Goal: Information Seeking & Learning: Learn about a topic

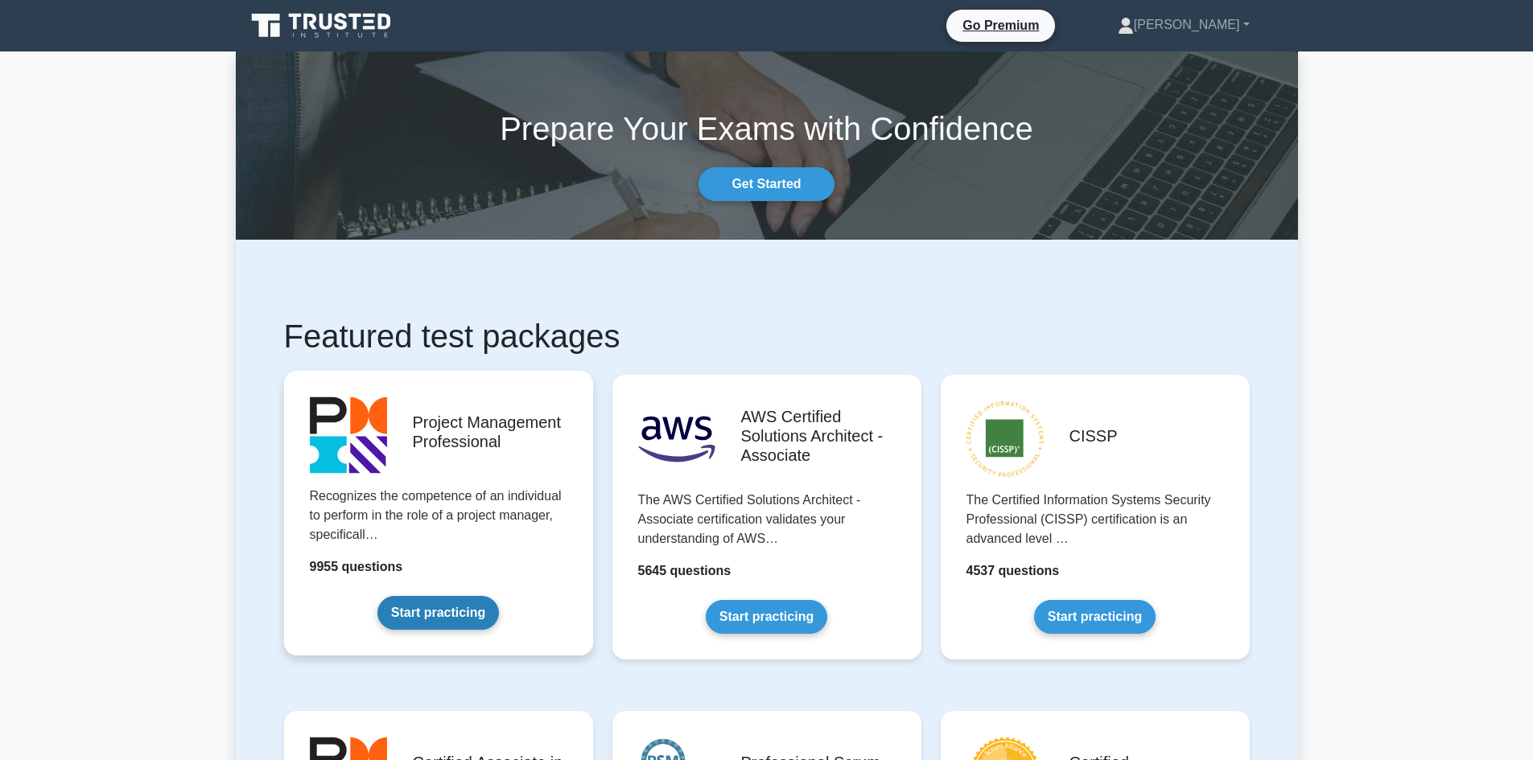
click at [440, 615] on link "Start practicing" at bounding box center [437, 613] width 121 height 34
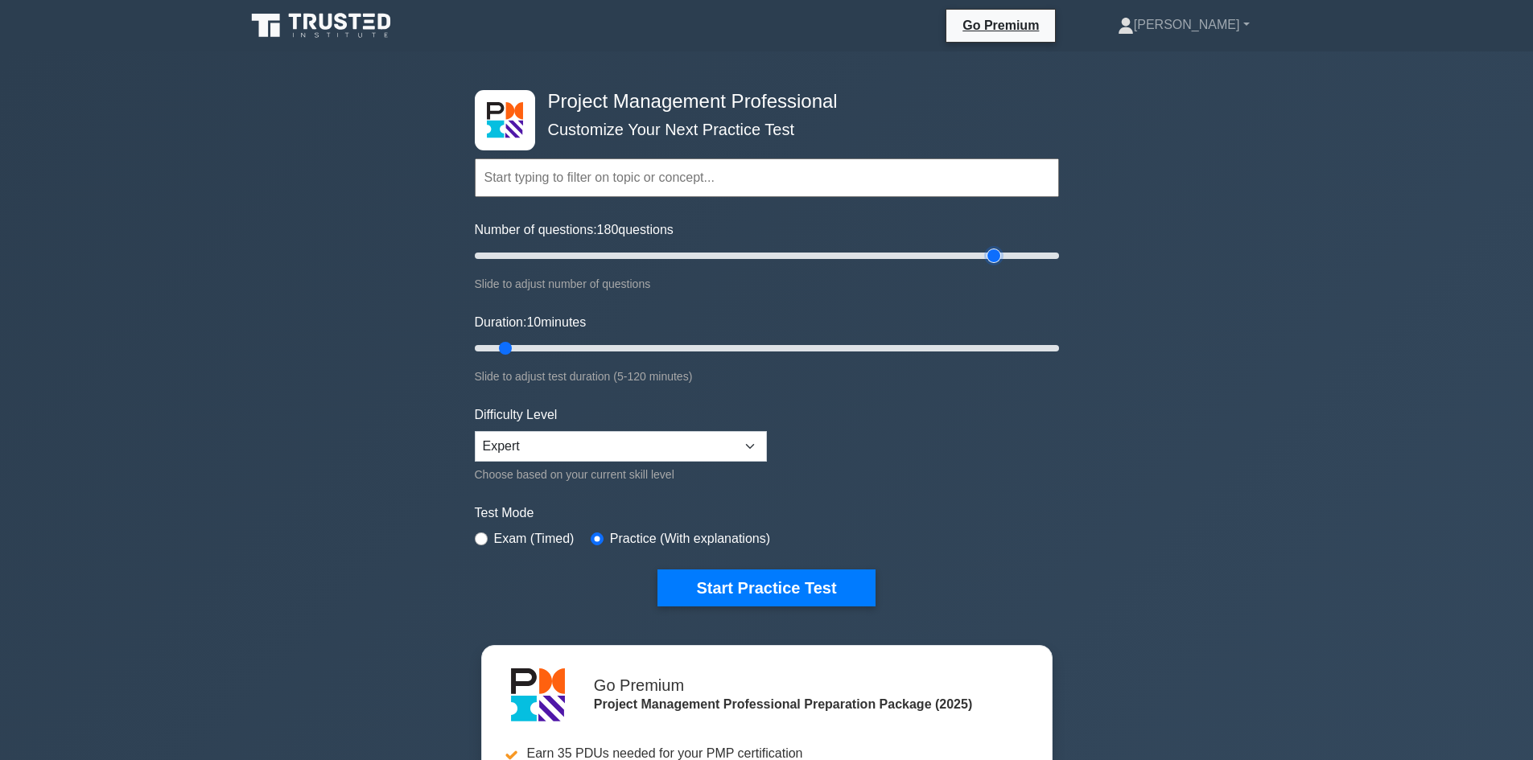
drag, startPoint x: 496, startPoint y: 254, endPoint x: 997, endPoint y: 263, distance: 500.5
type input "180"
click at [997, 263] on input "Number of questions: 180 questions" at bounding box center [767, 255] width 584 height 19
drag, startPoint x: 504, startPoint y: 345, endPoint x: 1469, endPoint y: 405, distance: 966.6
type input "120"
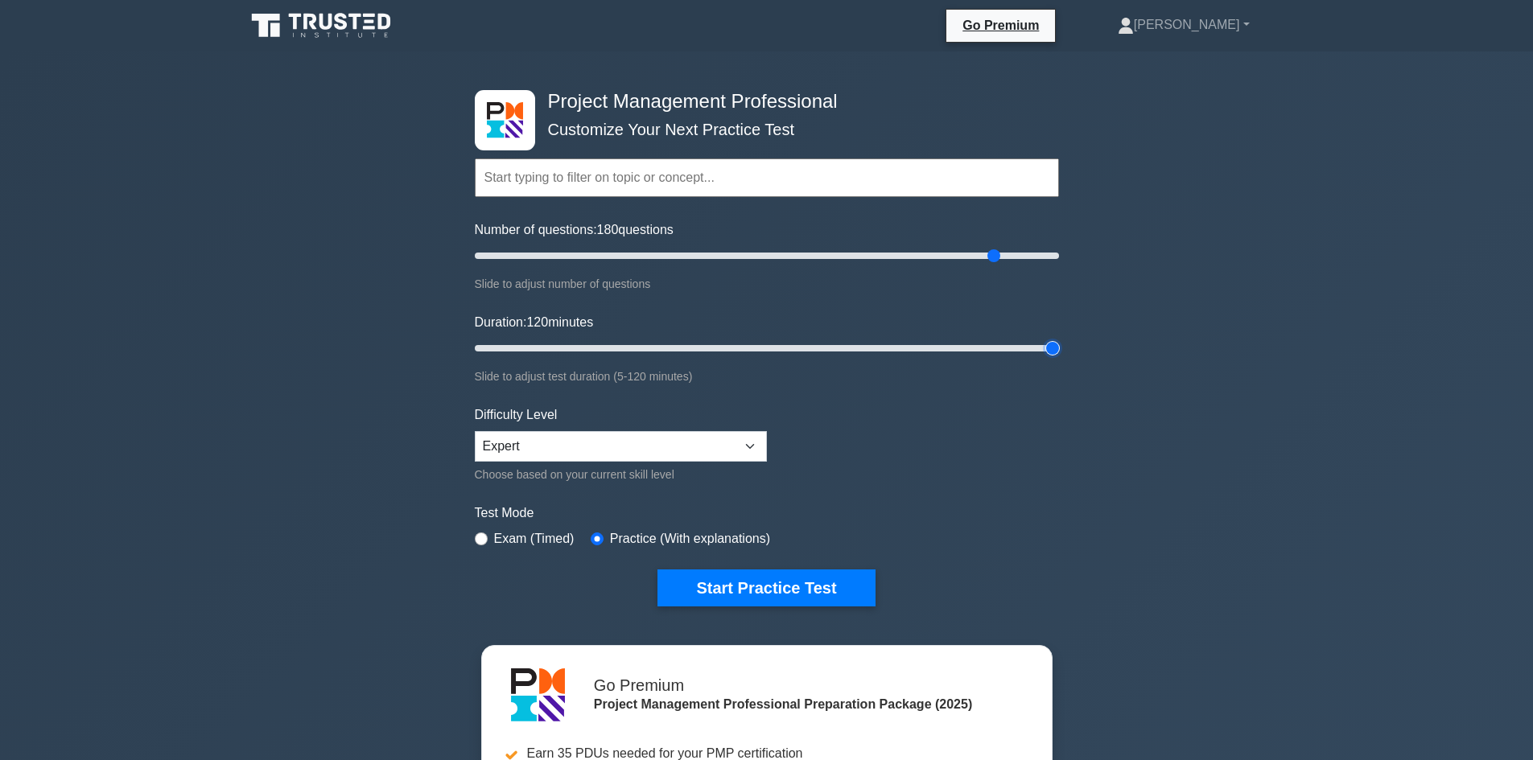
click at [1059, 358] on input "Duration: 120 minutes" at bounding box center [767, 348] width 584 height 19
click at [779, 587] on button "Start Practice Test" at bounding box center [765, 588] width 217 height 37
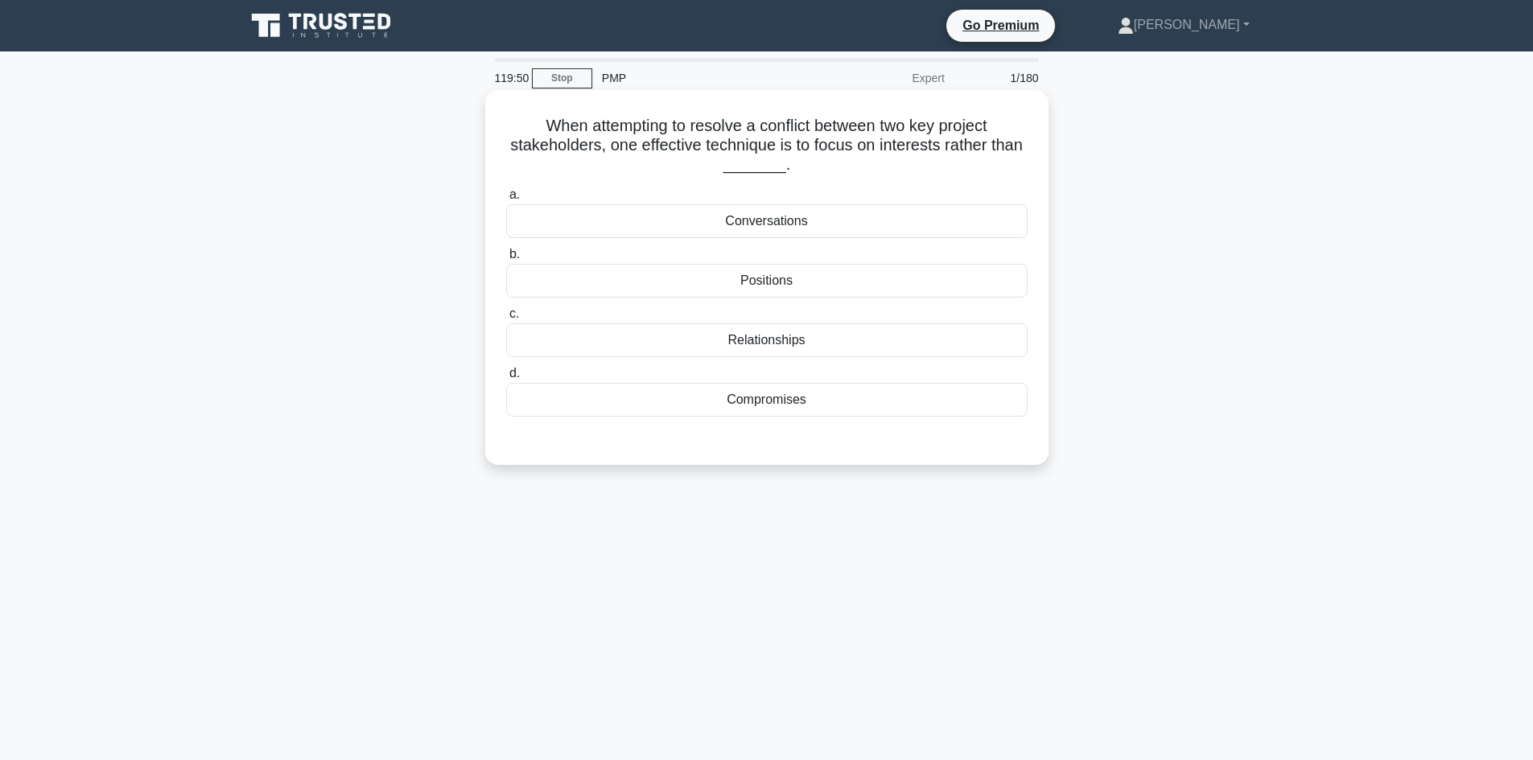
click at [832, 348] on div "Relationships" at bounding box center [766, 340] width 521 height 34
click at [506, 319] on input "c. Relationships" at bounding box center [506, 314] width 0 height 10
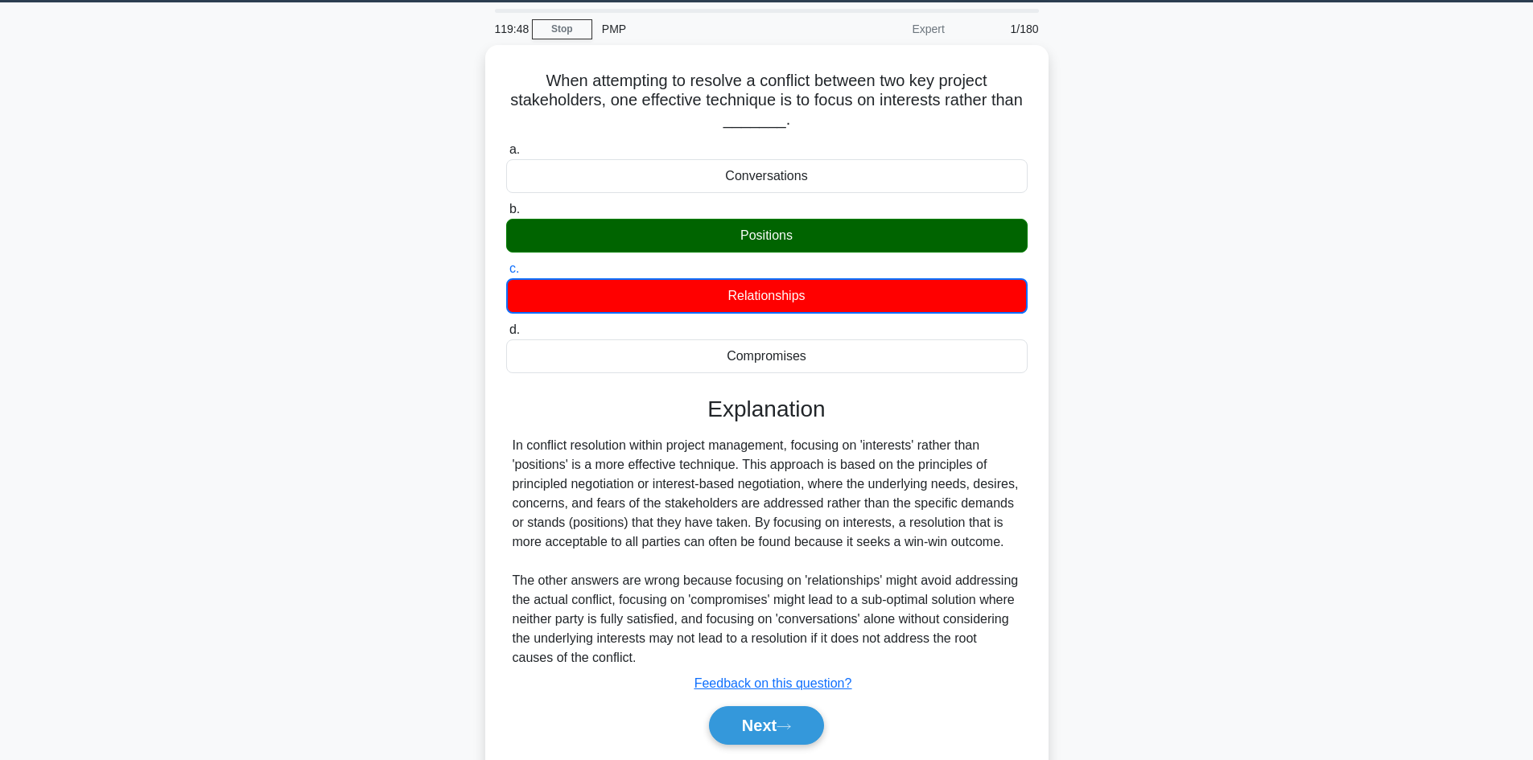
scroll to position [109, 0]
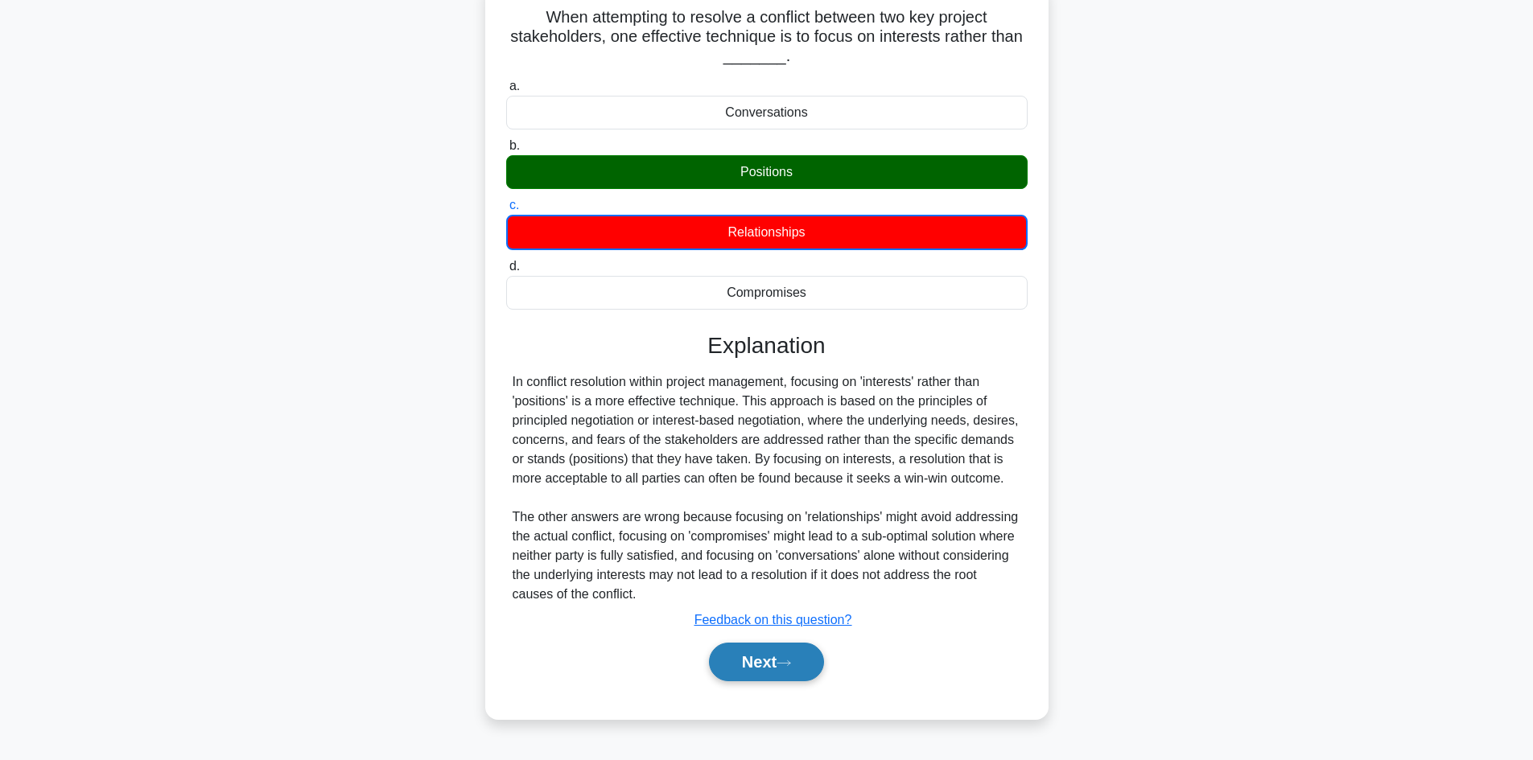
click at [762, 673] on button "Next" at bounding box center [766, 662] width 115 height 39
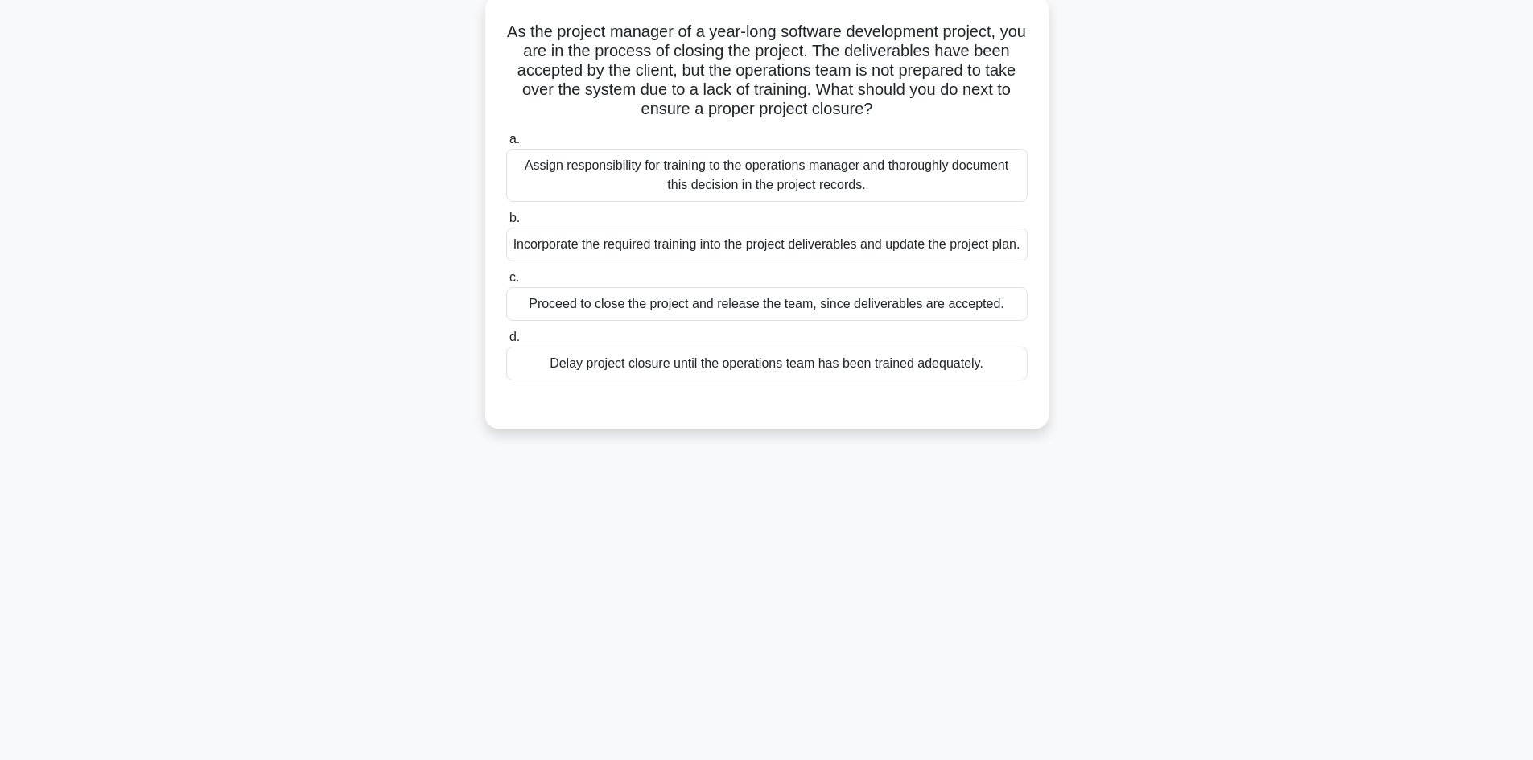
scroll to position [0, 0]
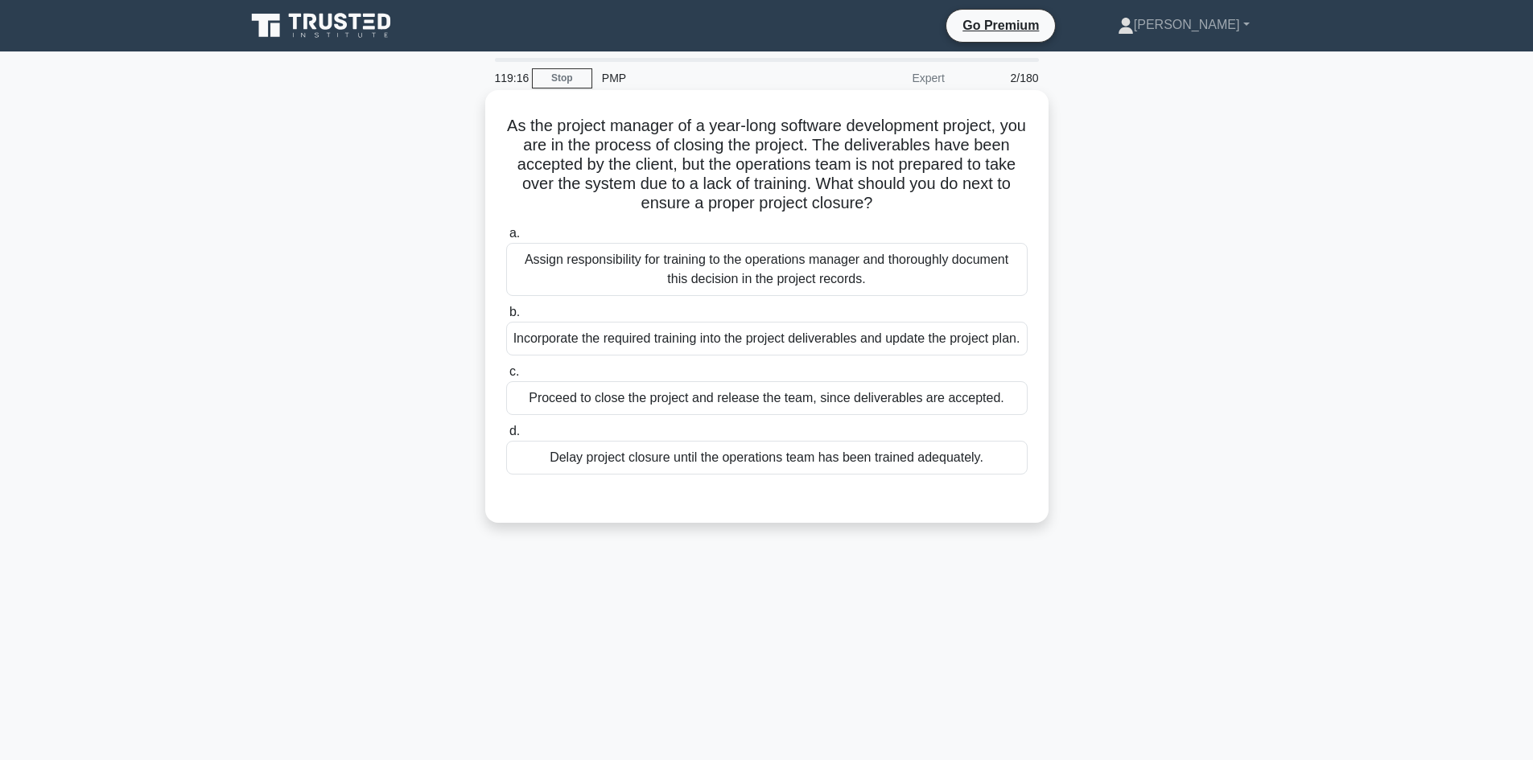
click at [808, 353] on div "Incorporate the required training into the project deliverables and update the …" at bounding box center [766, 339] width 521 height 34
click at [506, 318] on input "b. Incorporate the required training into the project deliverables and update t…" at bounding box center [506, 312] width 0 height 10
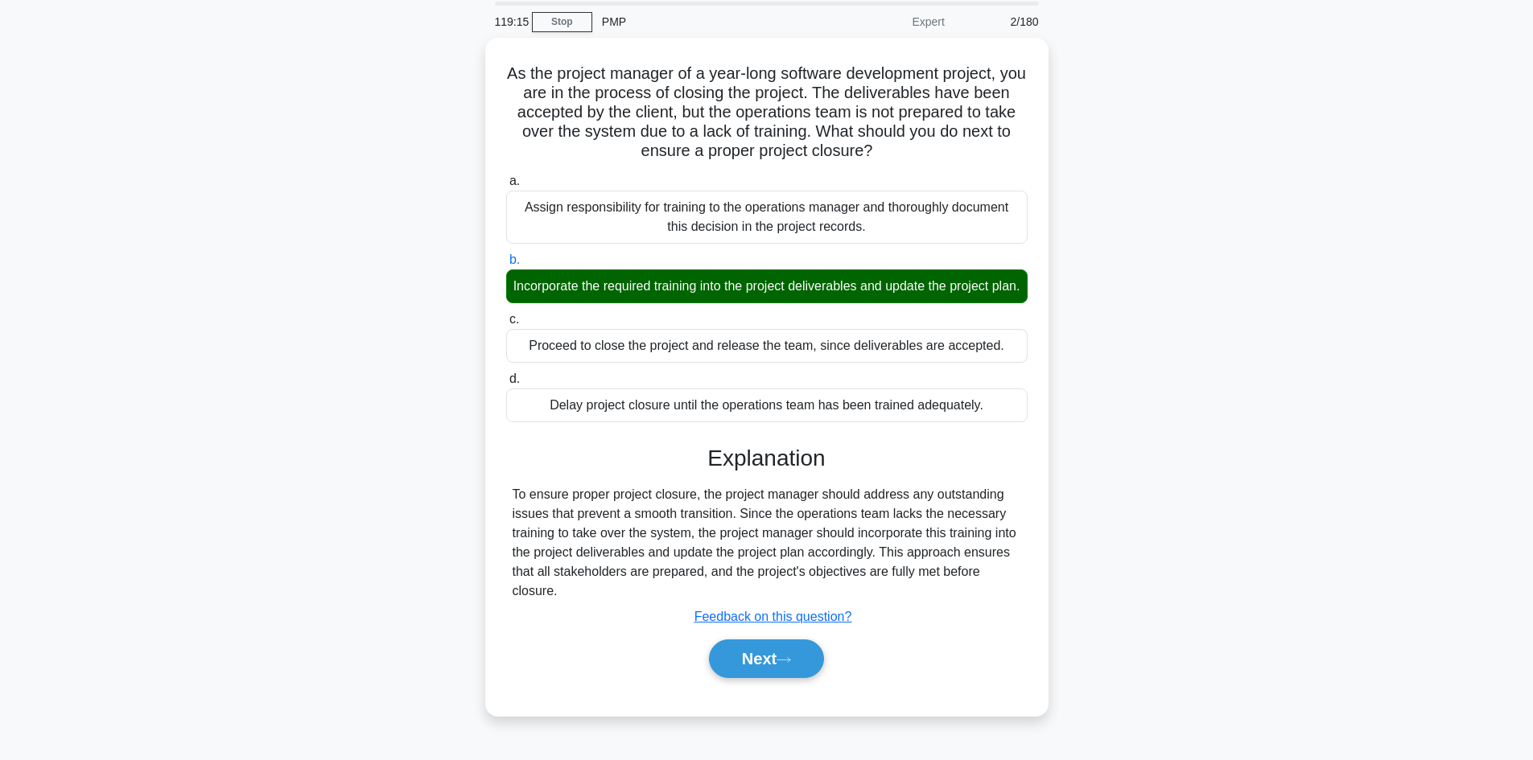
scroll to position [109, 0]
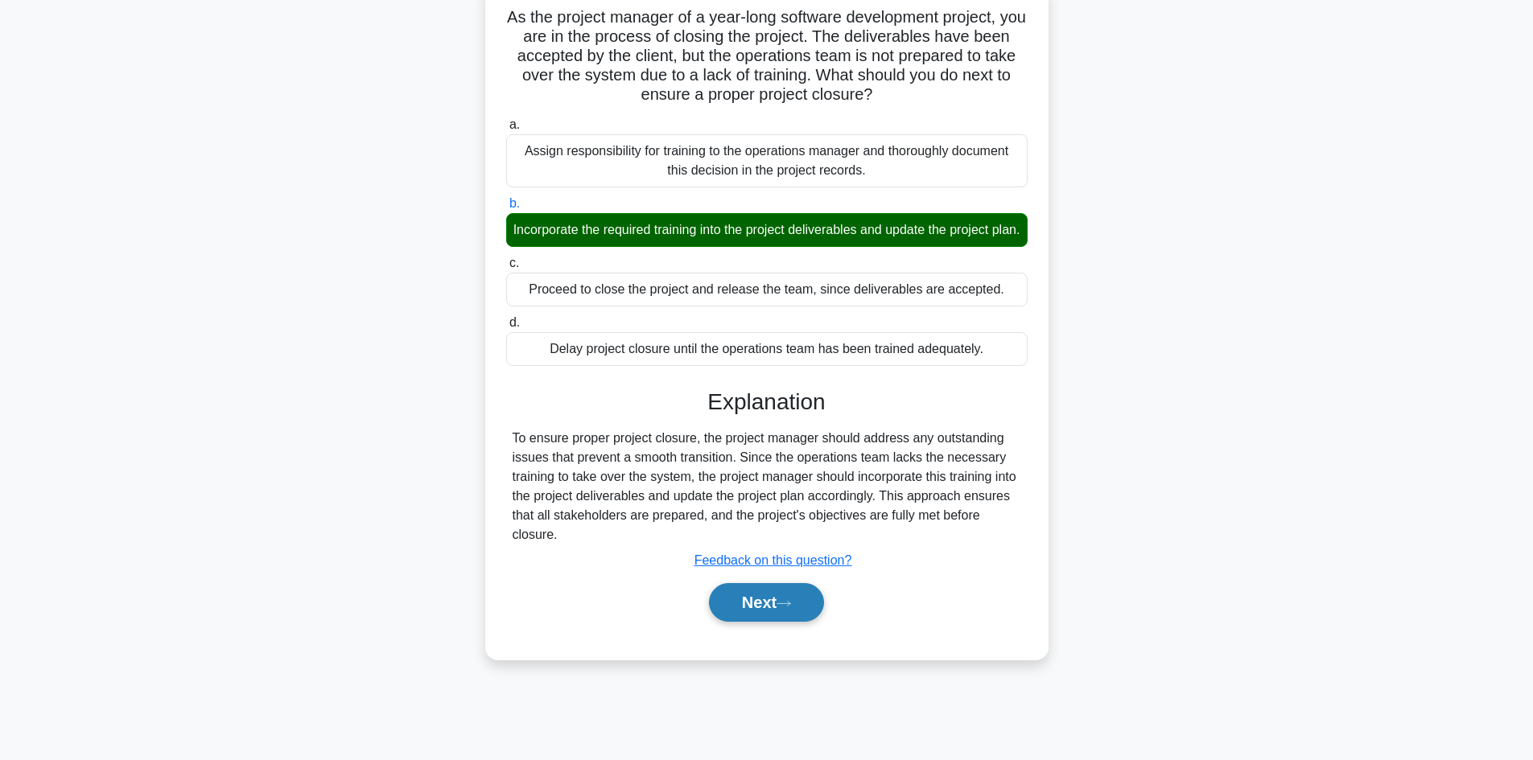
click at [771, 622] on button "Next" at bounding box center [766, 602] width 115 height 39
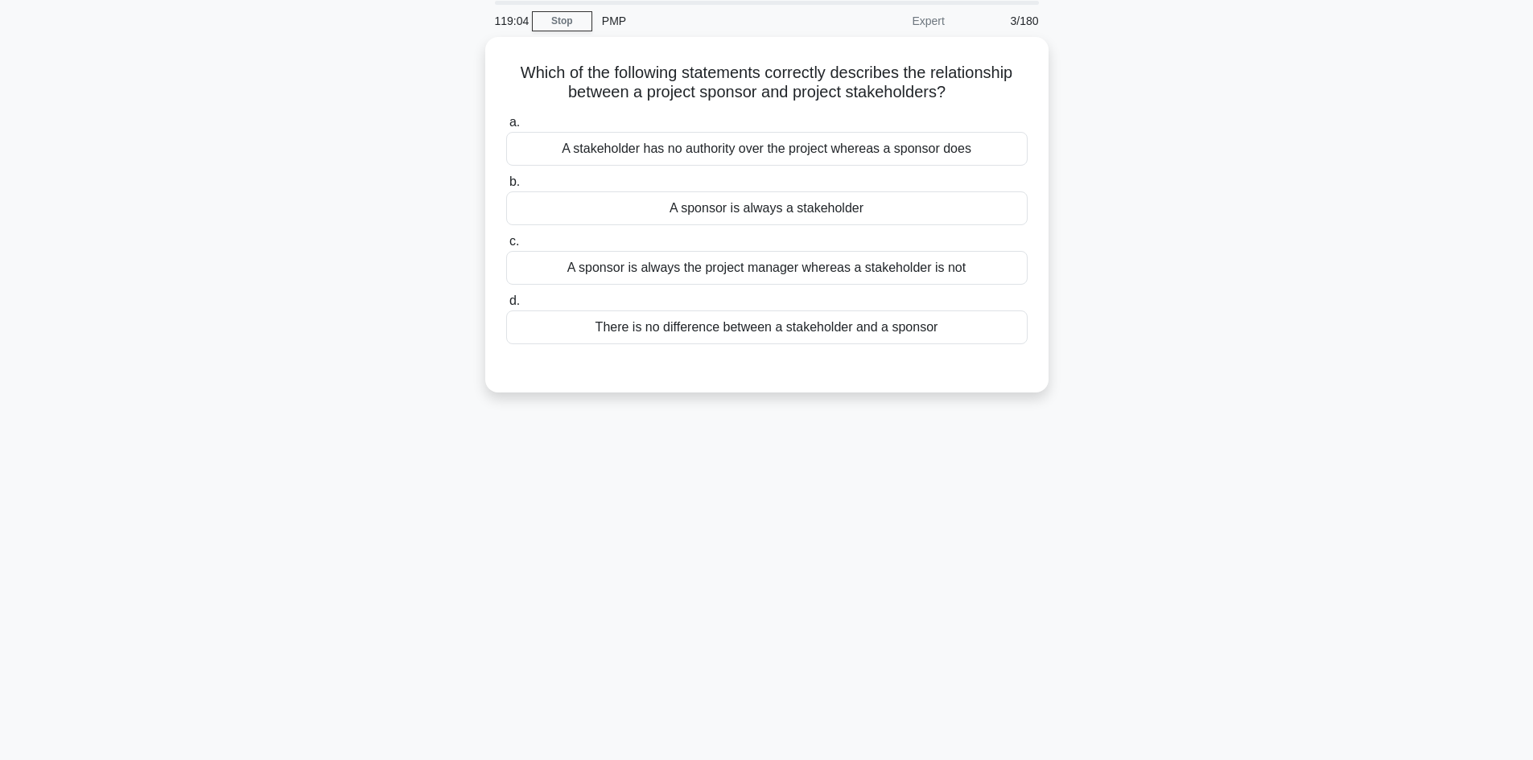
scroll to position [0, 0]
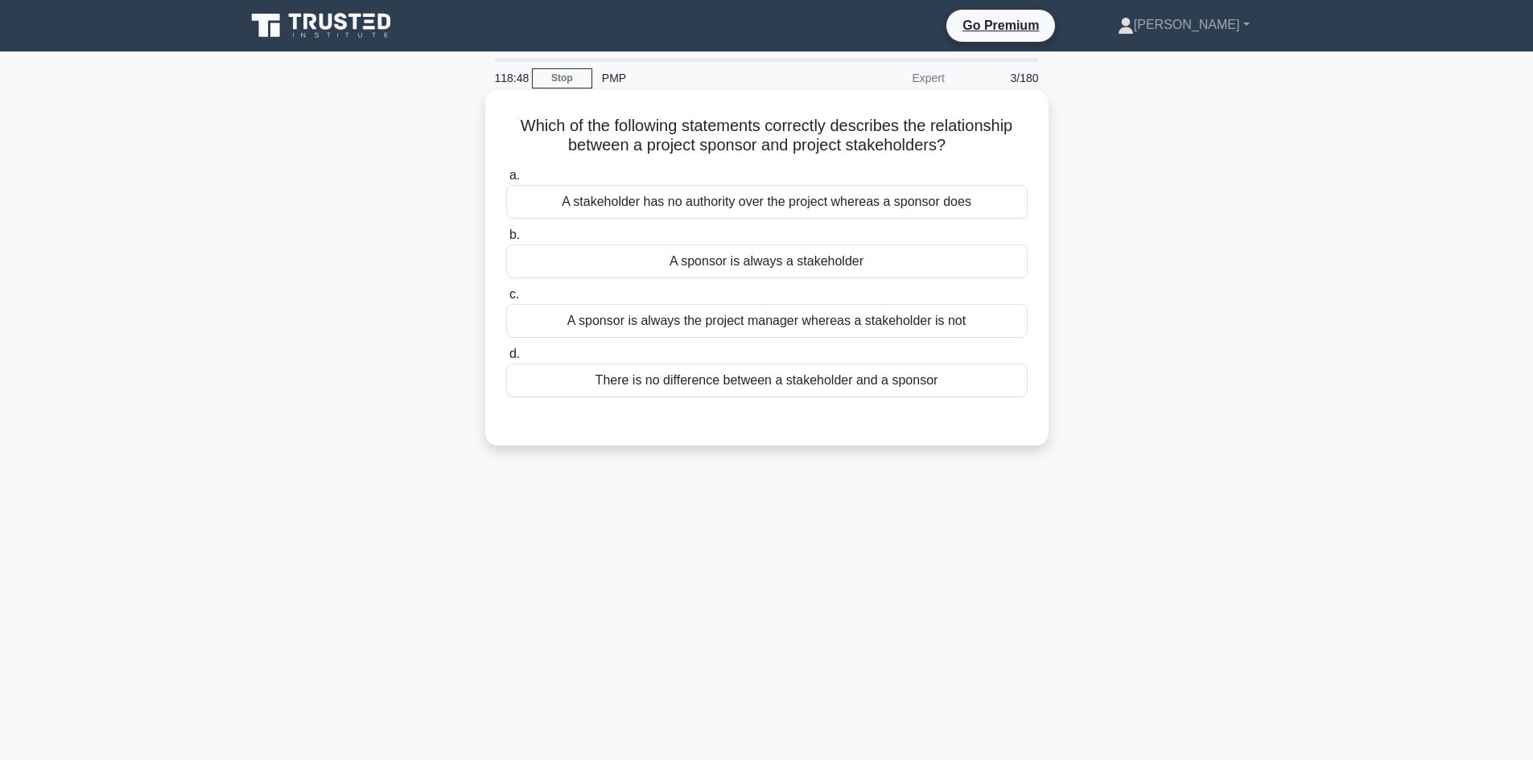
click at [764, 265] on div "A sponsor is always a stakeholder" at bounding box center [766, 262] width 521 height 34
click at [506, 241] on input "b. A sponsor is always a stakeholder" at bounding box center [506, 235] width 0 height 10
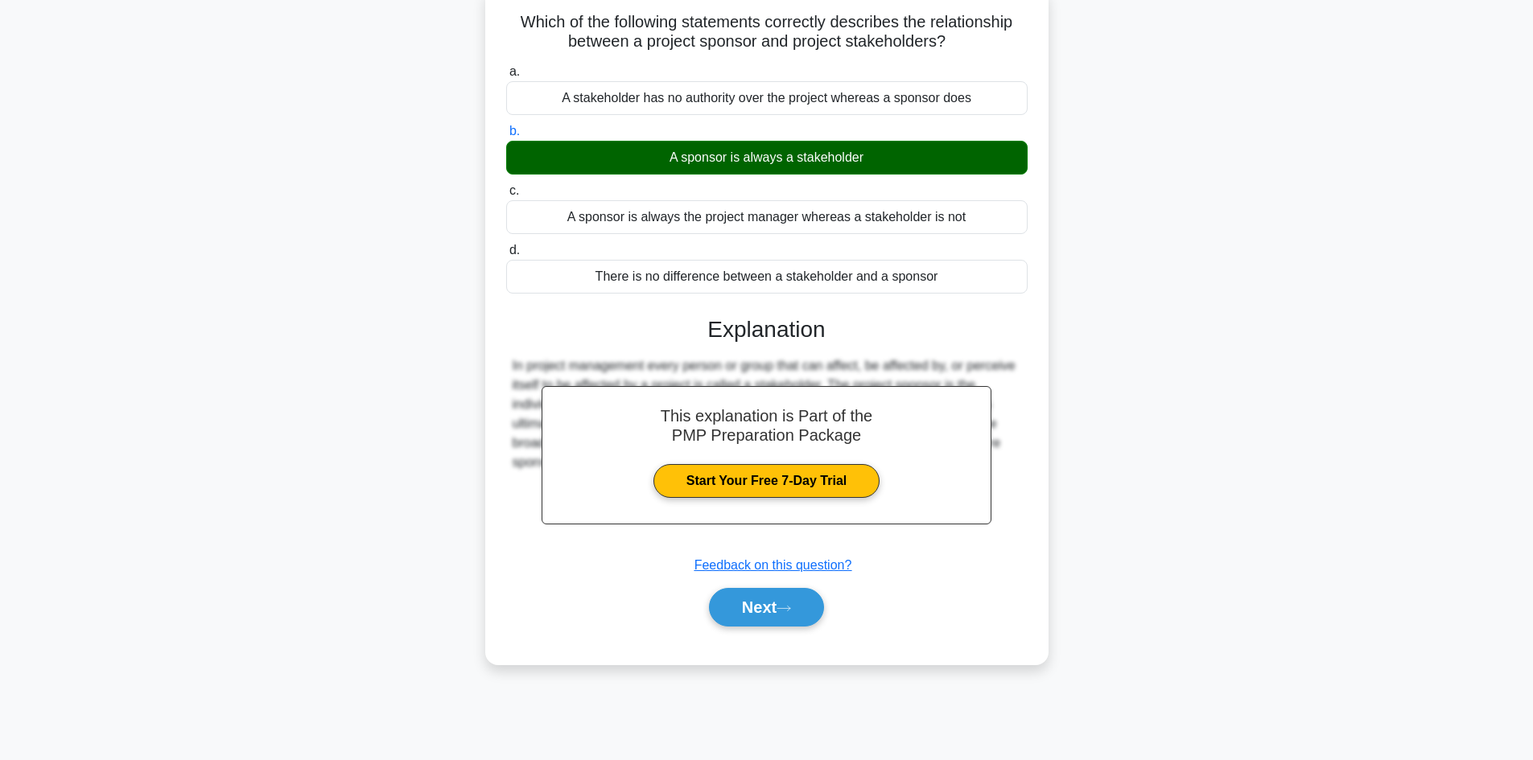
scroll to position [109, 0]
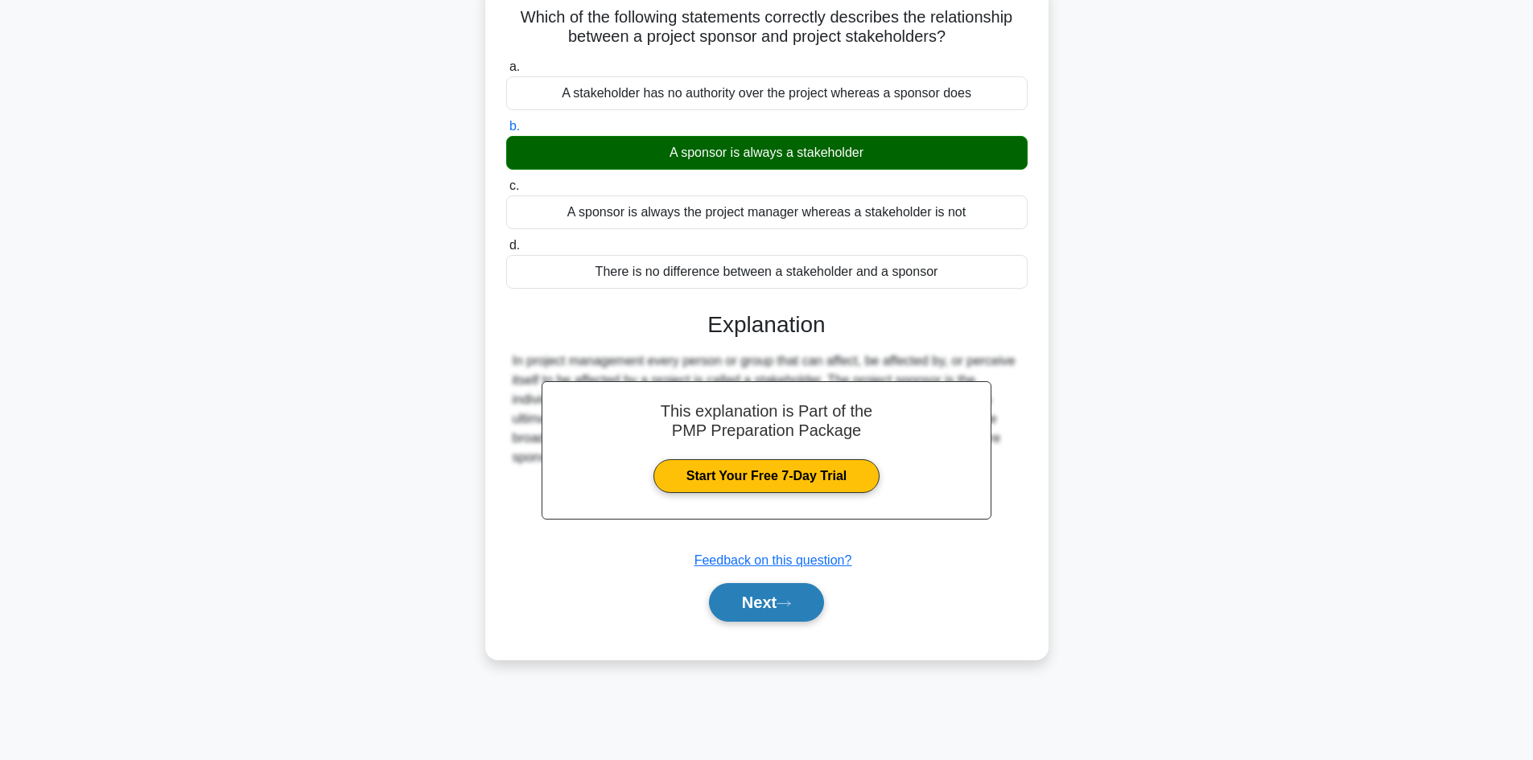
click at [750, 607] on button "Next" at bounding box center [766, 602] width 115 height 39
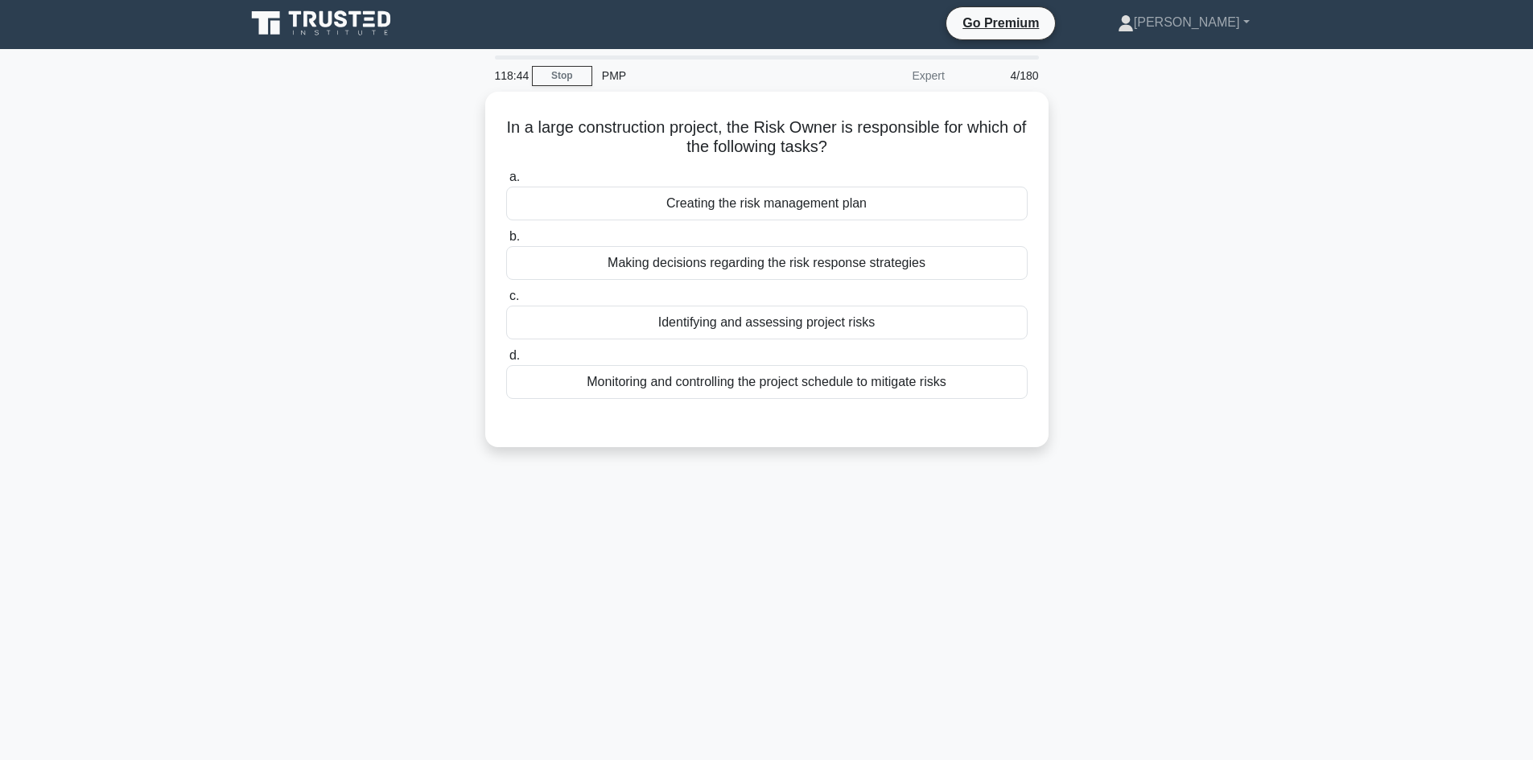
scroll to position [0, 0]
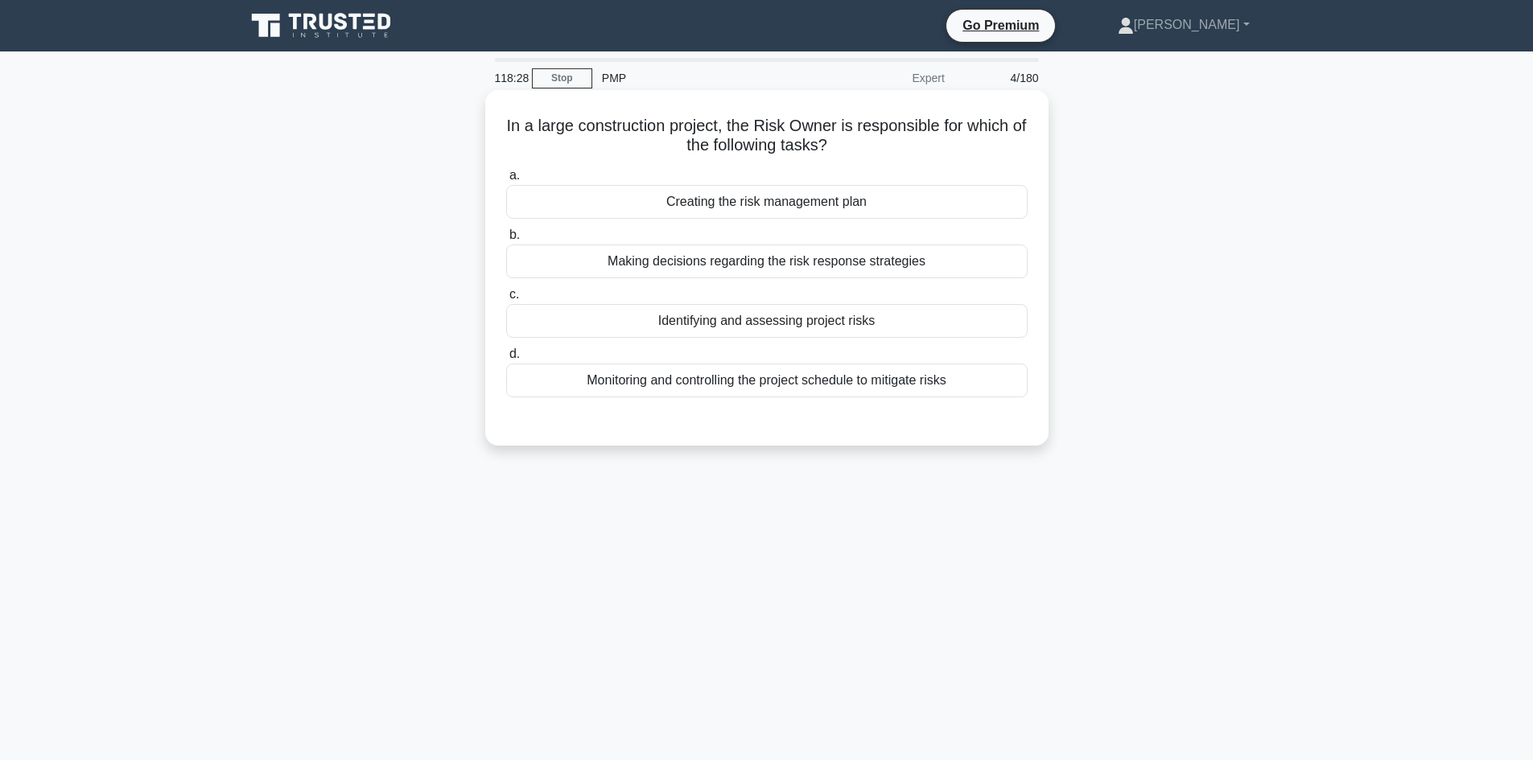
click at [768, 263] on div "Making decisions regarding the risk response strategies" at bounding box center [766, 262] width 521 height 34
click at [506, 241] on input "b. Making decisions regarding the risk response strategies" at bounding box center [506, 235] width 0 height 10
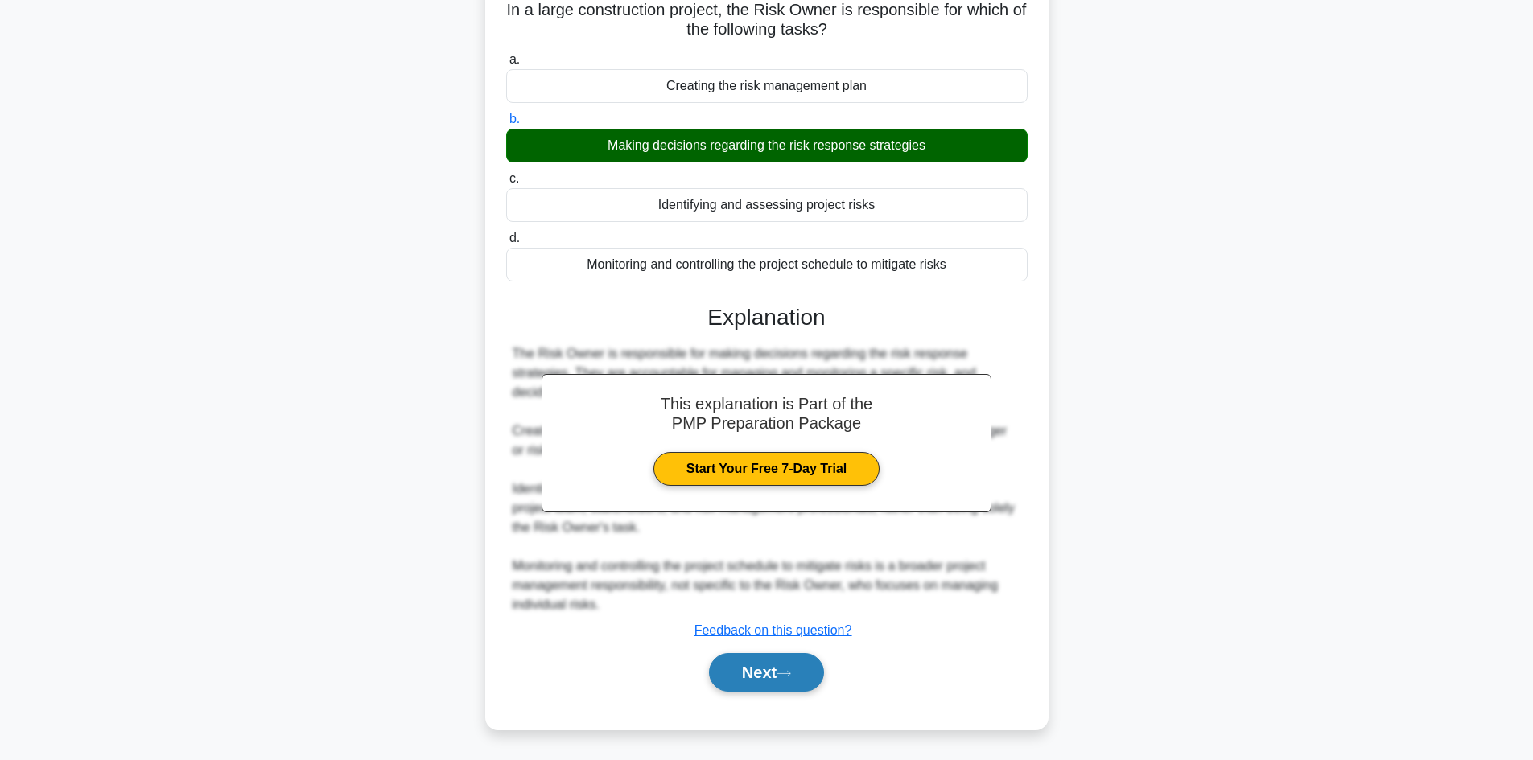
click at [755, 692] on button "Next" at bounding box center [766, 672] width 115 height 39
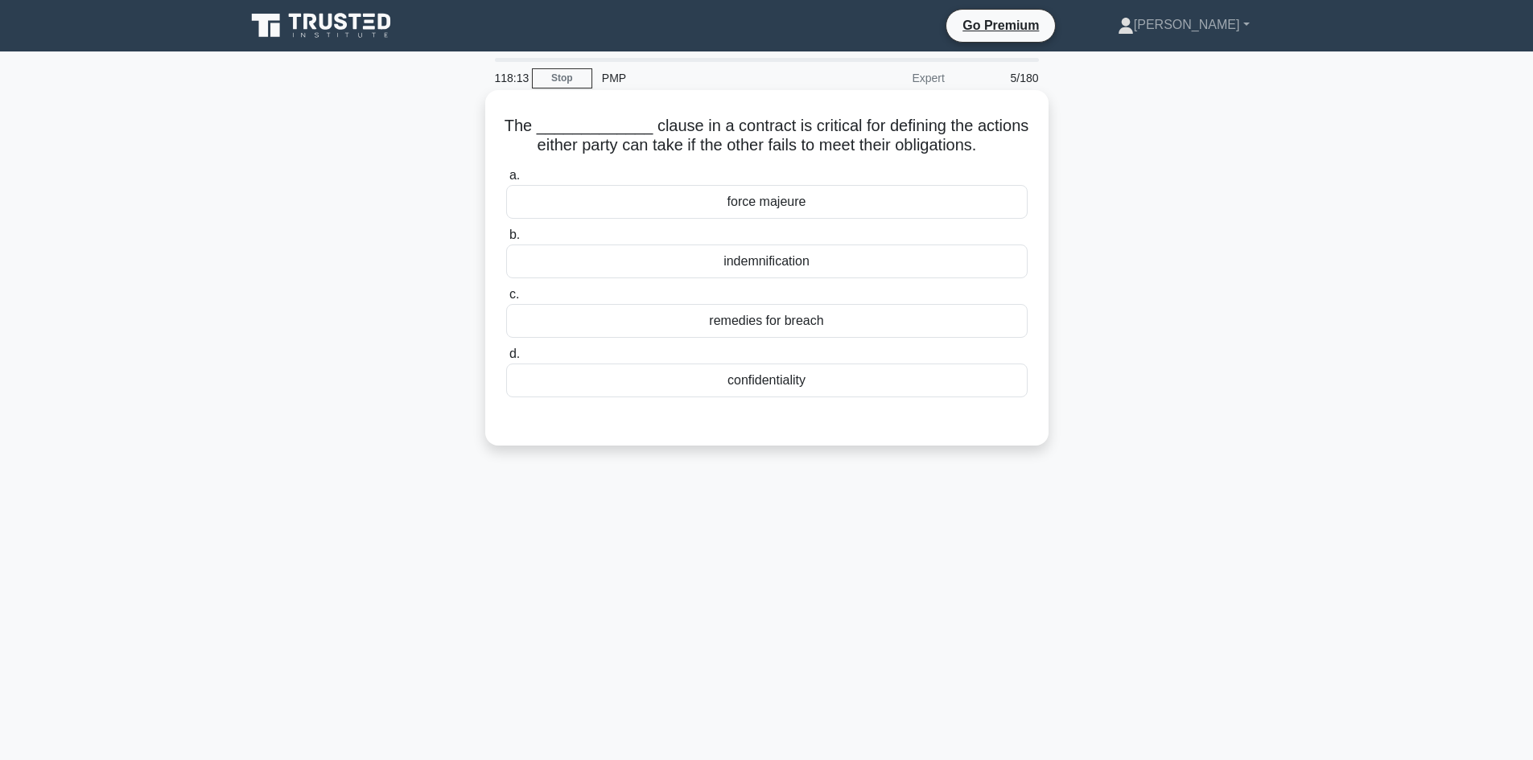
click at [760, 323] on div "remedies for breach" at bounding box center [766, 321] width 521 height 34
click at [506, 300] on input "c. remedies for breach" at bounding box center [506, 295] width 0 height 10
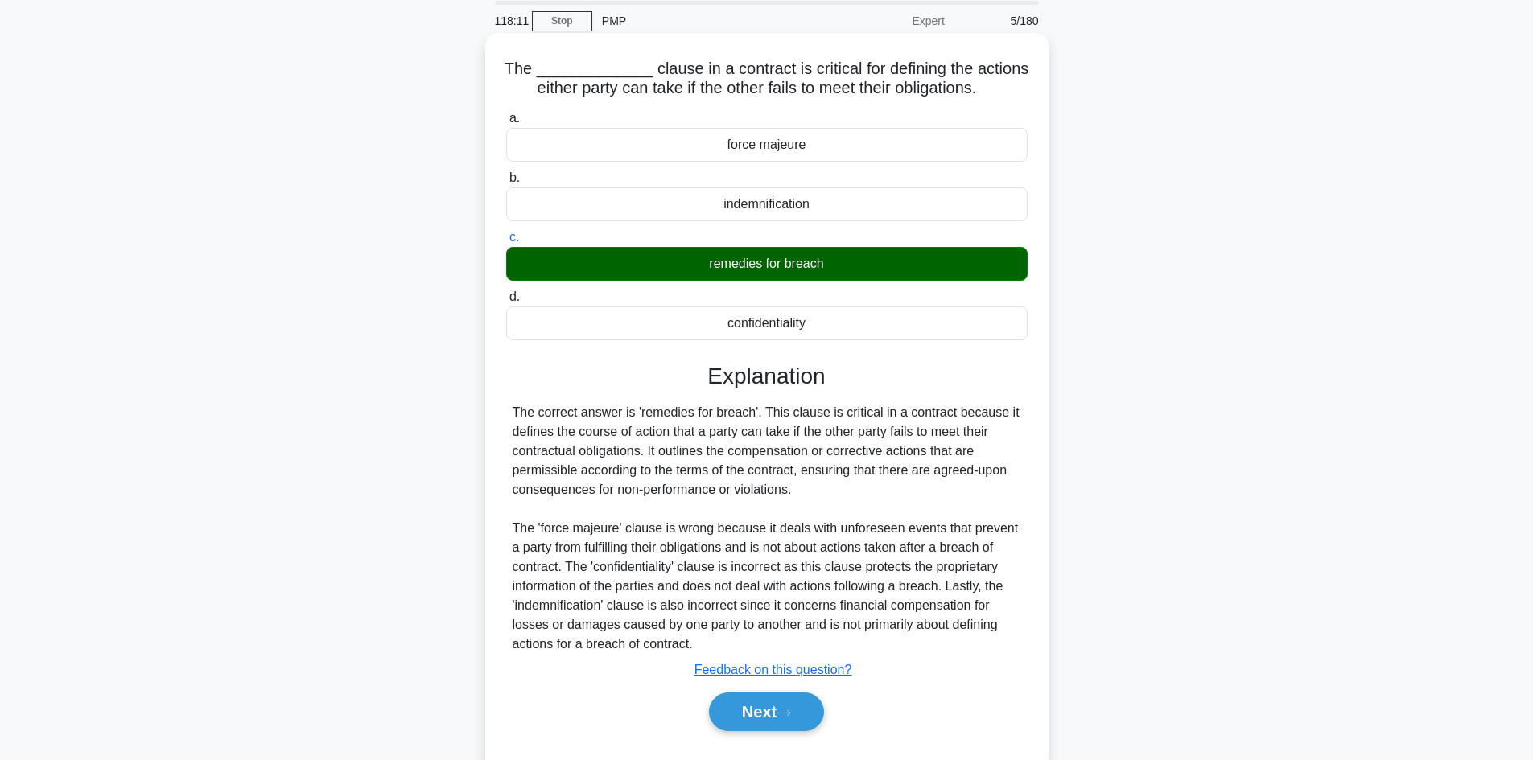
scroll to position [109, 0]
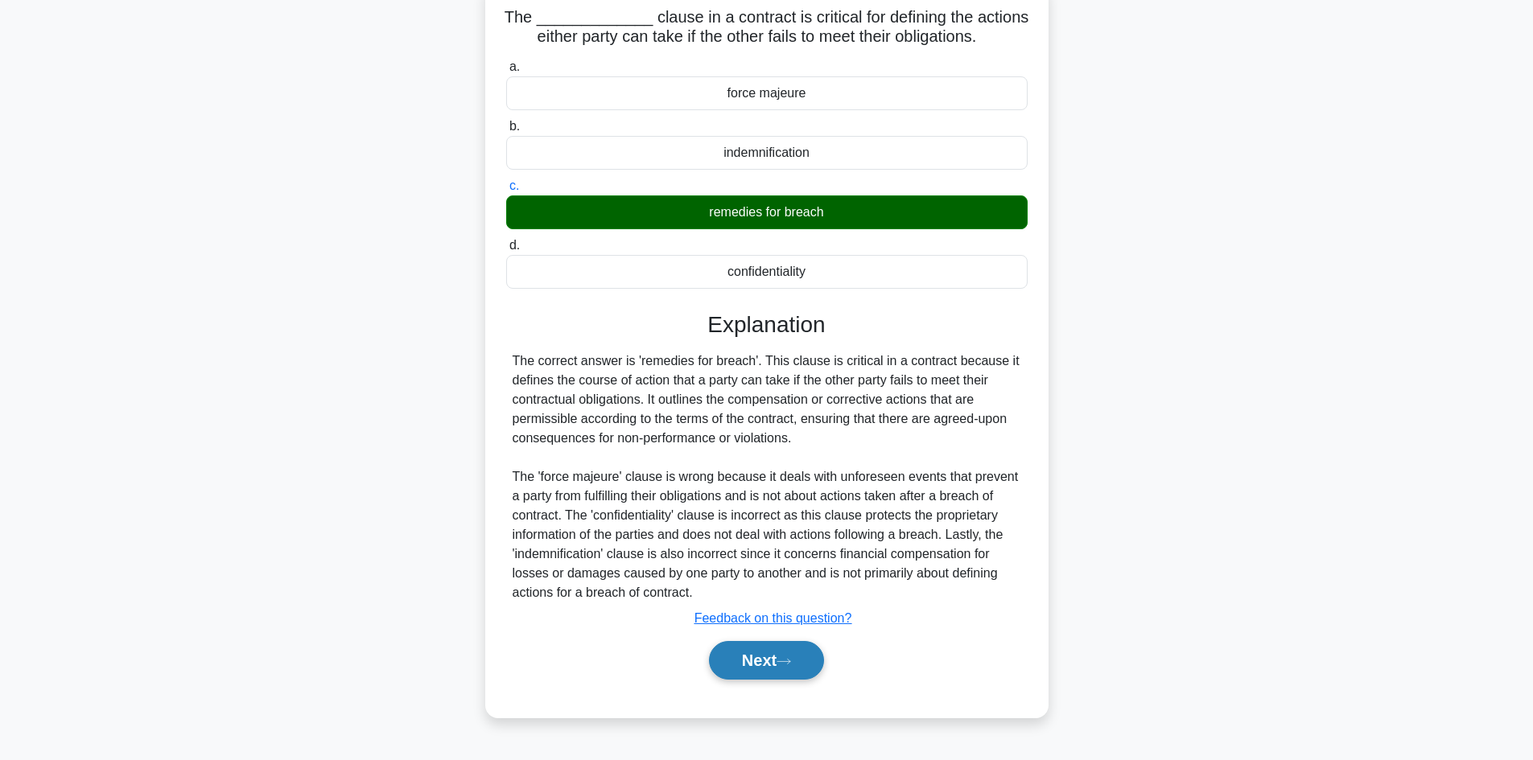
click at [765, 667] on button "Next" at bounding box center [766, 660] width 115 height 39
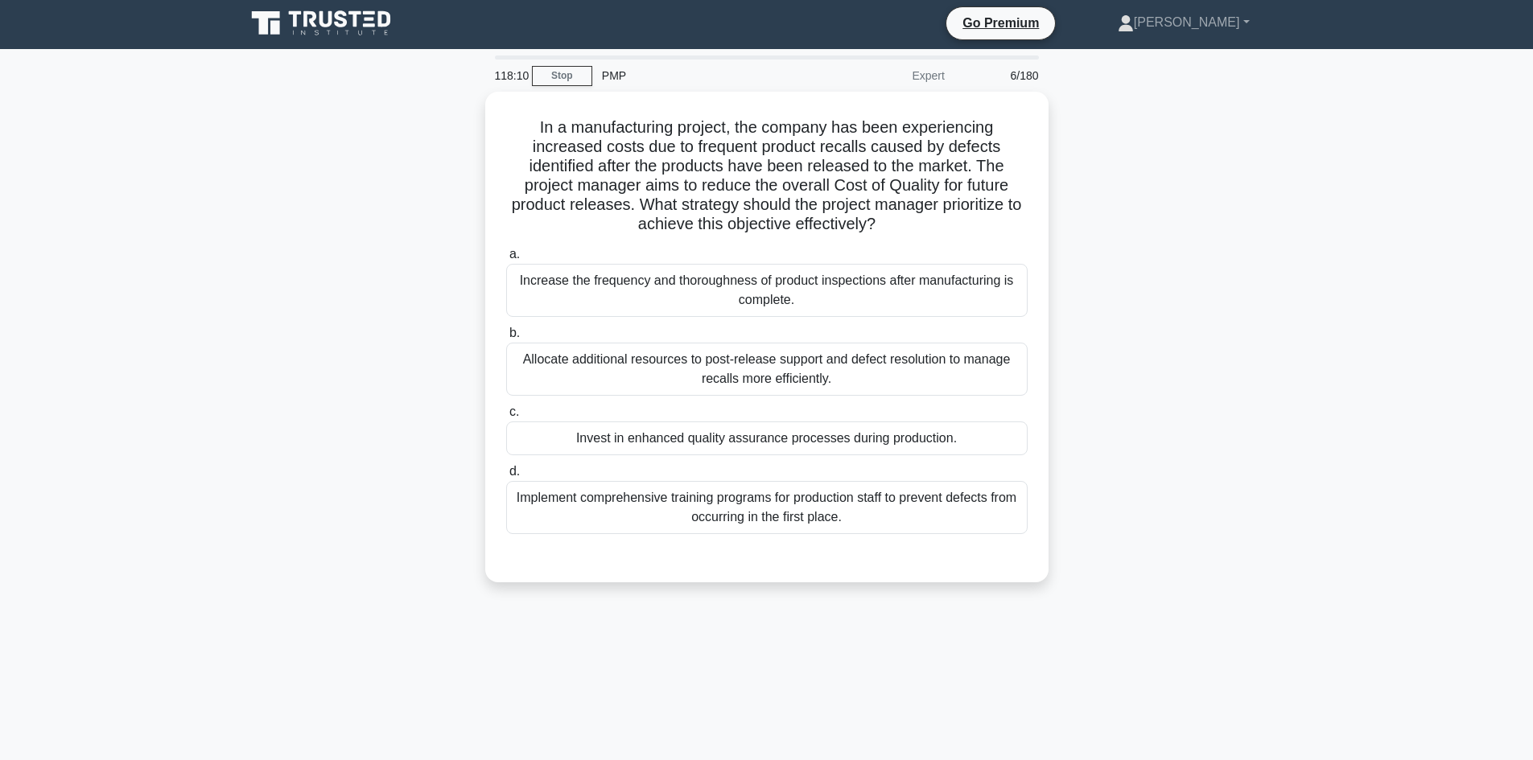
scroll to position [0, 0]
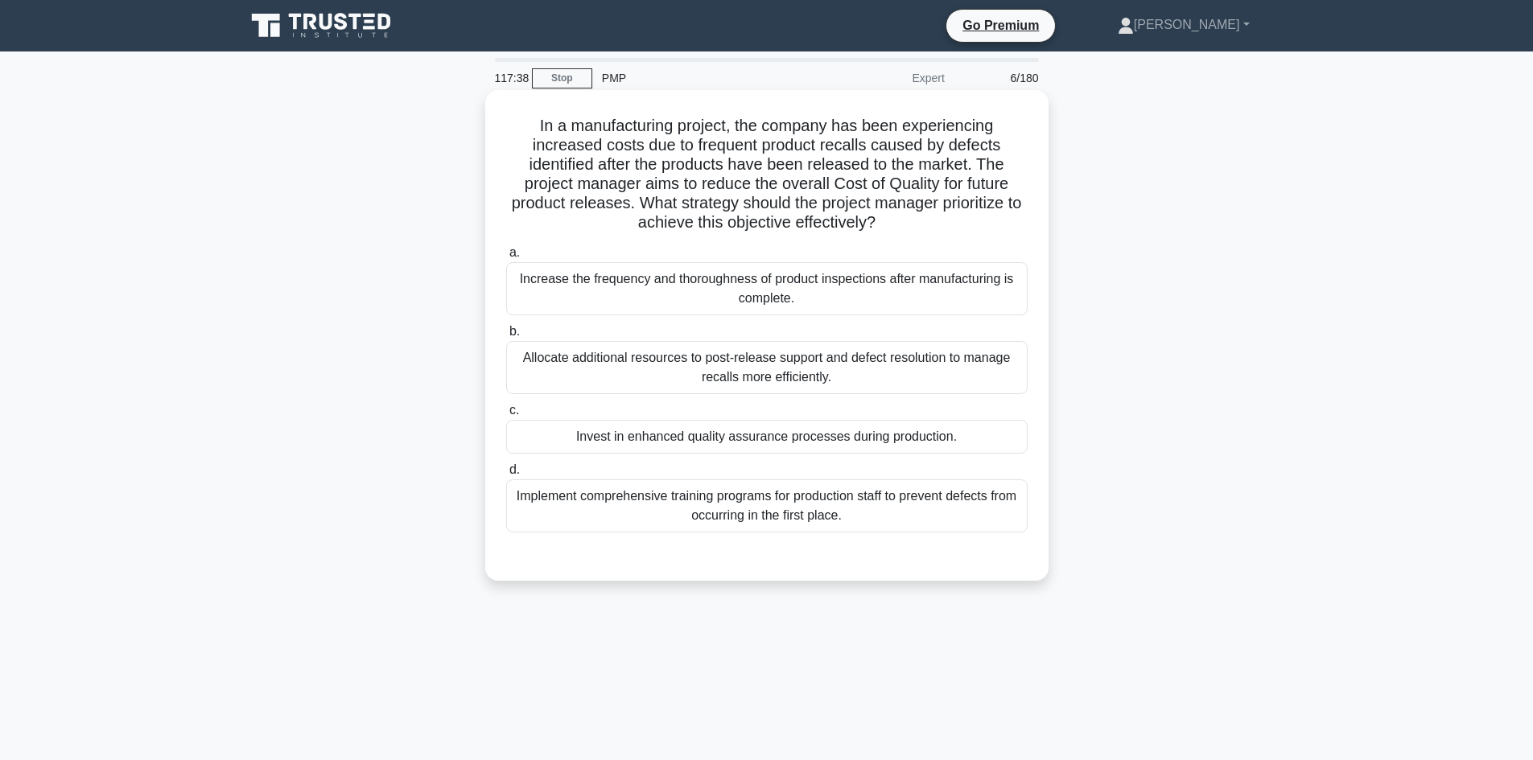
click at [698, 439] on div "Invest in enhanced quality assurance processes during production." at bounding box center [766, 437] width 521 height 34
click at [506, 416] on input "c. Invest in enhanced quality assurance processes during production." at bounding box center [506, 411] width 0 height 10
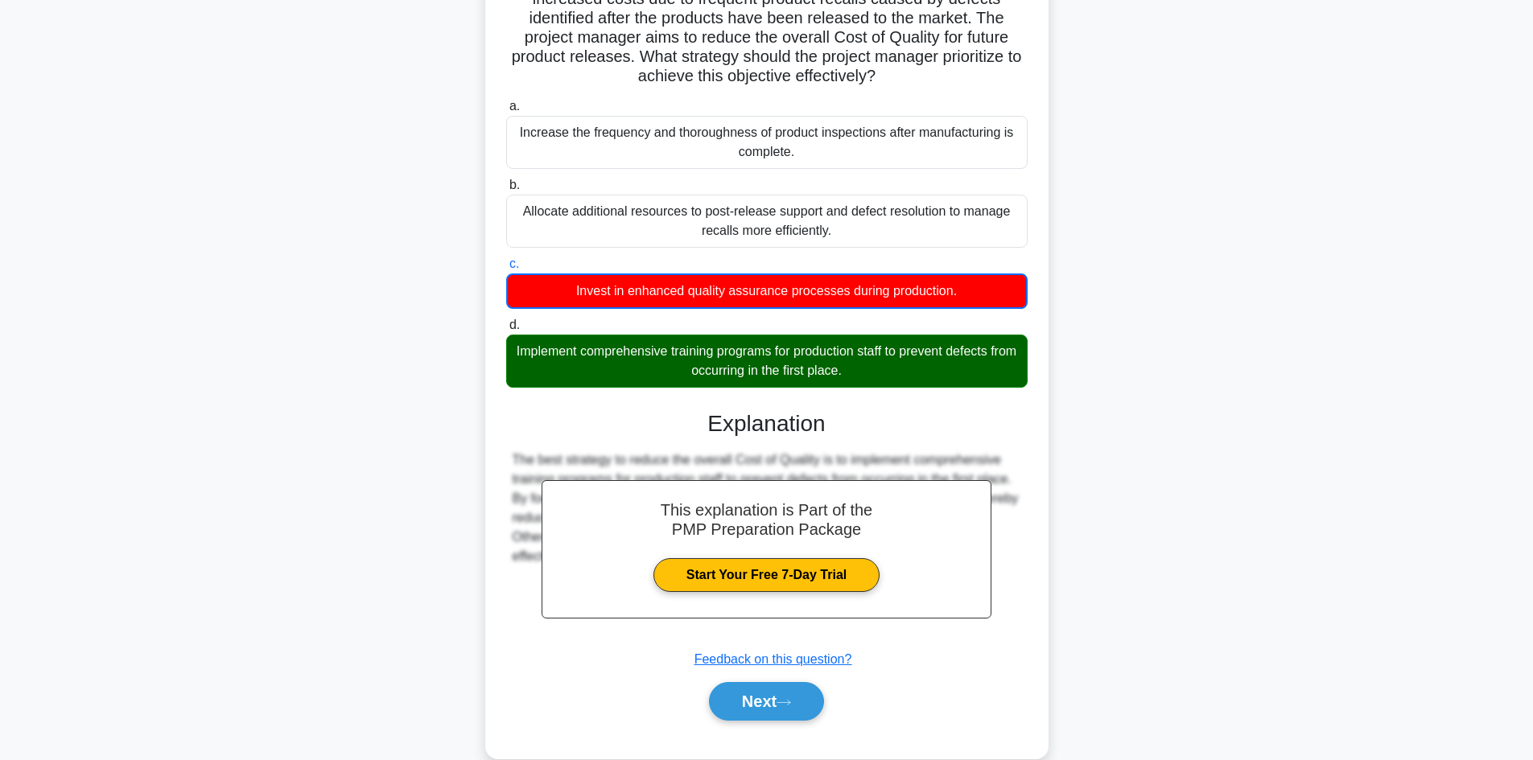
scroll to position [176, 0]
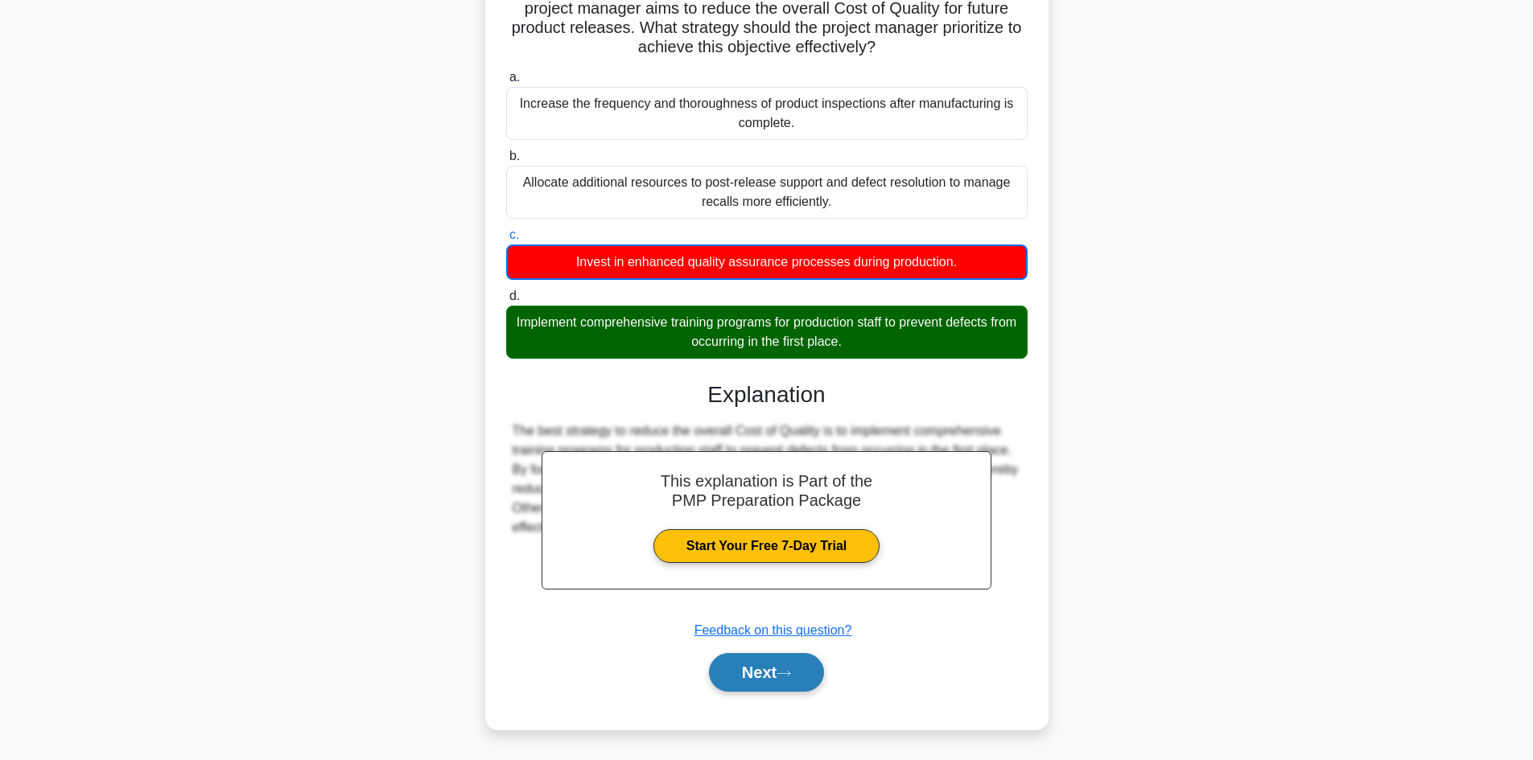
click at [784, 673] on icon at bounding box center [783, 673] width 14 height 9
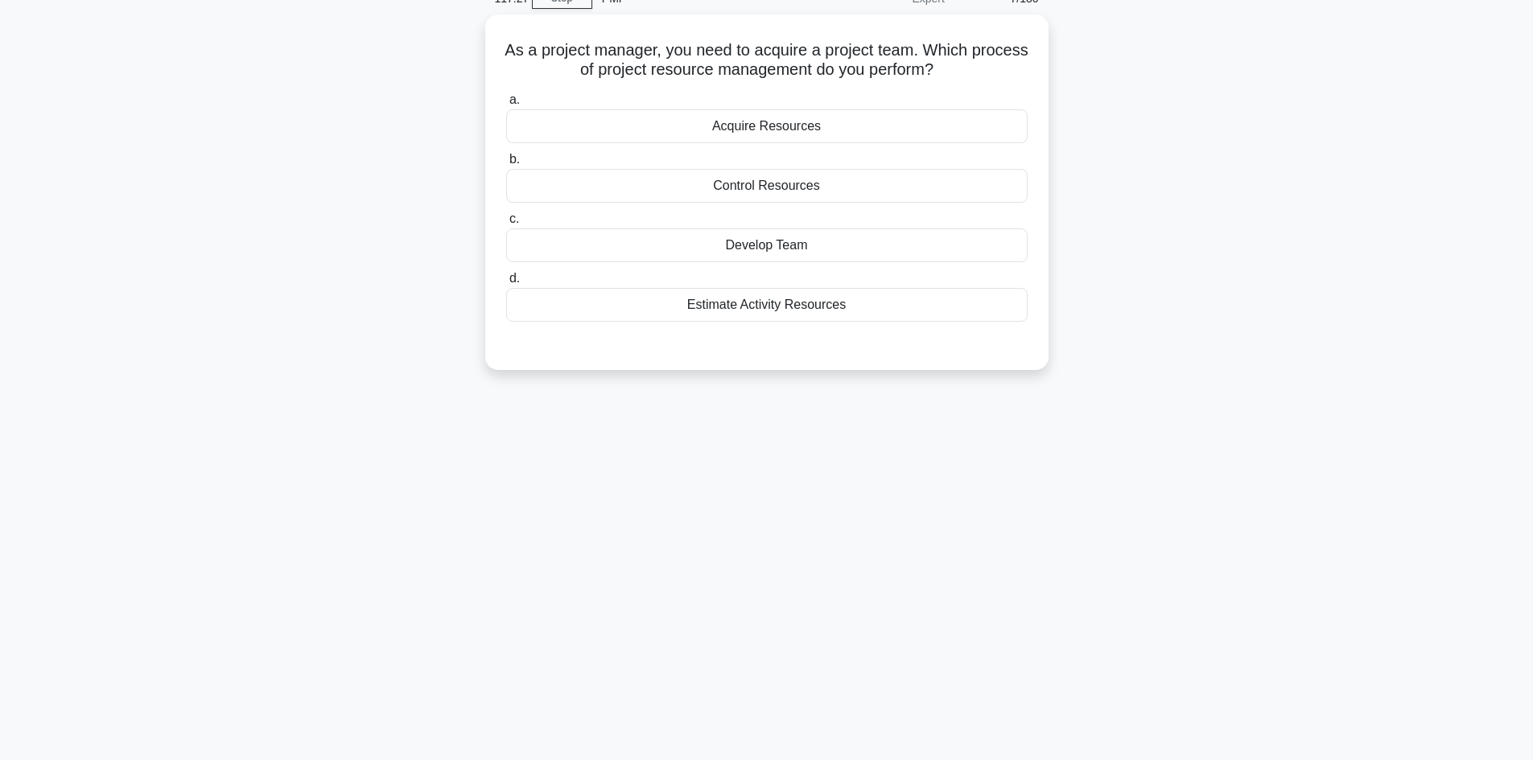
scroll to position [28, 0]
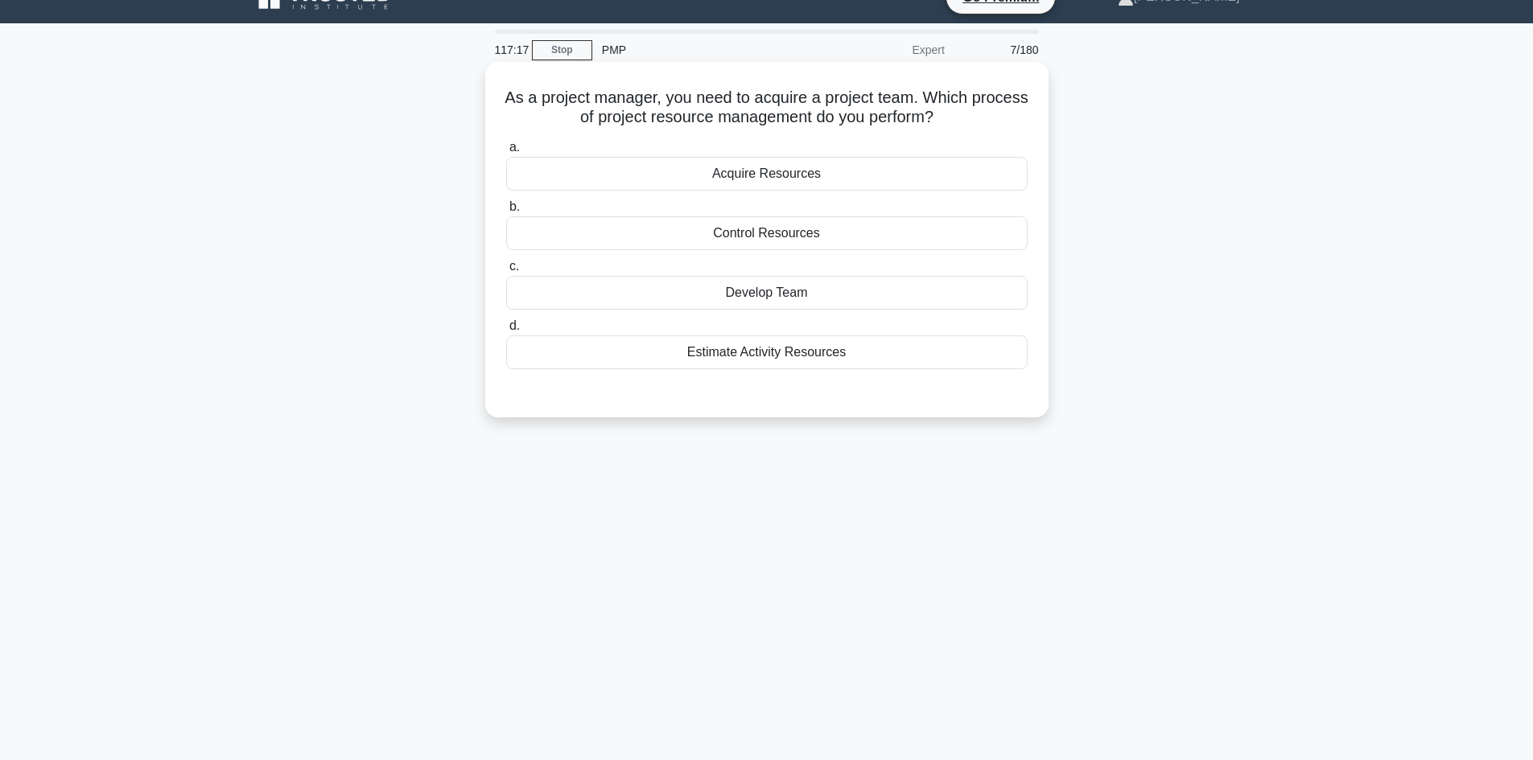
click at [771, 171] on div "Acquire Resources" at bounding box center [766, 174] width 521 height 34
click at [506, 153] on input "a. Acquire Resources" at bounding box center [506, 147] width 0 height 10
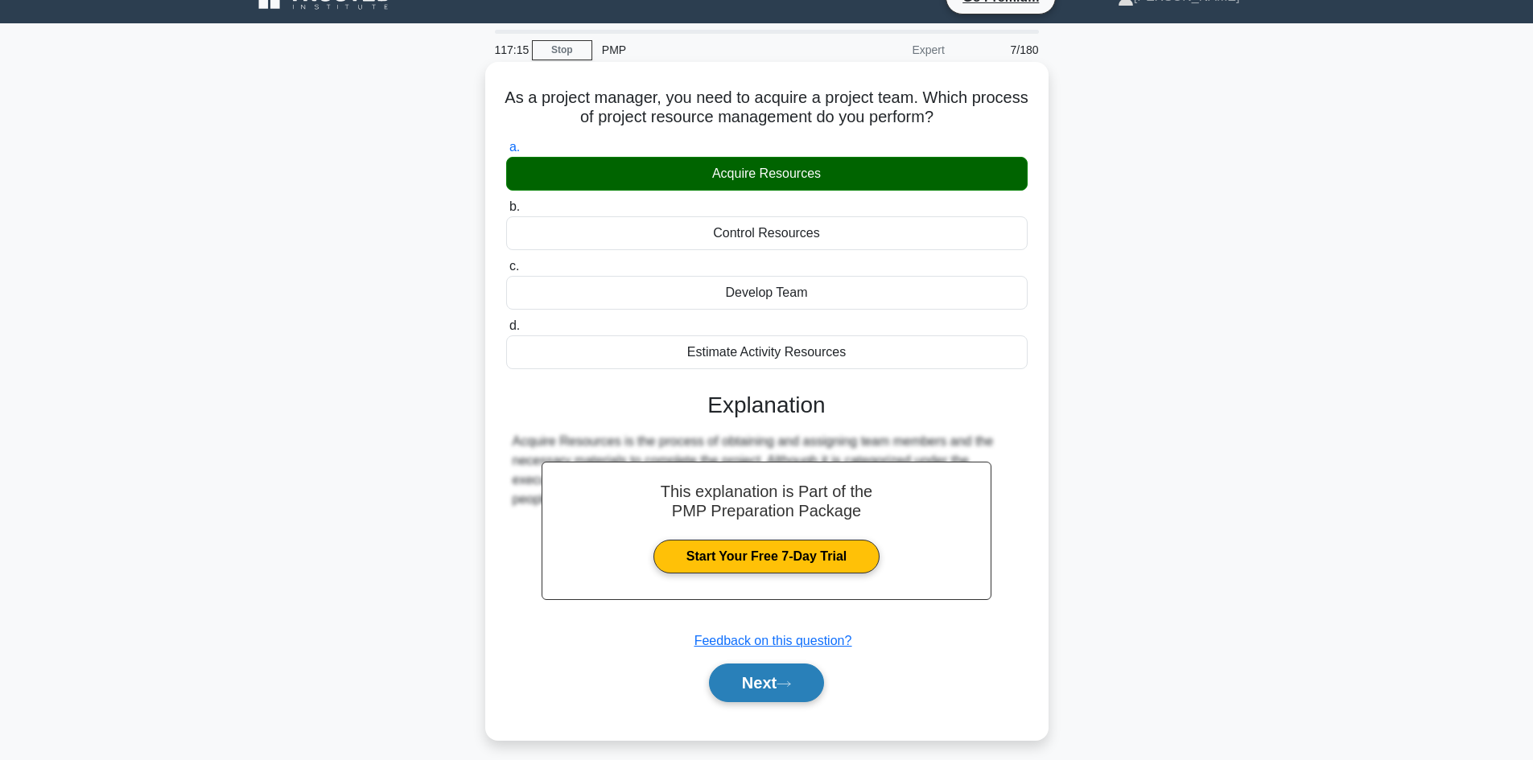
click at [775, 698] on button "Next" at bounding box center [766, 683] width 115 height 39
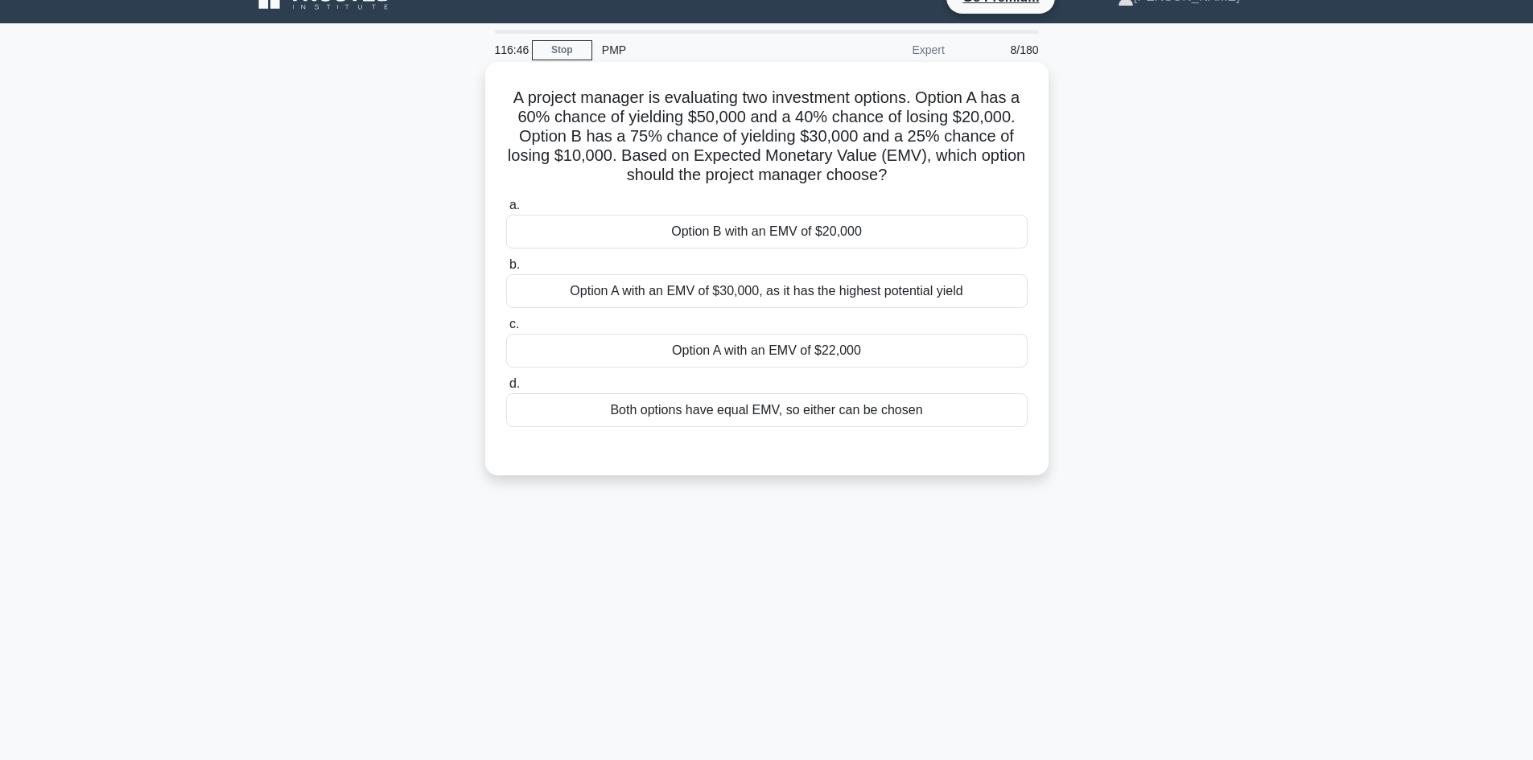
click at [726, 232] on div "Option B with an EMV of $20,000" at bounding box center [766, 232] width 521 height 34
click at [506, 211] on input "a. Option B with an EMV of $20,000" at bounding box center [506, 205] width 0 height 10
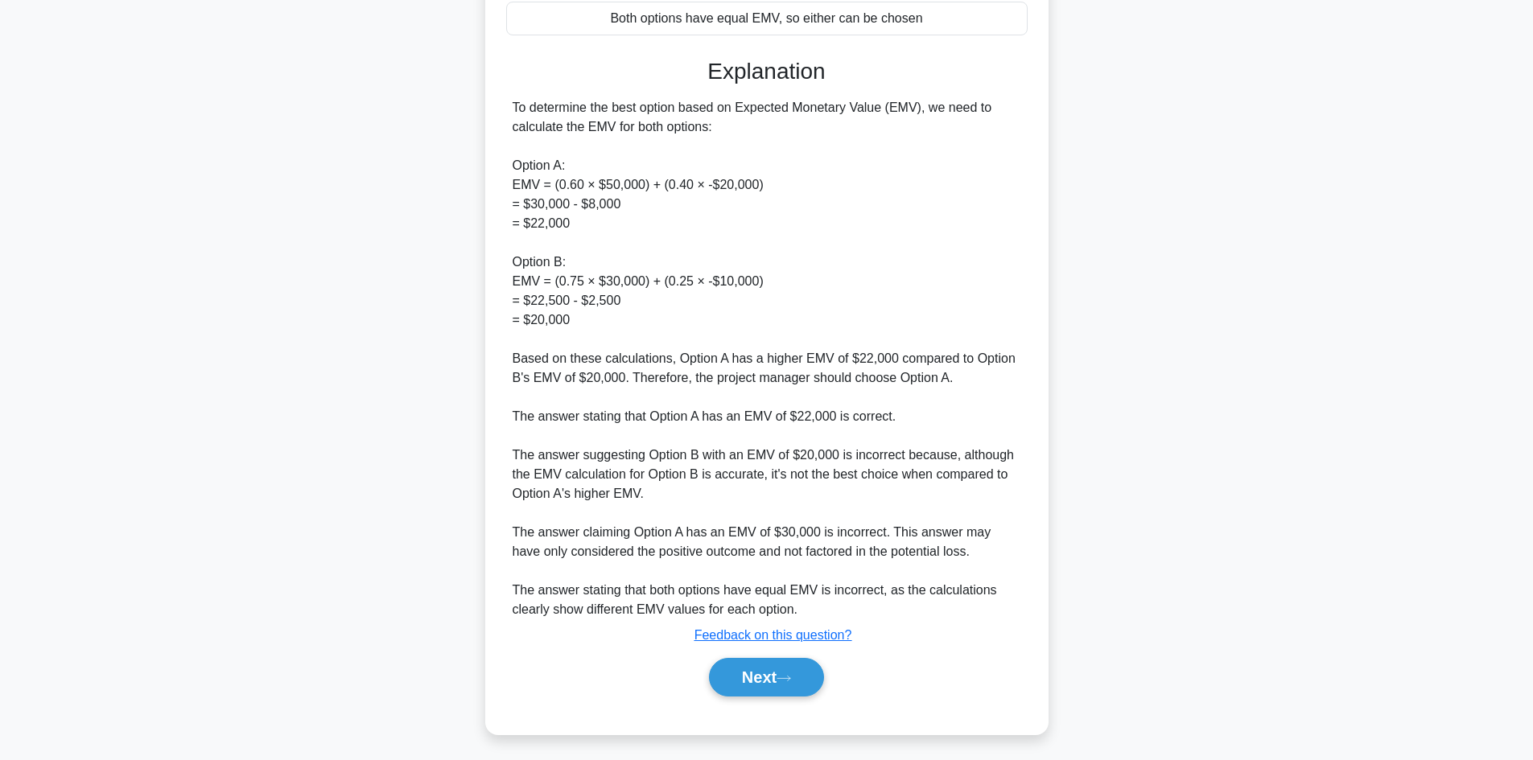
scroll to position [427, 0]
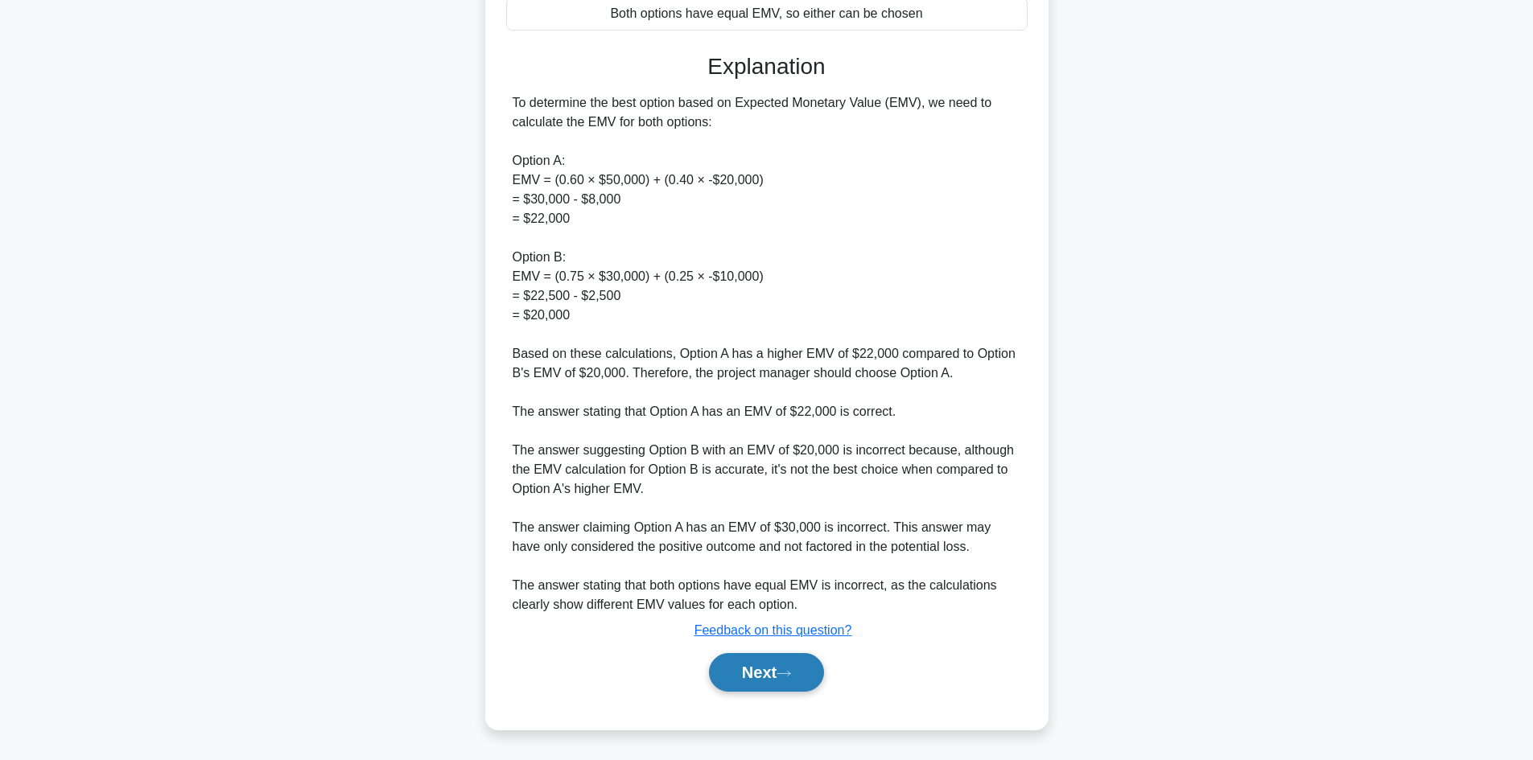
click at [786, 669] on button "Next" at bounding box center [766, 672] width 115 height 39
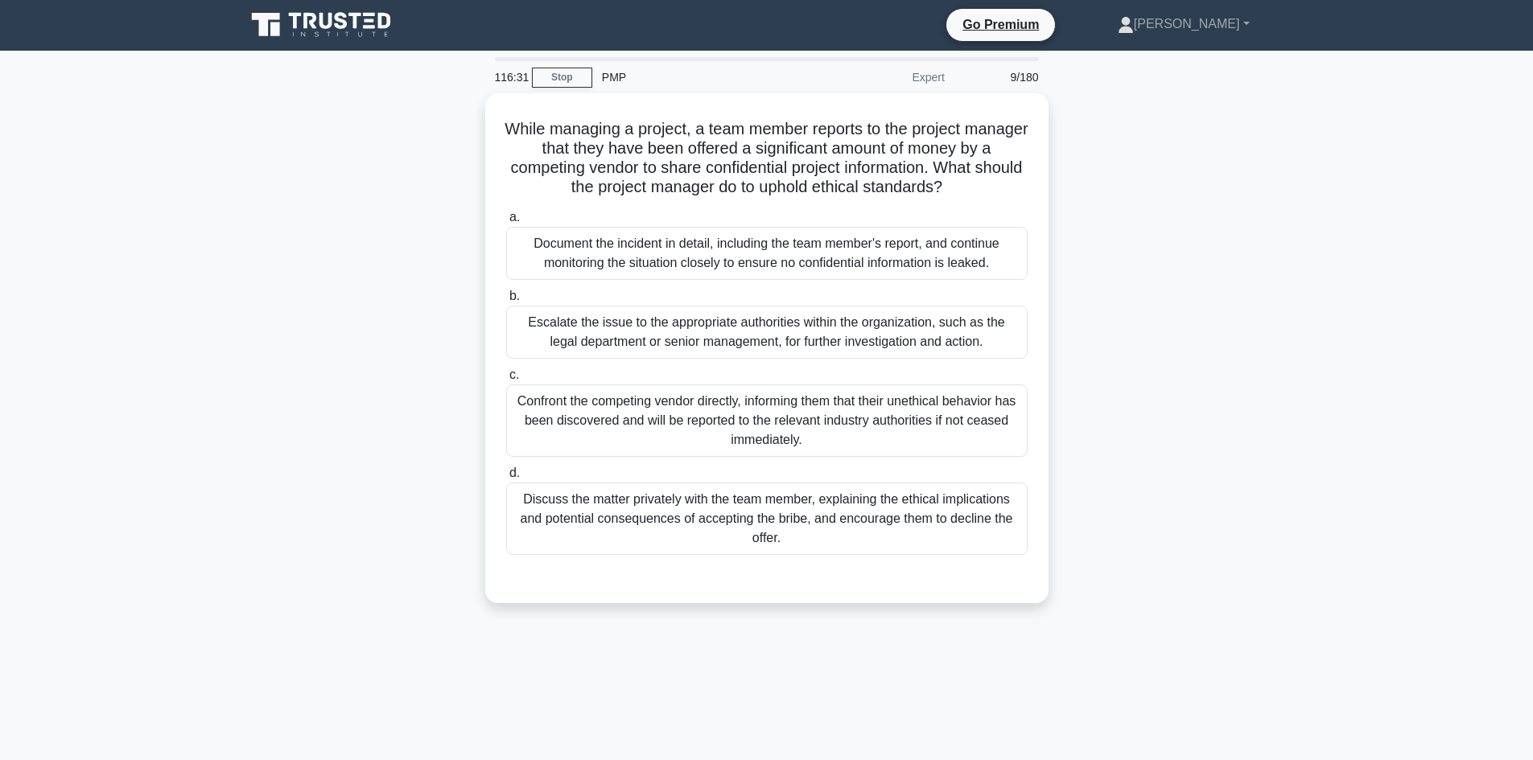
scroll to position [0, 0]
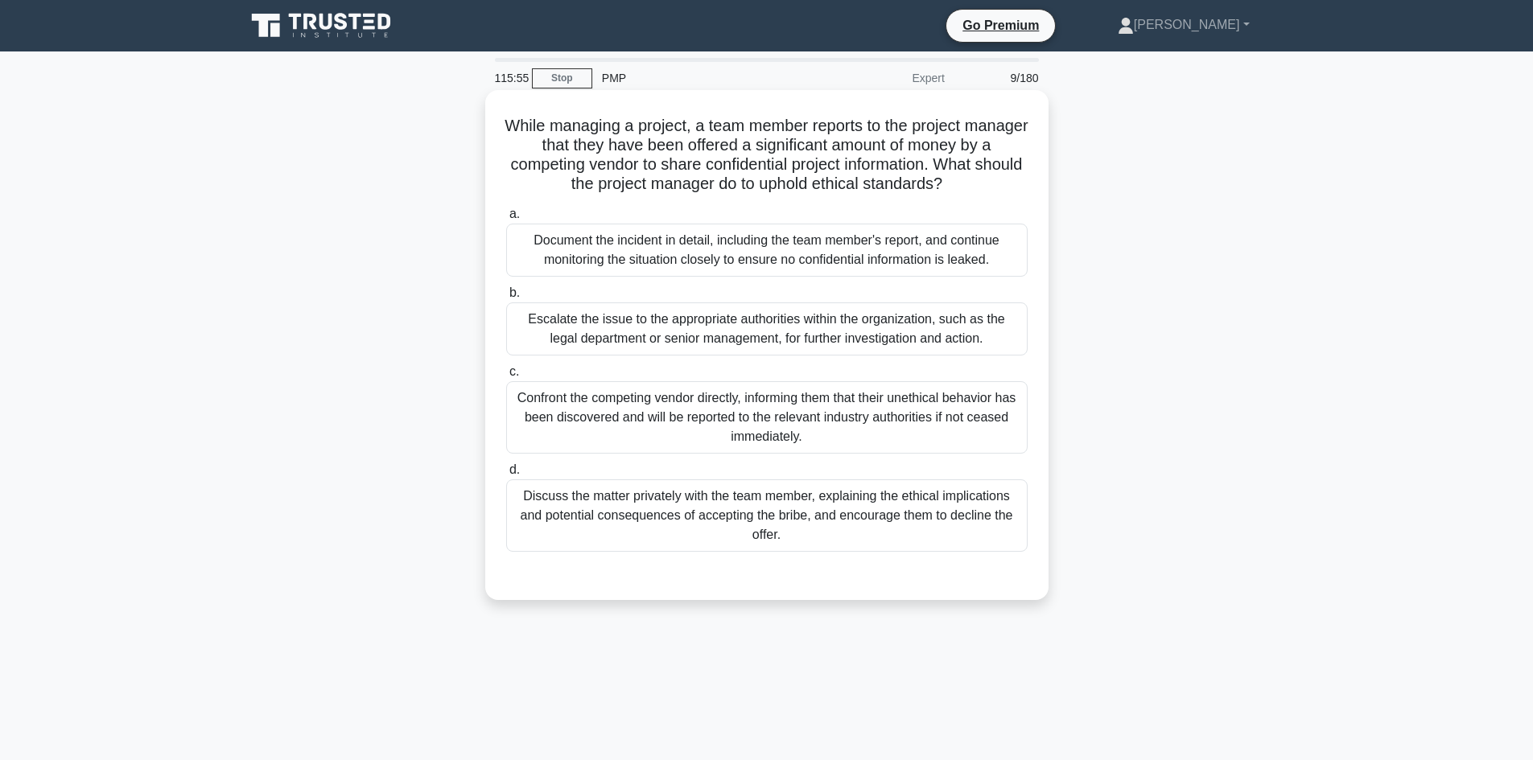
click at [645, 338] on div "Escalate the issue to the appropriate authorities within the organization, such…" at bounding box center [766, 329] width 521 height 53
click at [506, 299] on input "b. Escalate the issue to the appropriate authorities within the organization, s…" at bounding box center [506, 293] width 0 height 10
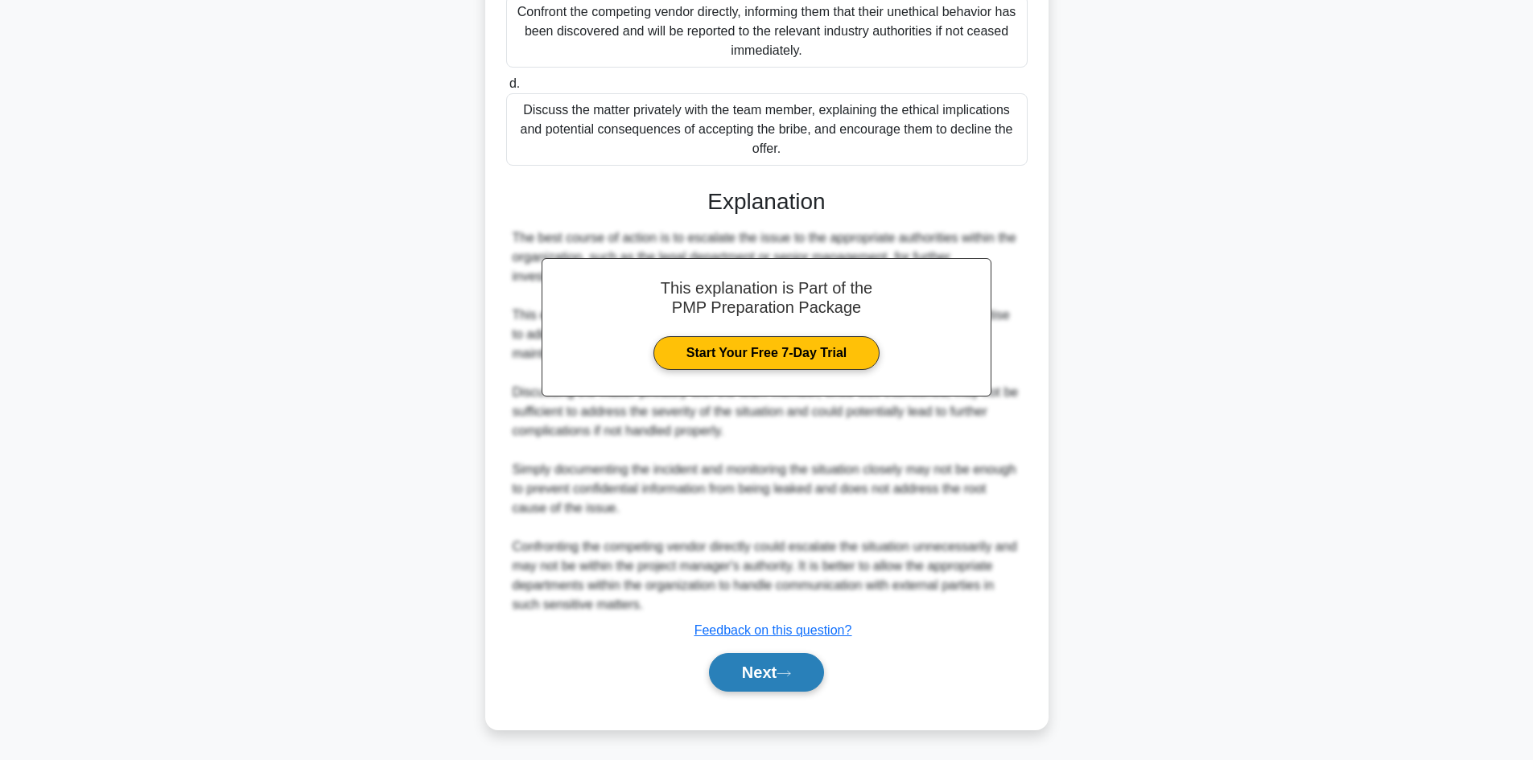
click at [743, 688] on button "Next" at bounding box center [766, 672] width 115 height 39
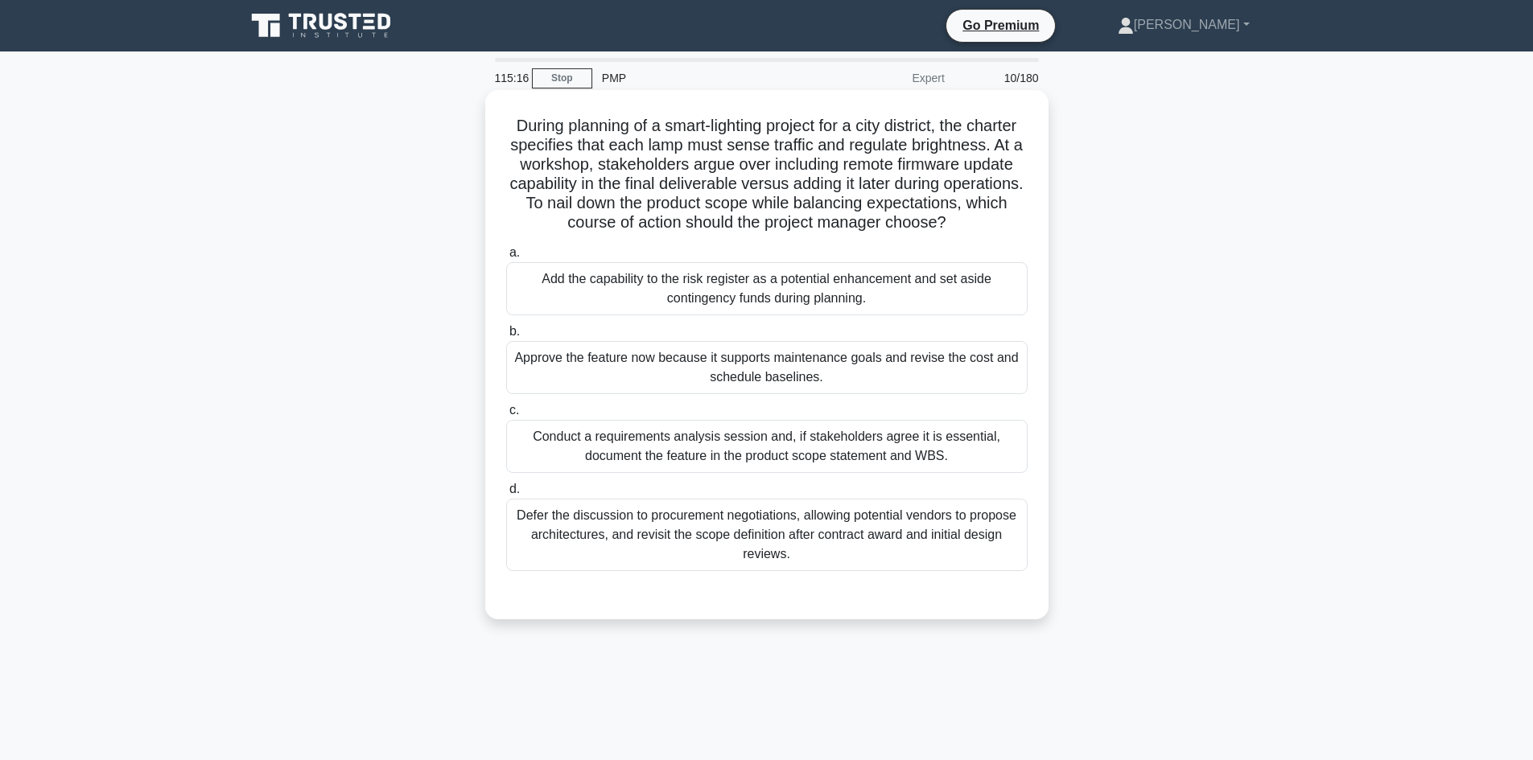
click at [727, 472] on div "Conduct a requirements analysis session and, if stakeholders agree it is essent…" at bounding box center [766, 446] width 521 height 53
click at [506, 416] on input "c. Conduct a requirements analysis session and, if stakeholders agree it is ess…" at bounding box center [506, 411] width 0 height 10
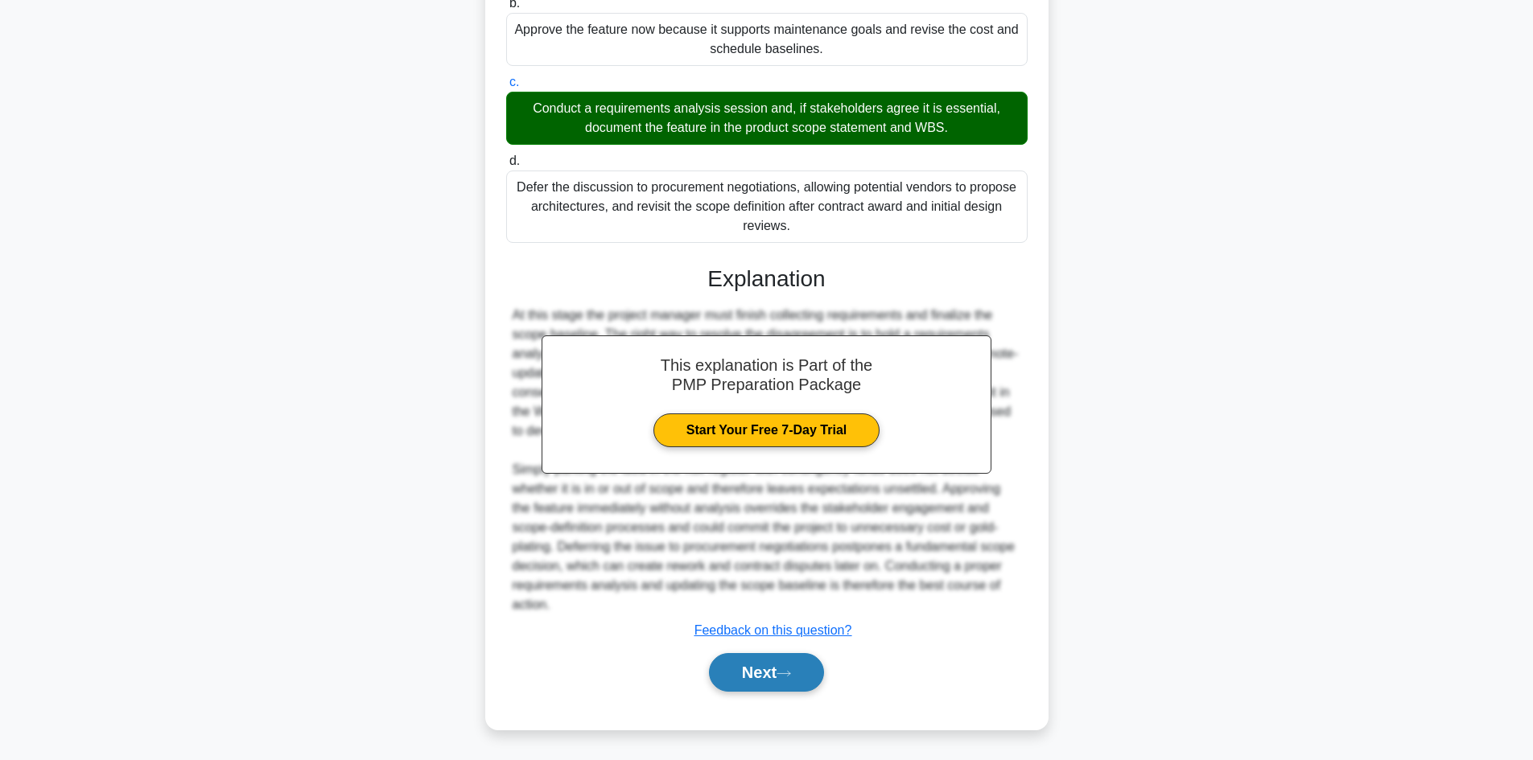
click at [739, 685] on button "Next" at bounding box center [766, 672] width 115 height 39
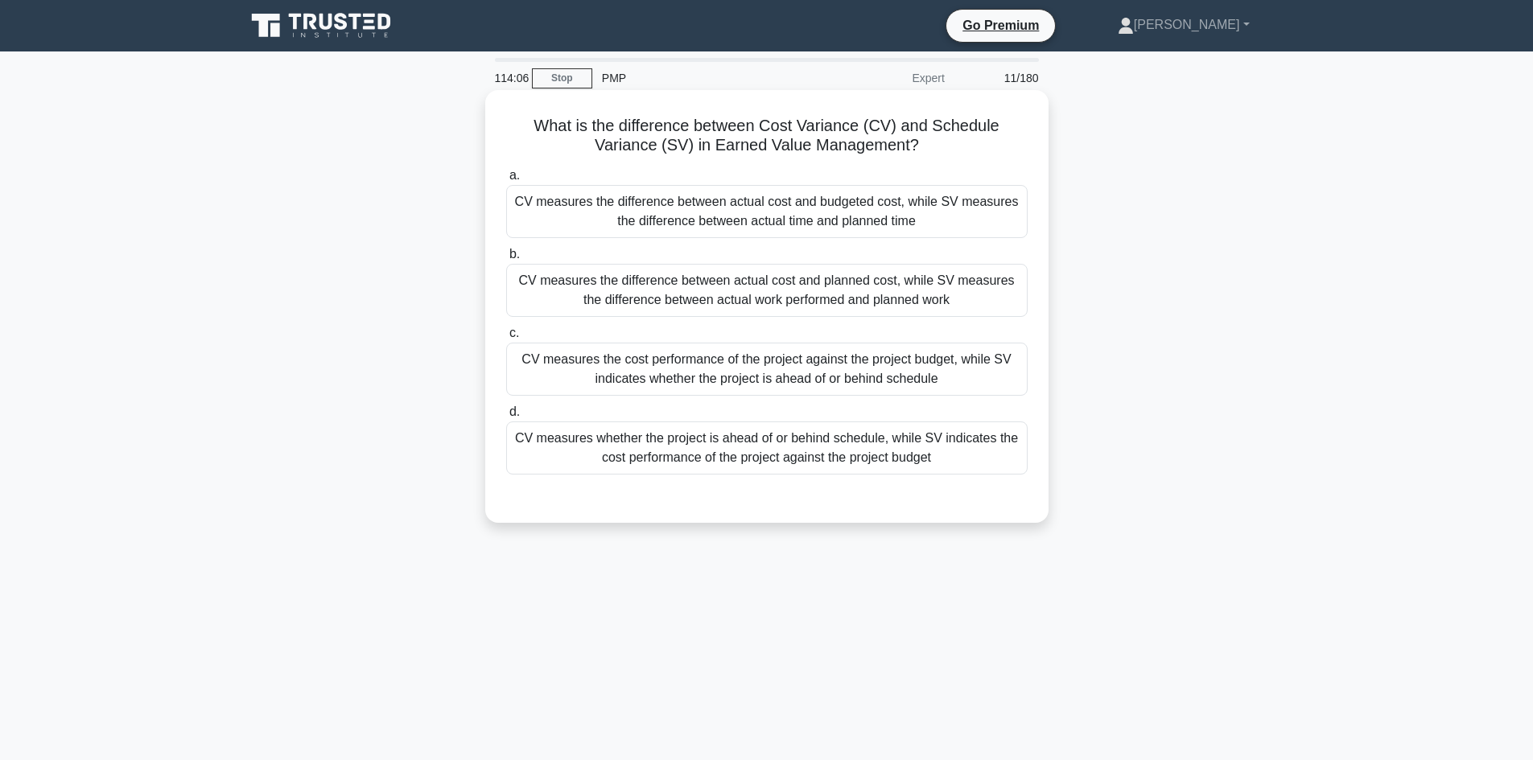
click at [695, 211] on div "CV measures the difference between actual cost and budgeted cost, while SV meas…" at bounding box center [766, 211] width 521 height 53
click at [506, 181] on input "a. CV measures the difference between actual cost and budgeted cost, while SV m…" at bounding box center [506, 176] width 0 height 10
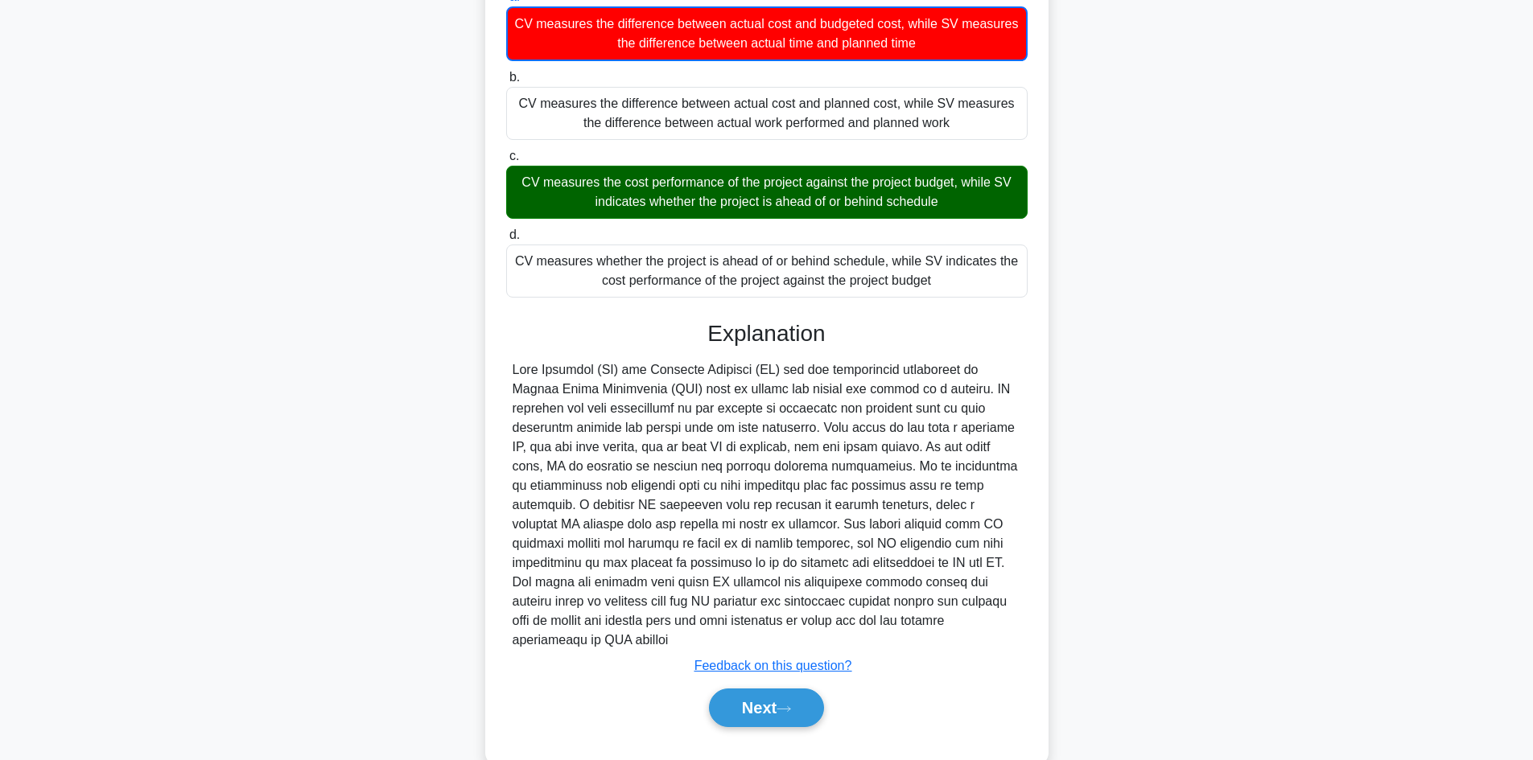
scroll to position [196, 0]
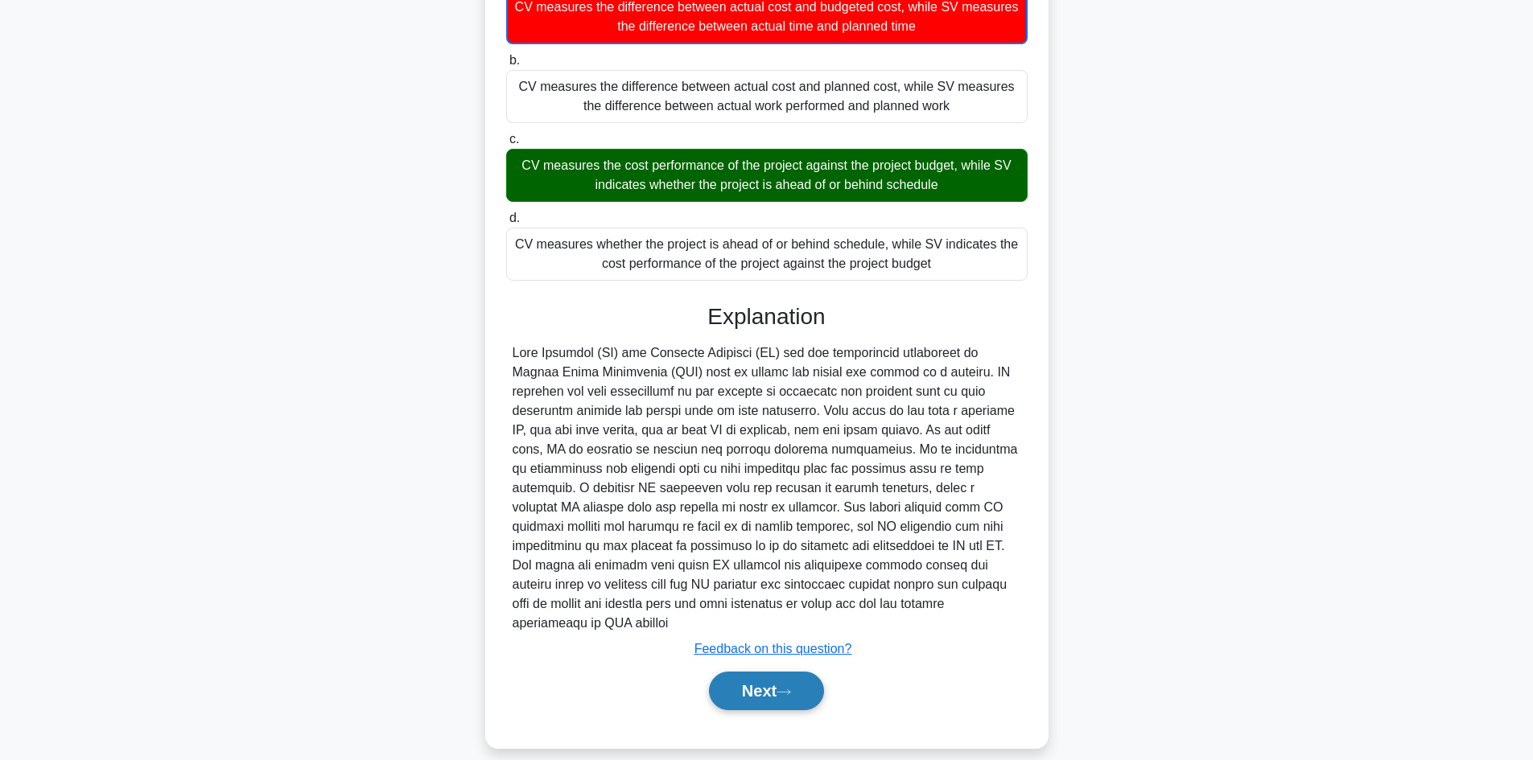
click at [791, 688] on icon at bounding box center [783, 692] width 14 height 9
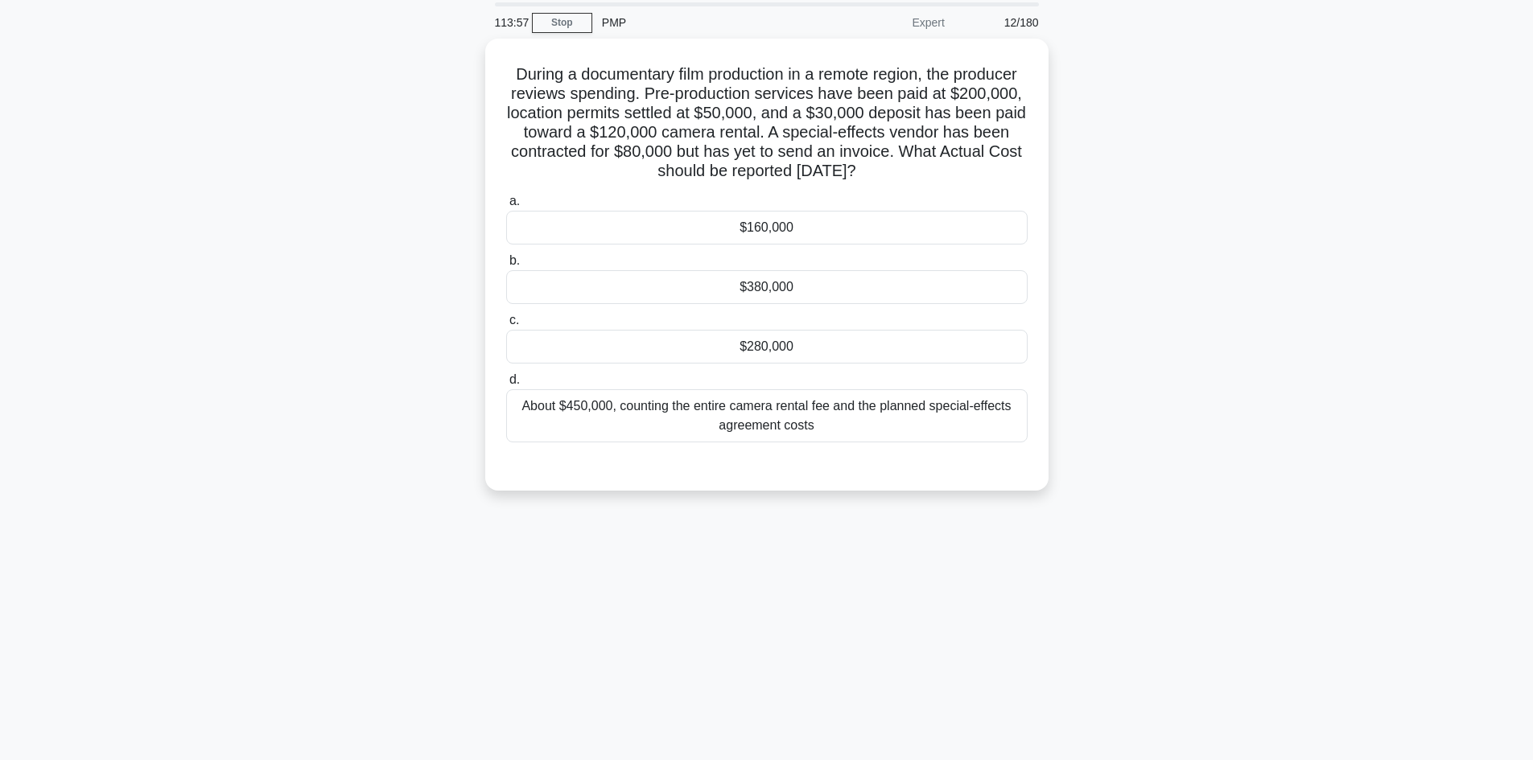
scroll to position [0, 0]
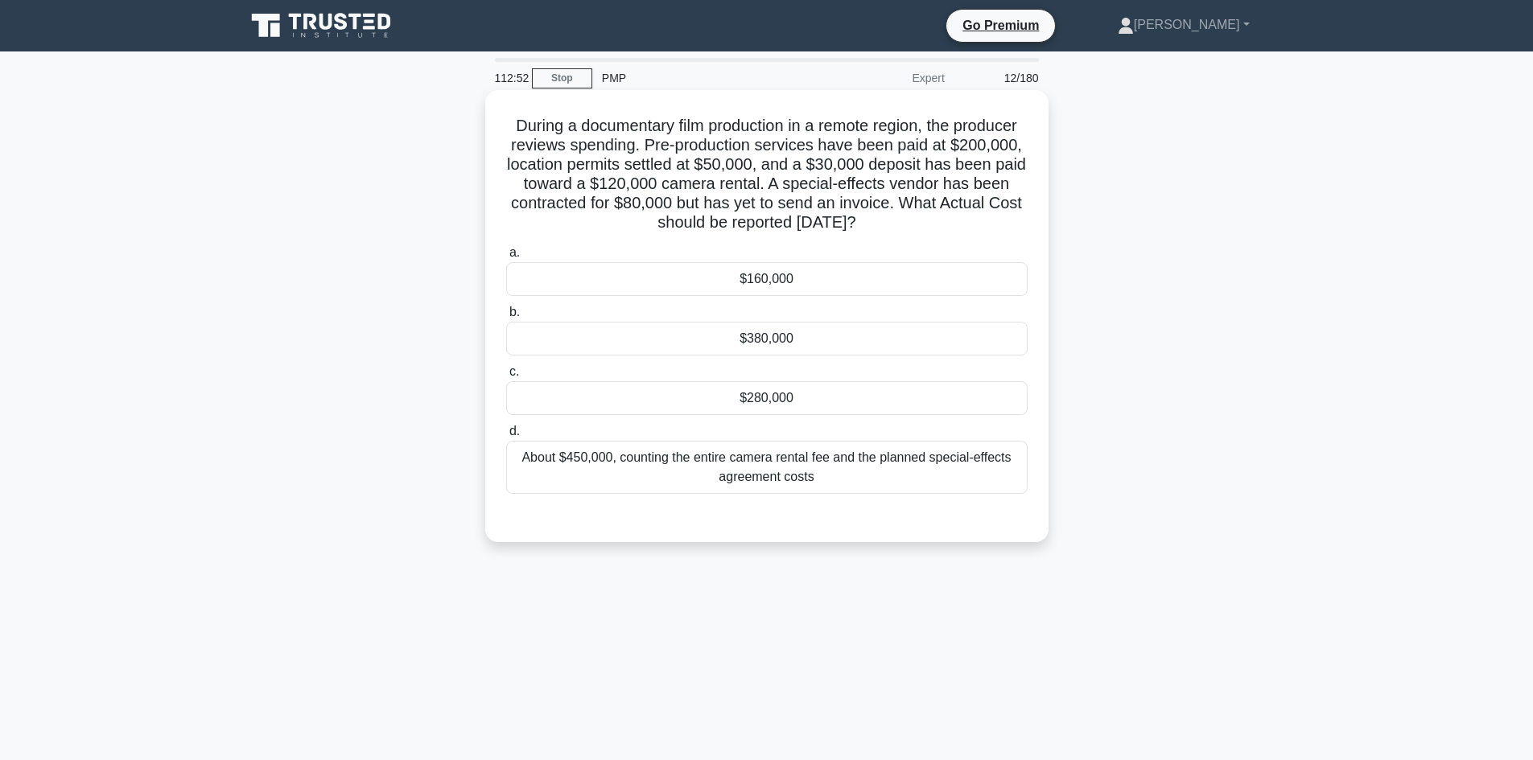
click at [767, 471] on div "About $450,000, counting the entire camera rental fee and the planned special-e…" at bounding box center [766, 467] width 521 height 53
click at [506, 437] on input "d. About $450,000, counting the entire camera rental fee and the planned specia…" at bounding box center [506, 431] width 0 height 10
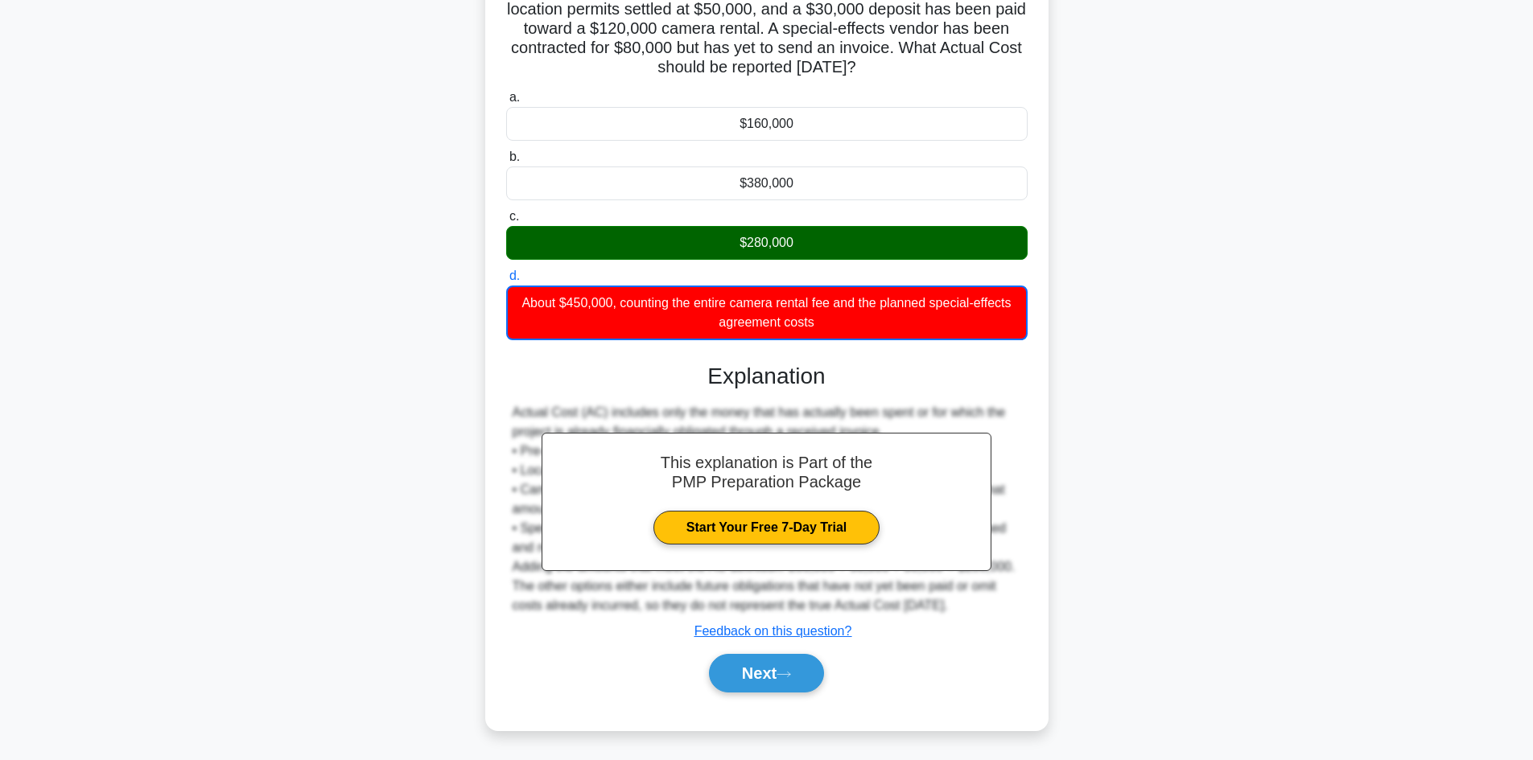
scroll to position [157, 0]
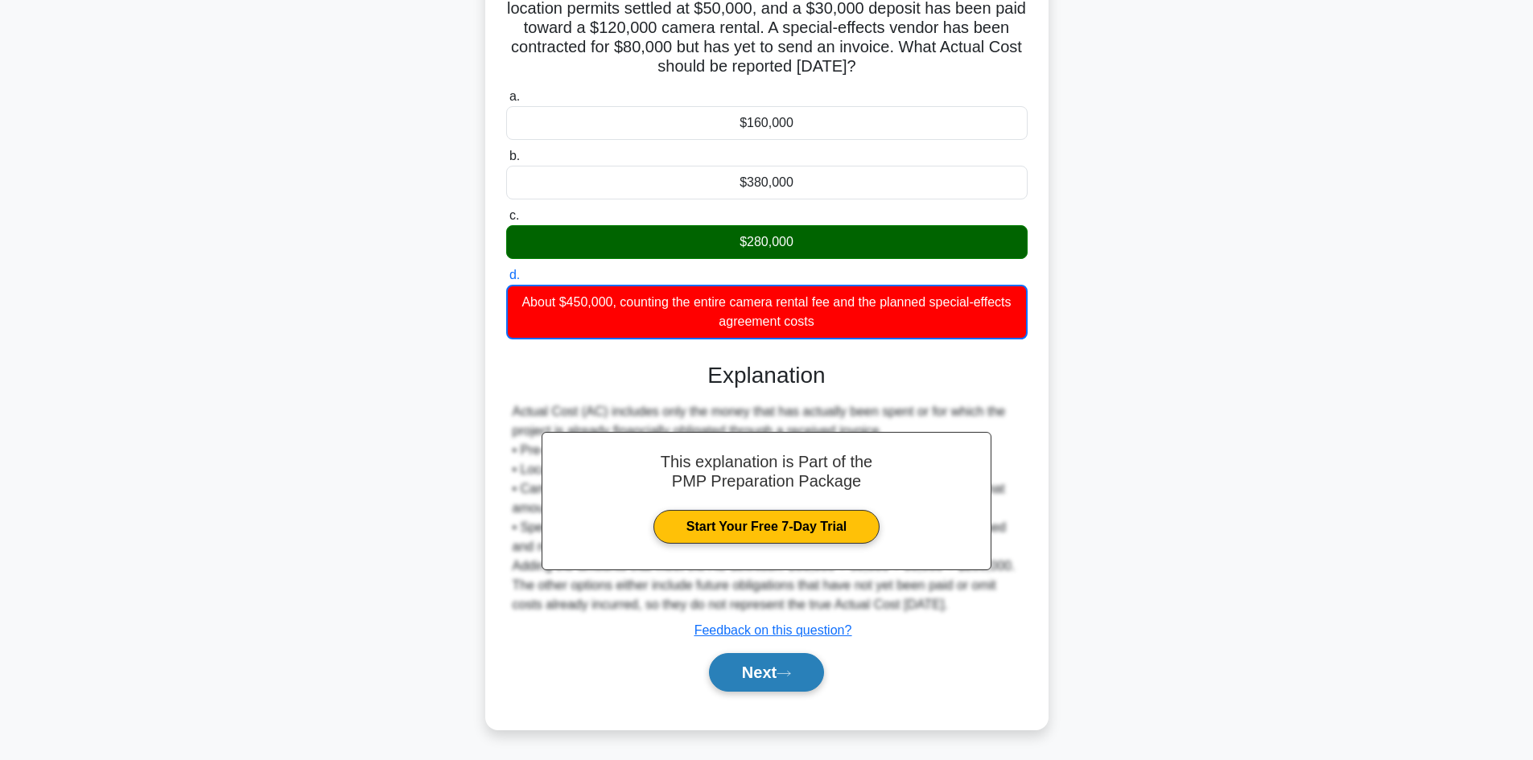
click at [823, 681] on button "Next" at bounding box center [766, 672] width 115 height 39
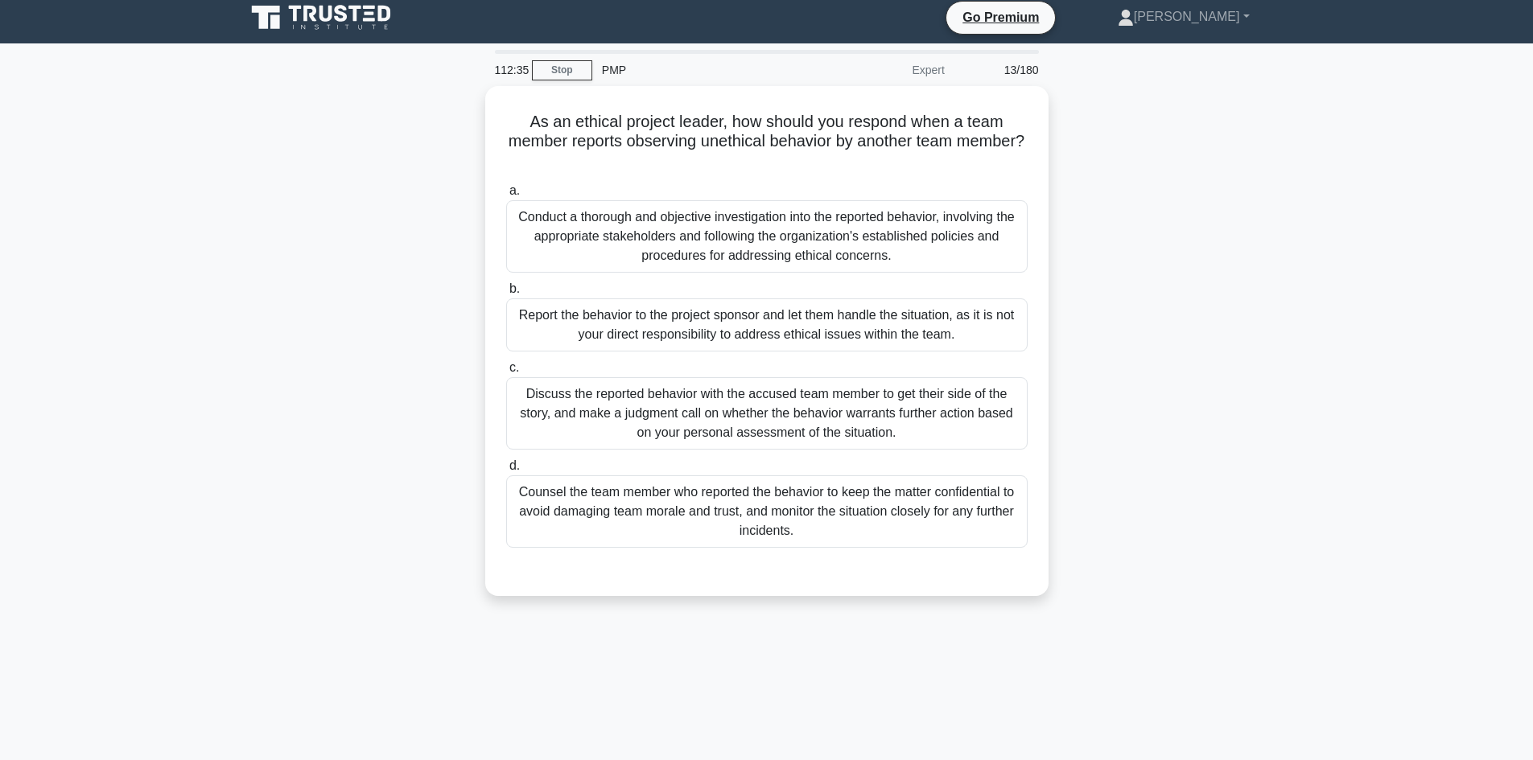
scroll to position [0, 0]
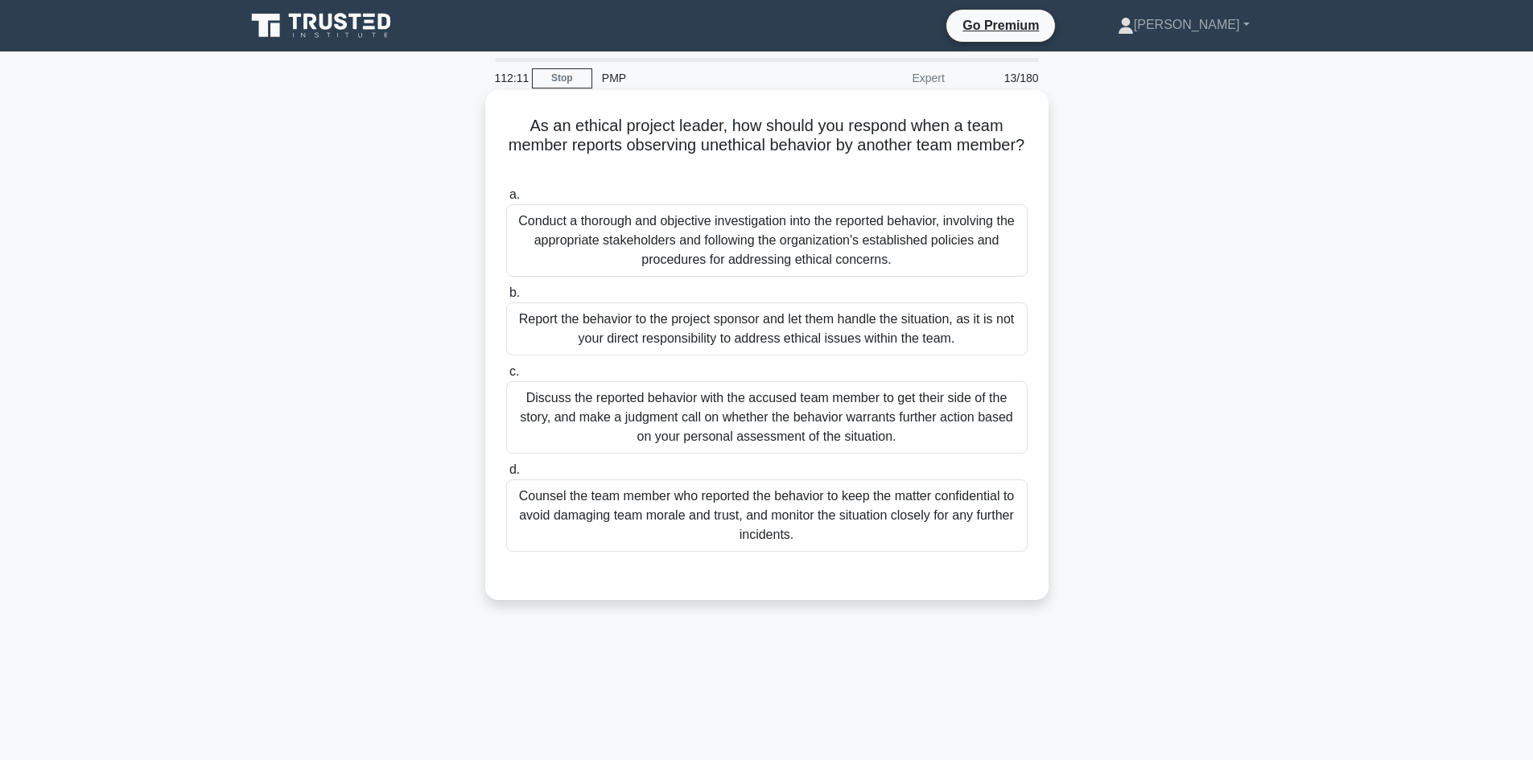
click at [731, 249] on div "Conduct a thorough and objective investigation into the reported behavior, invo…" at bounding box center [766, 240] width 521 height 72
click at [506, 200] on input "a. Conduct a thorough and objective investigation into the reported behavior, i…" at bounding box center [506, 195] width 0 height 10
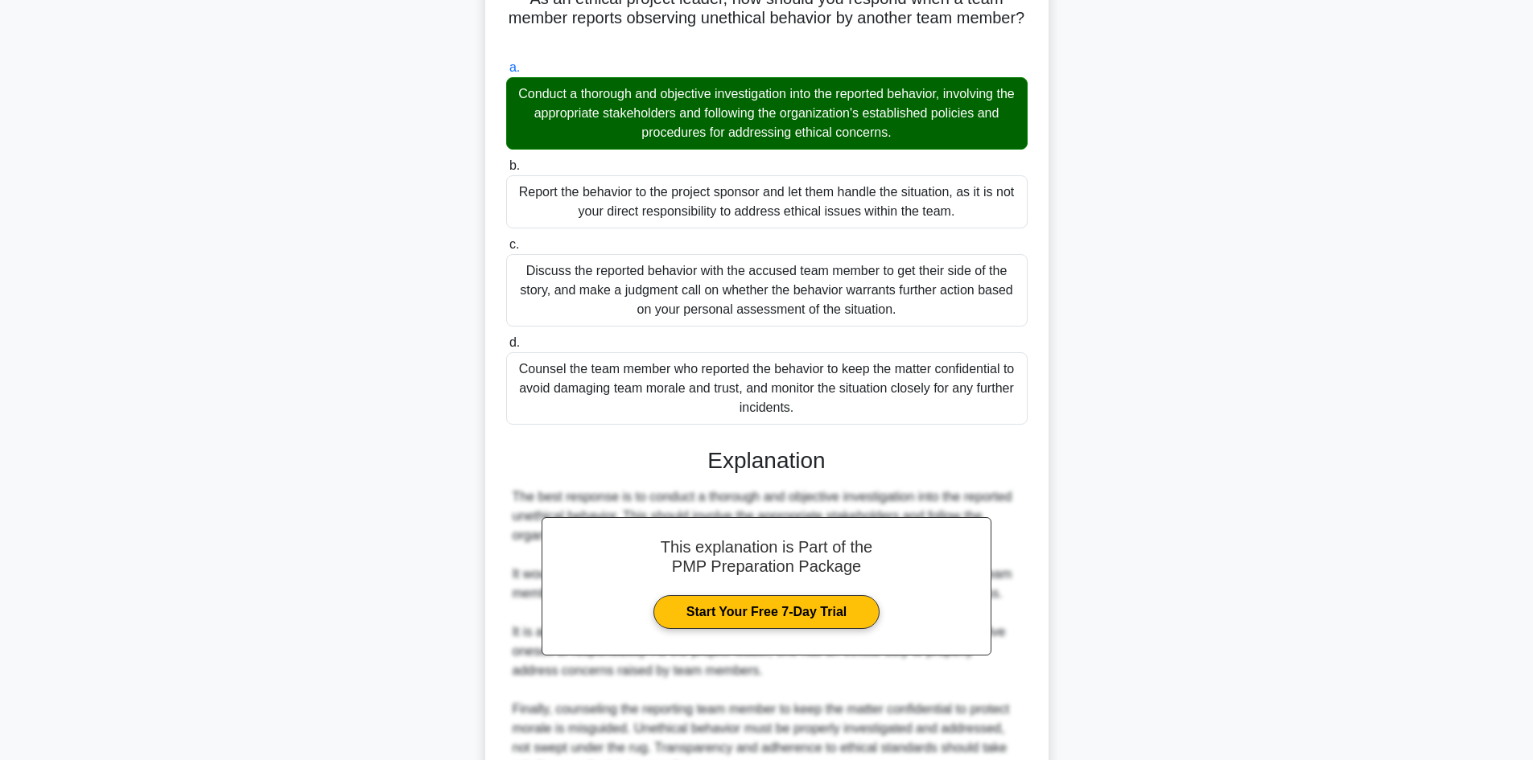
scroll to position [290, 0]
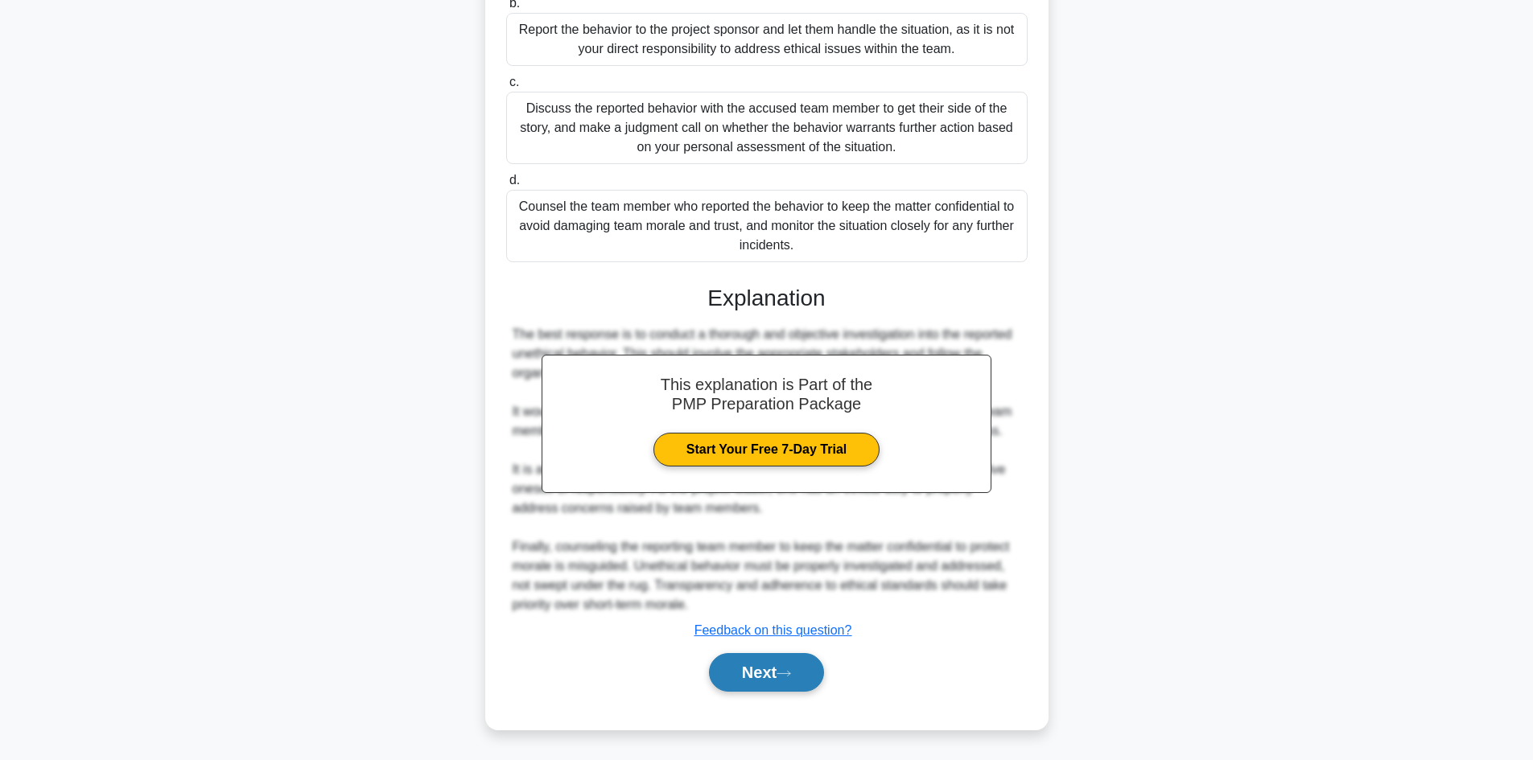
click at [774, 673] on button "Next" at bounding box center [766, 672] width 115 height 39
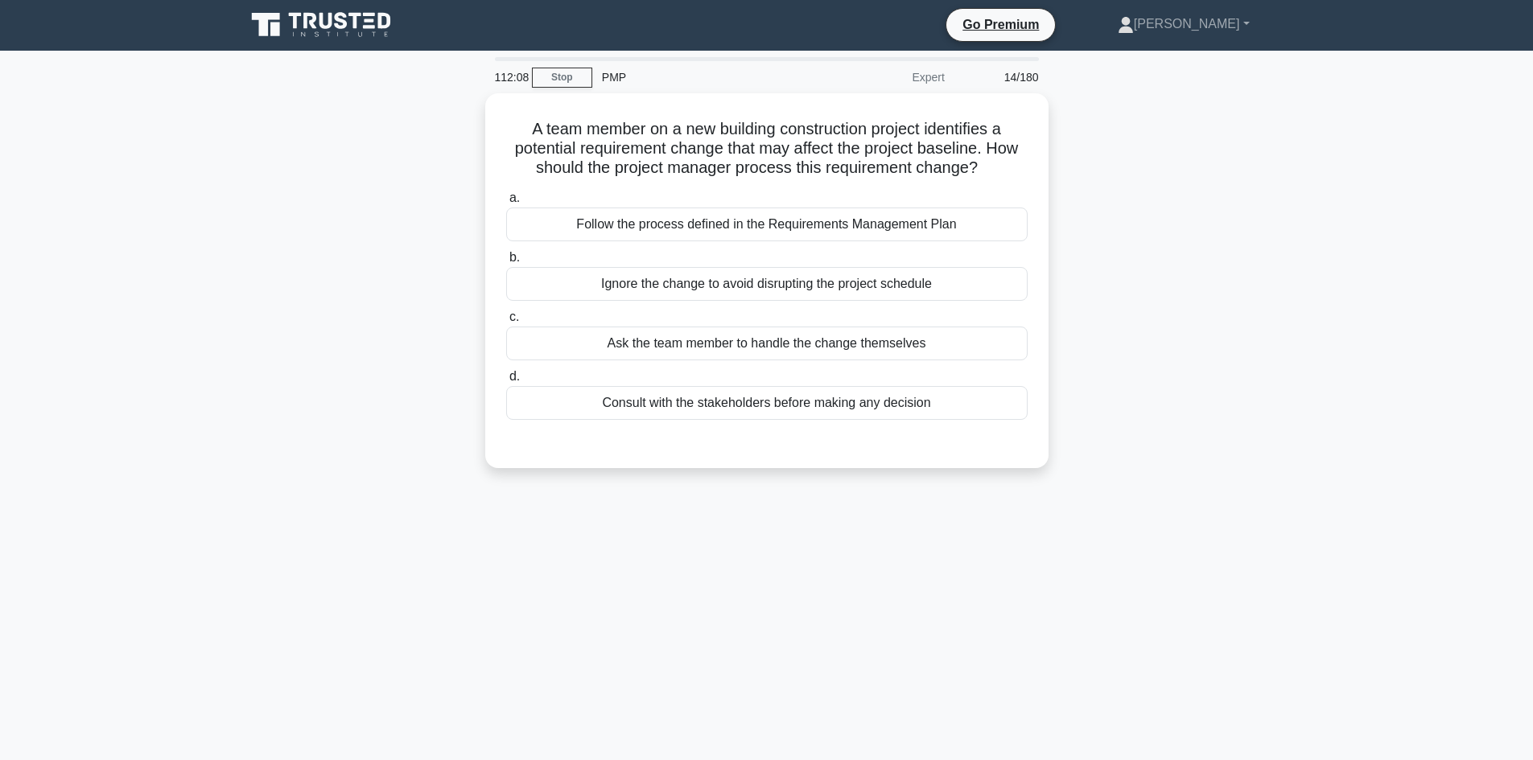
scroll to position [0, 0]
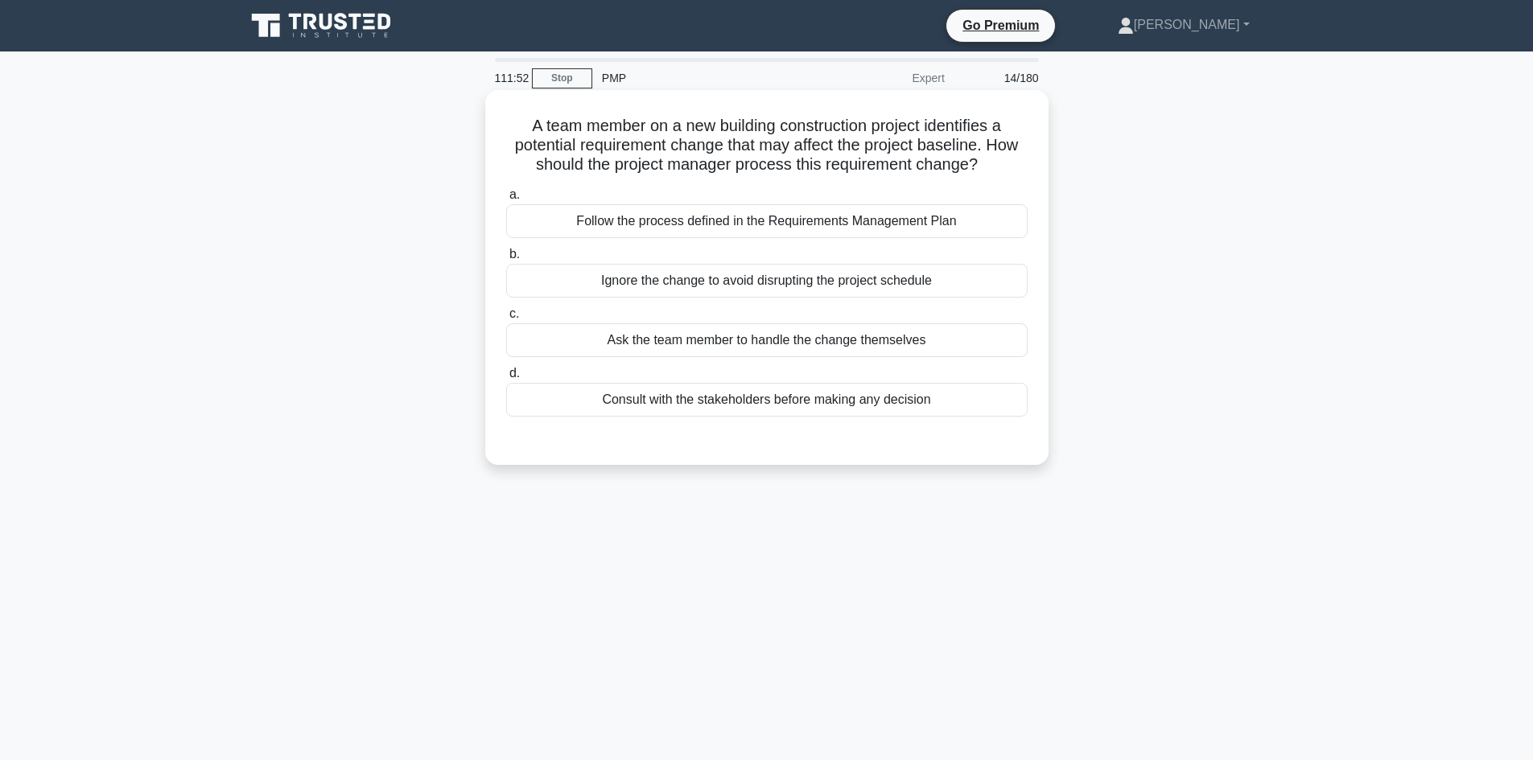
click at [758, 218] on div "Follow the process defined in the Requirements Management Plan" at bounding box center [766, 221] width 521 height 34
click at [506, 200] on input "a. Follow the process defined in the Requirements Management Plan" at bounding box center [506, 195] width 0 height 10
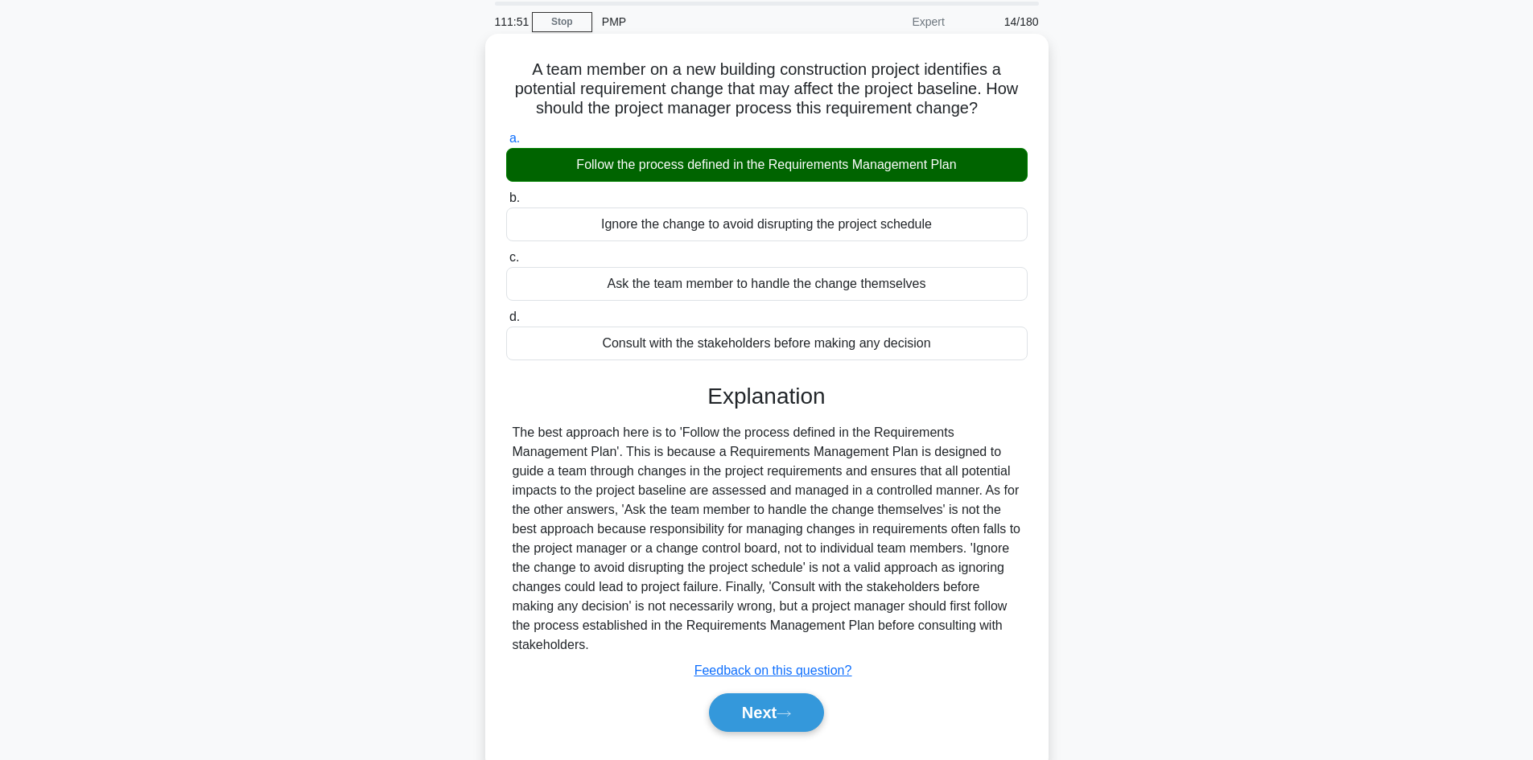
scroll to position [109, 0]
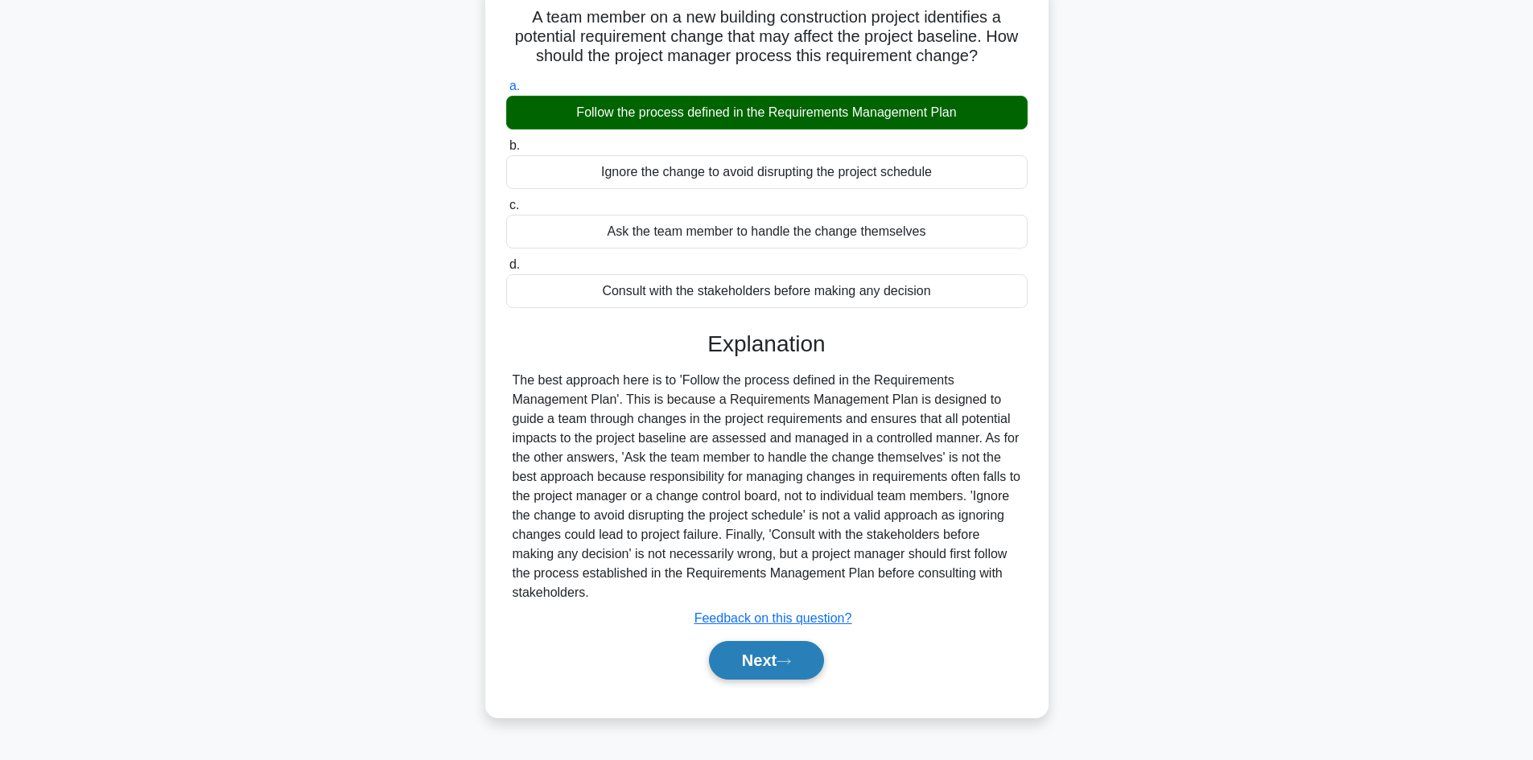
click at [809, 664] on button "Next" at bounding box center [766, 660] width 115 height 39
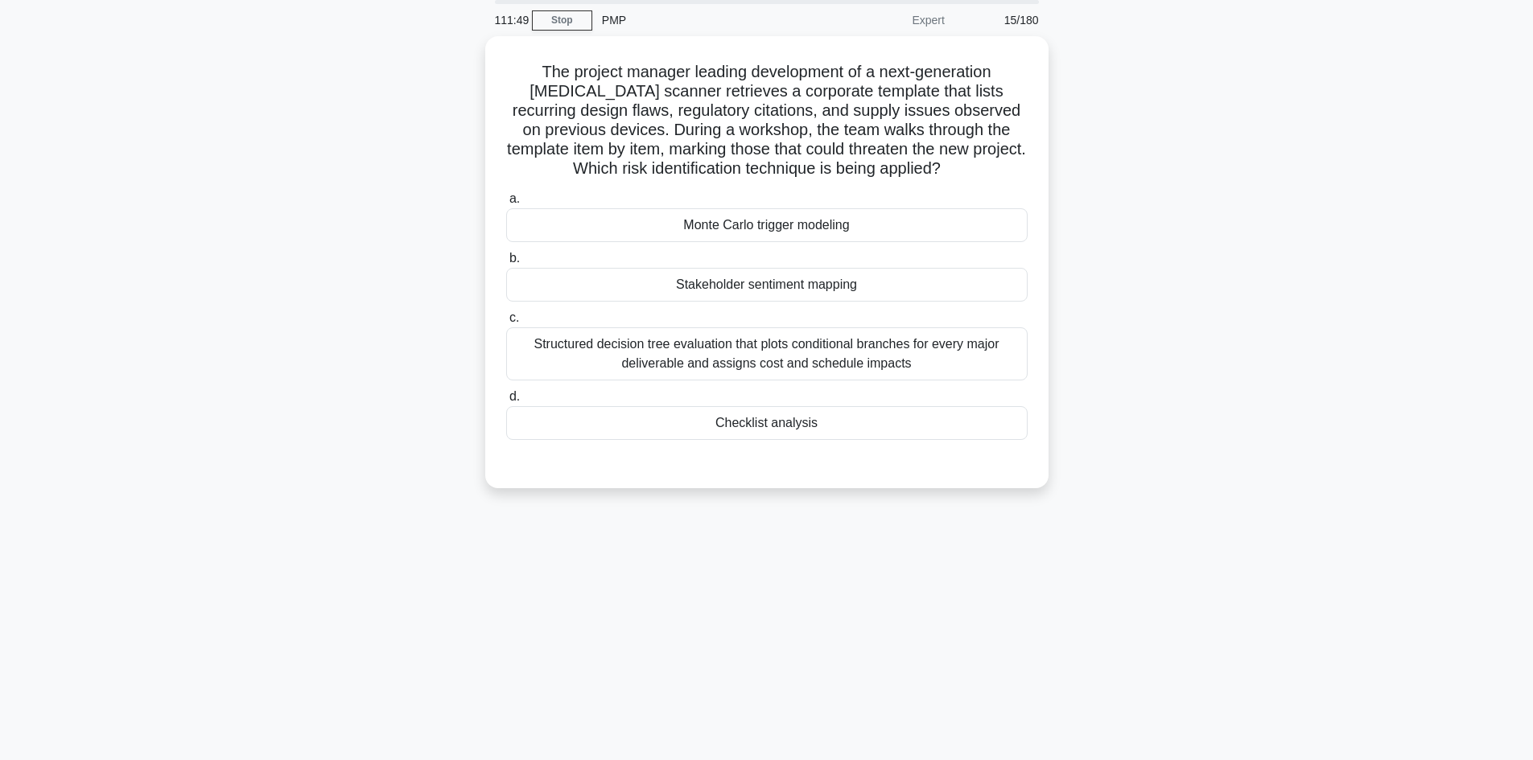
scroll to position [0, 0]
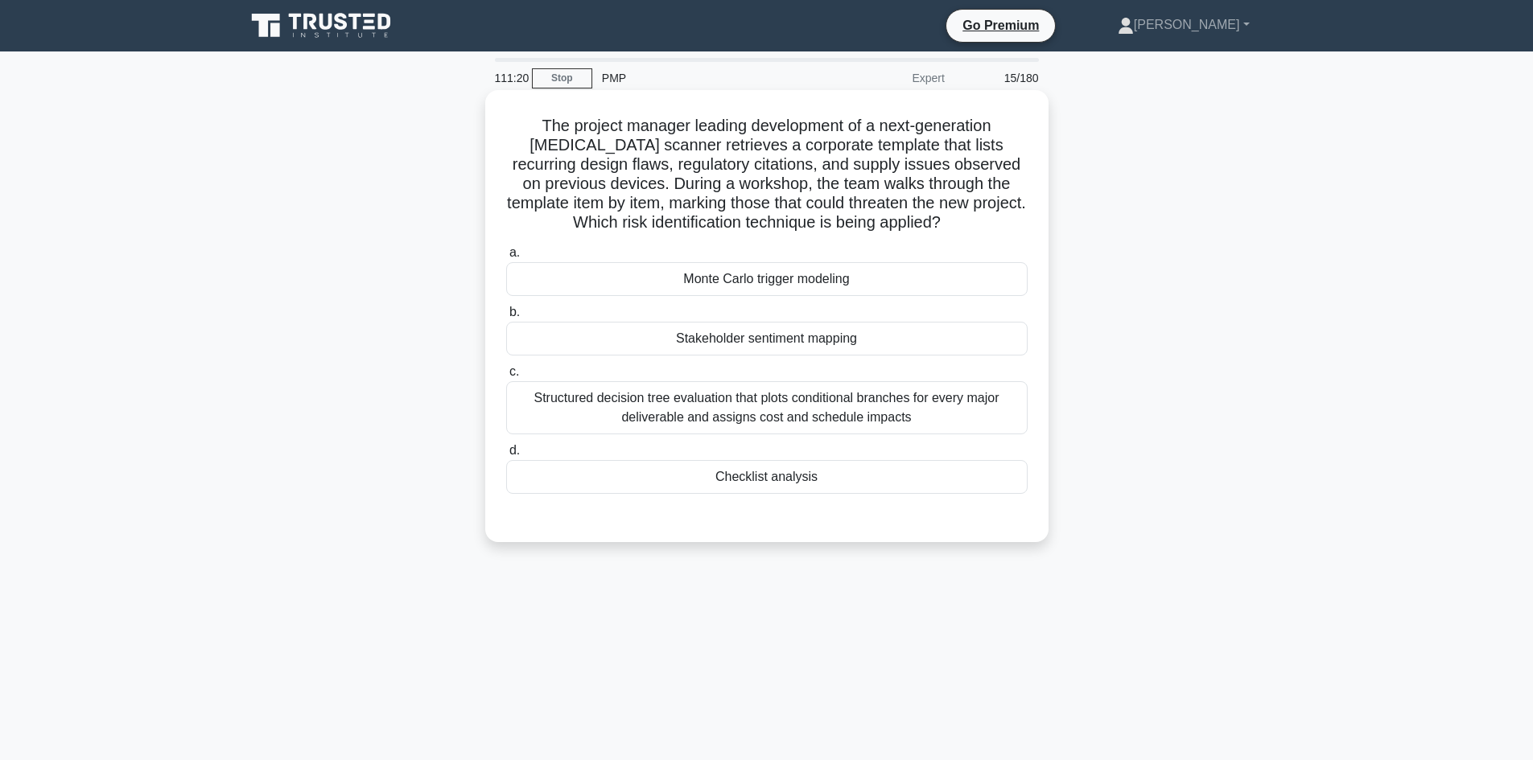
click at [769, 345] on div "Stakeholder sentiment mapping" at bounding box center [766, 339] width 521 height 34
click at [506, 318] on input "b. Stakeholder sentiment mapping" at bounding box center [506, 312] width 0 height 10
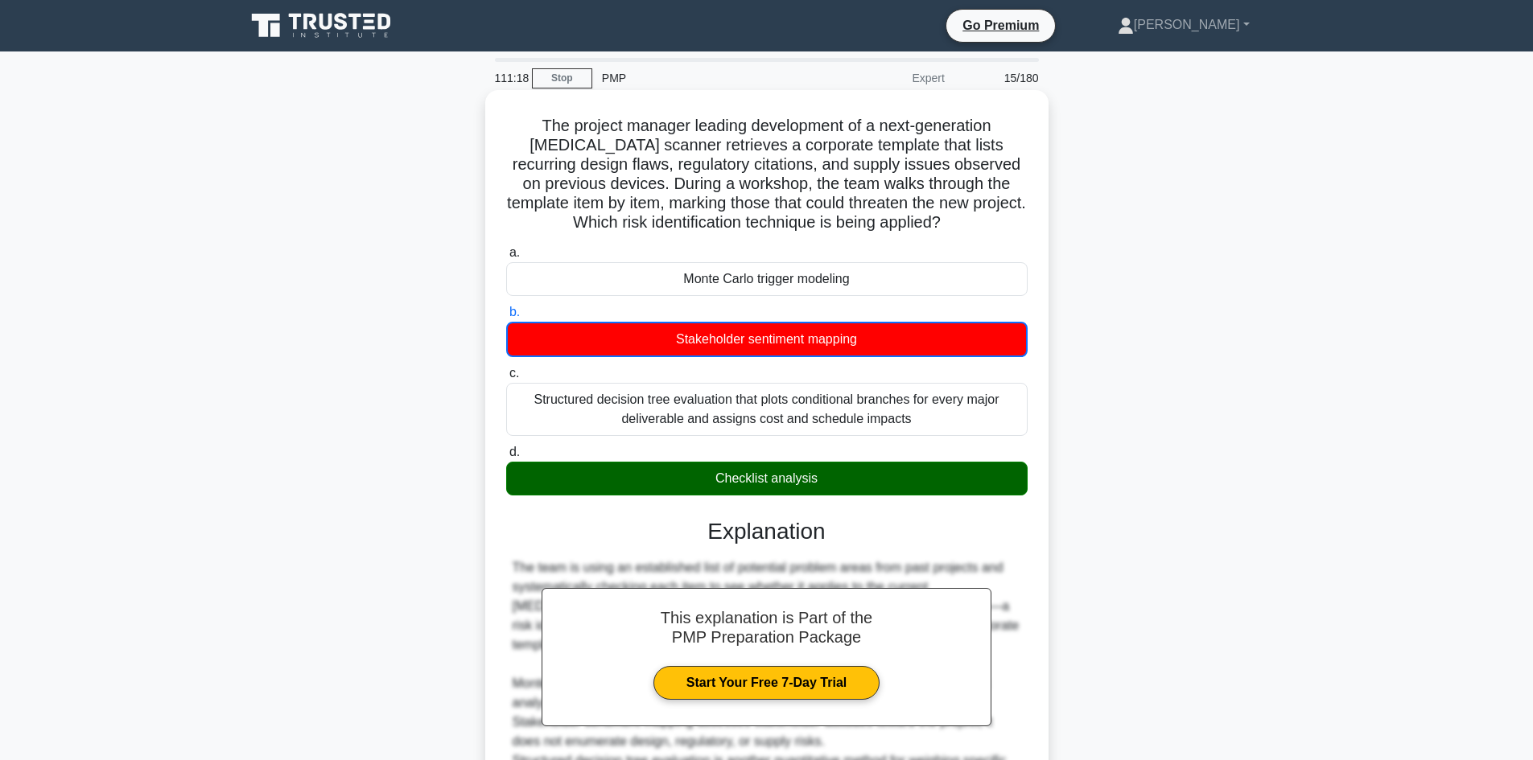
scroll to position [196, 0]
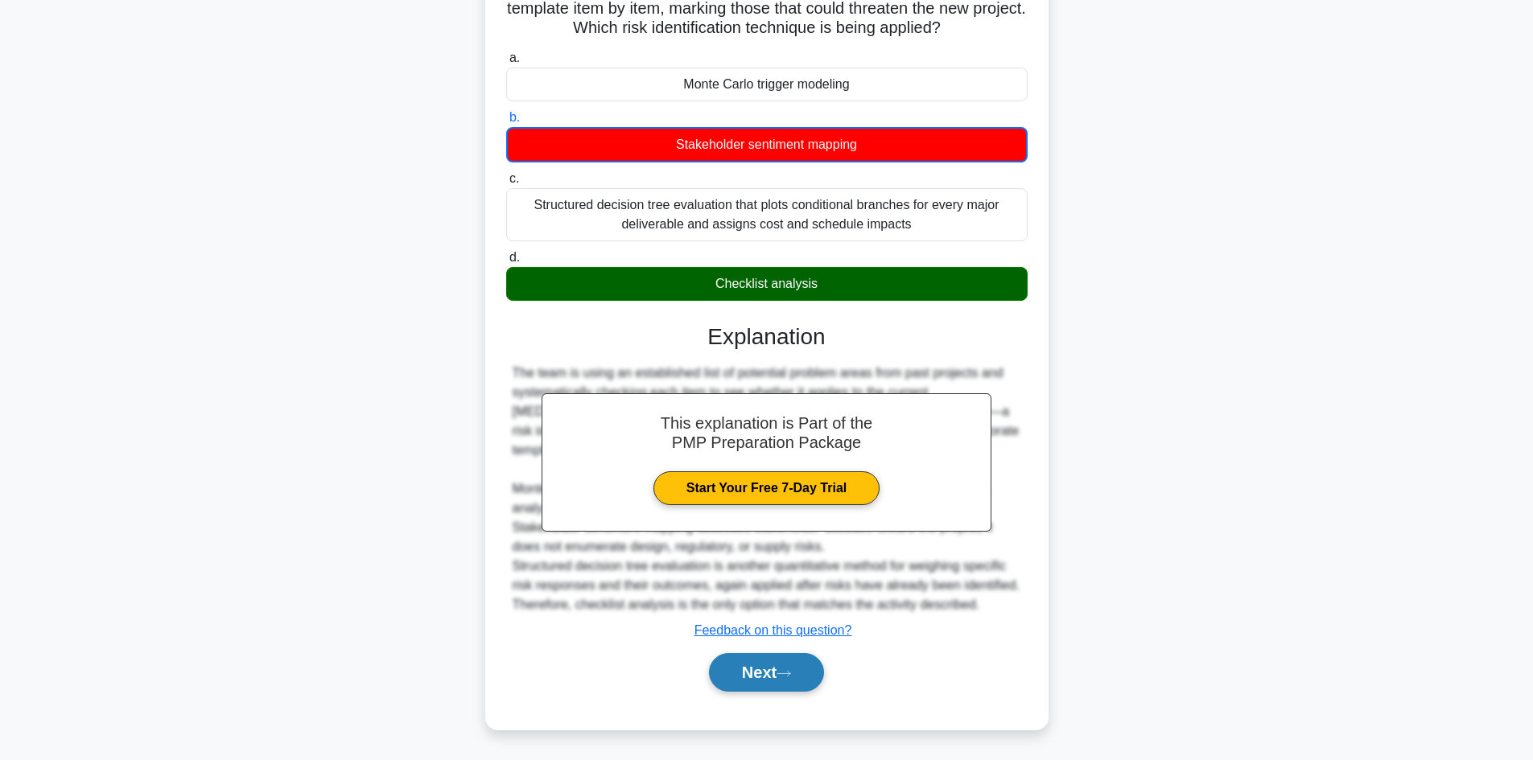
click at [803, 680] on button "Next" at bounding box center [766, 672] width 115 height 39
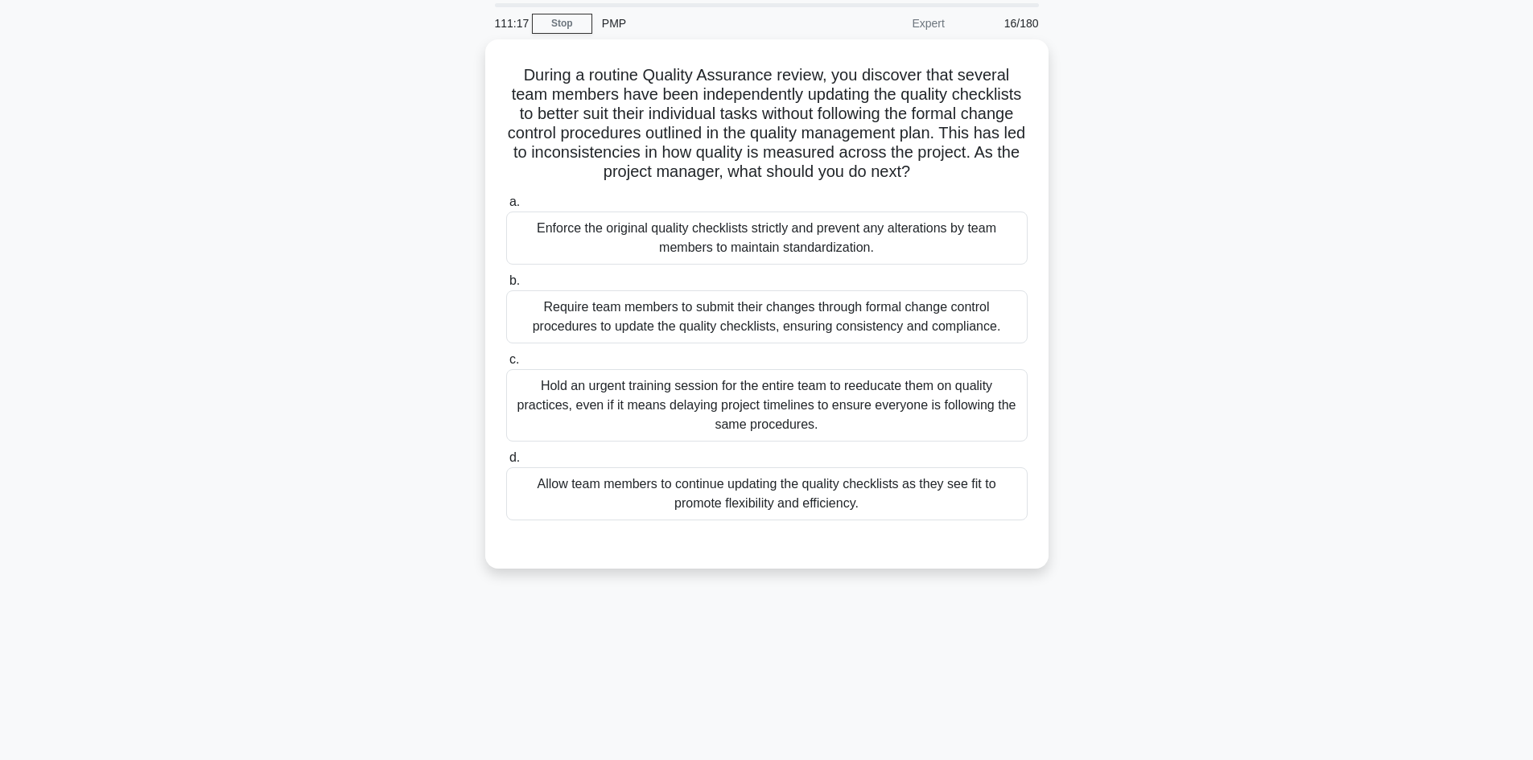
scroll to position [0, 0]
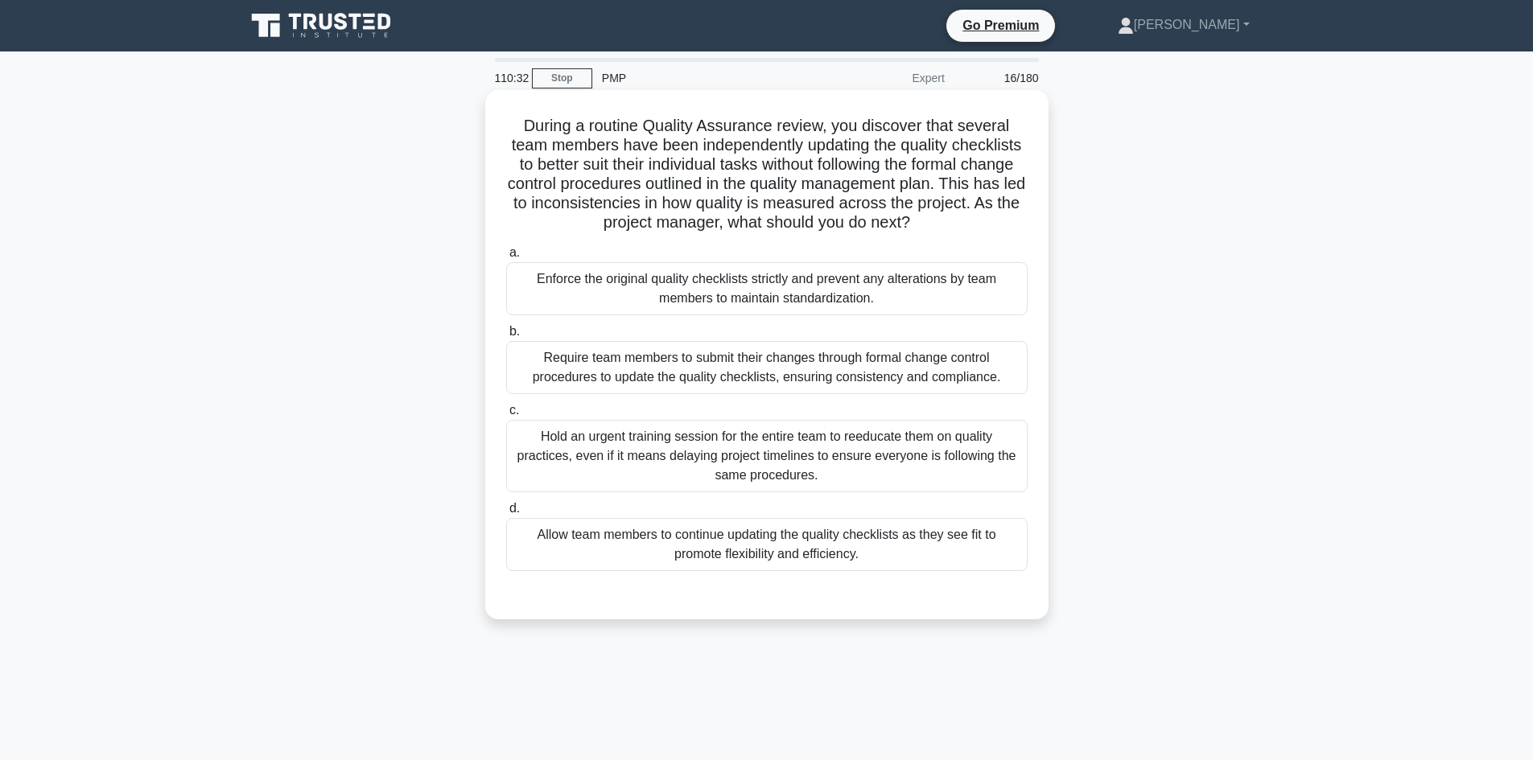
click at [665, 373] on div "Require team members to submit their changes through formal change control proc…" at bounding box center [766, 367] width 521 height 53
click at [506, 337] on input "b. Require team members to submit their changes through formal change control p…" at bounding box center [506, 332] width 0 height 10
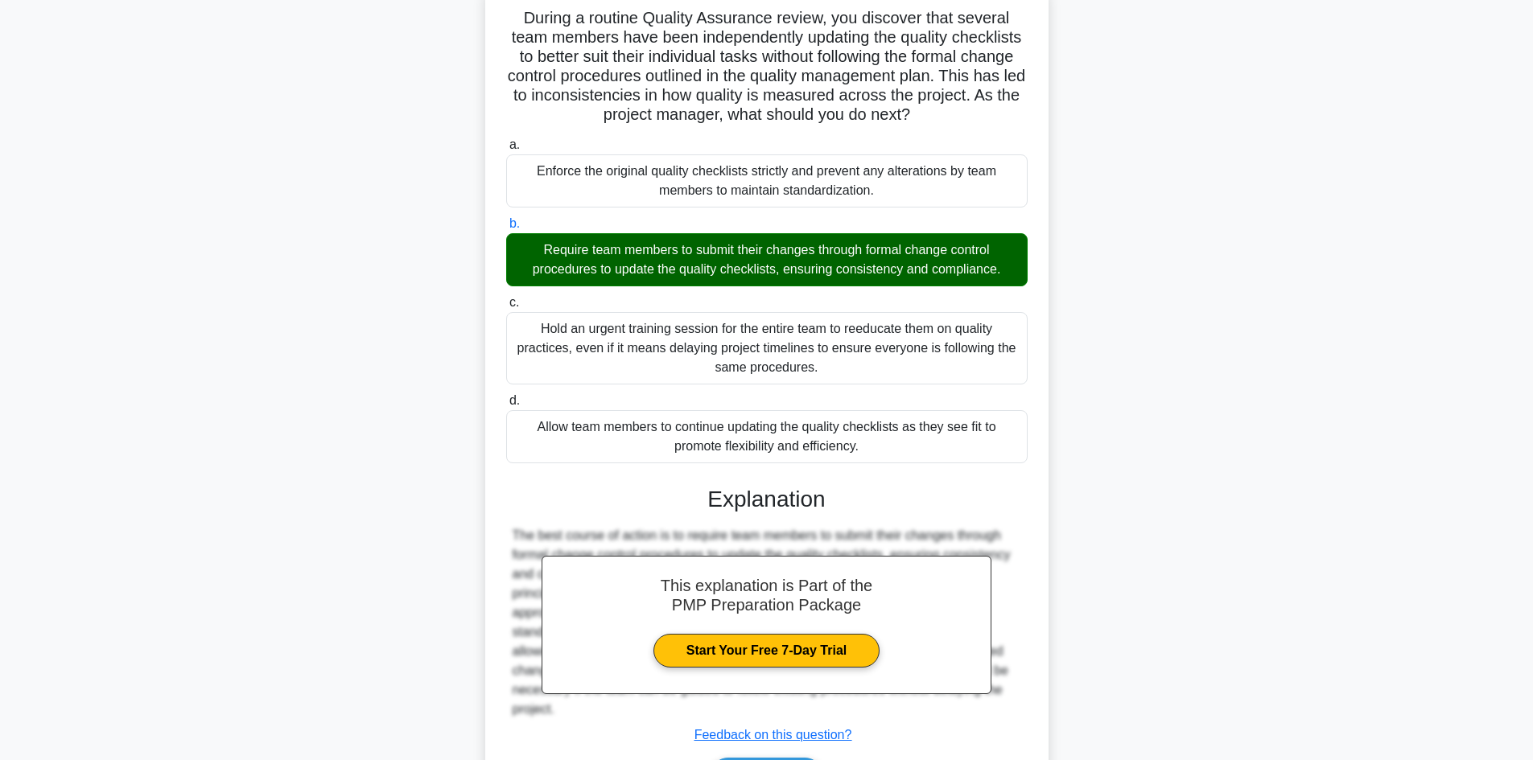
scroll to position [213, 0]
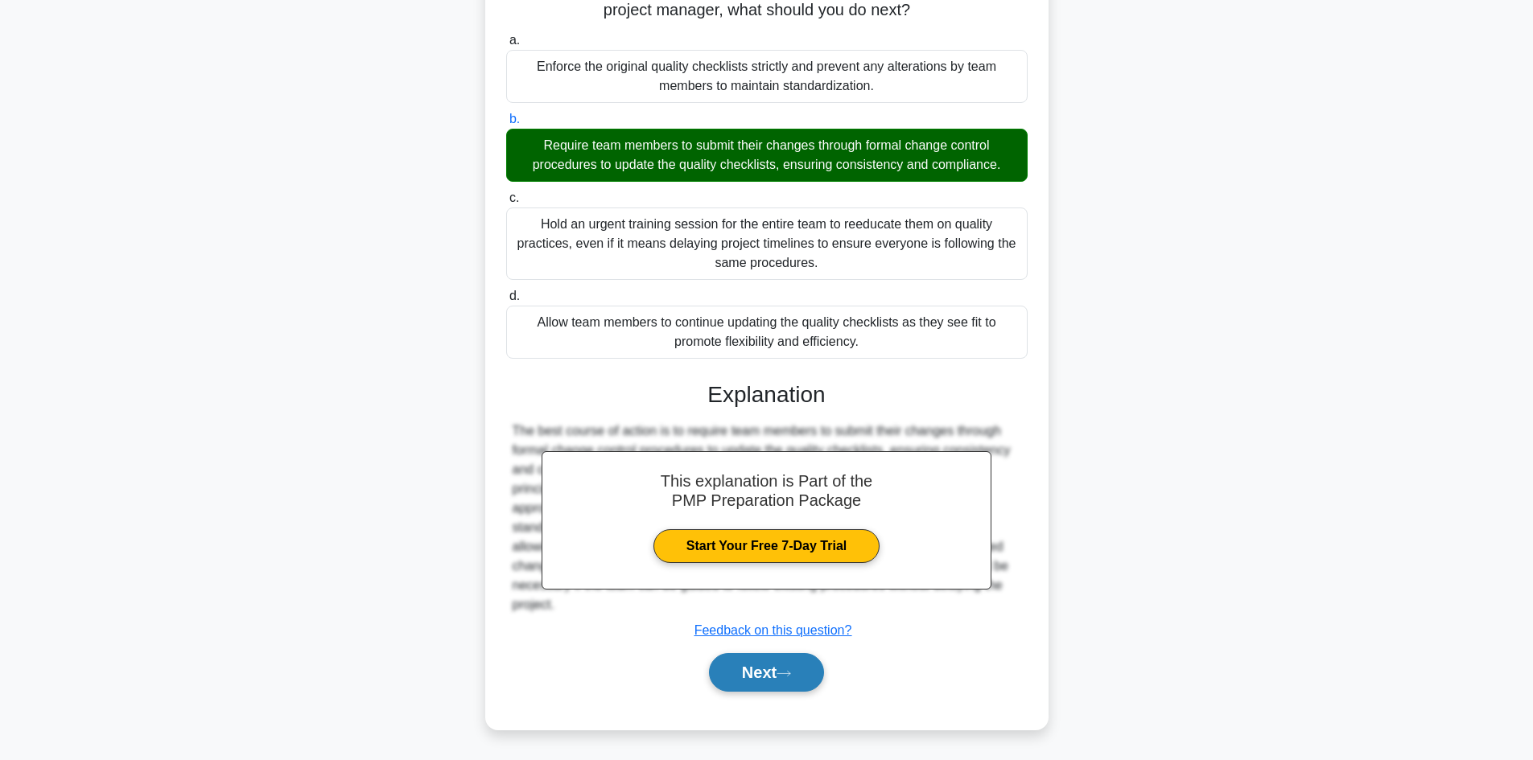
click at [804, 674] on button "Next" at bounding box center [766, 672] width 115 height 39
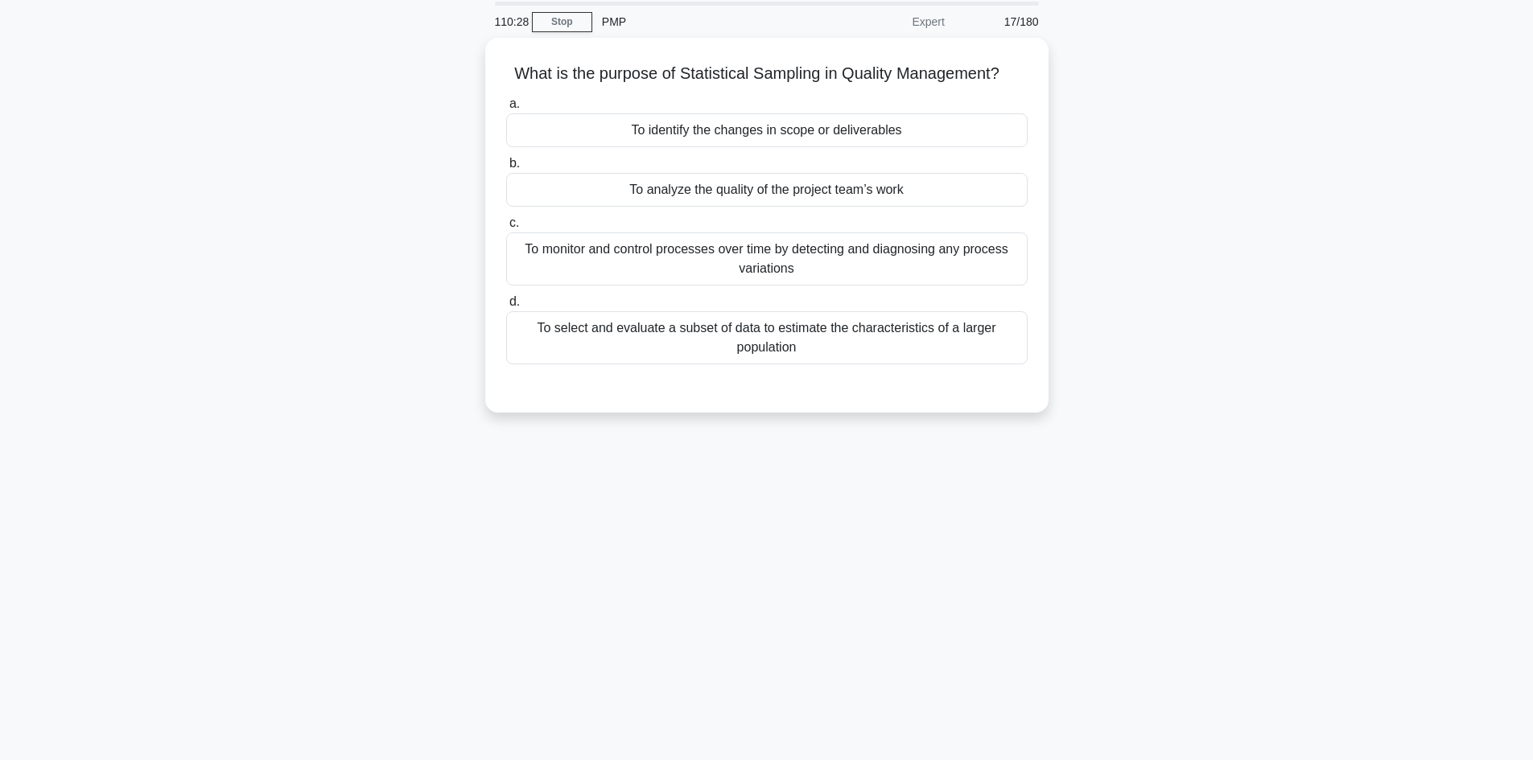
scroll to position [28, 0]
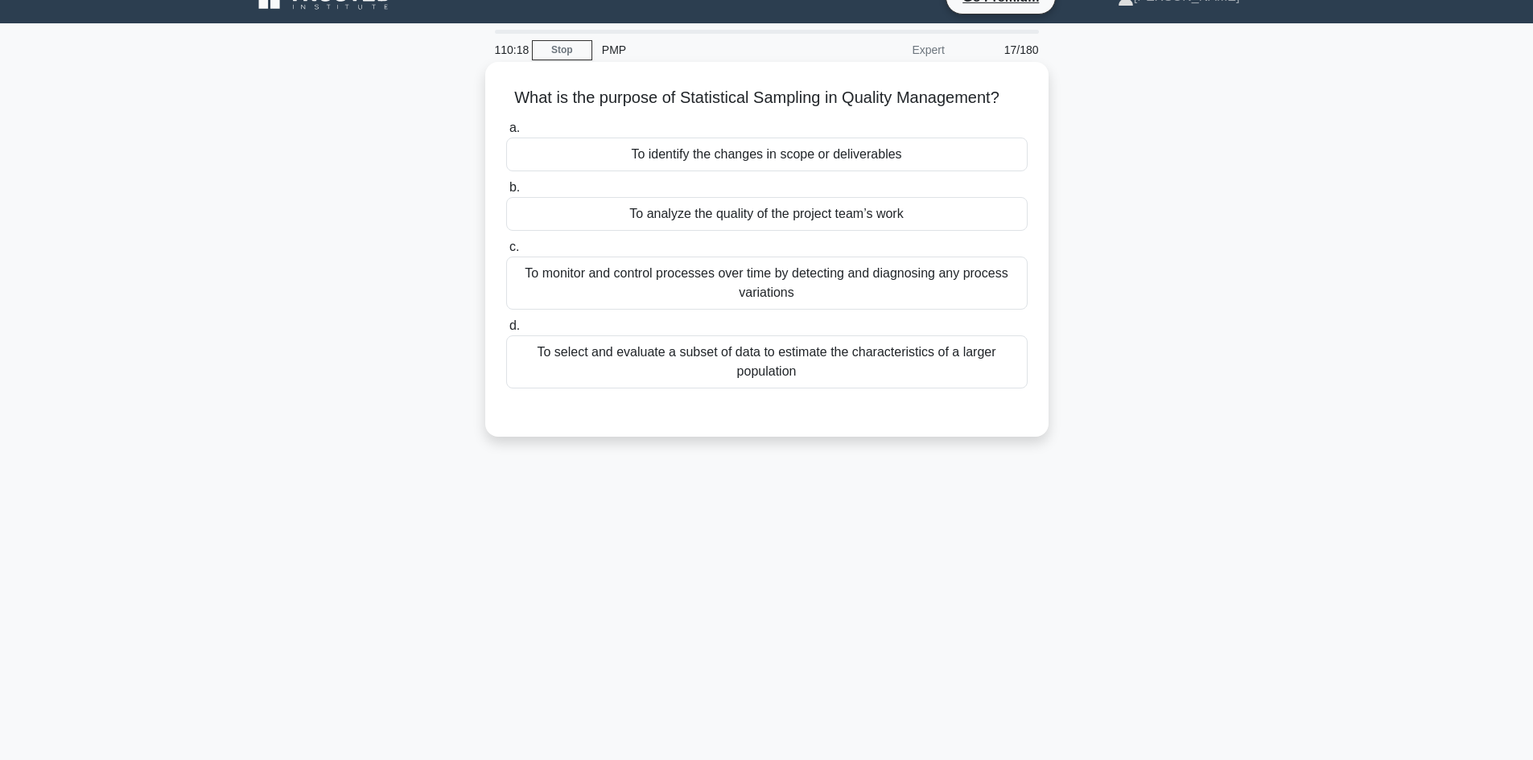
click at [777, 371] on div "To select and evaluate a subset of data to estimate the characteristics of a la…" at bounding box center [766, 362] width 521 height 53
click at [506, 331] on input "d. To select and evaluate a subset of data to estimate the characteristics of a…" at bounding box center [506, 326] width 0 height 10
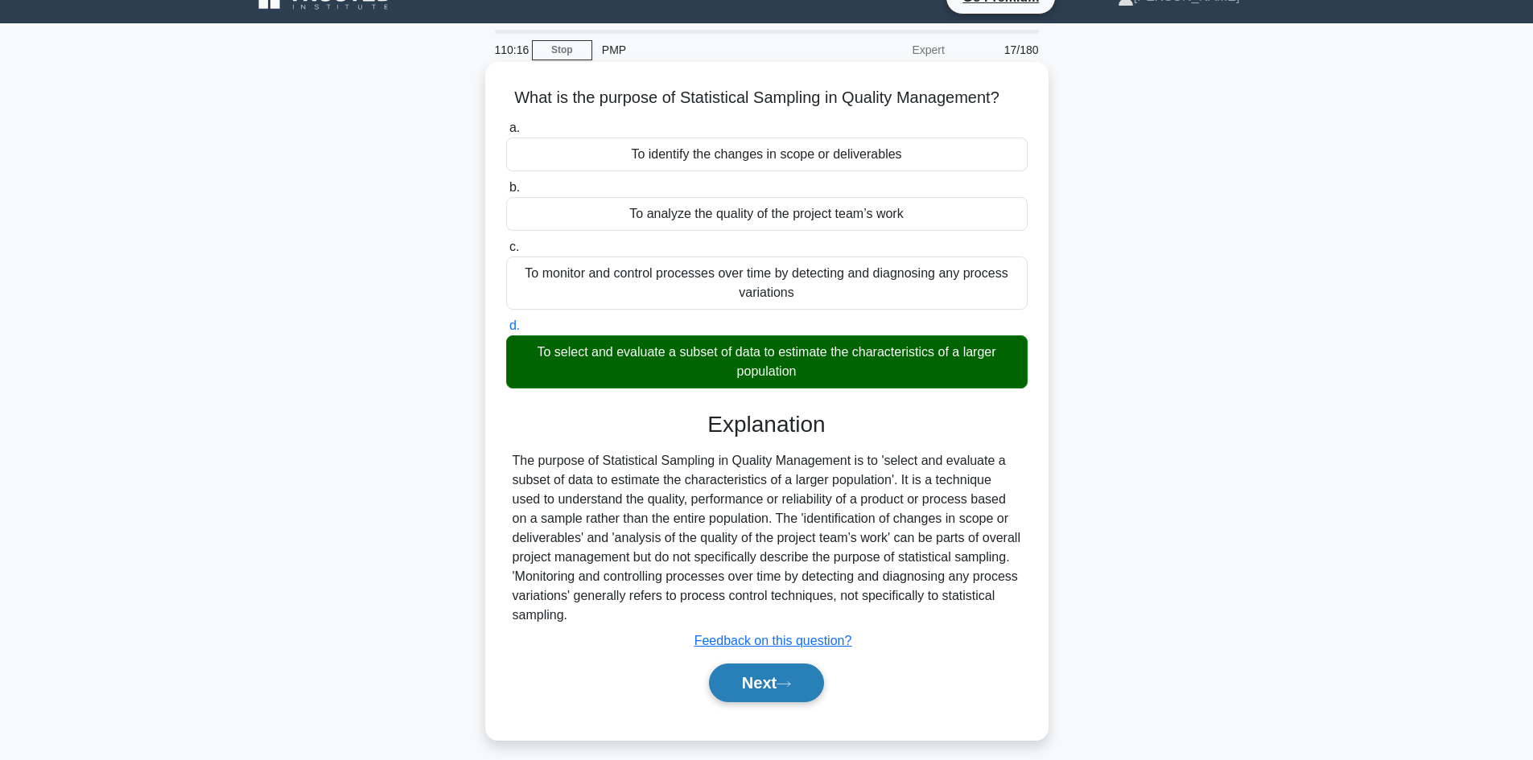
click at [787, 686] on icon at bounding box center [783, 684] width 14 height 9
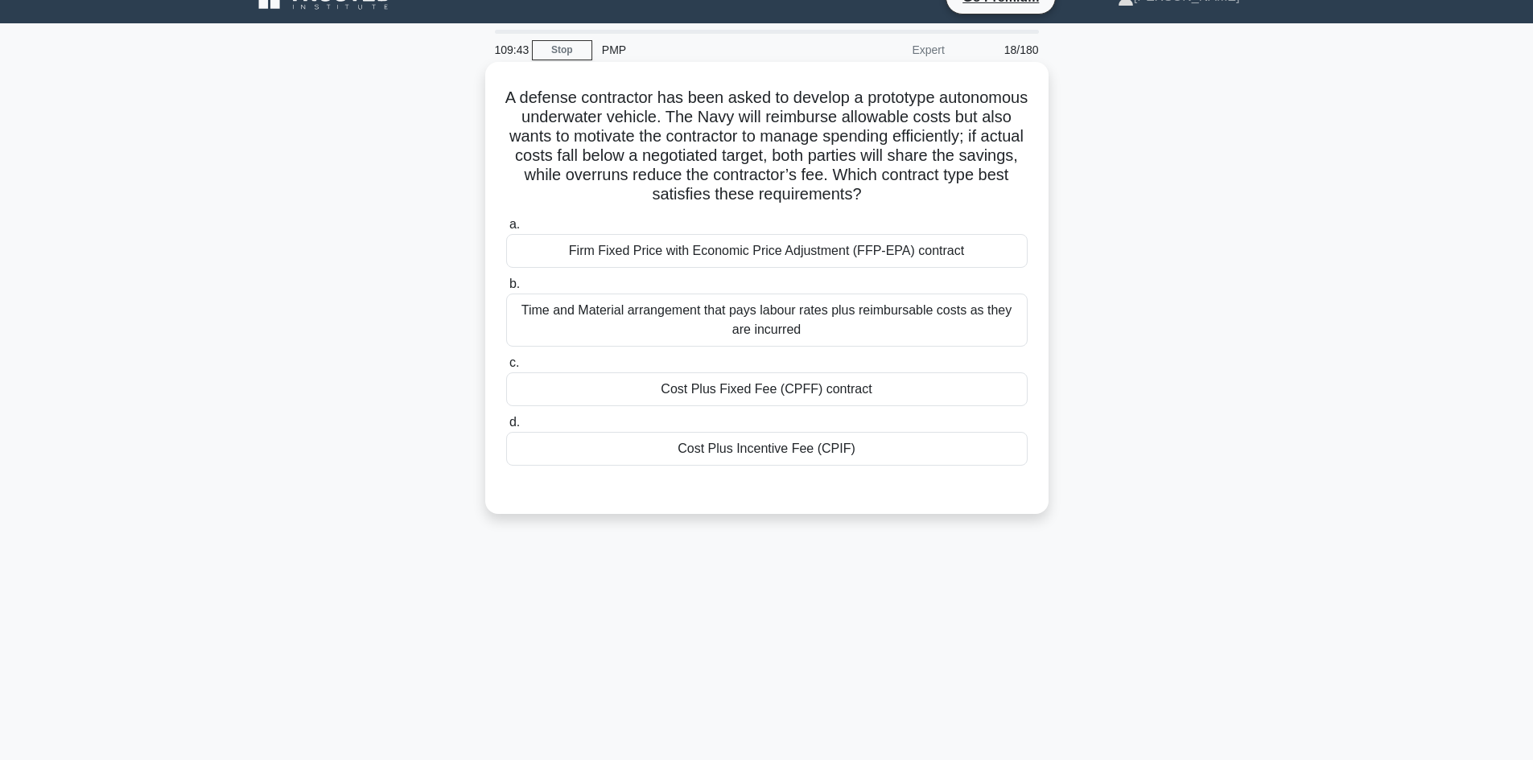
click at [712, 454] on div "Cost Plus Incentive Fee (CPIF)" at bounding box center [766, 449] width 521 height 34
click at [506, 428] on input "d. Cost Plus Incentive Fee (CPIF)" at bounding box center [506, 423] width 0 height 10
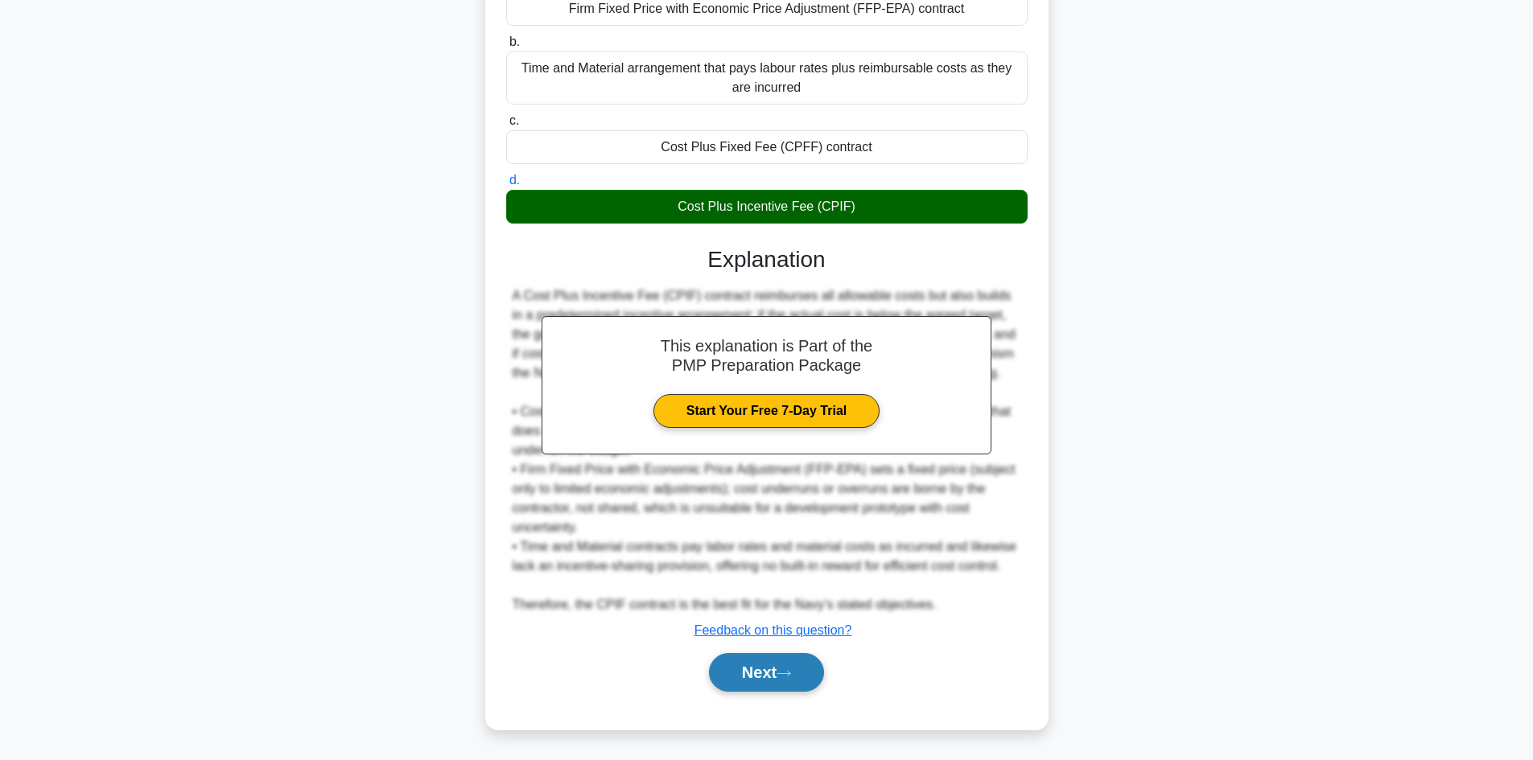
click at [760, 680] on button "Next" at bounding box center [766, 672] width 115 height 39
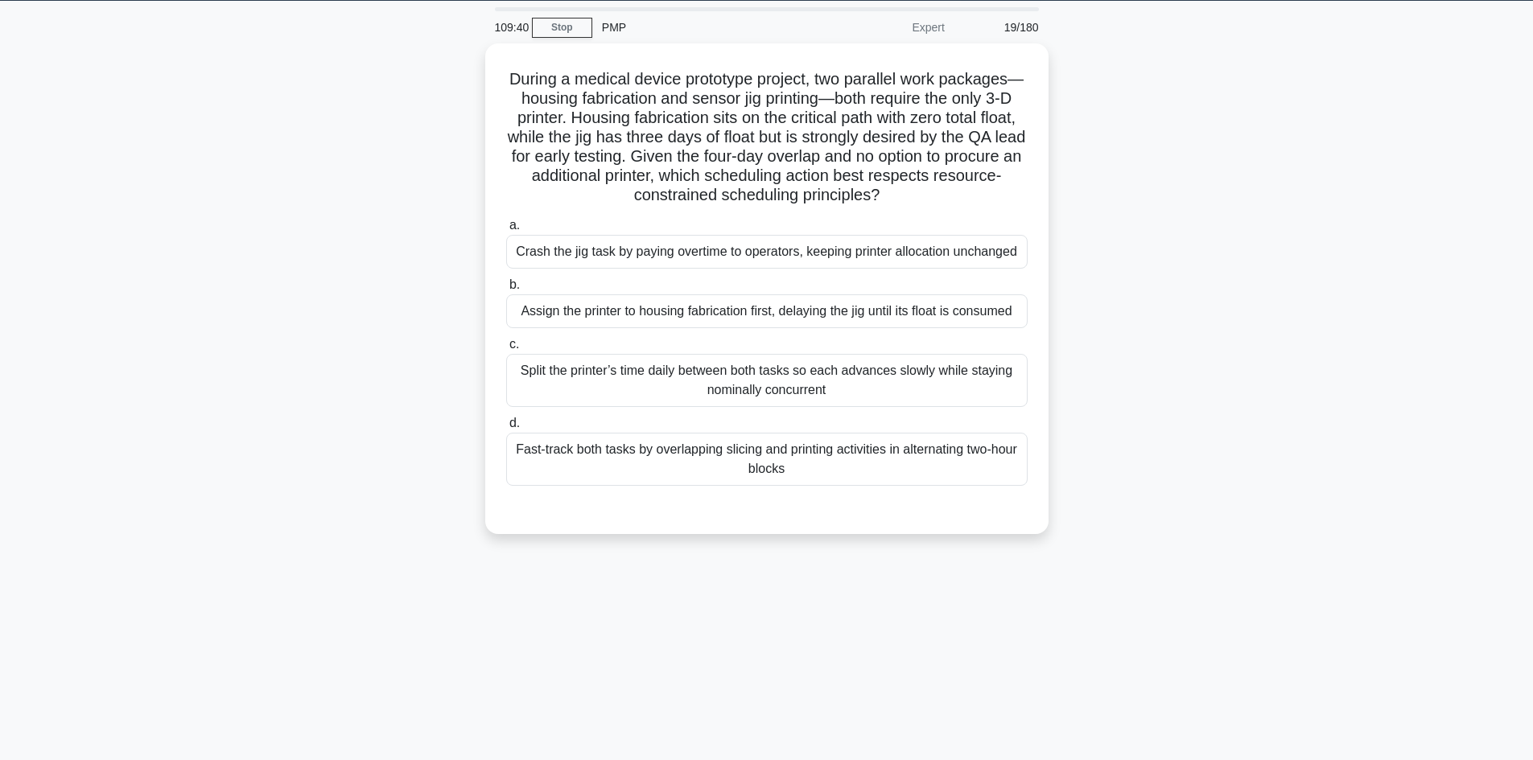
scroll to position [0, 0]
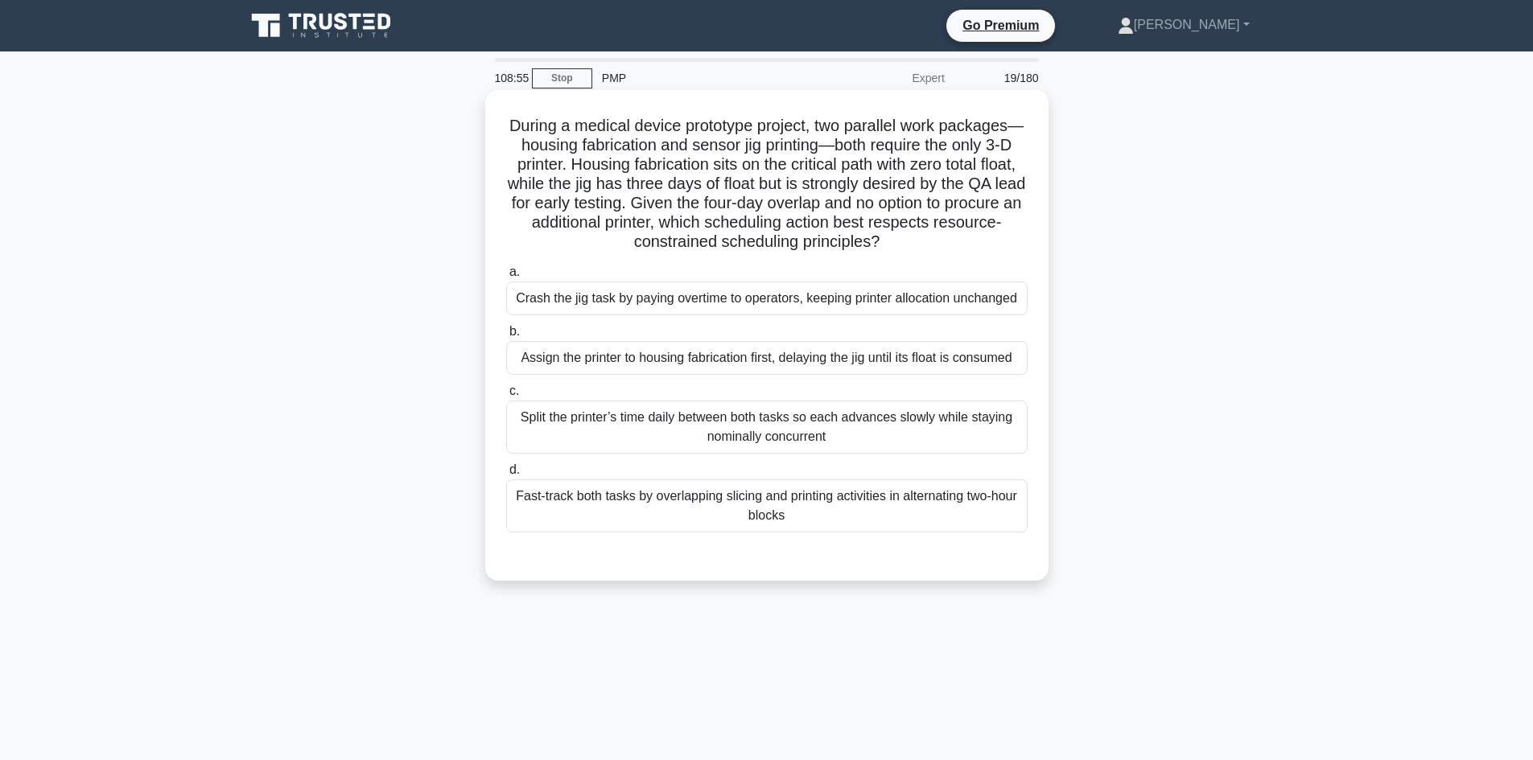
click at [593, 360] on div "Assign the printer to housing fabrication first, delaying the jig until its flo…" at bounding box center [766, 358] width 521 height 34
click at [506, 337] on input "b. Assign the printer to housing fabrication first, delaying the jig until its …" at bounding box center [506, 332] width 0 height 10
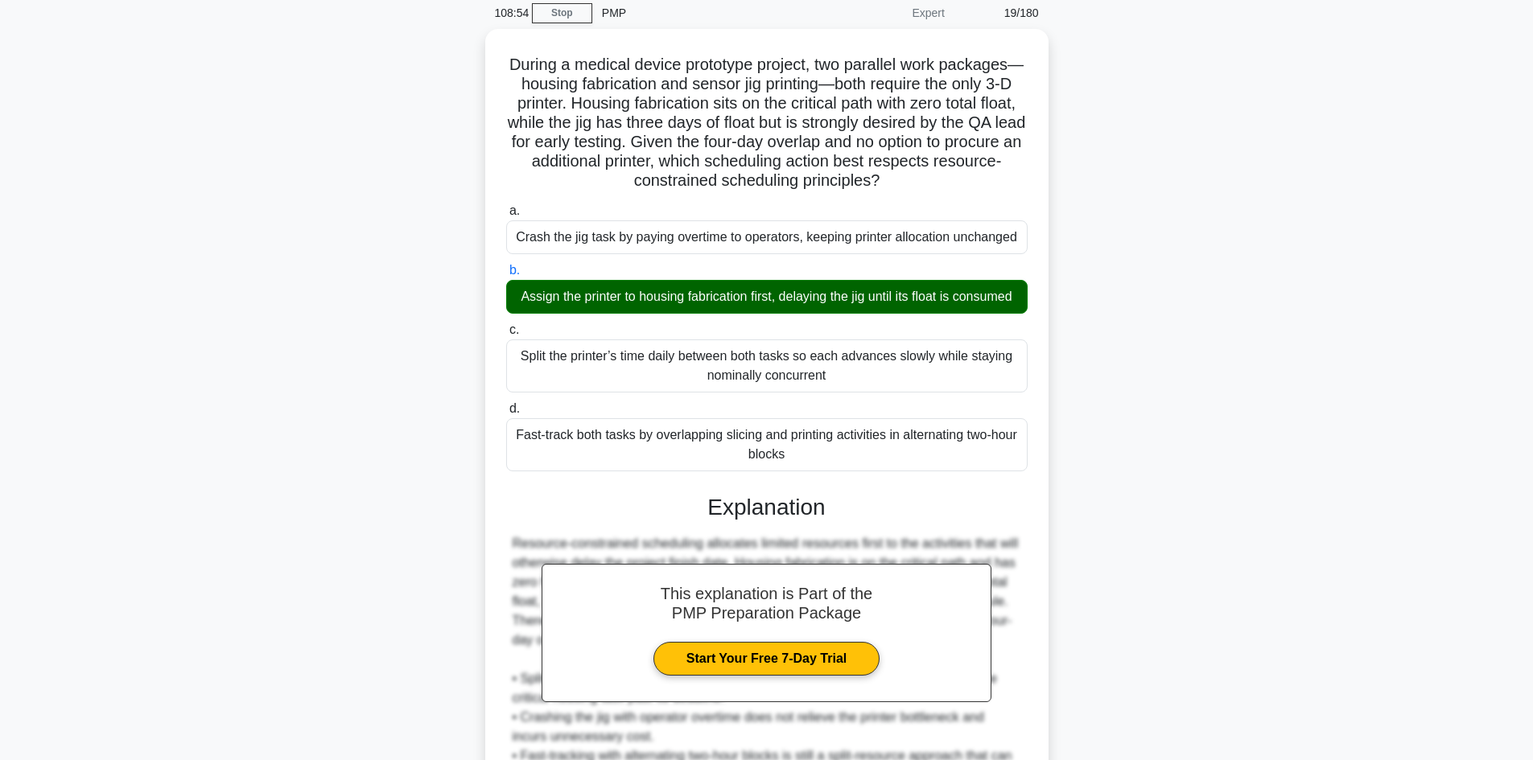
scroll to position [310, 0]
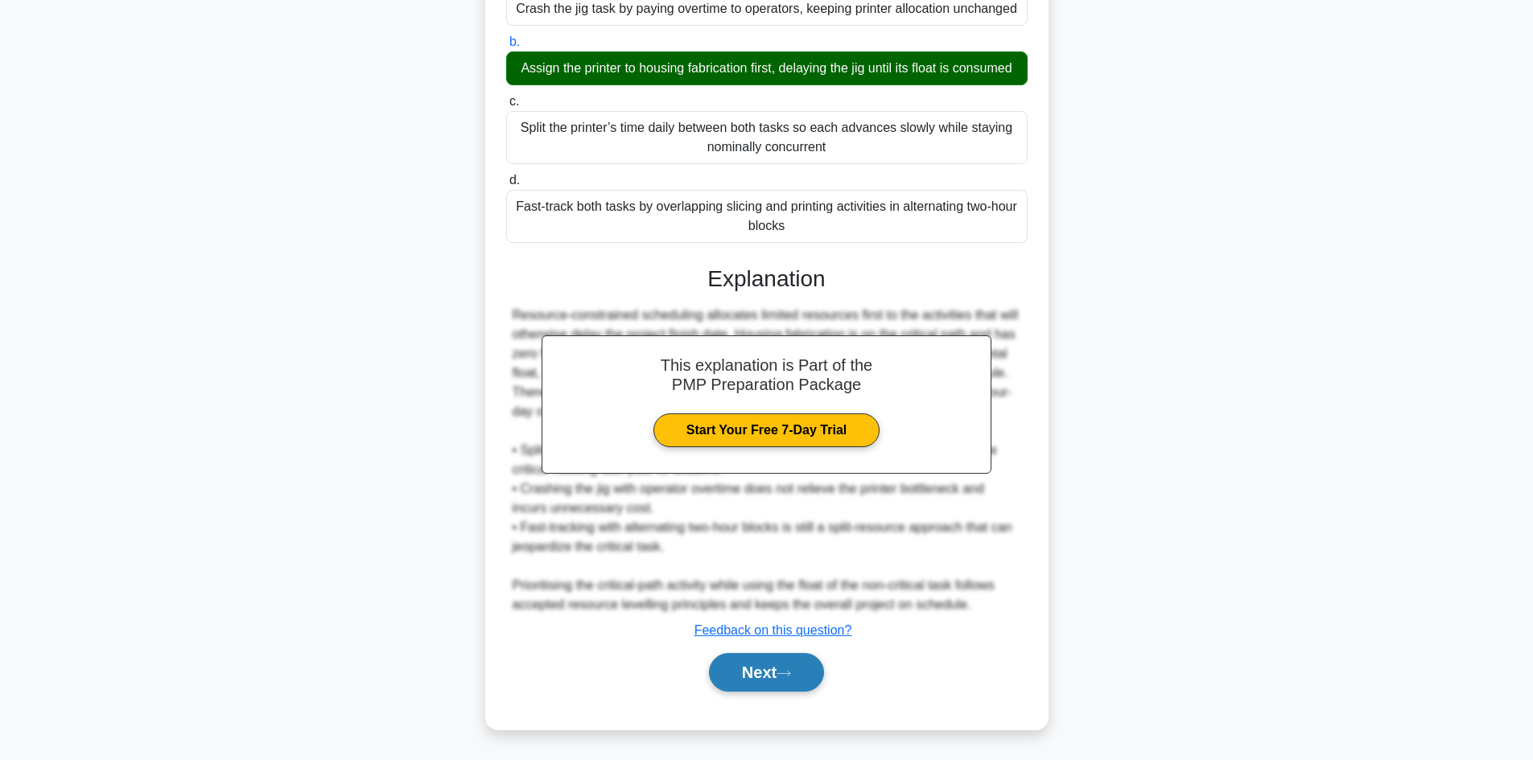
click at [752, 674] on button "Next" at bounding box center [766, 672] width 115 height 39
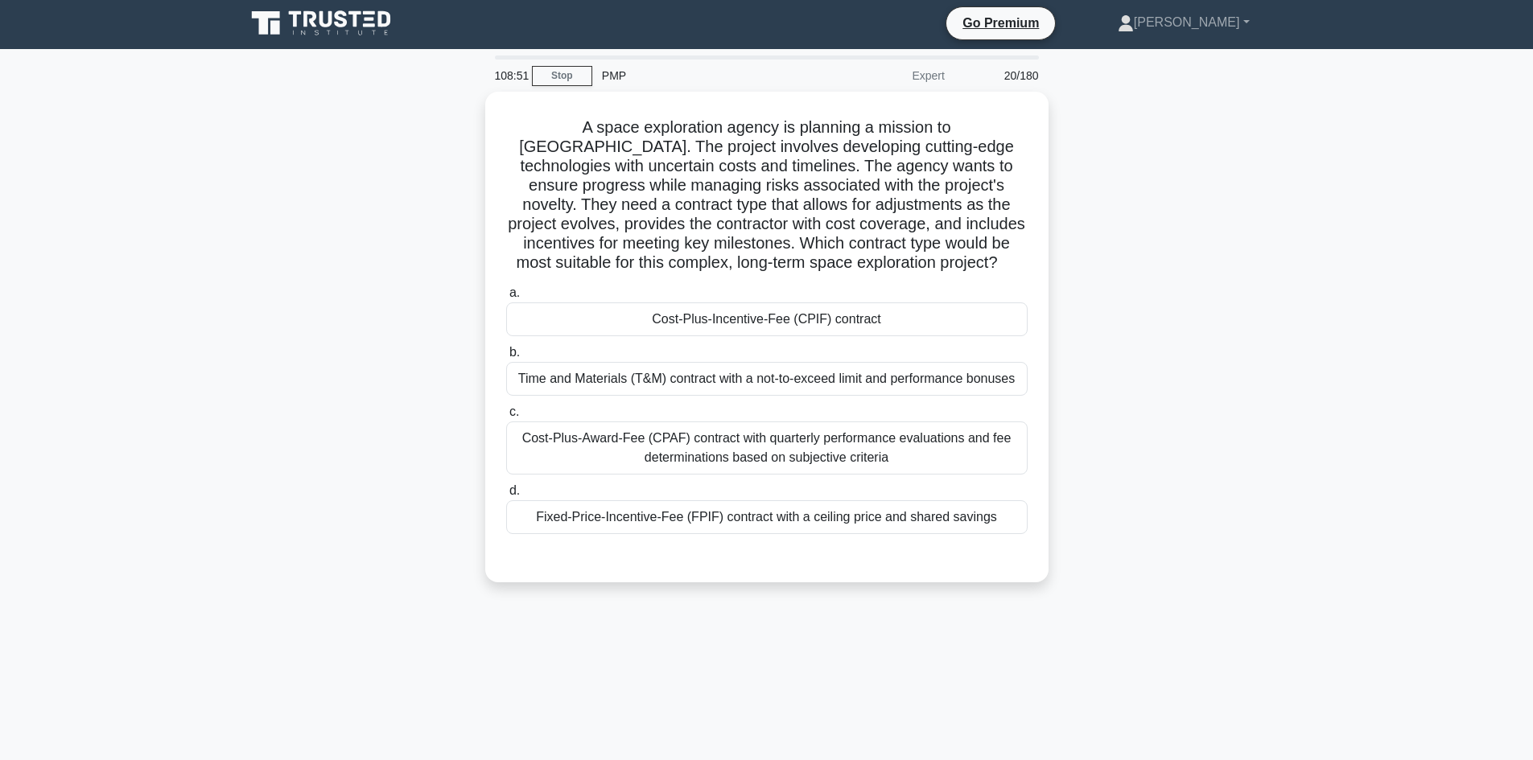
scroll to position [0, 0]
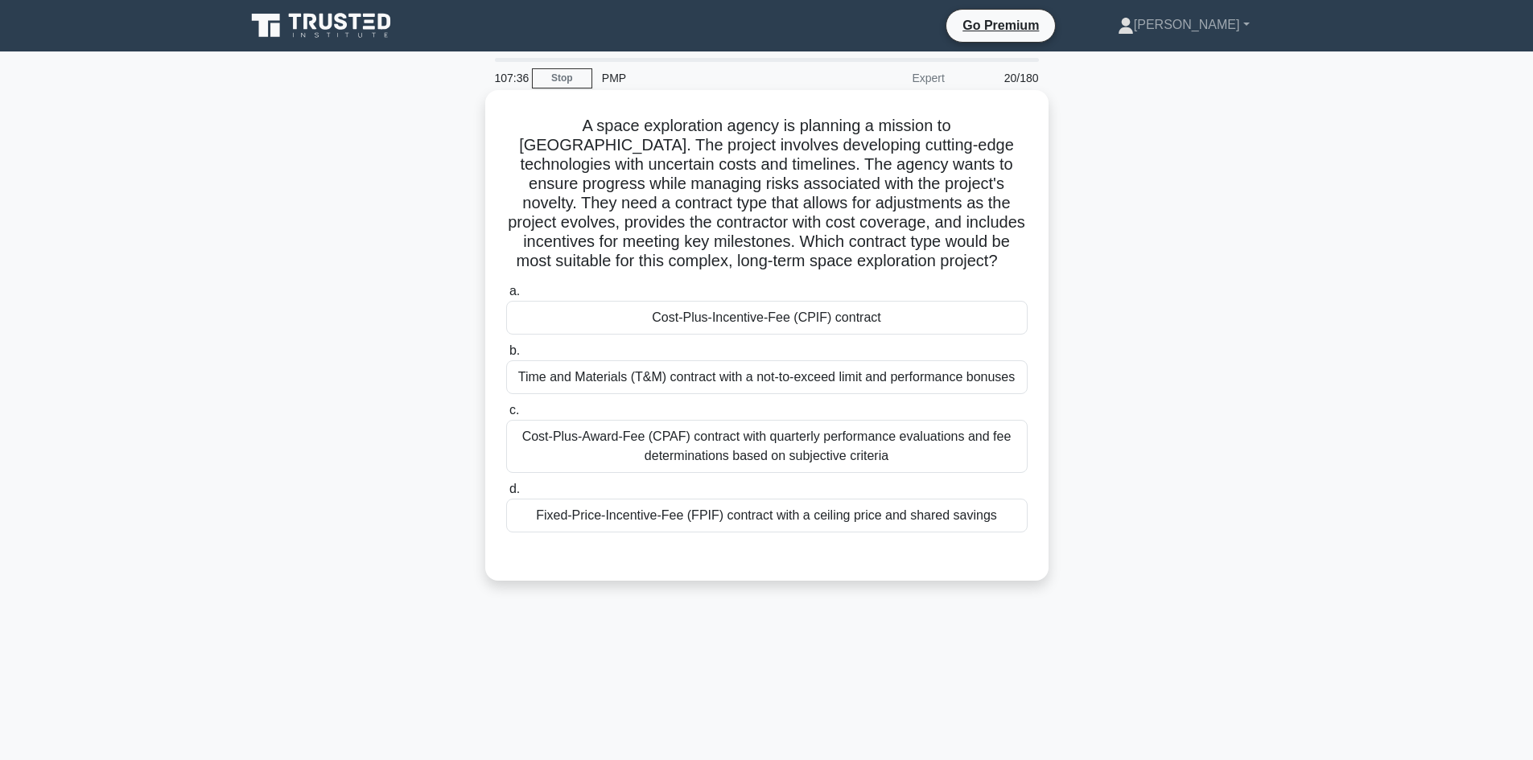
click at [795, 326] on div "Cost-Plus-Incentive-Fee (CPIF) contract" at bounding box center [766, 318] width 521 height 34
click at [506, 297] on input "a. Cost-Plus-Incentive-Fee (CPIF) contract" at bounding box center [506, 291] width 0 height 10
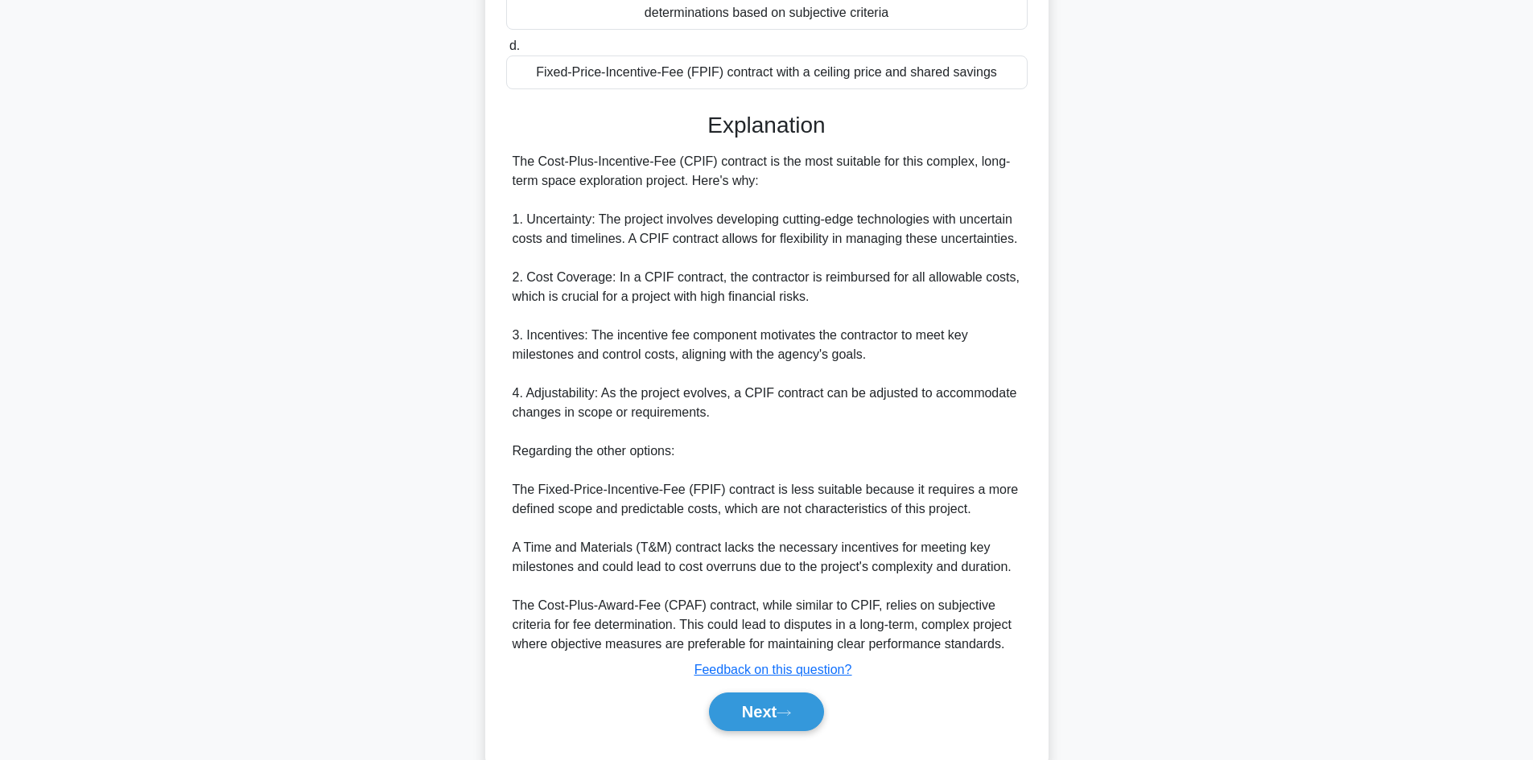
scroll to position [484, 0]
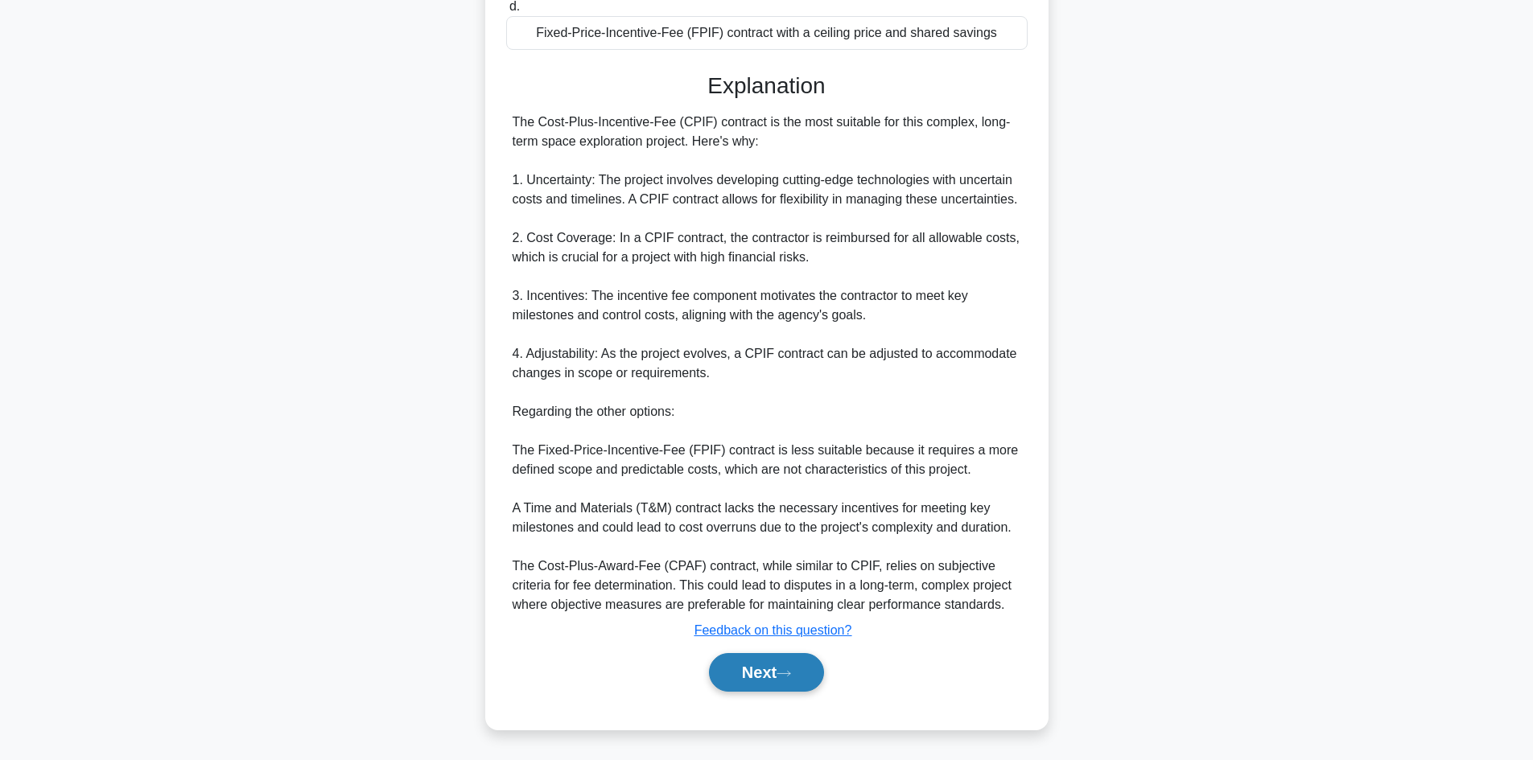
click at [791, 683] on button "Next" at bounding box center [766, 672] width 115 height 39
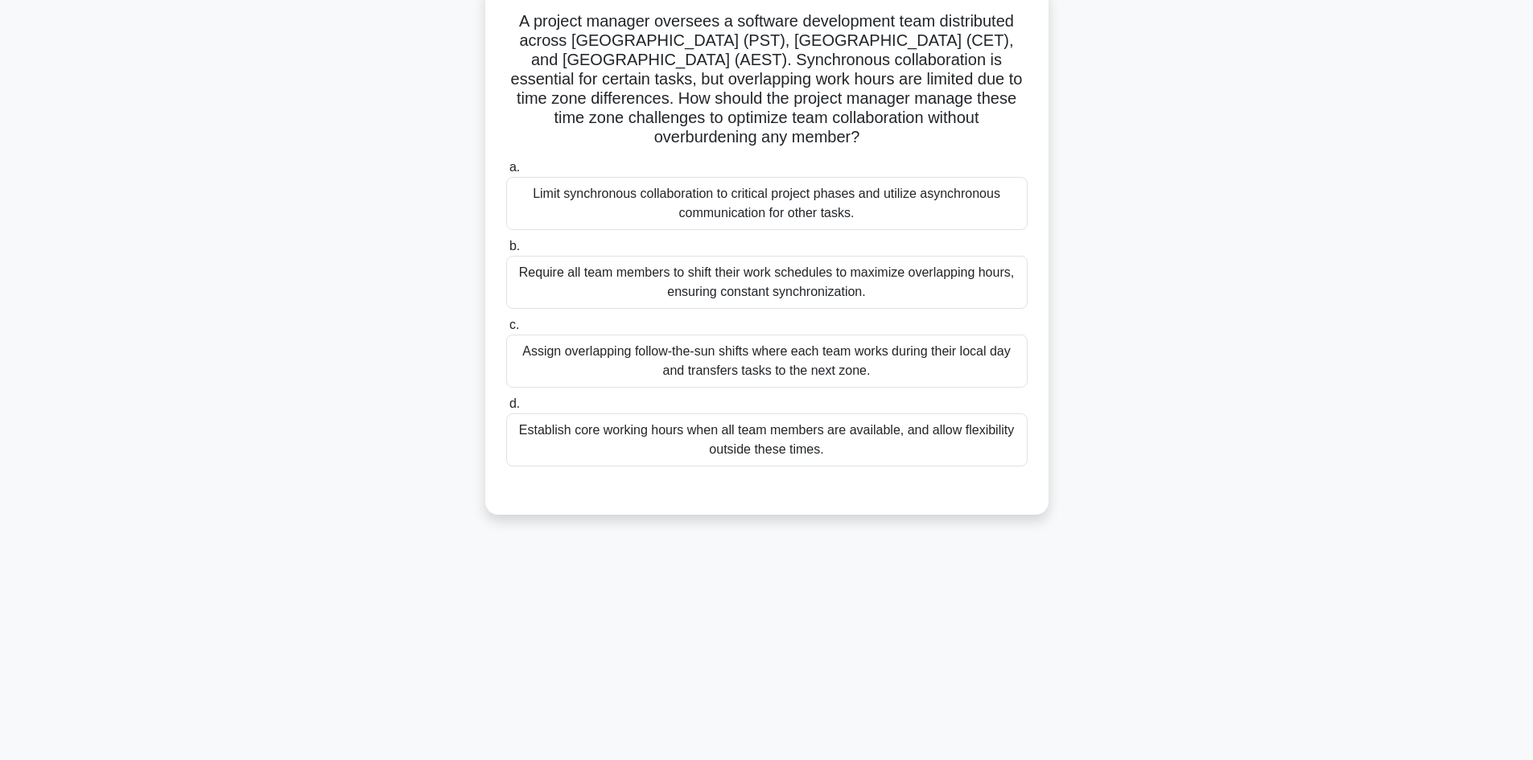
scroll to position [109, 0]
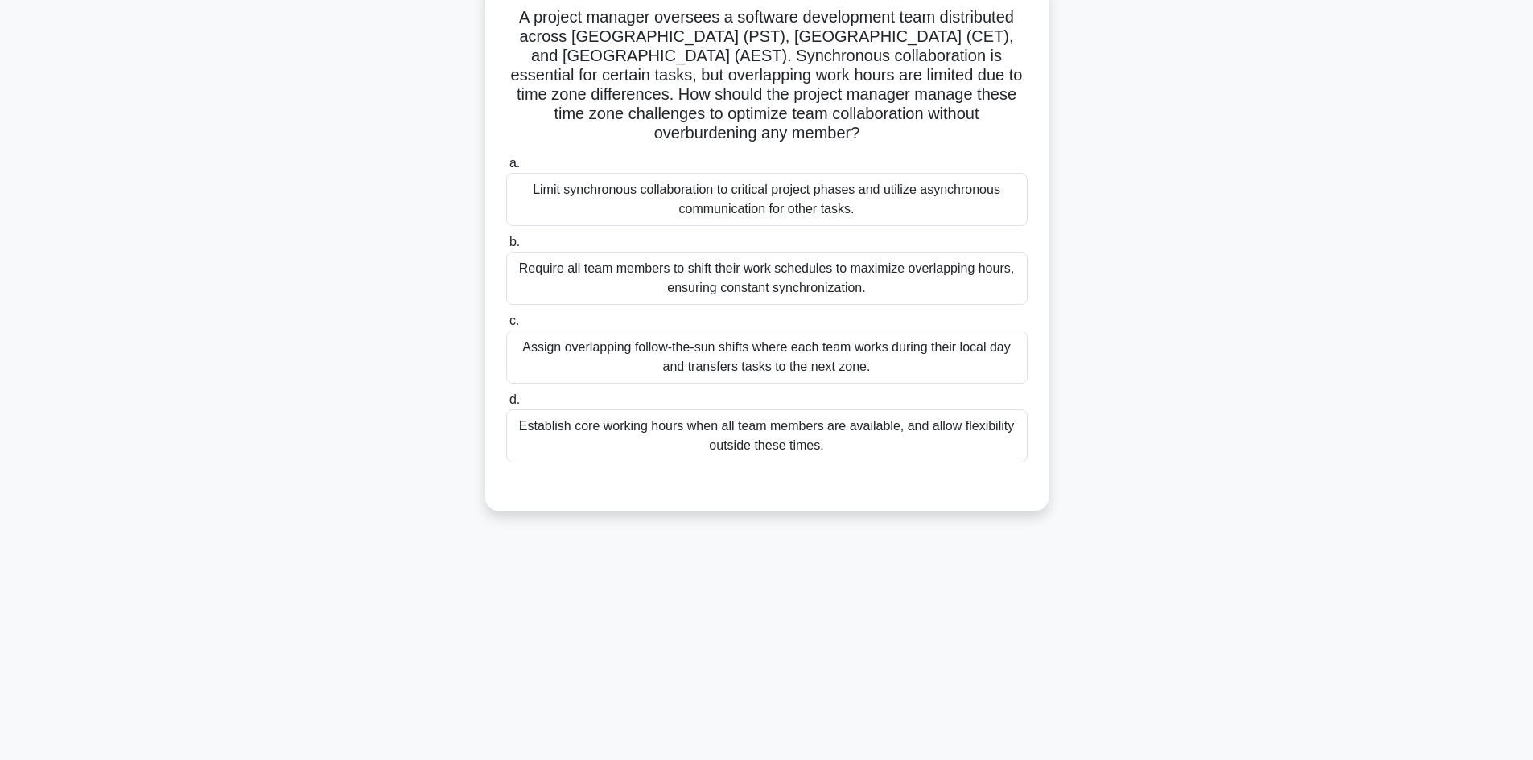
click at [765, 423] on div "Establish core working hours when all team members are available, and allow fle…" at bounding box center [766, 436] width 521 height 53
click at [506, 406] on input "d. Establish core working hours when all team members are available, and allow …" at bounding box center [506, 400] width 0 height 10
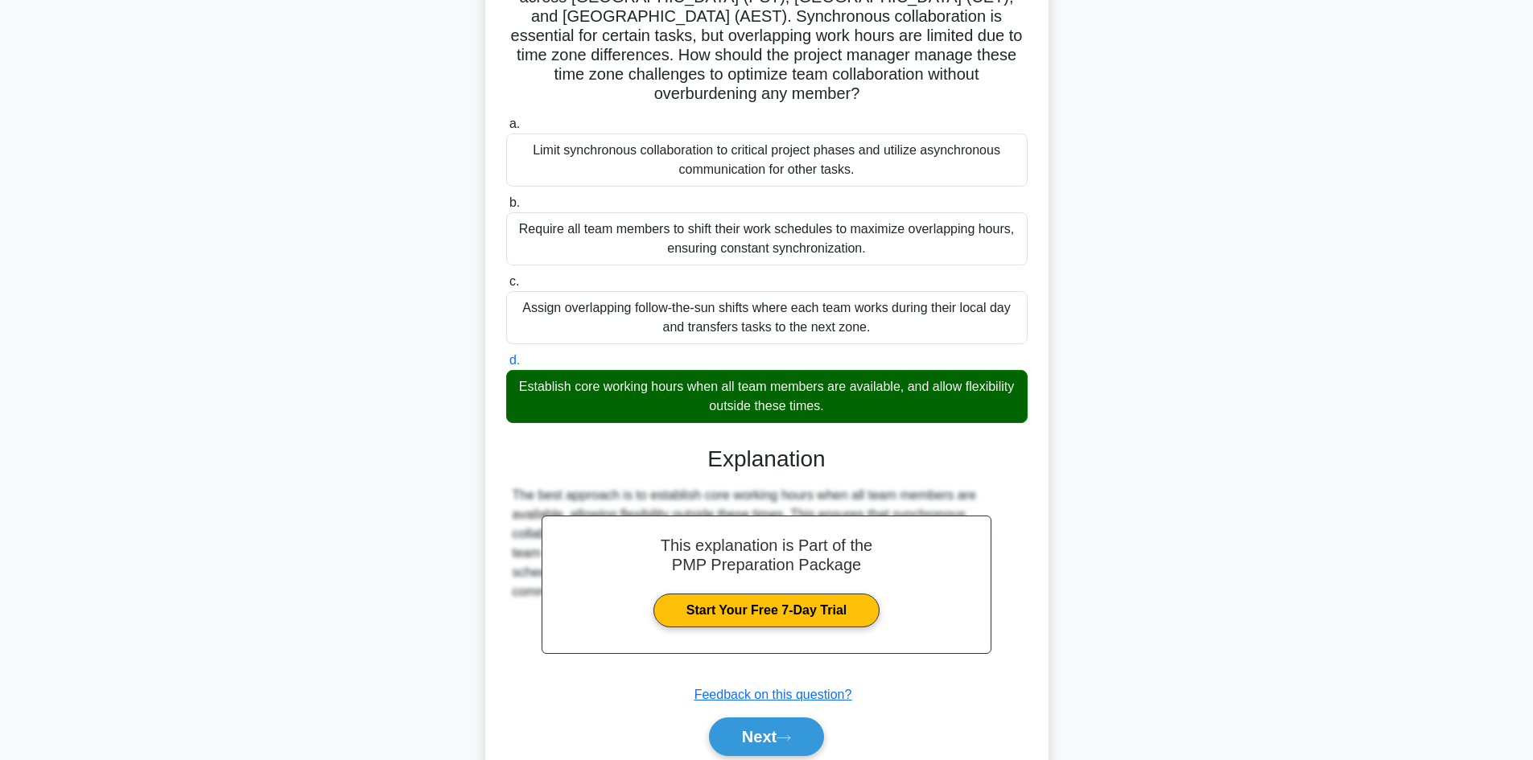
scroll to position [194, 0]
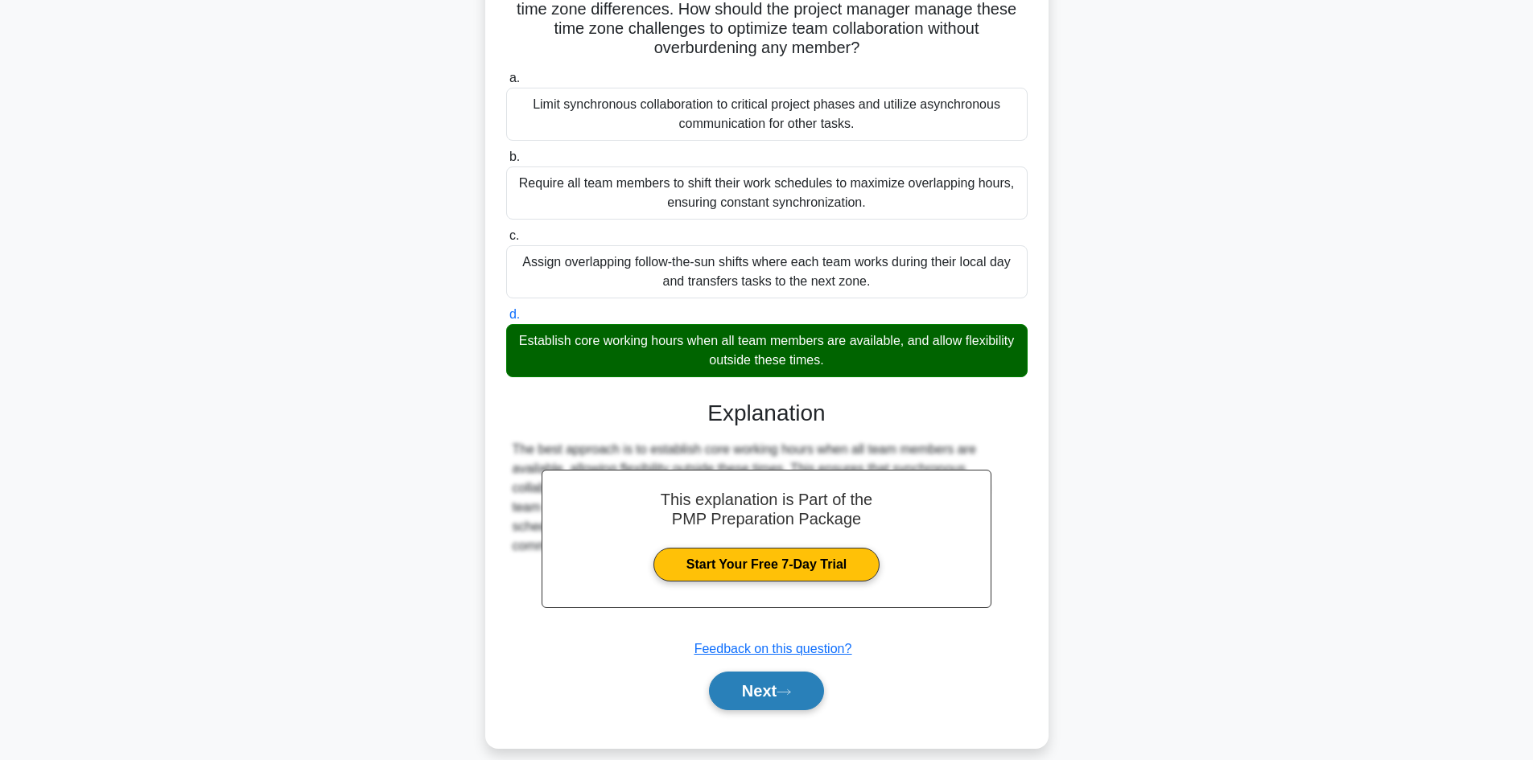
click at [774, 677] on button "Next" at bounding box center [766, 691] width 115 height 39
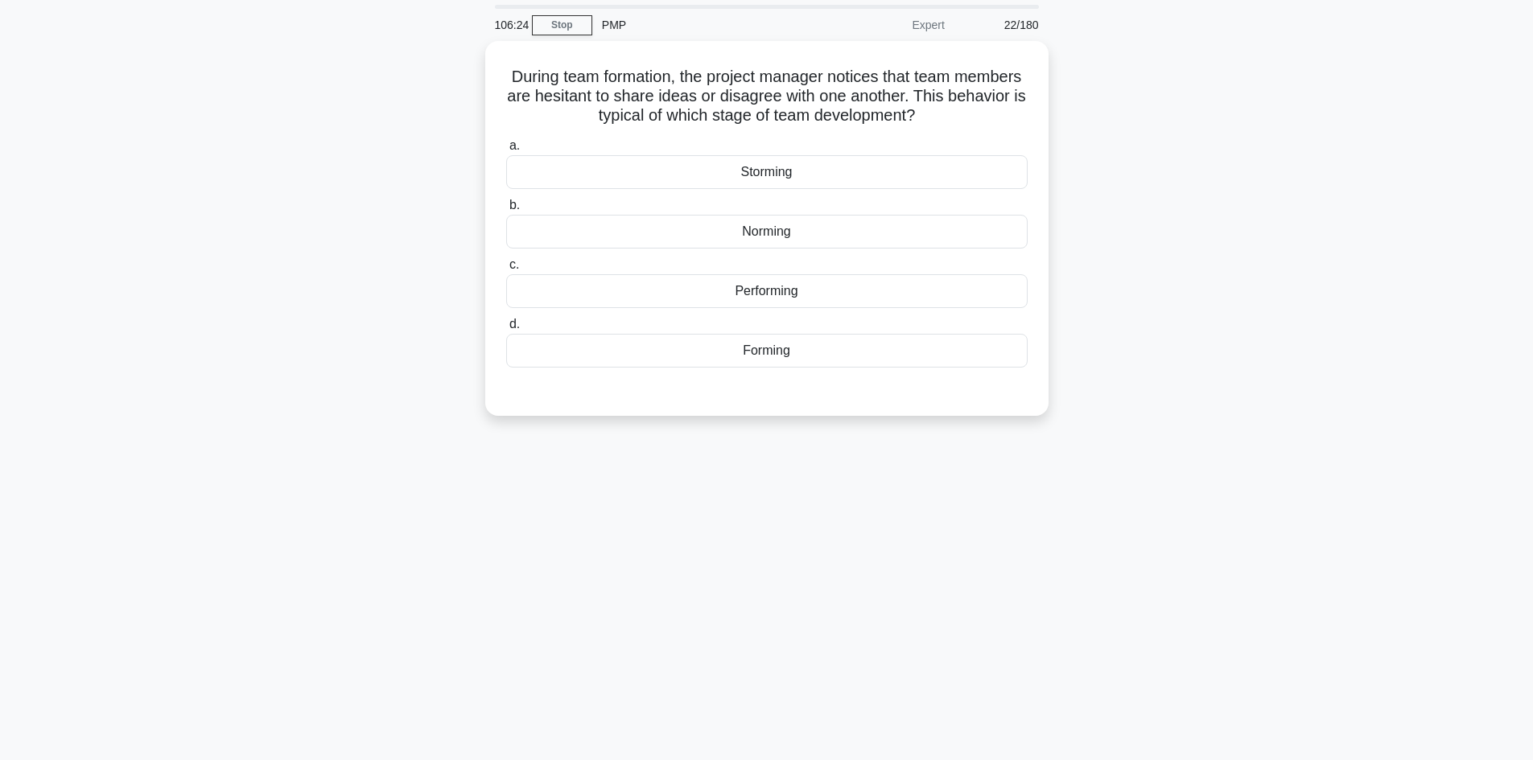
scroll to position [0, 0]
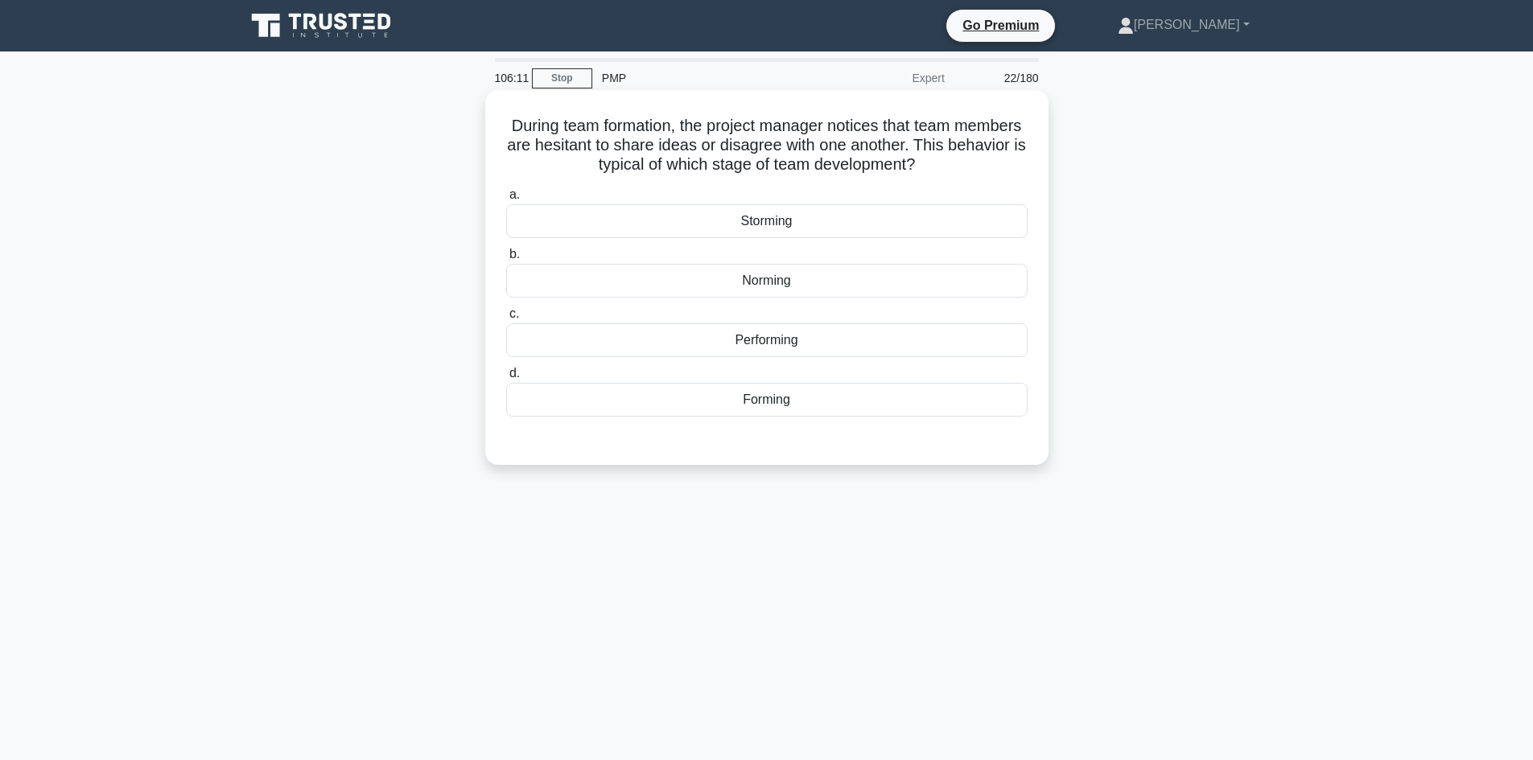
click at [776, 404] on div "Forming" at bounding box center [766, 400] width 521 height 34
click at [506, 379] on input "d. Forming" at bounding box center [506, 374] width 0 height 10
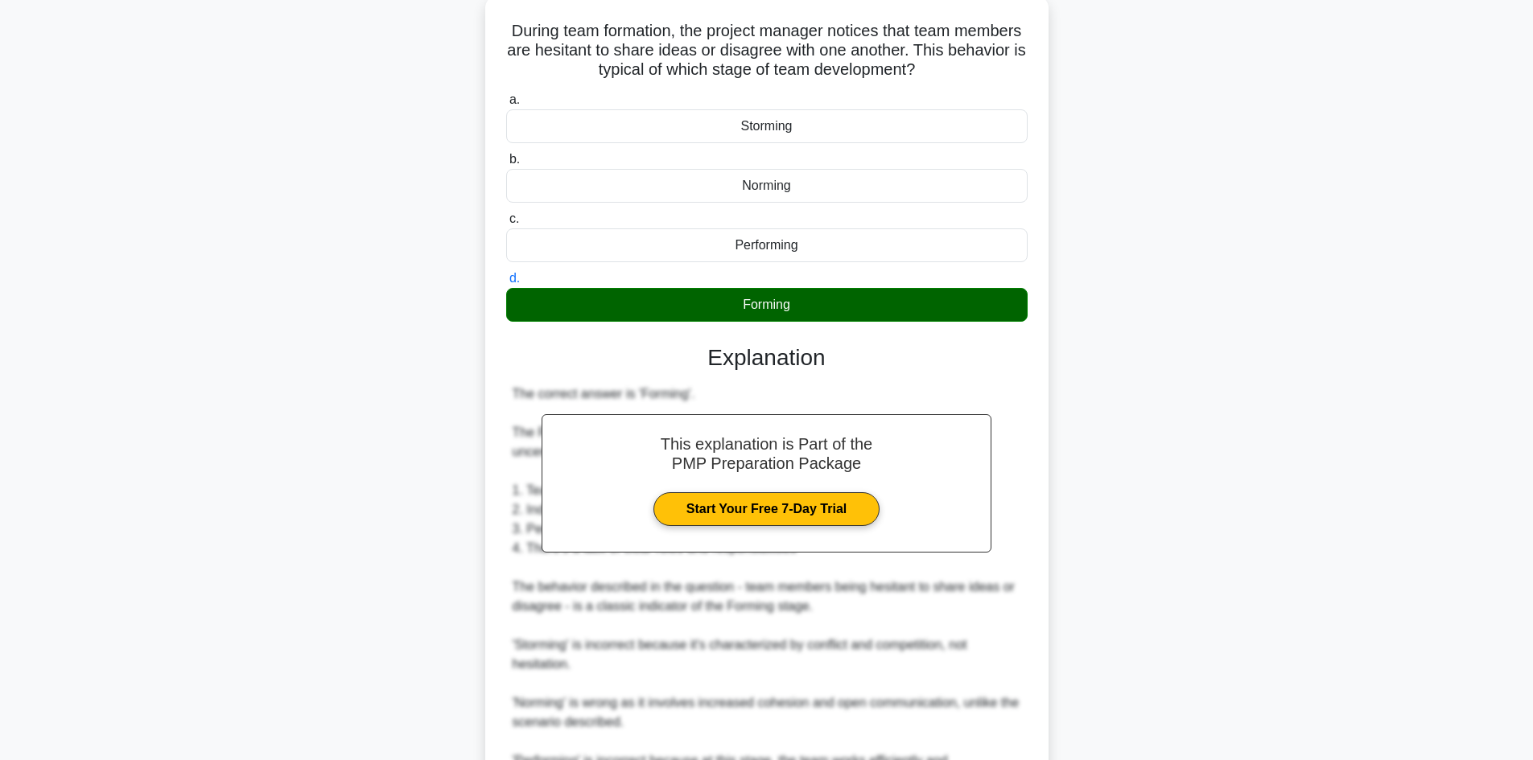
scroll to position [290, 0]
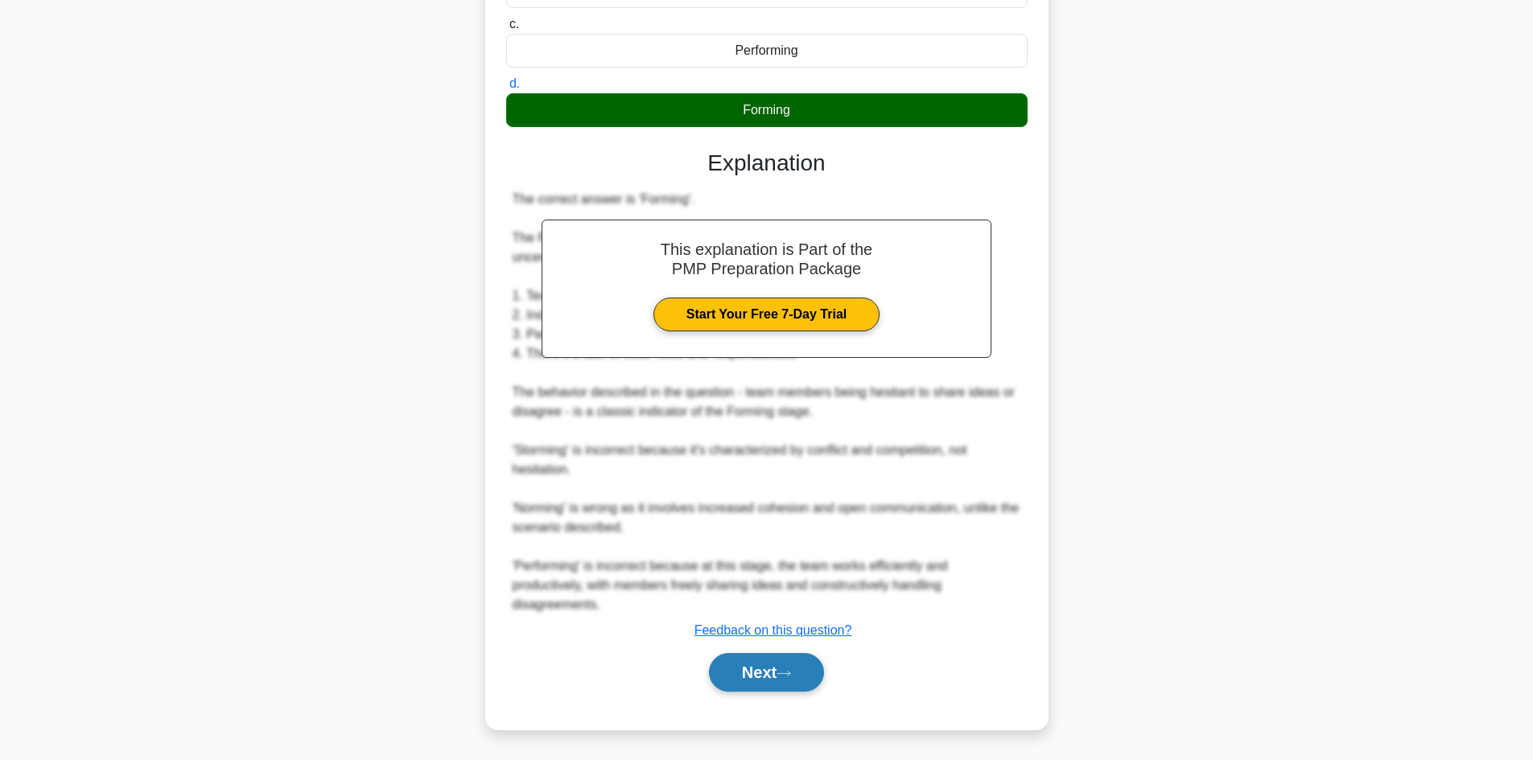
click at [782, 687] on button "Next" at bounding box center [766, 672] width 115 height 39
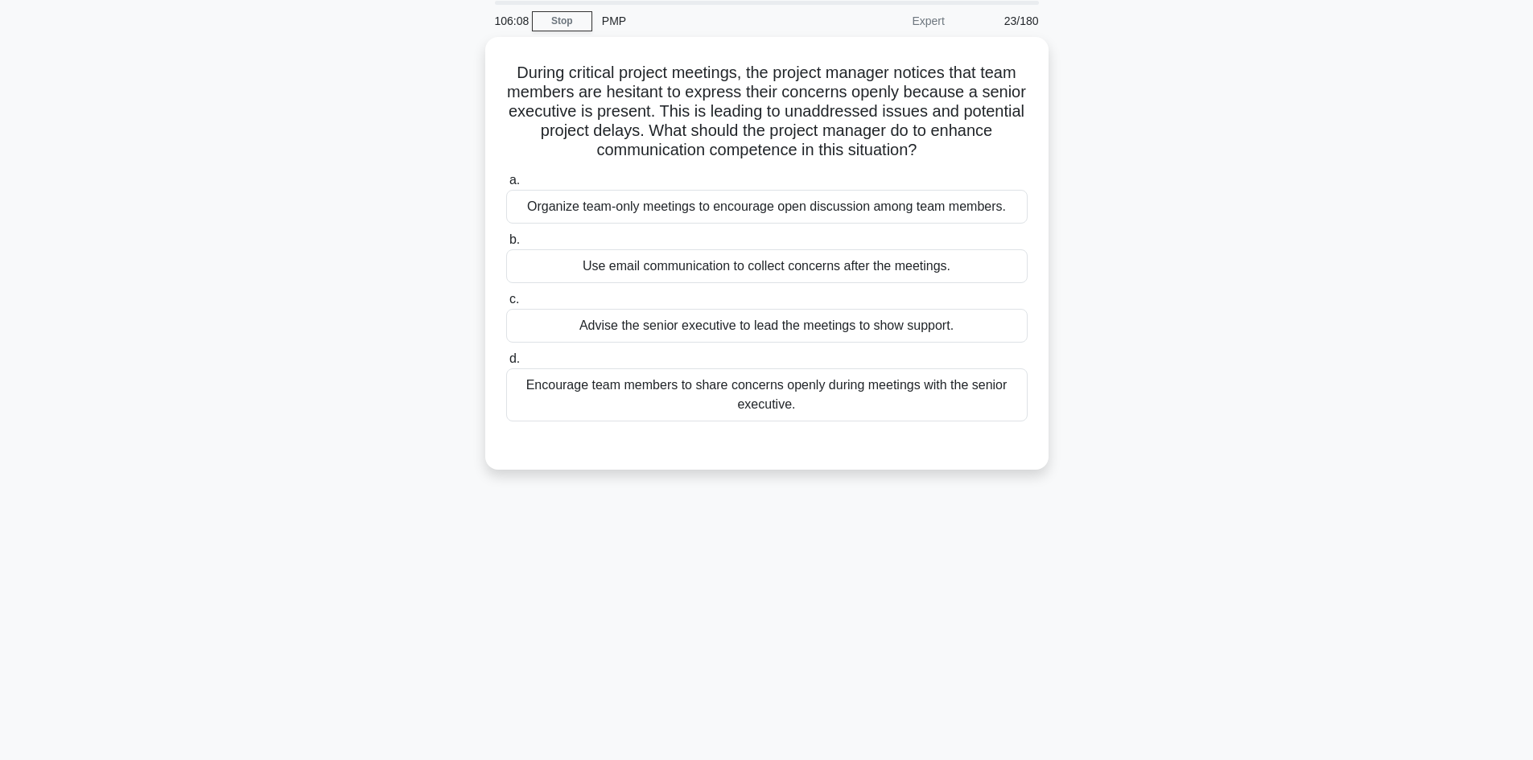
scroll to position [0, 0]
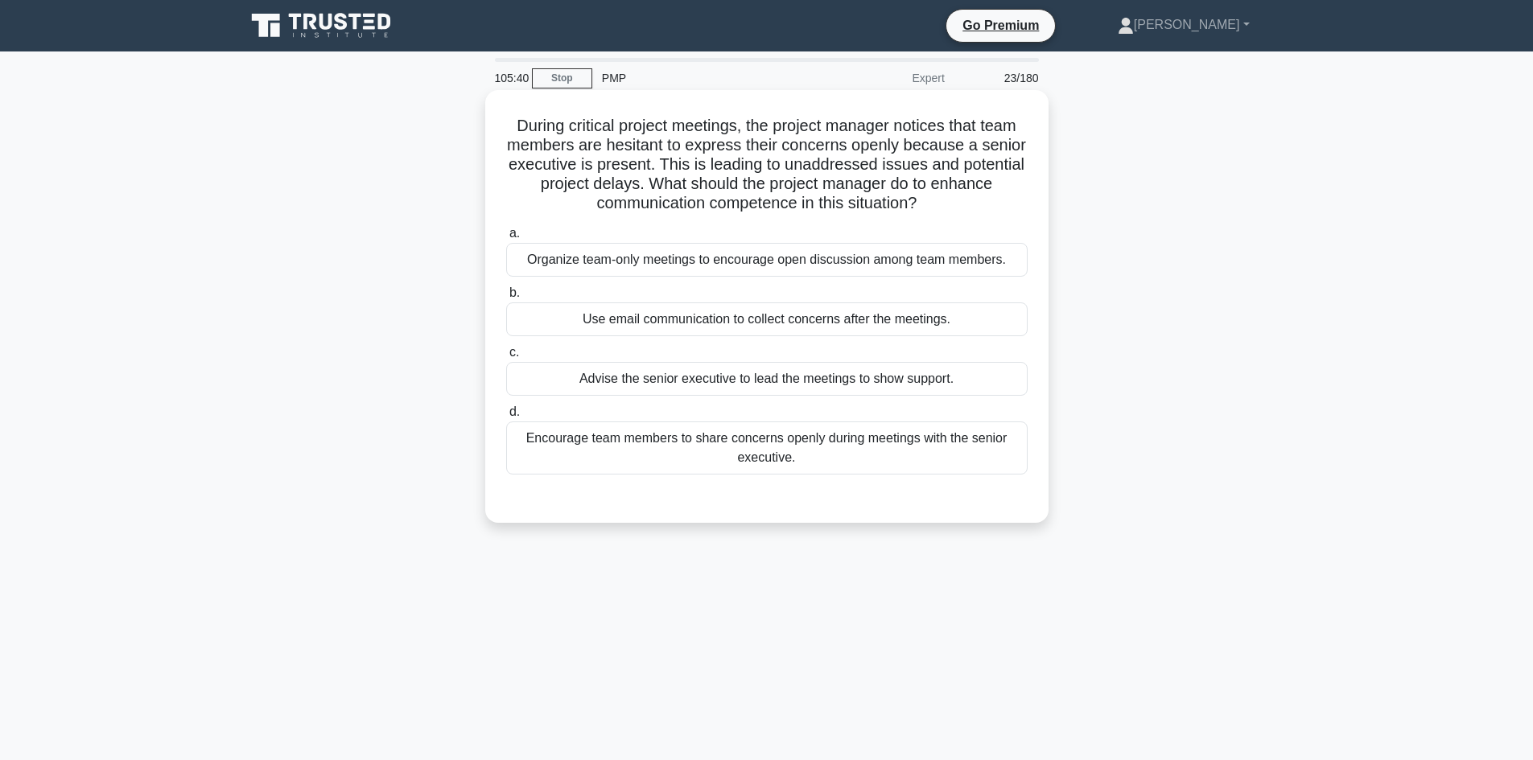
click at [881, 455] on div "Encourage team members to share concerns openly during meetings with the senior…" at bounding box center [766, 448] width 521 height 53
click at [506, 418] on input "d. Encourage team members to share concerns openly during meetings with the sen…" at bounding box center [506, 412] width 0 height 10
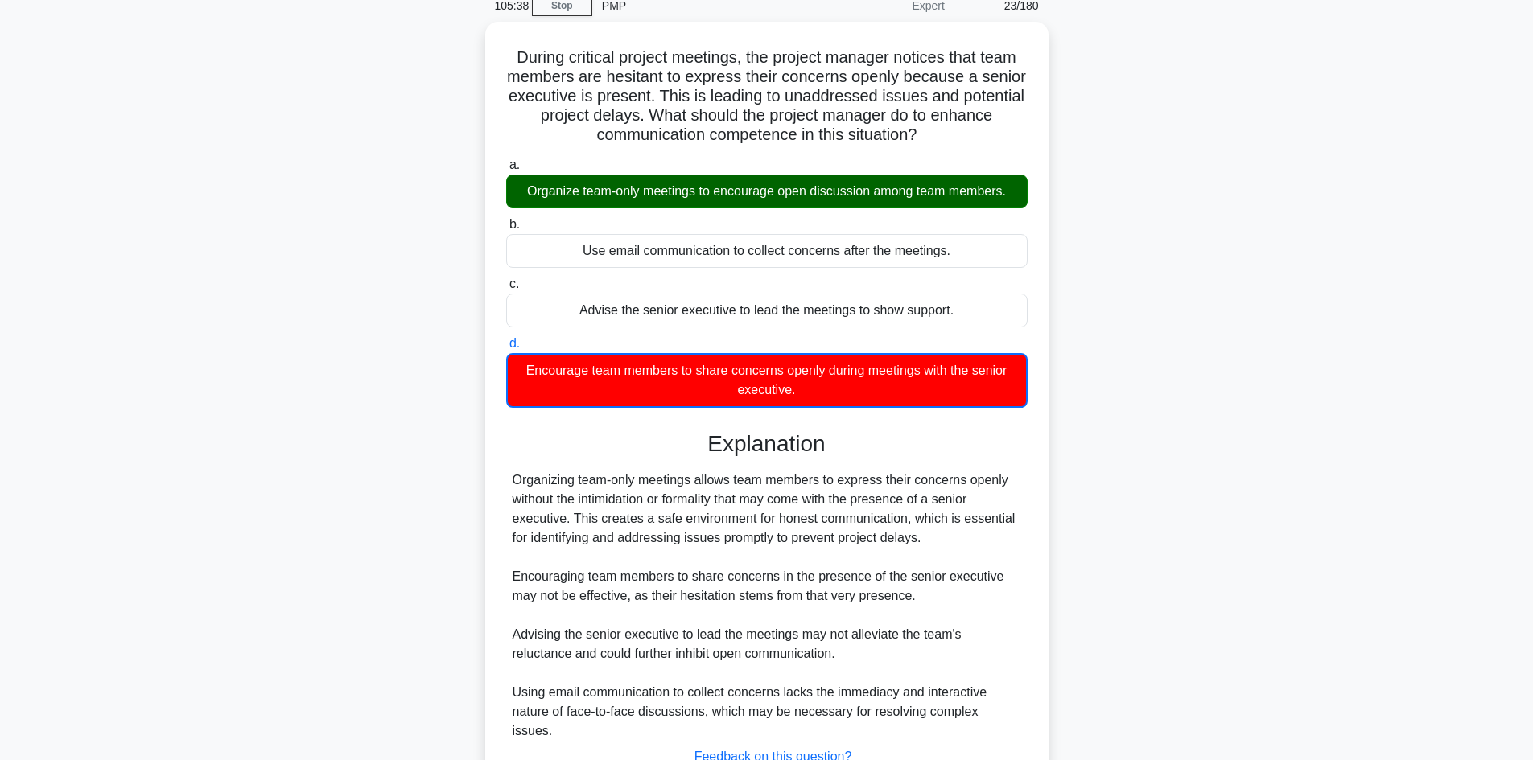
scroll to position [161, 0]
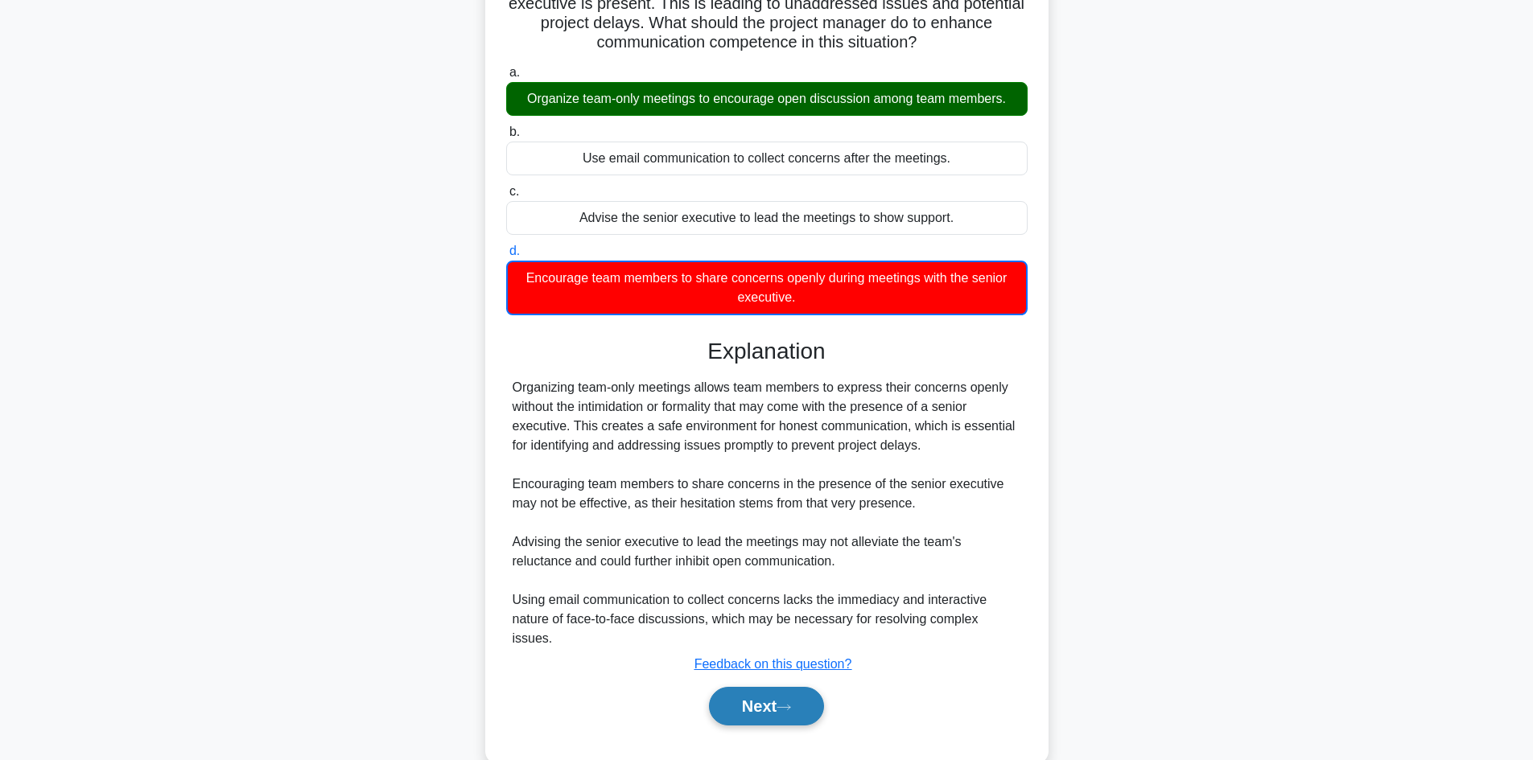
click at [765, 691] on button "Next" at bounding box center [766, 706] width 115 height 39
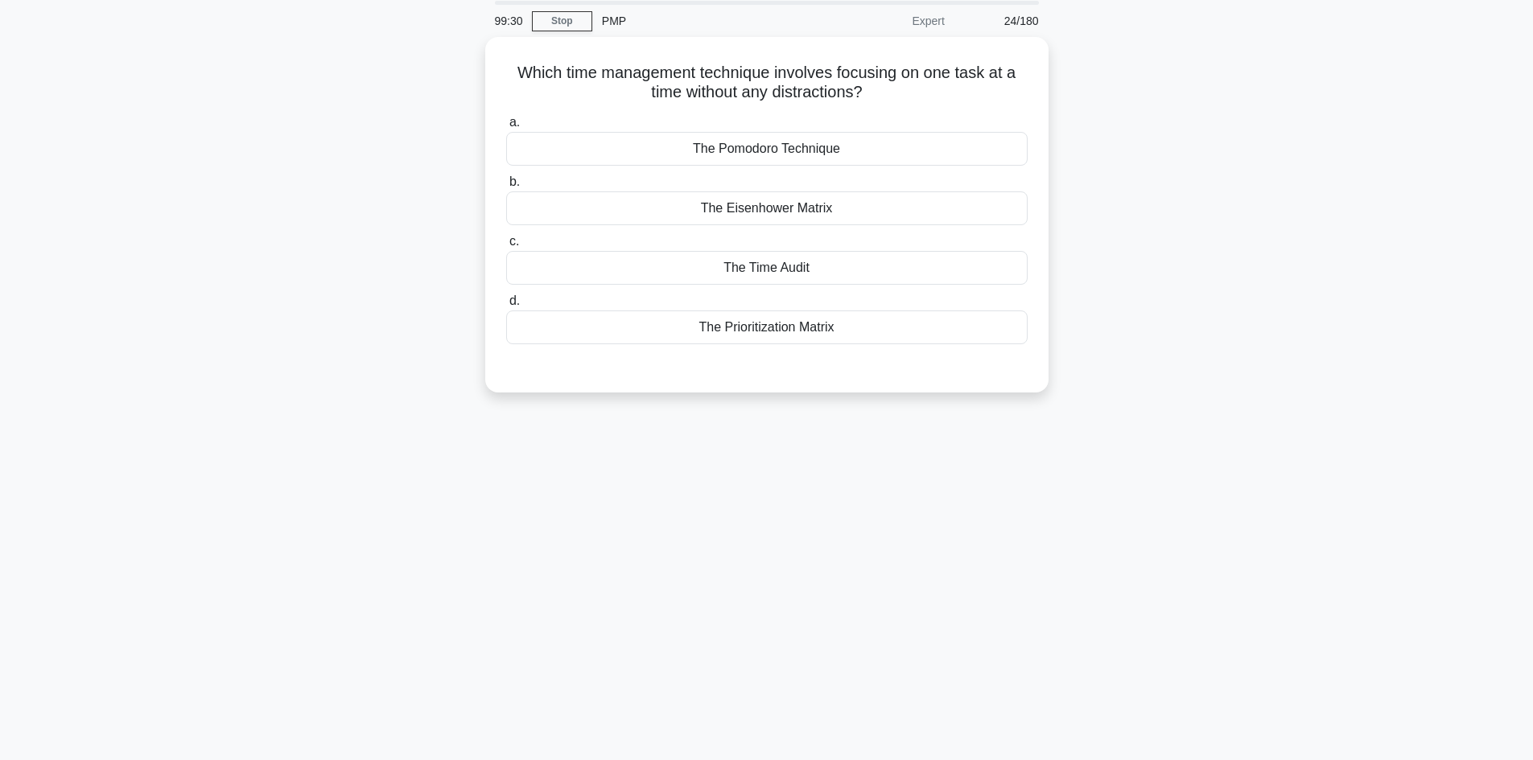
scroll to position [0, 0]
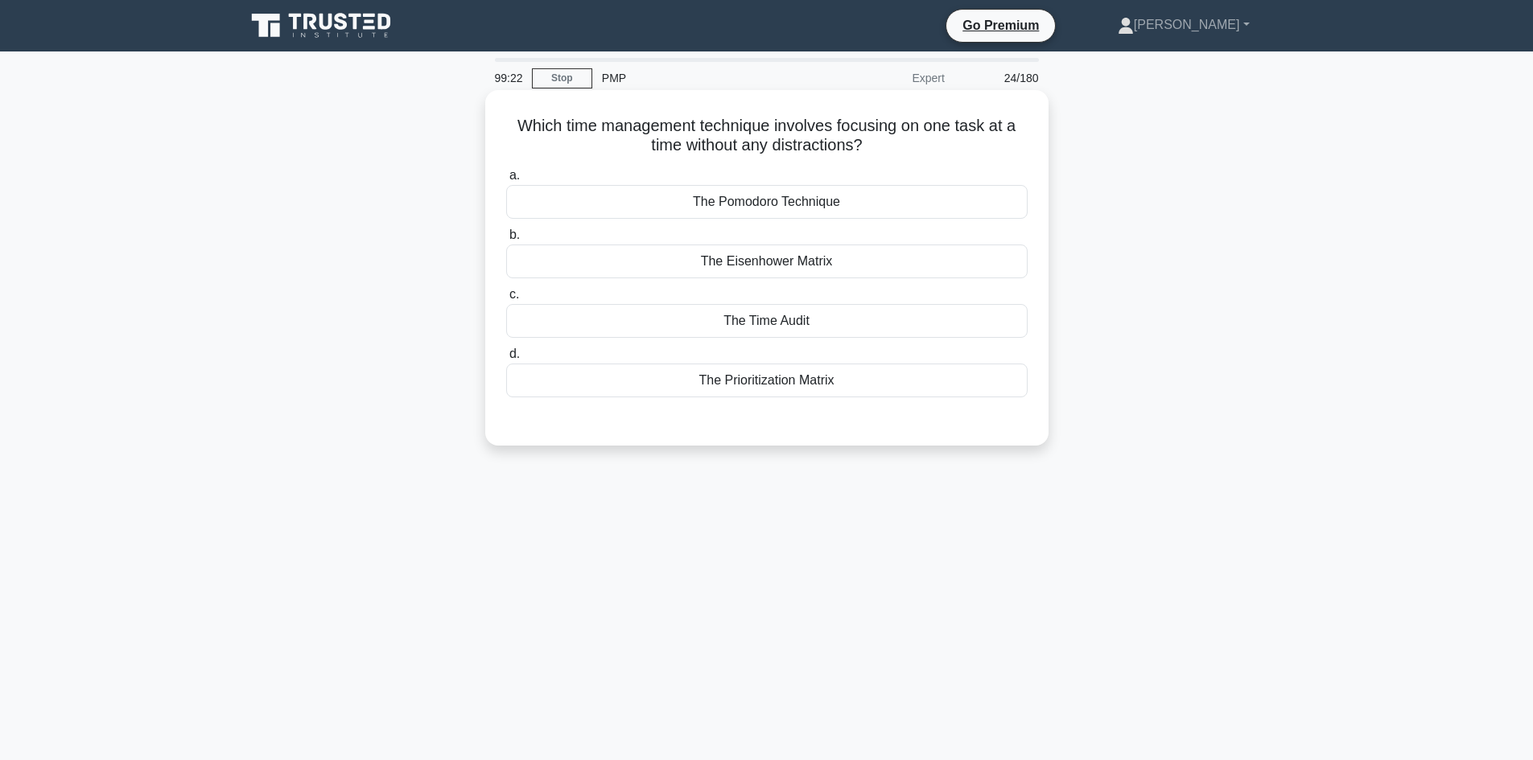
click at [811, 390] on div "The Prioritization Matrix" at bounding box center [766, 381] width 521 height 34
click at [506, 360] on input "d. The Prioritization Matrix" at bounding box center [506, 354] width 0 height 10
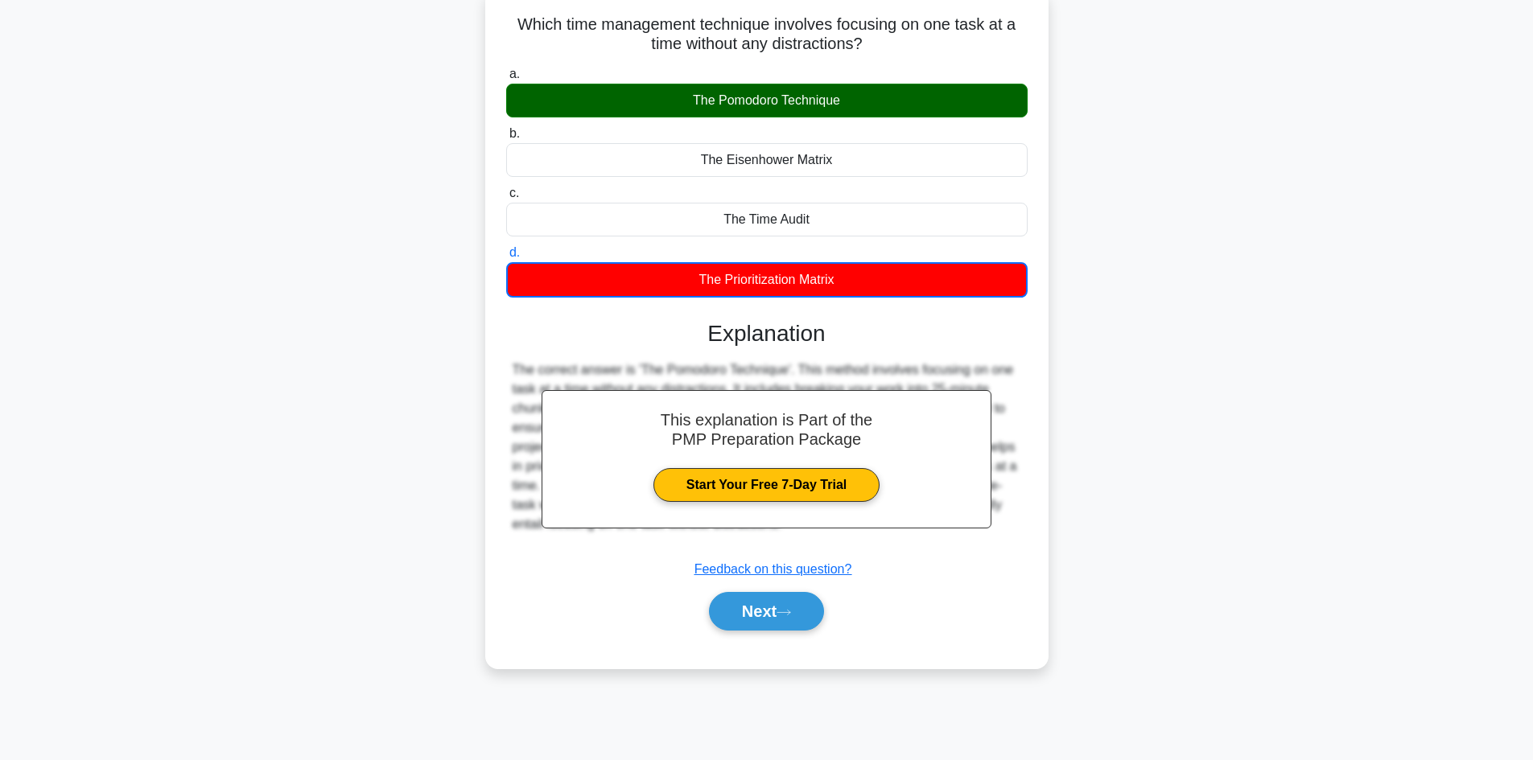
scroll to position [109, 0]
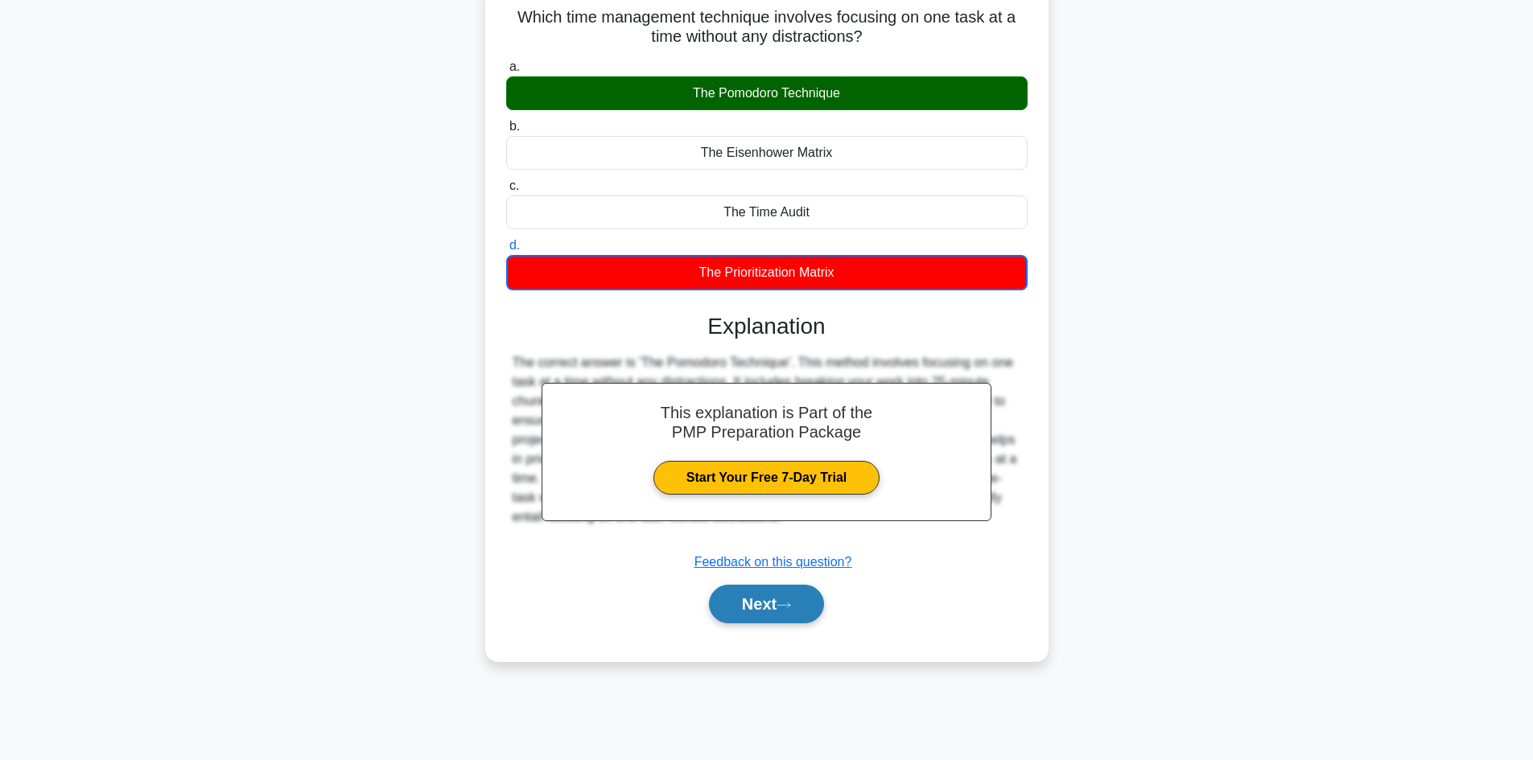
click at [784, 616] on button "Next" at bounding box center [766, 604] width 115 height 39
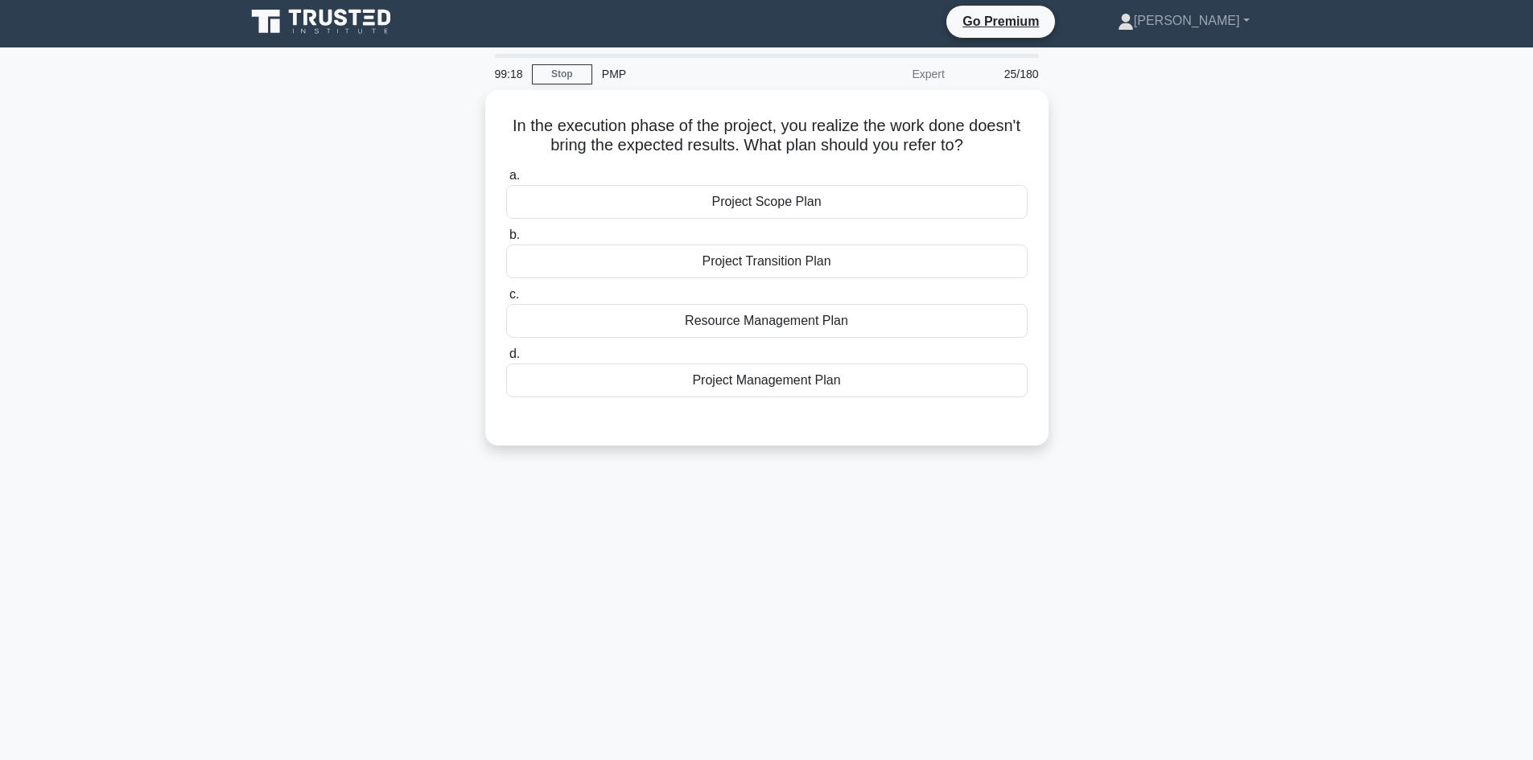
scroll to position [0, 0]
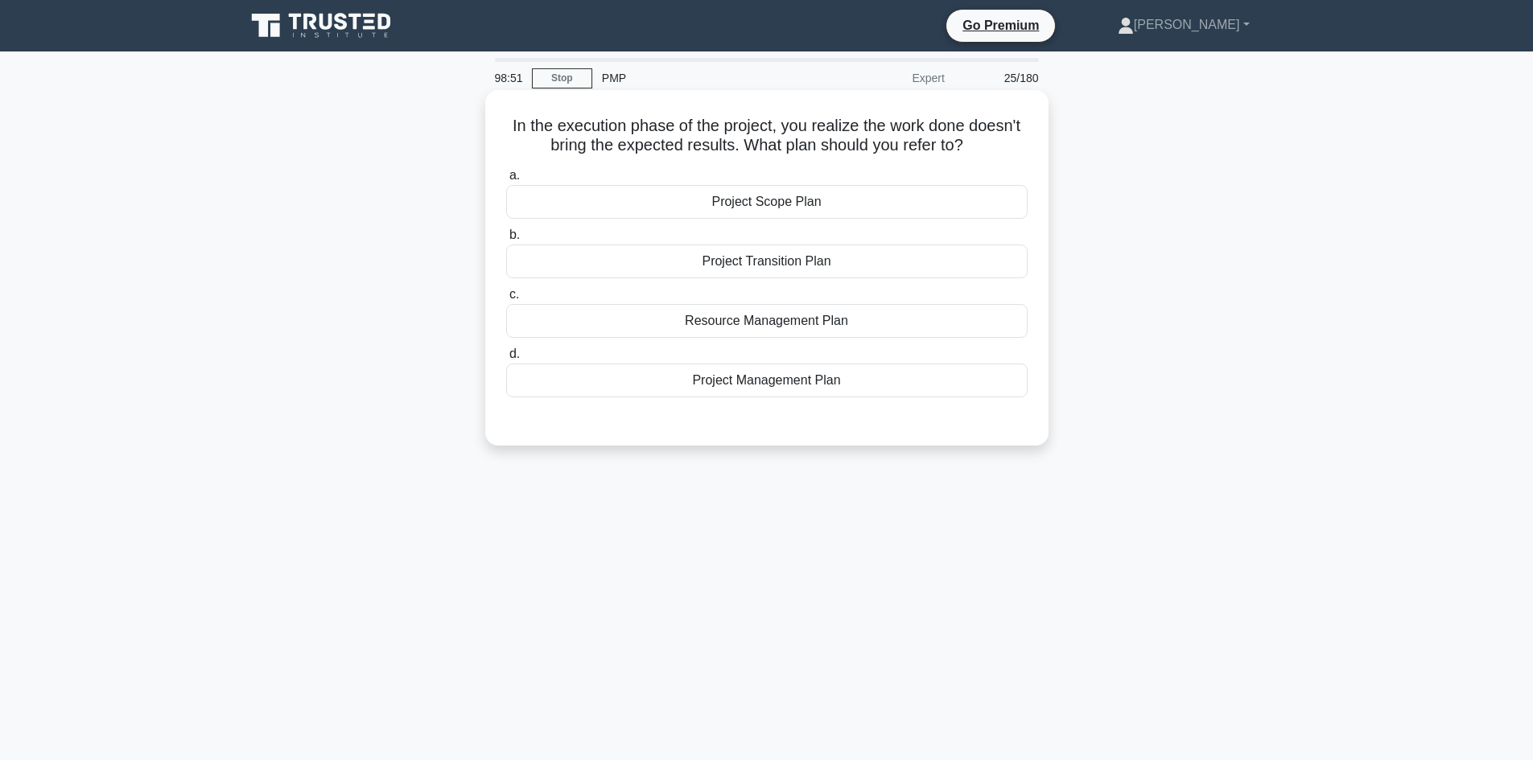
click at [772, 205] on div "Project Scope Plan" at bounding box center [766, 202] width 521 height 34
click at [506, 181] on input "a. Project Scope Plan" at bounding box center [506, 176] width 0 height 10
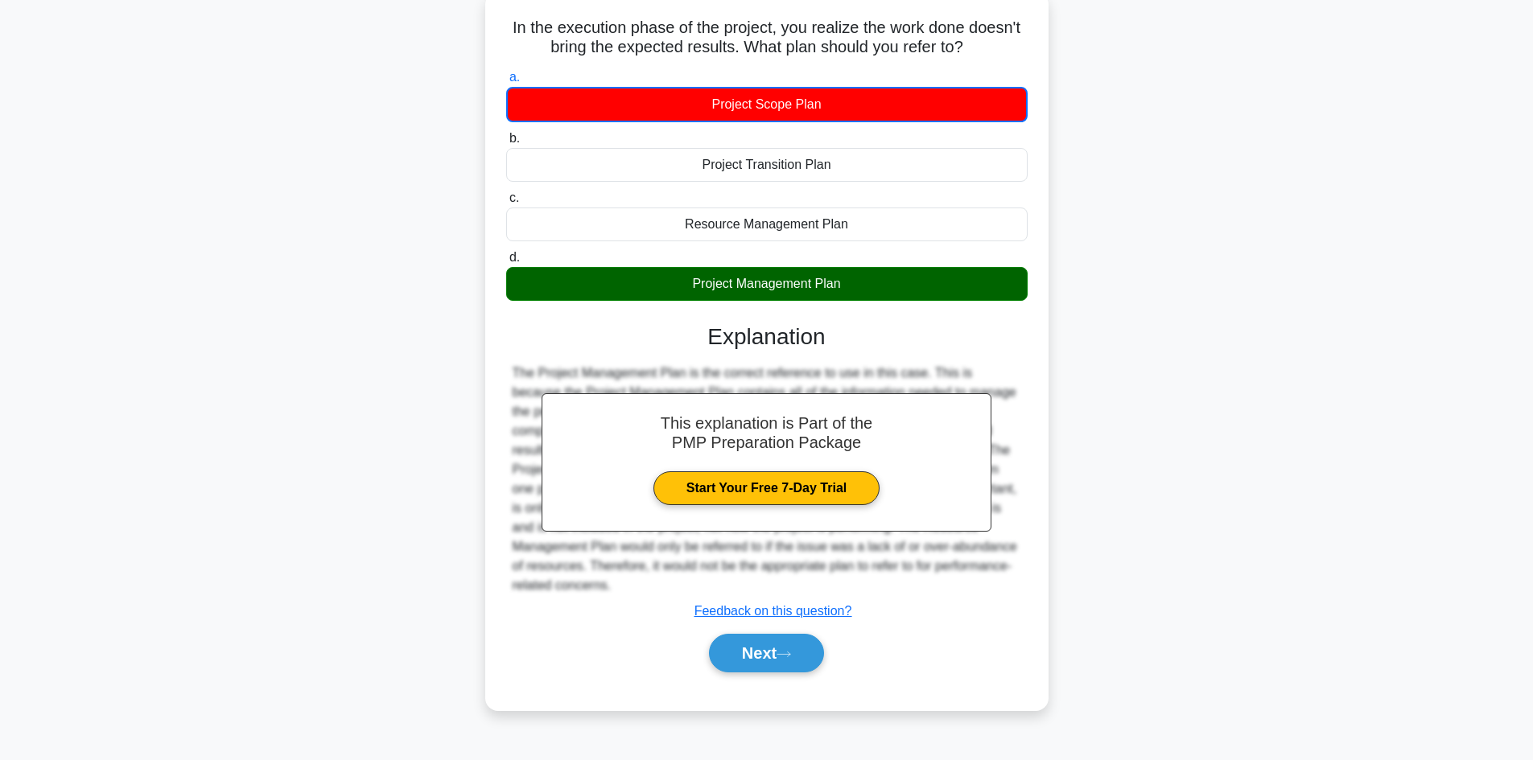
scroll to position [109, 0]
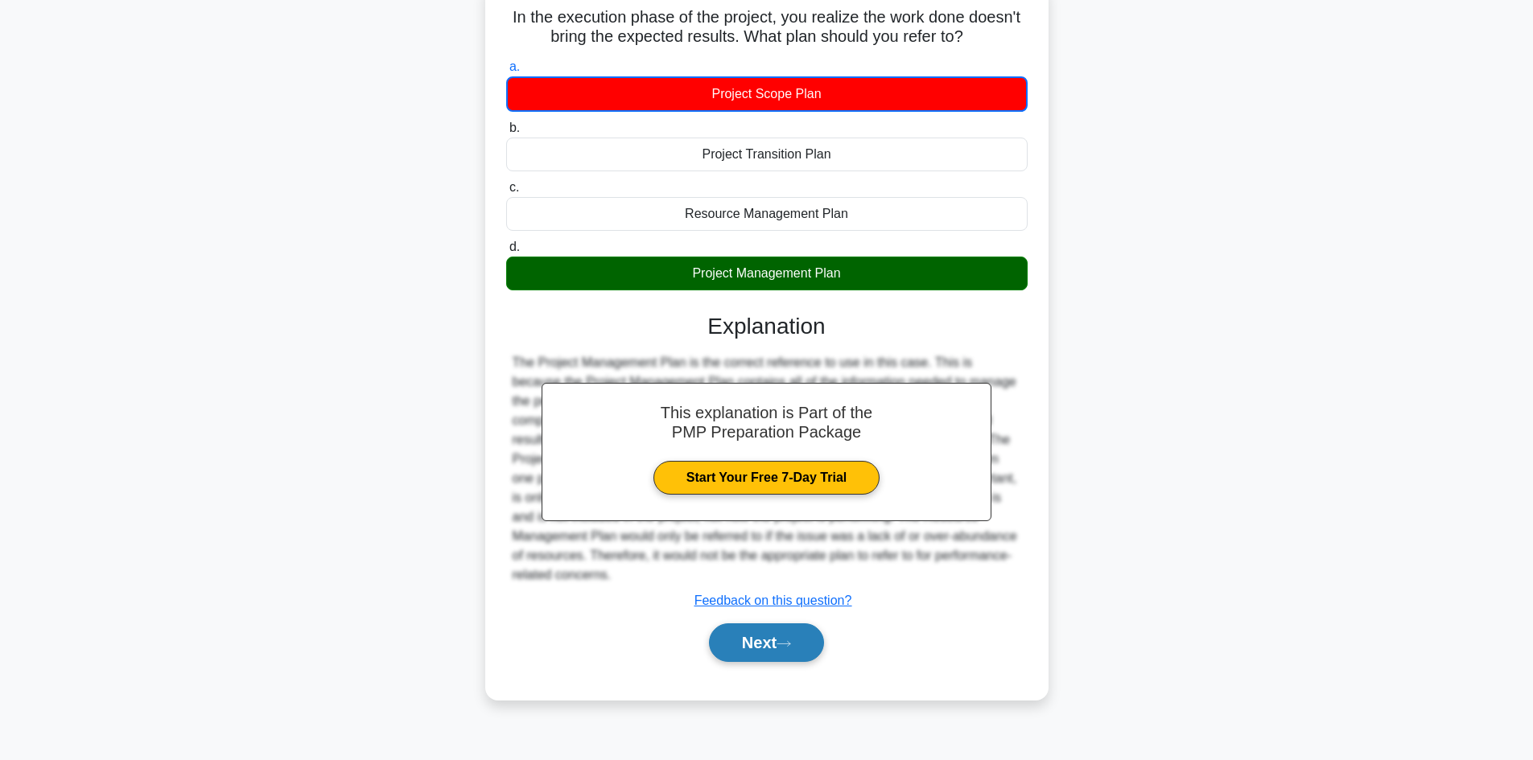
click at [775, 633] on button "Next" at bounding box center [766, 643] width 115 height 39
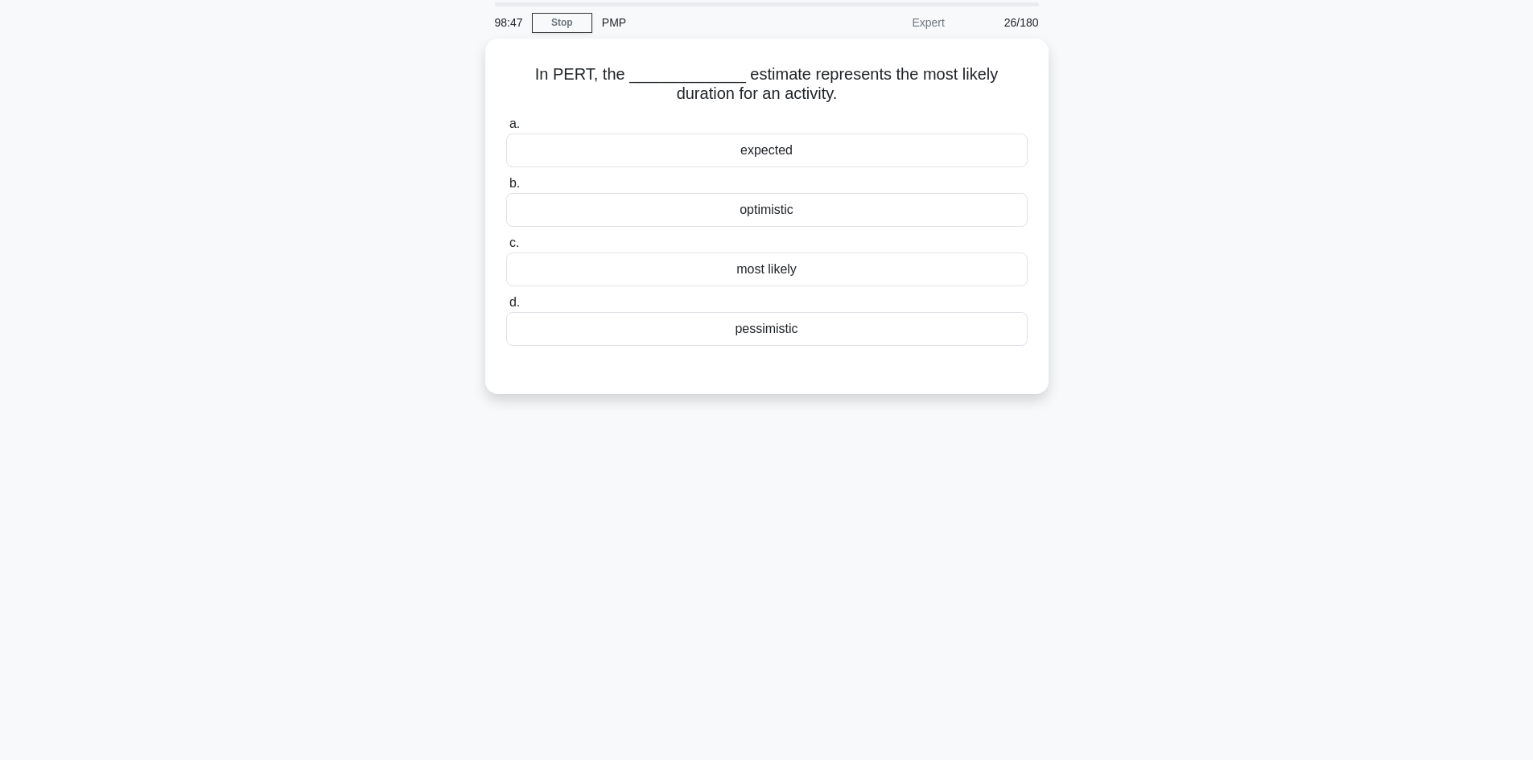
scroll to position [0, 0]
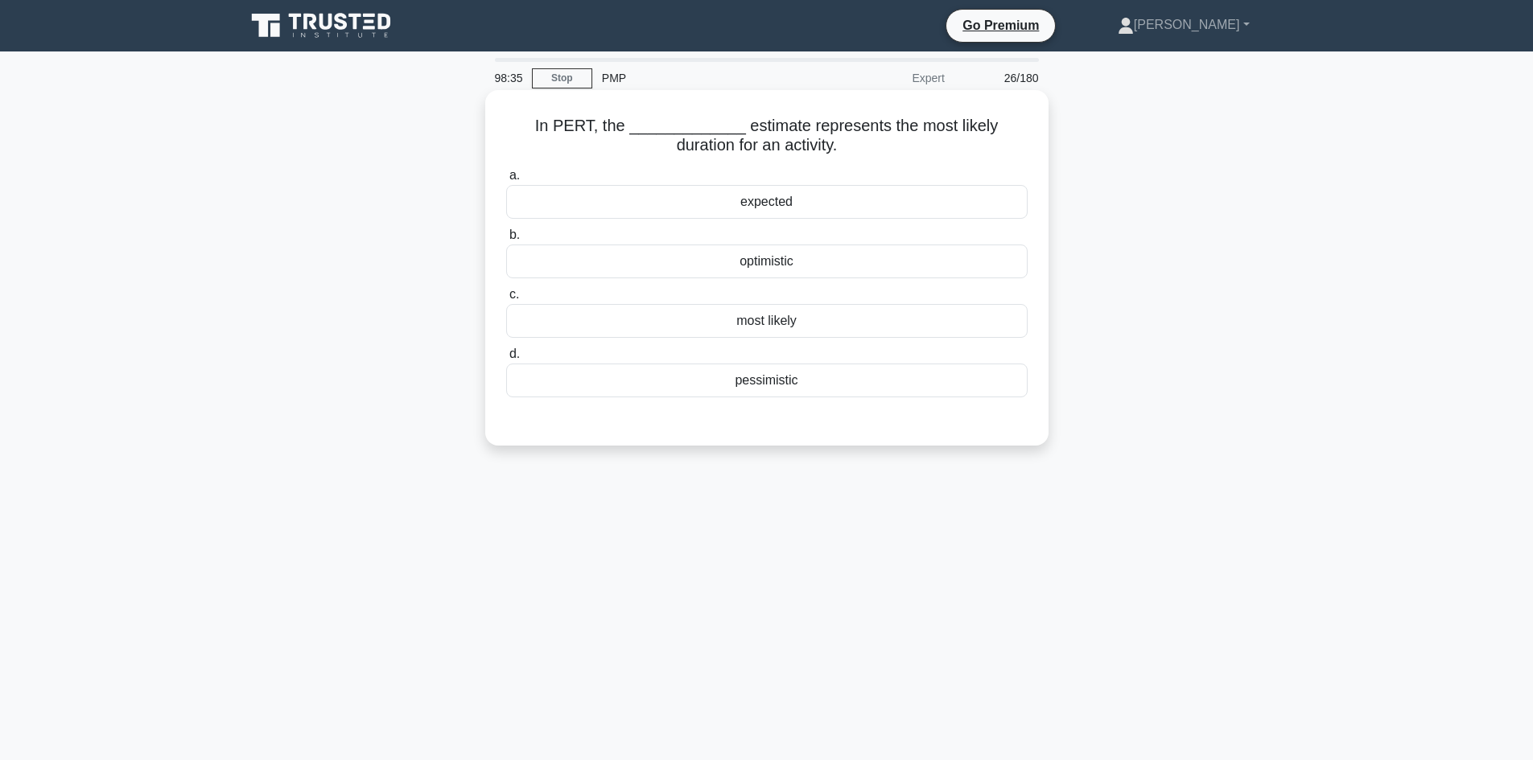
click at [800, 317] on div "most likely" at bounding box center [766, 321] width 521 height 34
click at [506, 300] on input "c. most likely" at bounding box center [506, 295] width 0 height 10
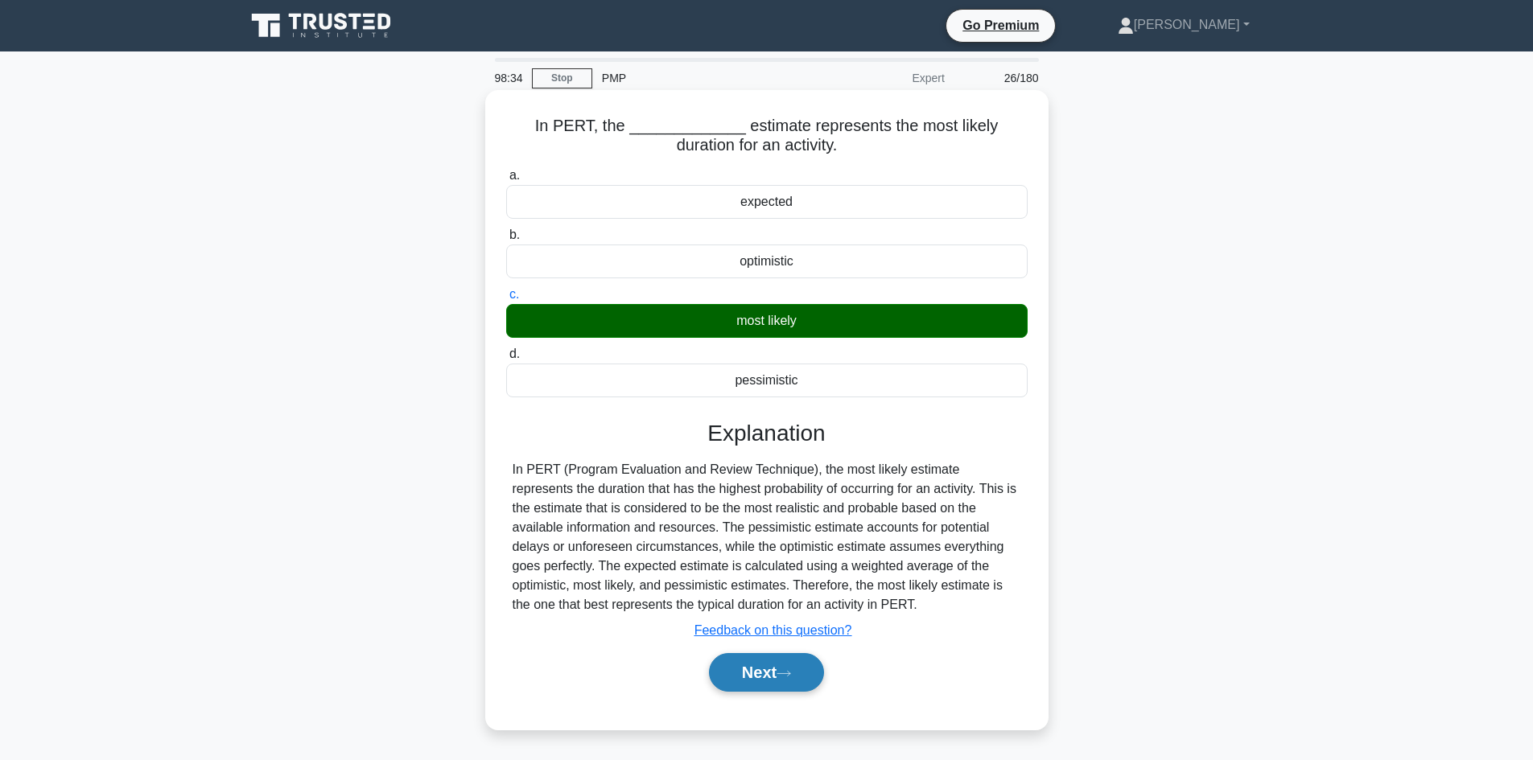
click at [758, 678] on button "Next" at bounding box center [766, 672] width 115 height 39
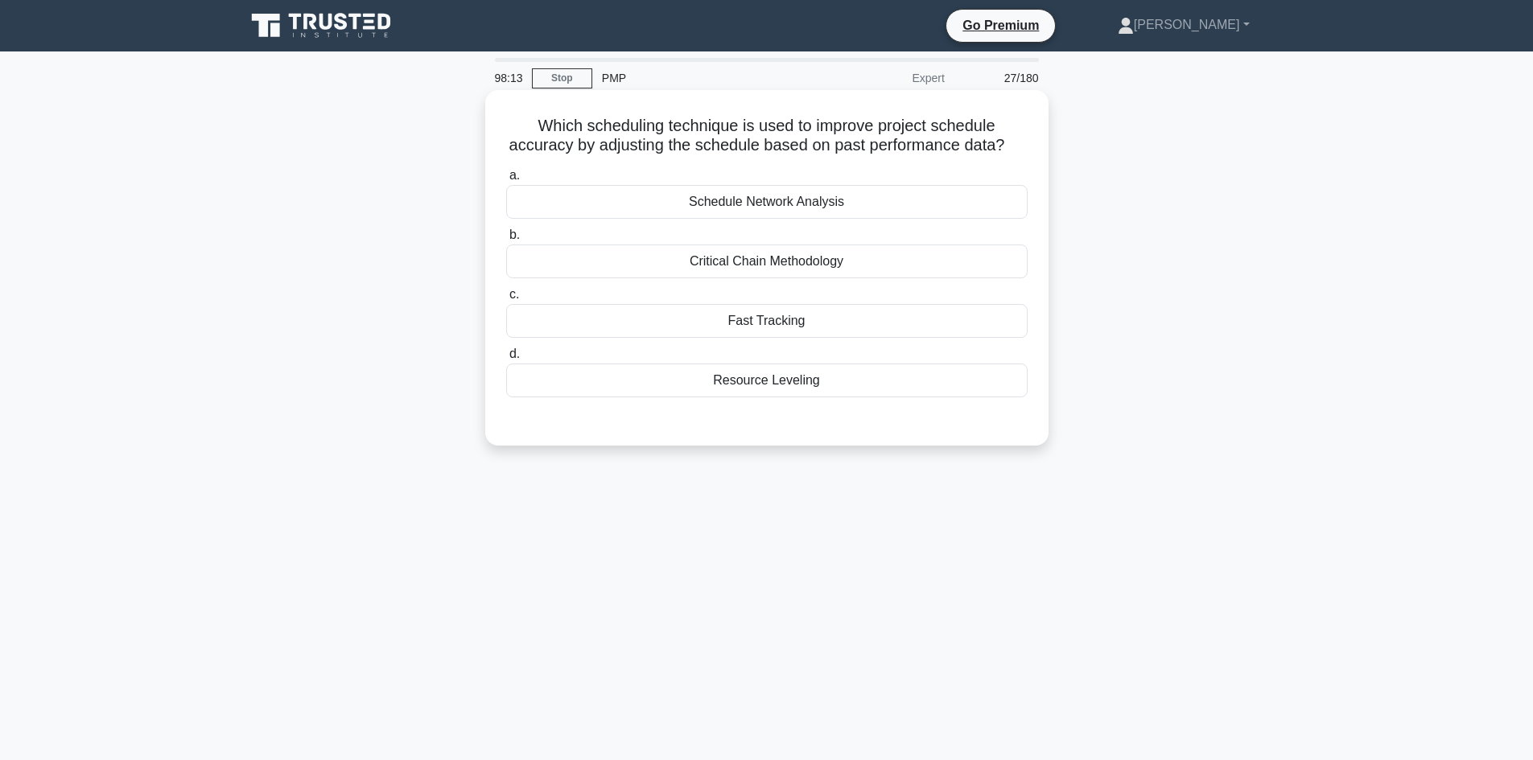
click at [807, 397] on div "Resource Leveling" at bounding box center [766, 381] width 521 height 34
click at [506, 360] on input "d. Resource Leveling" at bounding box center [506, 354] width 0 height 10
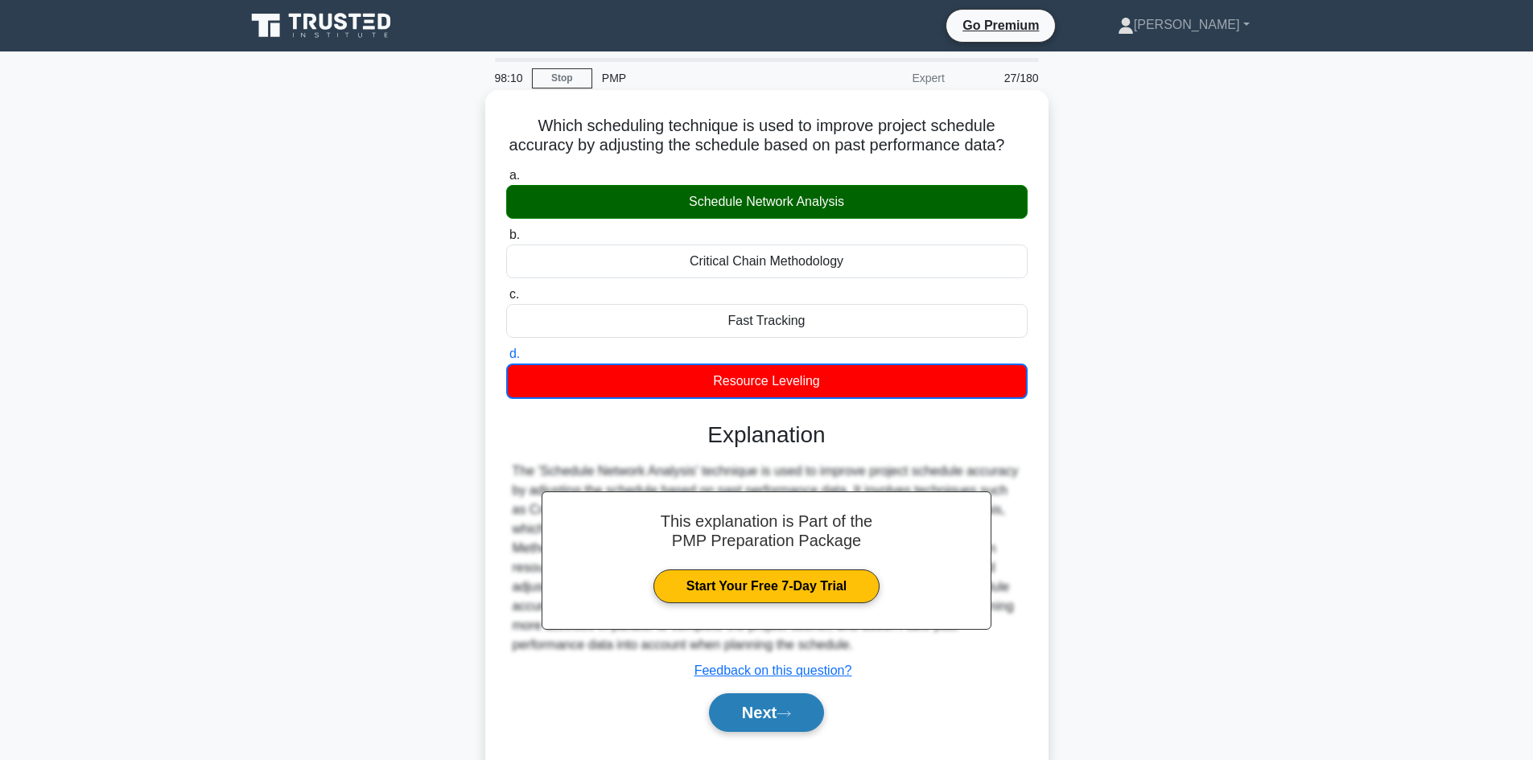
click at [813, 732] on button "Next" at bounding box center [766, 713] width 115 height 39
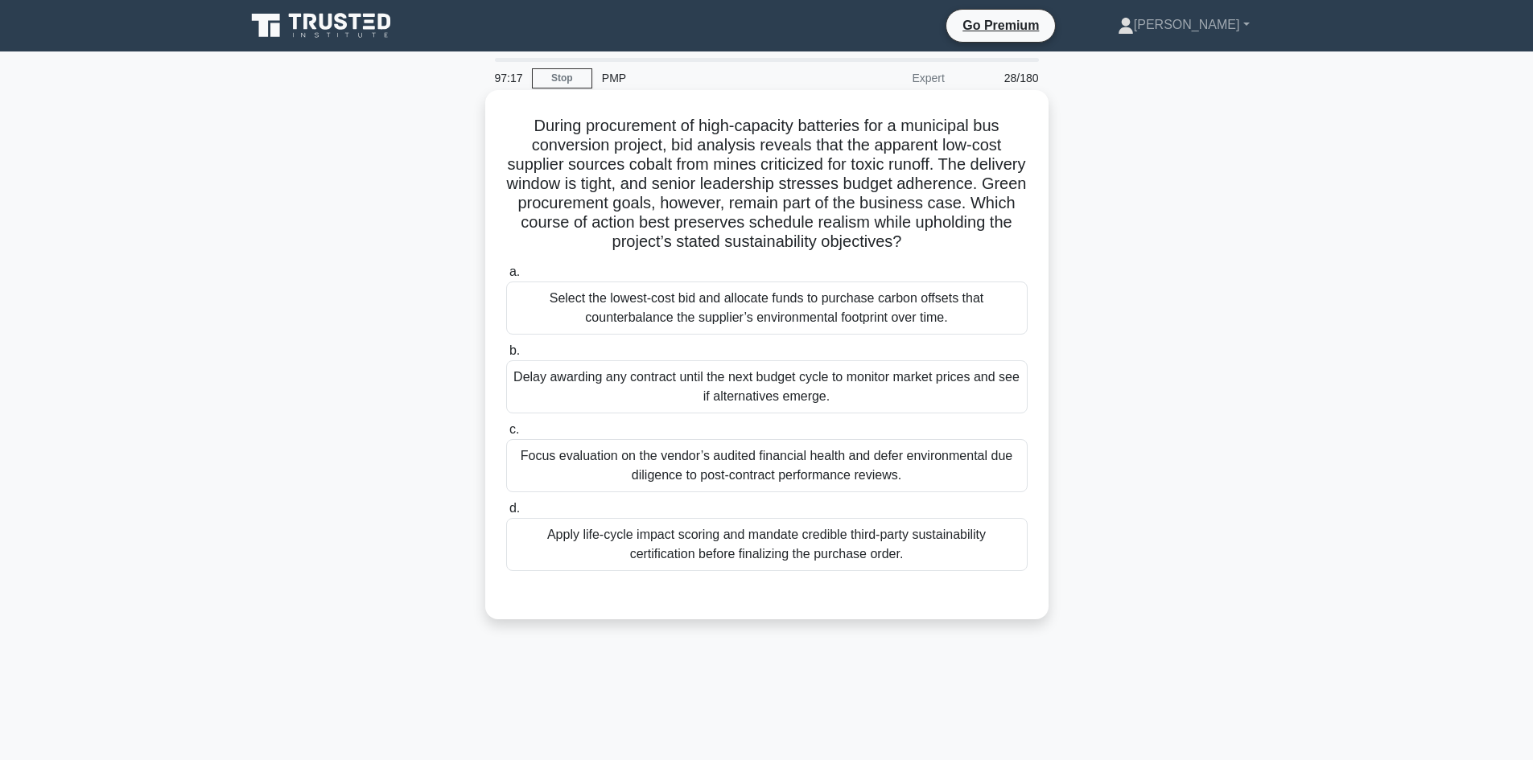
click at [744, 550] on div "Apply life-cycle impact scoring and mandate credible third-party sustainability…" at bounding box center [766, 544] width 521 height 53
click at [506, 514] on input "d. Apply life-cycle impact scoring and mandate credible third-party sustainabil…" at bounding box center [506, 509] width 0 height 10
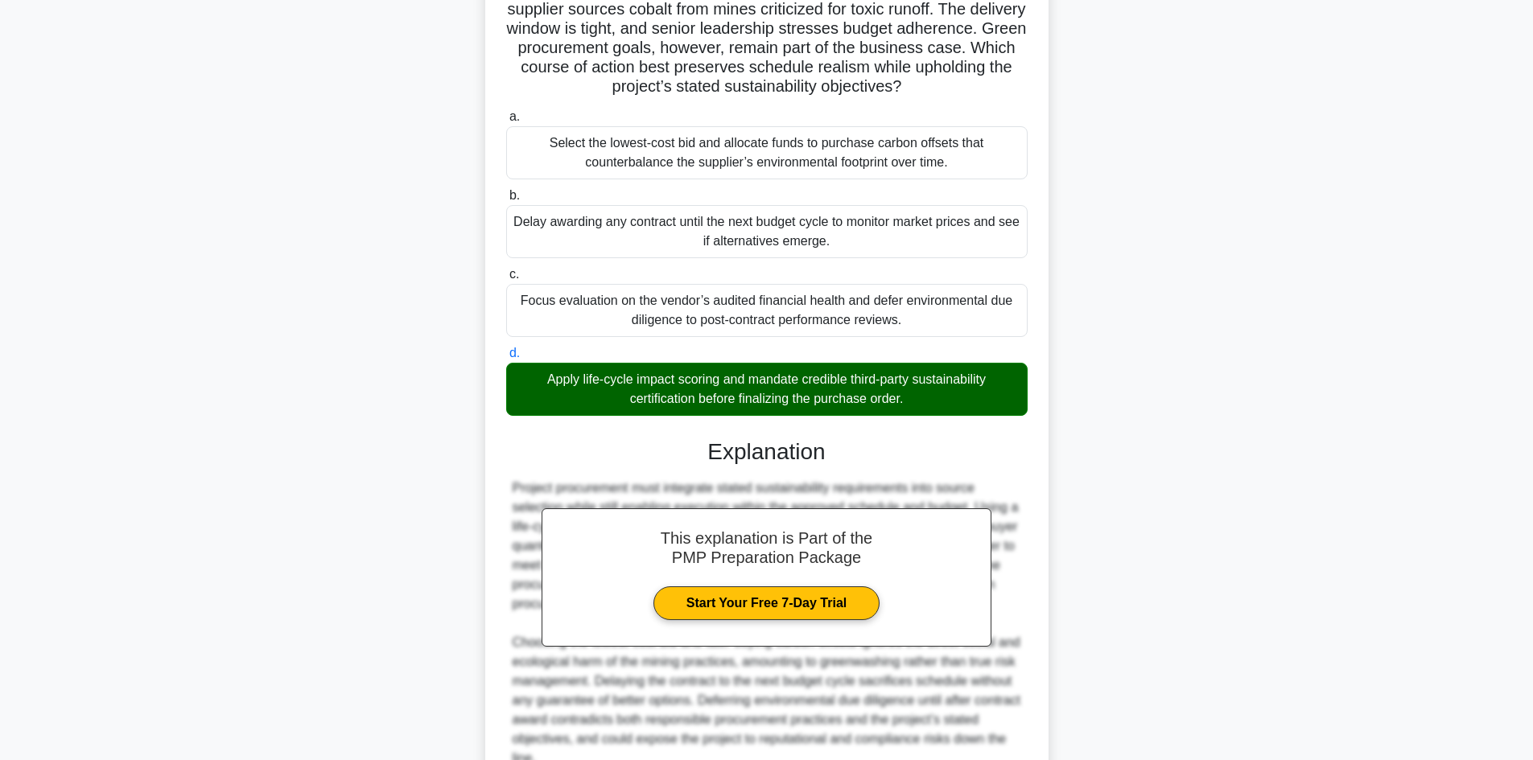
scroll to position [310, 0]
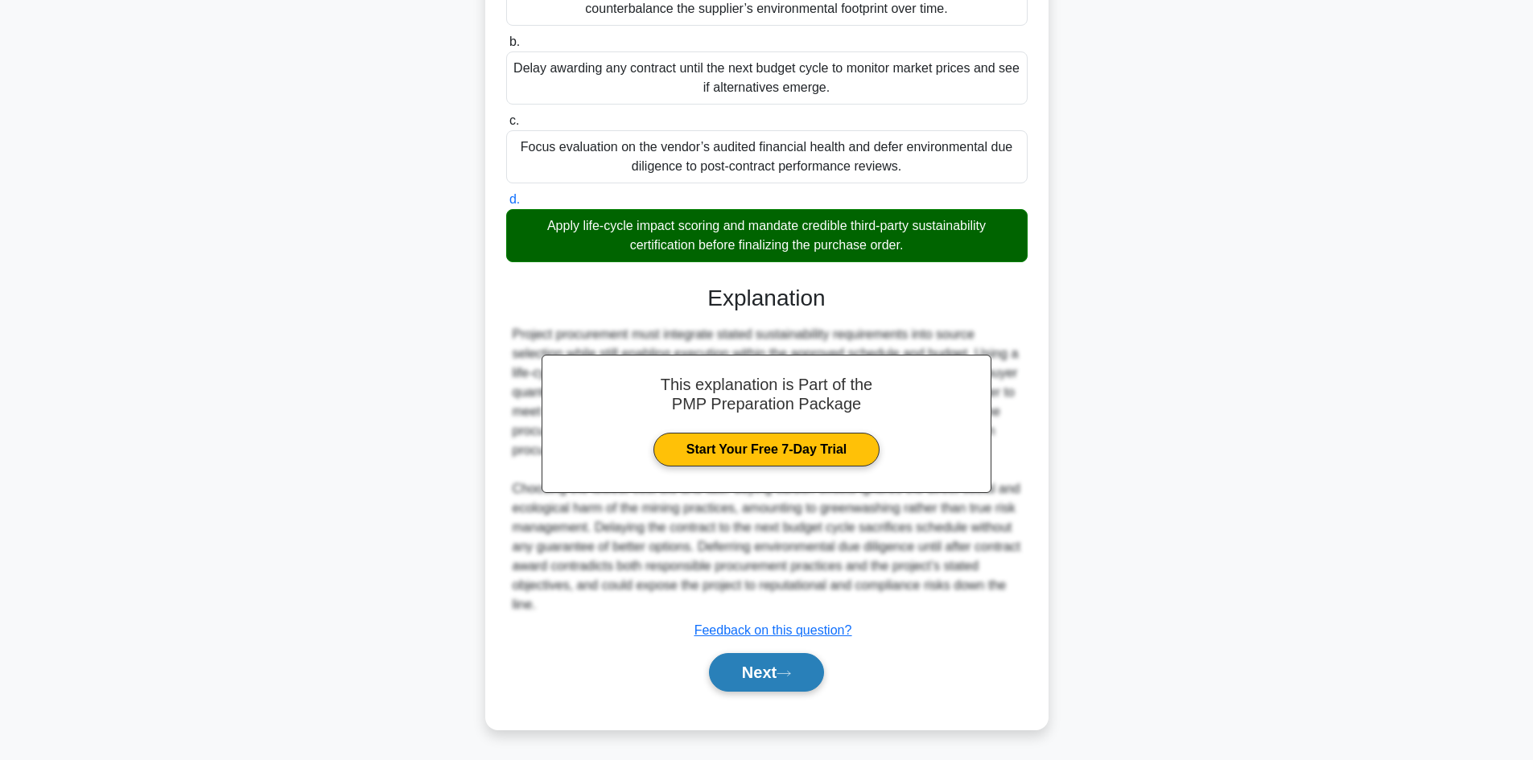
click at [764, 685] on button "Next" at bounding box center [766, 672] width 115 height 39
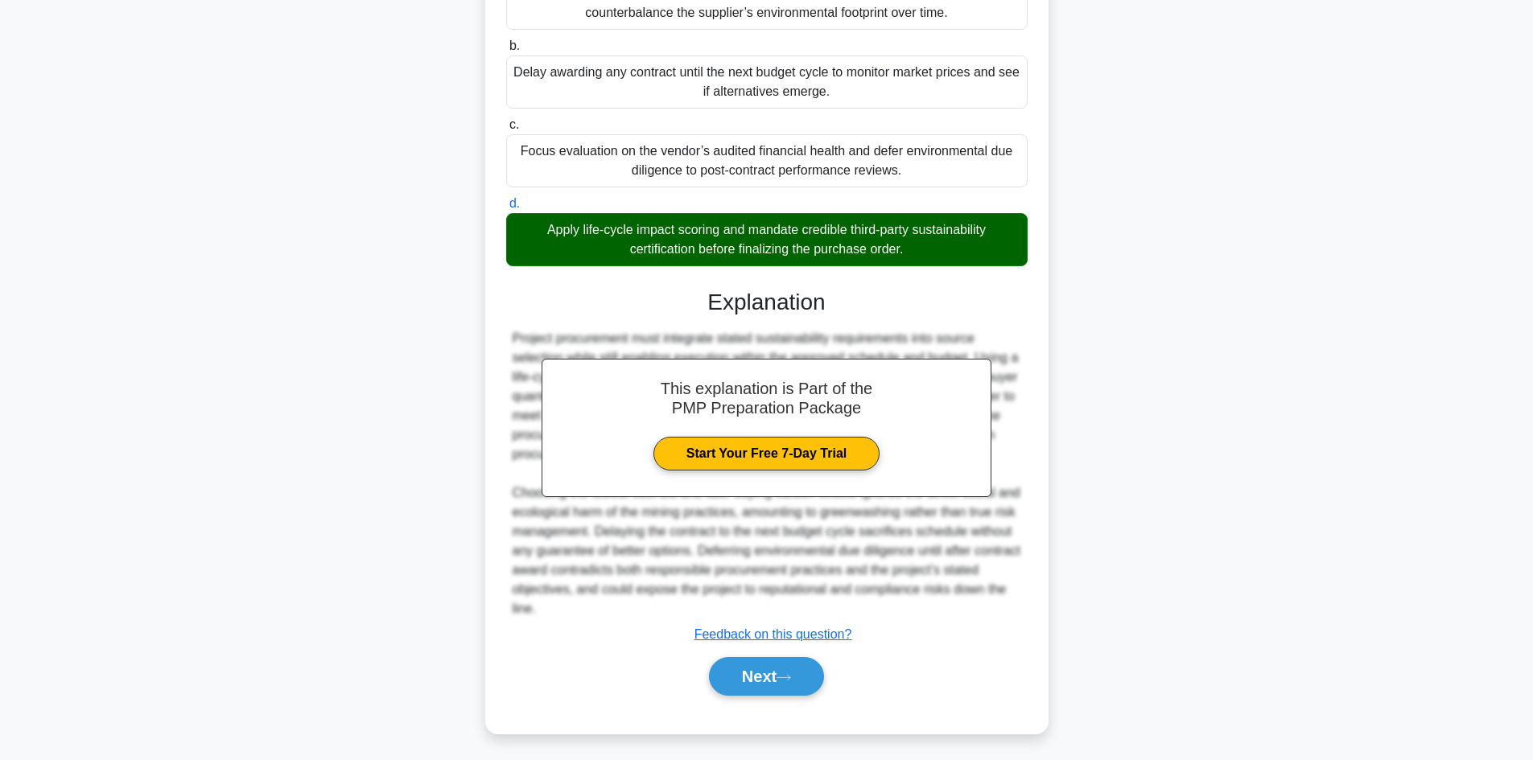
scroll to position [109, 0]
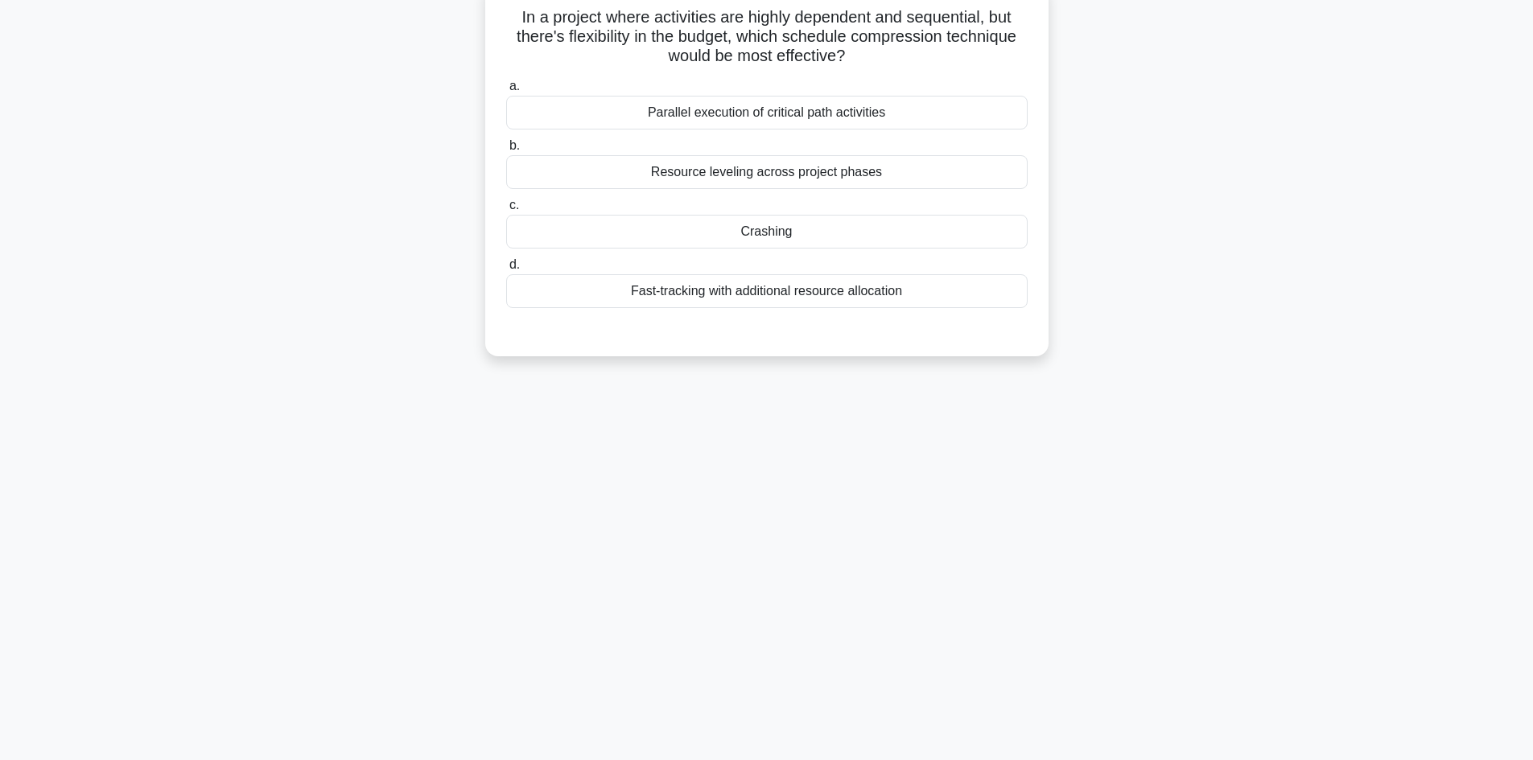
click at [792, 285] on div "Fast-tracking with additional resource allocation" at bounding box center [766, 291] width 521 height 34
click at [506, 270] on input "d. Fast-tracking with additional resource allocation" at bounding box center [506, 265] width 0 height 10
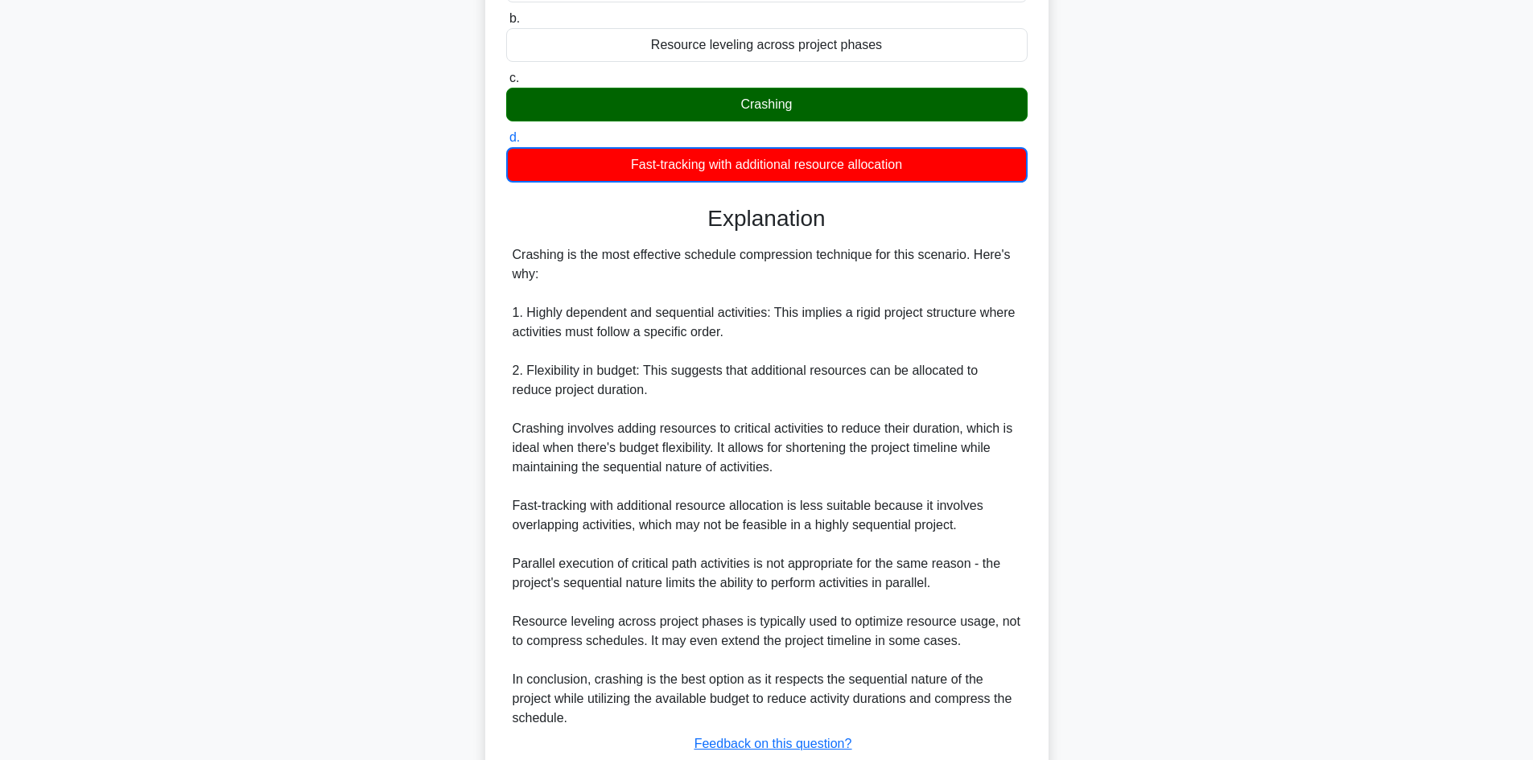
scroll to position [350, 0]
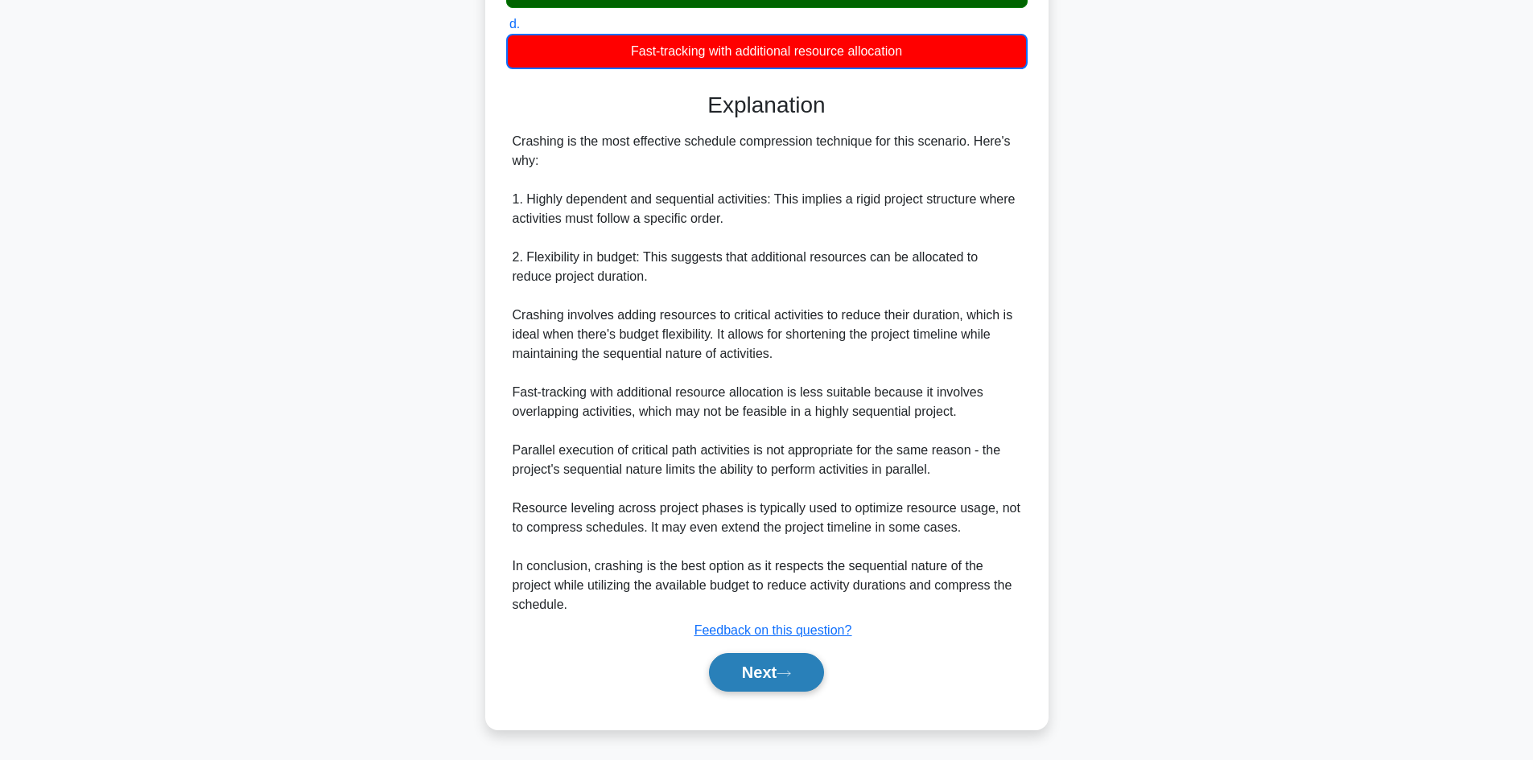
click at [756, 688] on button "Next" at bounding box center [766, 672] width 115 height 39
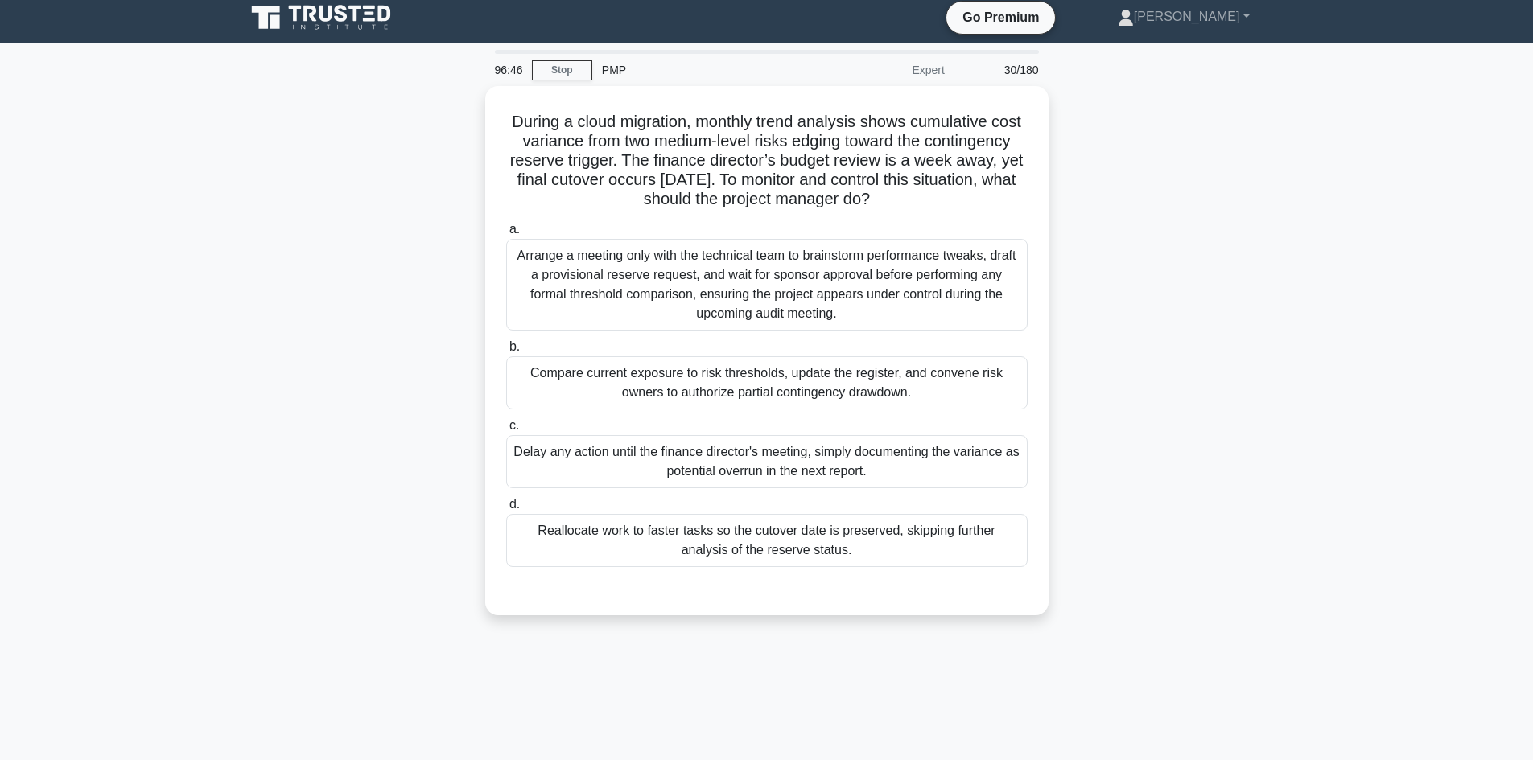
scroll to position [0, 0]
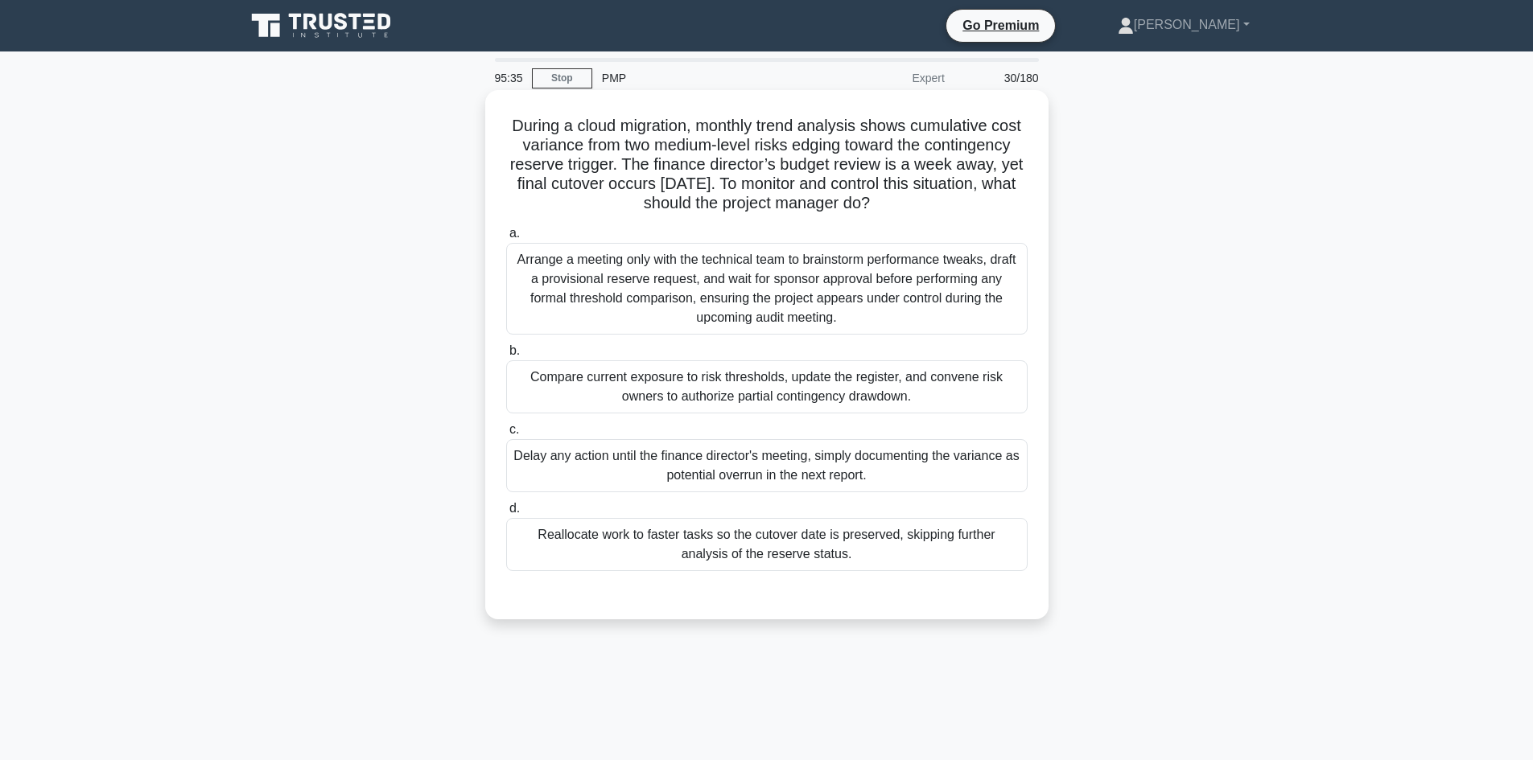
click at [687, 395] on div "Compare current exposure to risk thresholds, update the register, and convene r…" at bounding box center [766, 386] width 521 height 53
click at [506, 356] on input "b. Compare current exposure to risk thresholds, update the register, and conven…" at bounding box center [506, 351] width 0 height 10
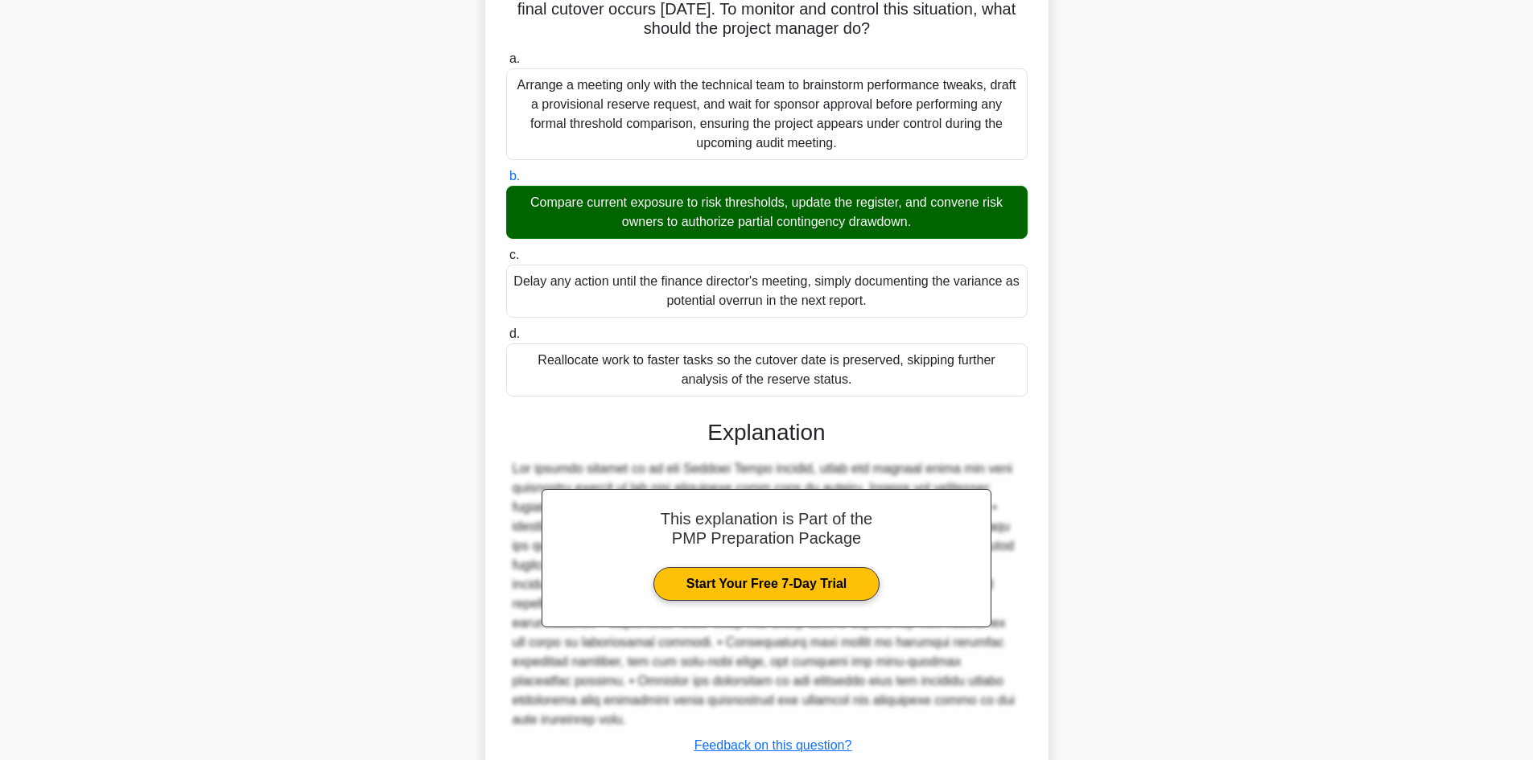
scroll to position [290, 0]
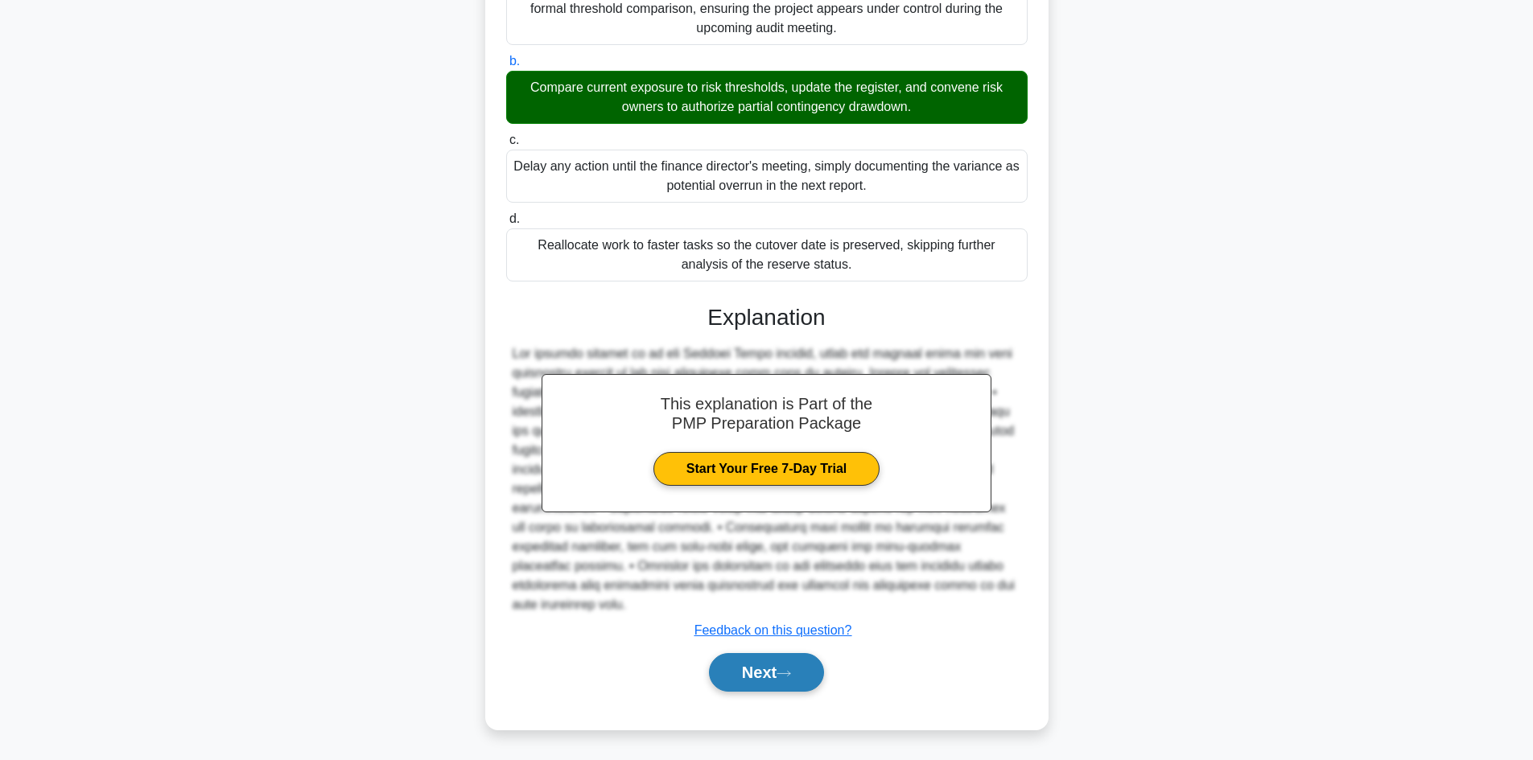
click at [802, 677] on button "Next" at bounding box center [766, 672] width 115 height 39
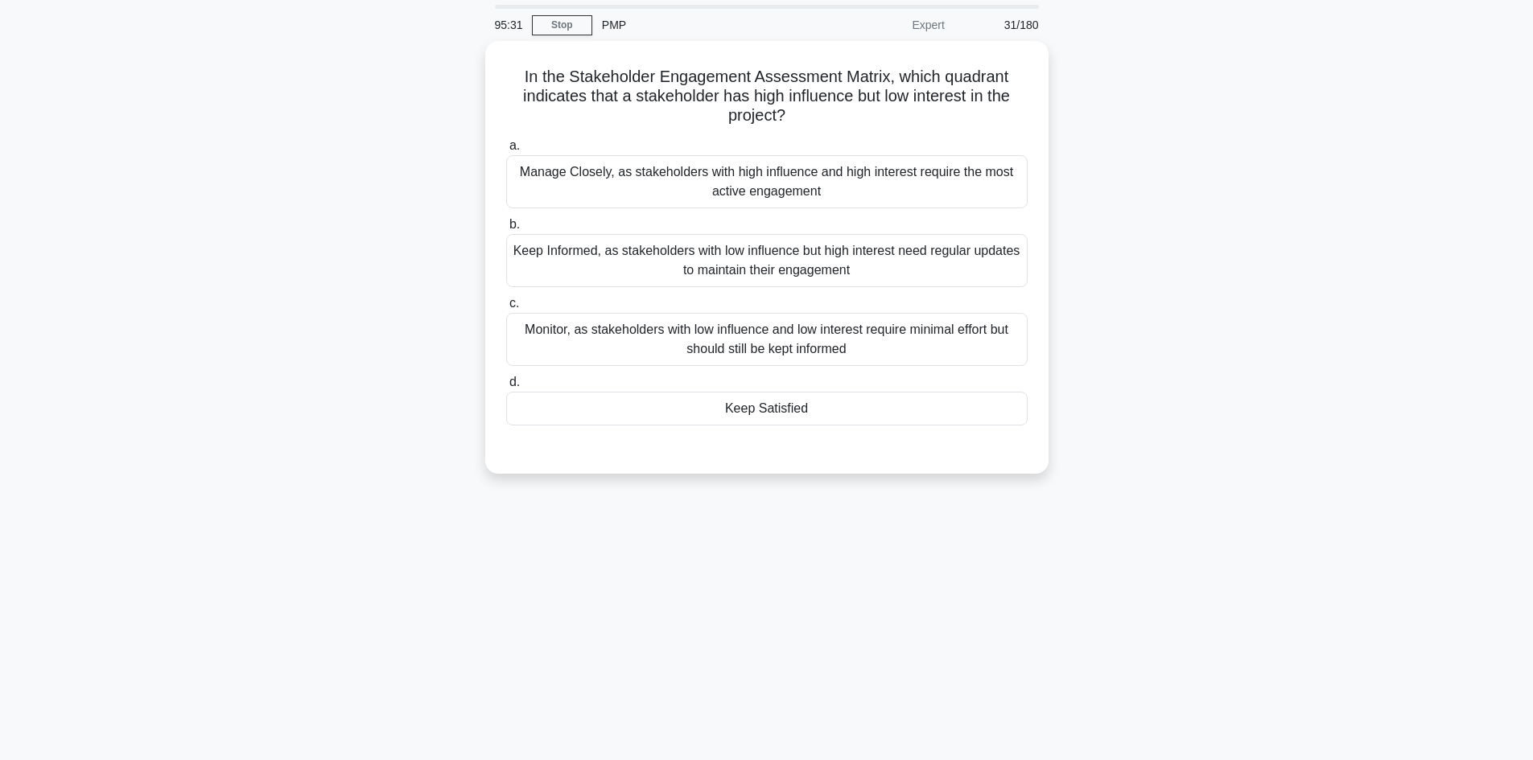
scroll to position [0, 0]
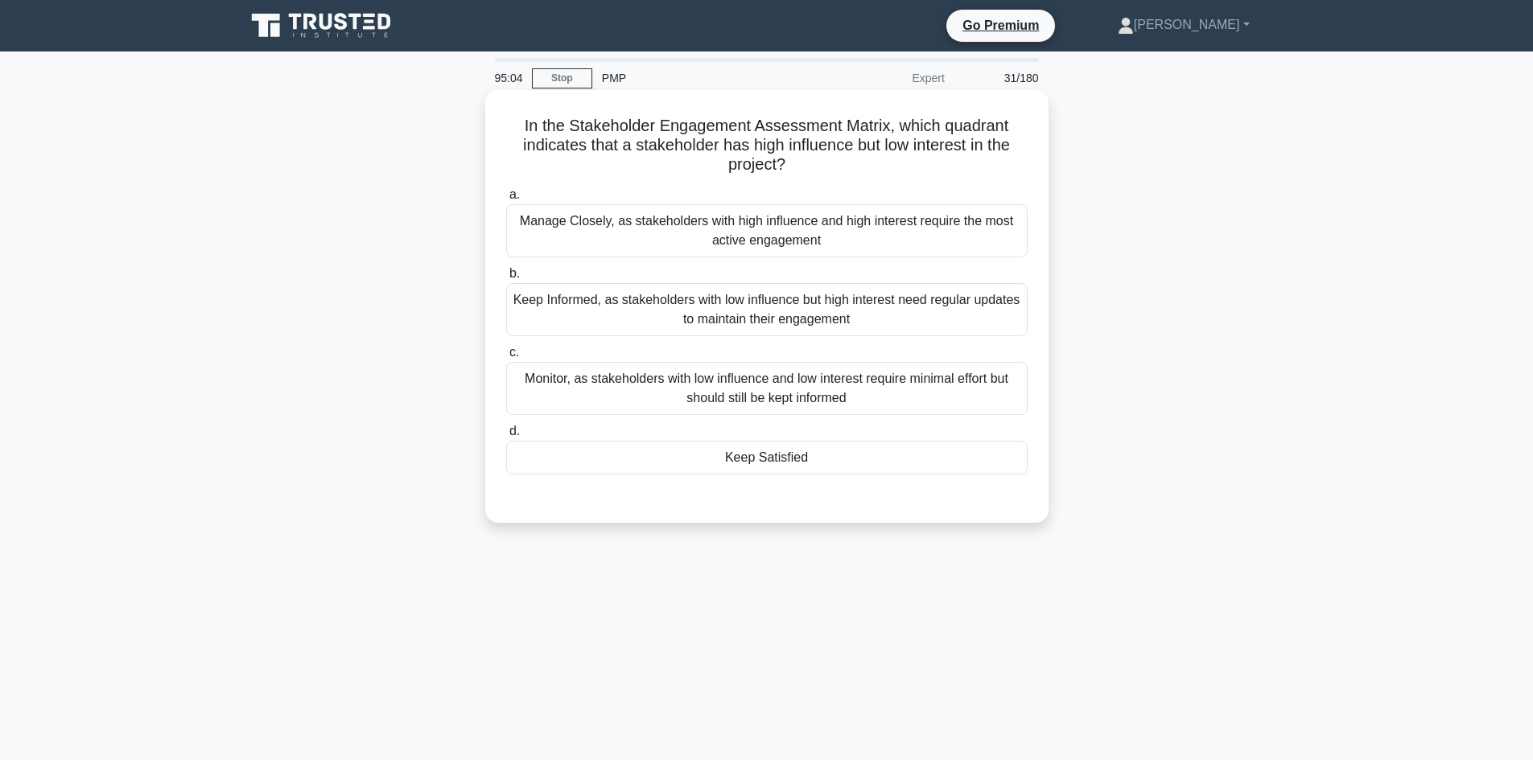
click at [776, 466] on div "Keep Satisfied" at bounding box center [766, 458] width 521 height 34
click at [506, 437] on input "d. Keep Satisfied" at bounding box center [506, 431] width 0 height 10
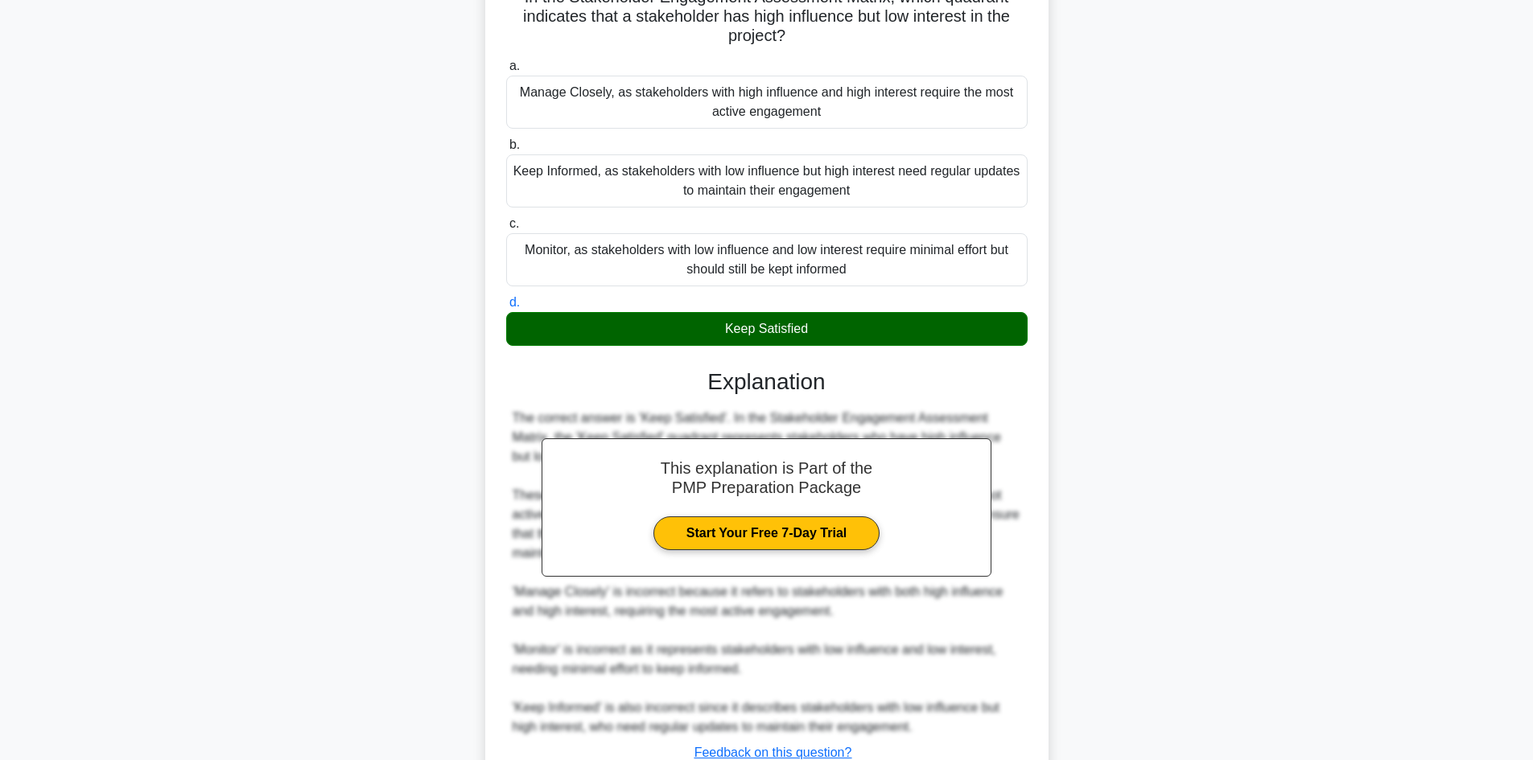
scroll to position [252, 0]
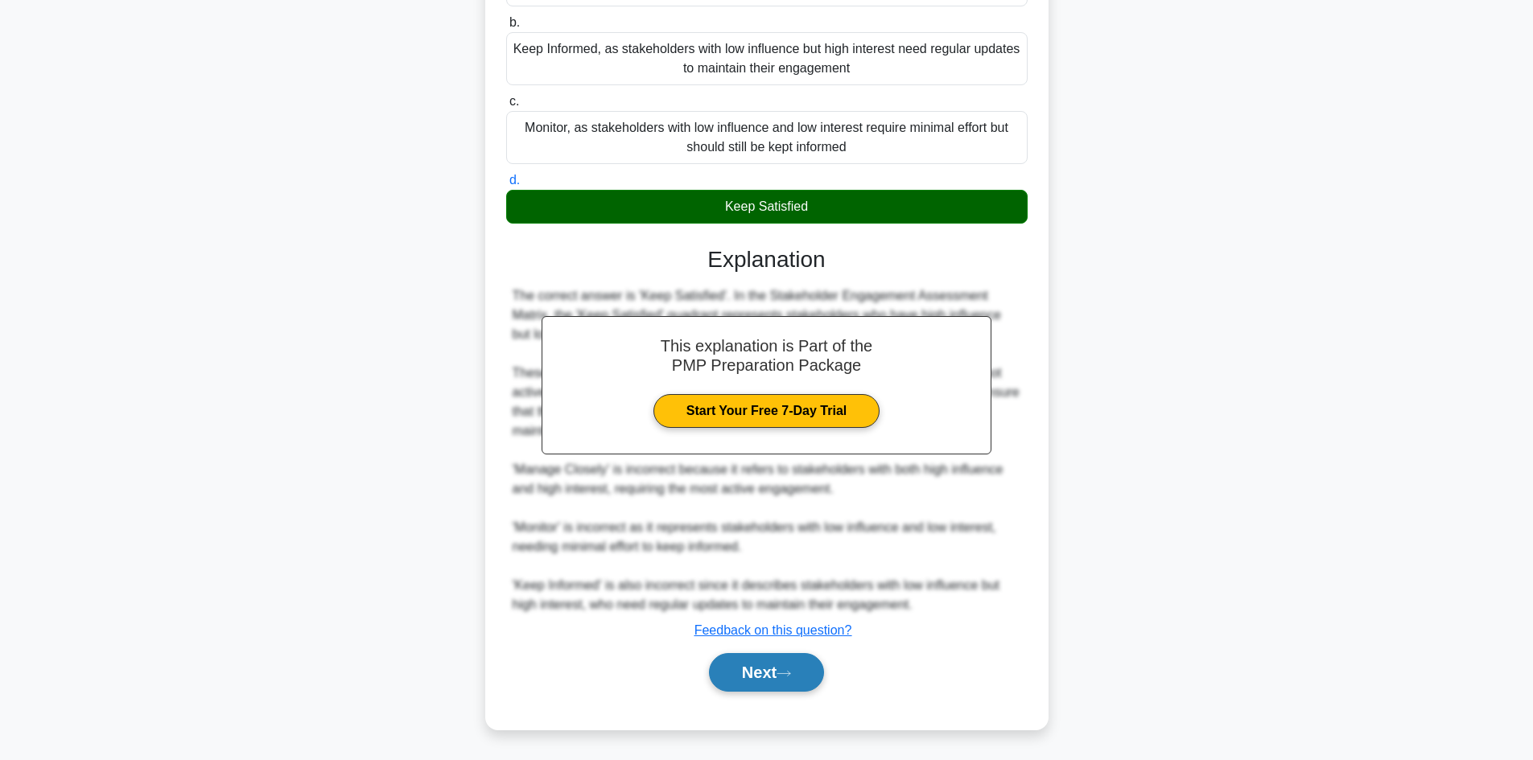
click at [779, 682] on button "Next" at bounding box center [766, 672] width 115 height 39
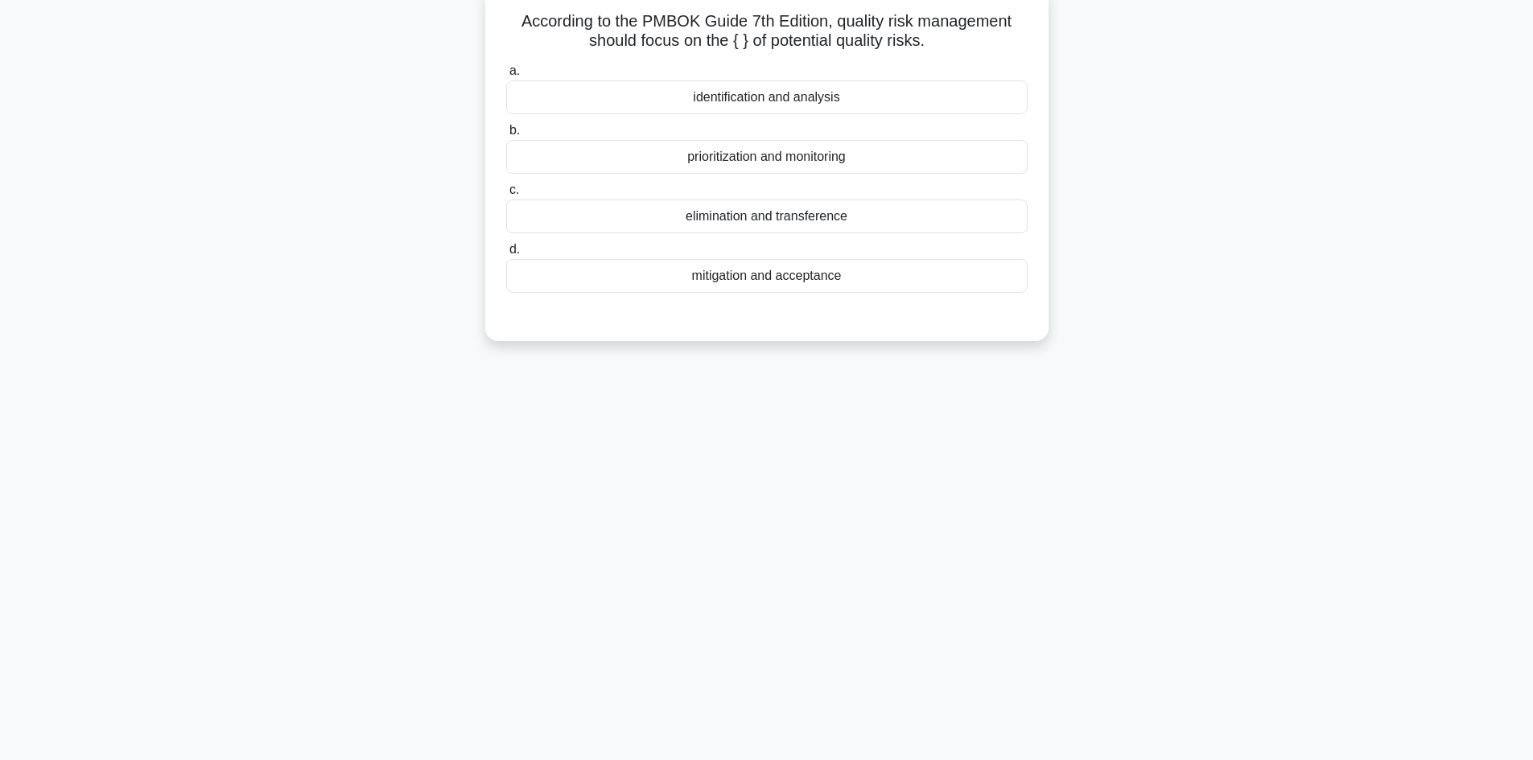
scroll to position [28, 0]
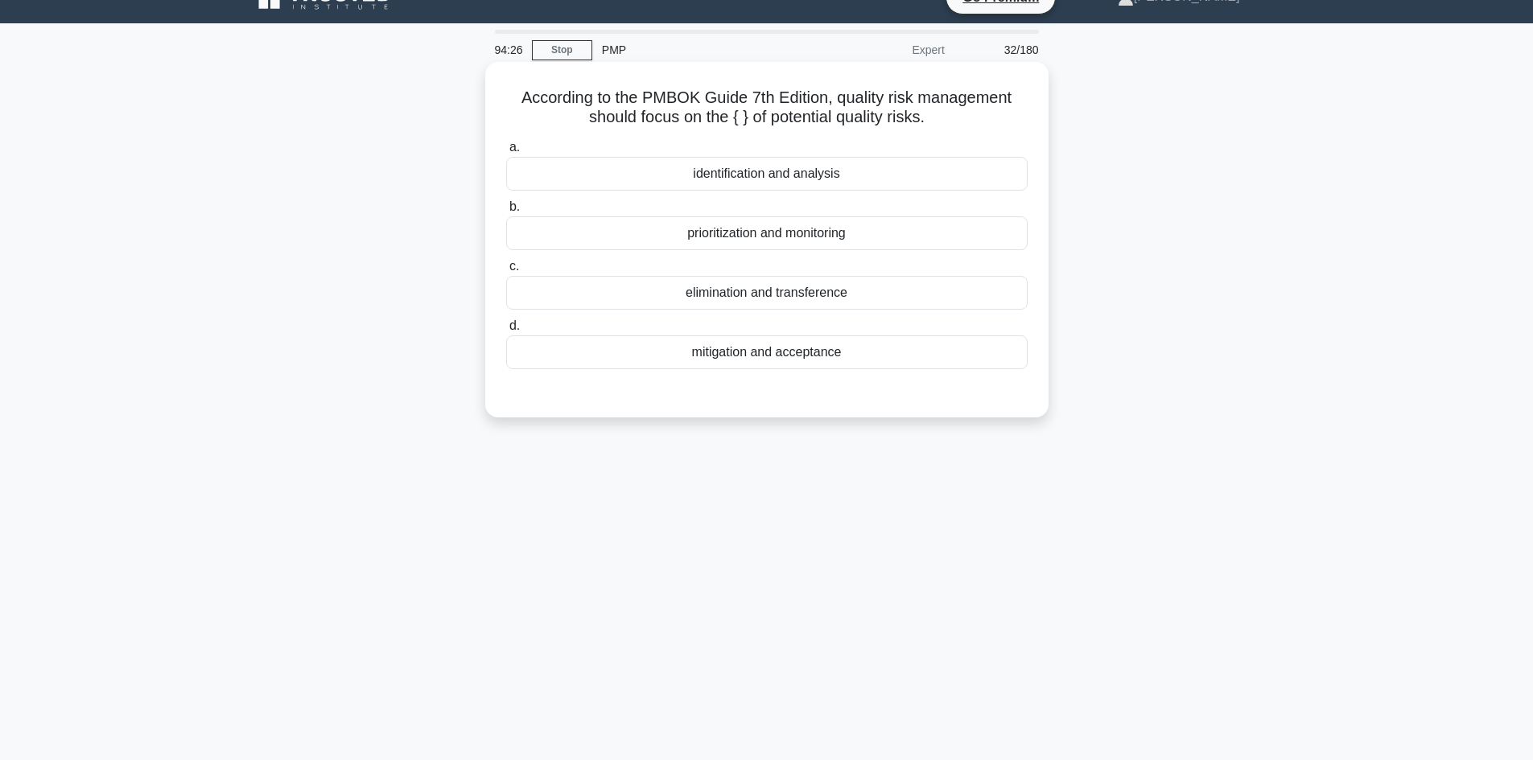
click at [794, 359] on div "mitigation and acceptance" at bounding box center [766, 353] width 521 height 34
click at [506, 331] on input "d. mitigation and acceptance" at bounding box center [506, 326] width 0 height 10
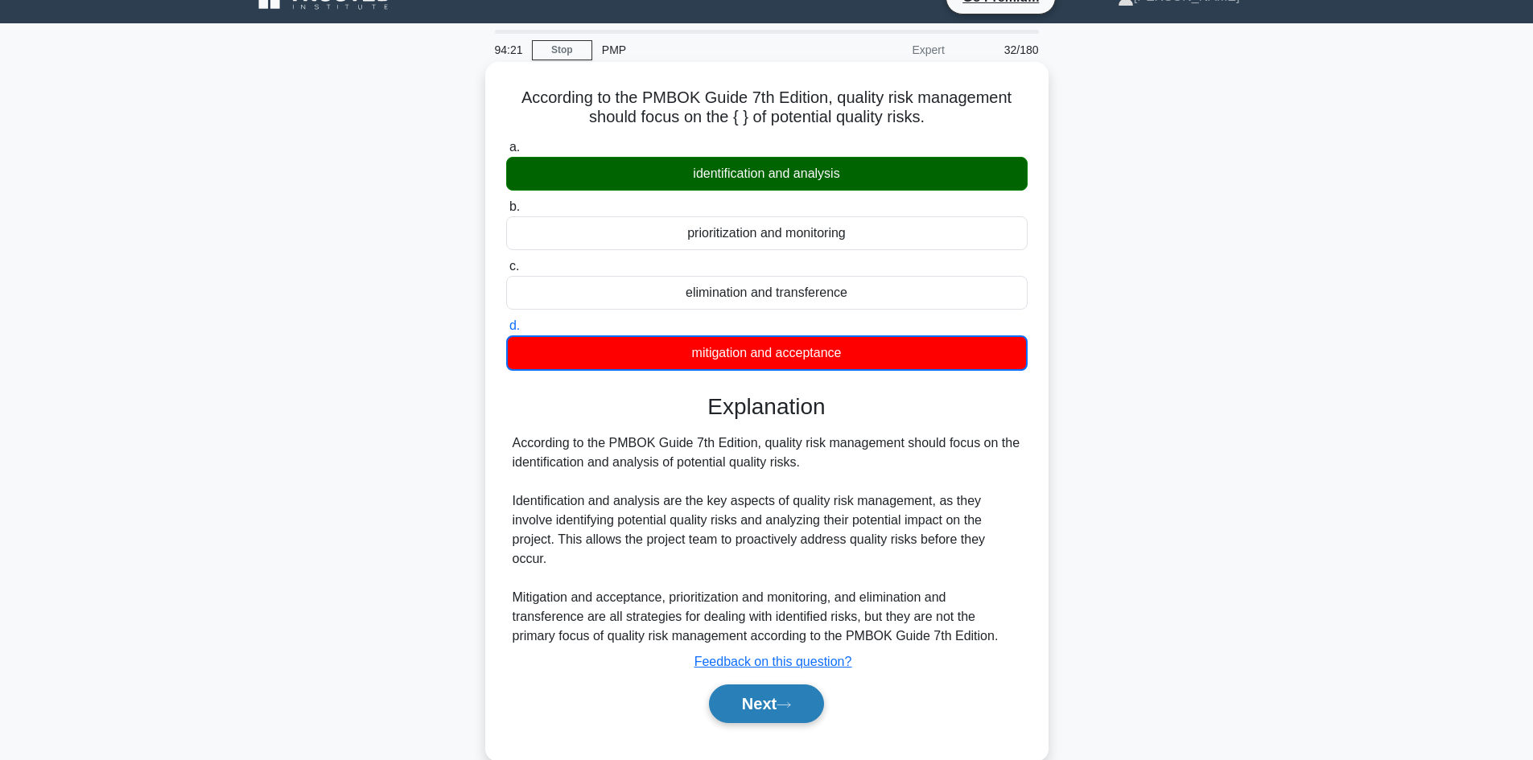
click at [780, 685] on button "Next" at bounding box center [766, 704] width 115 height 39
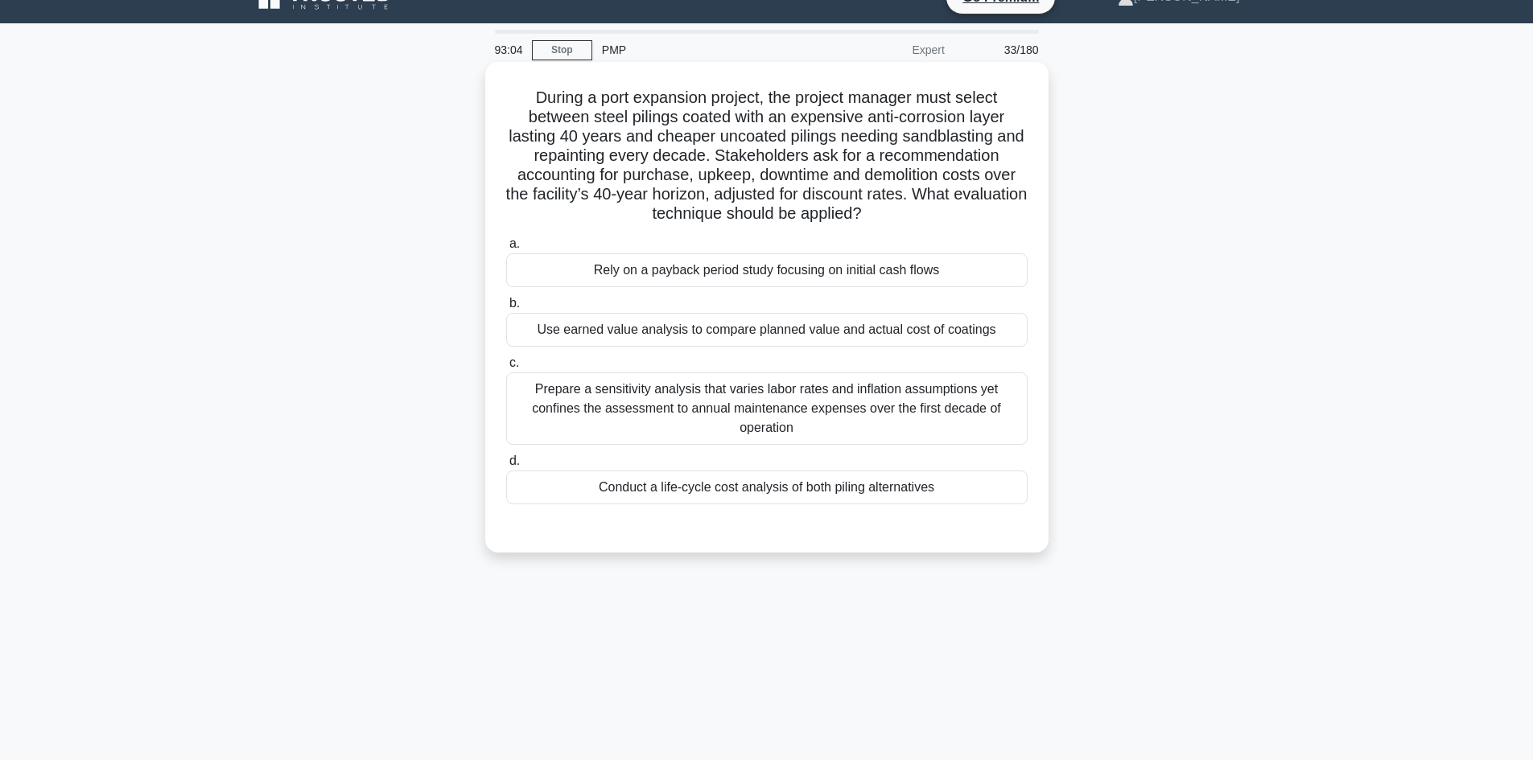
click at [743, 331] on div "Use earned value analysis to compare planned value and actual cost of coatings" at bounding box center [766, 330] width 521 height 34
click at [506, 309] on input "b. Use earned value analysis to compare planned value and actual cost of coatin…" at bounding box center [506, 304] width 0 height 10
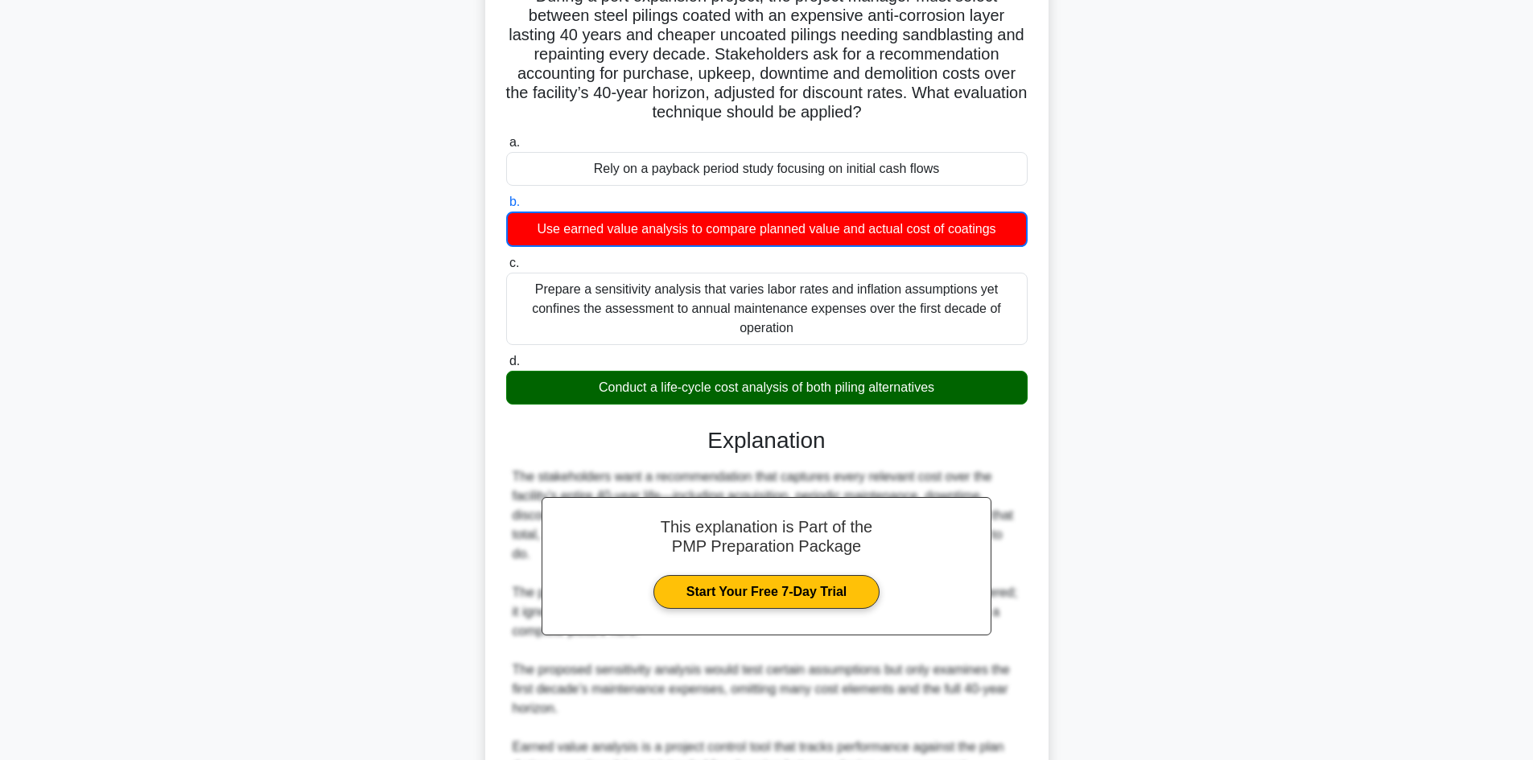
scroll to position [292, 0]
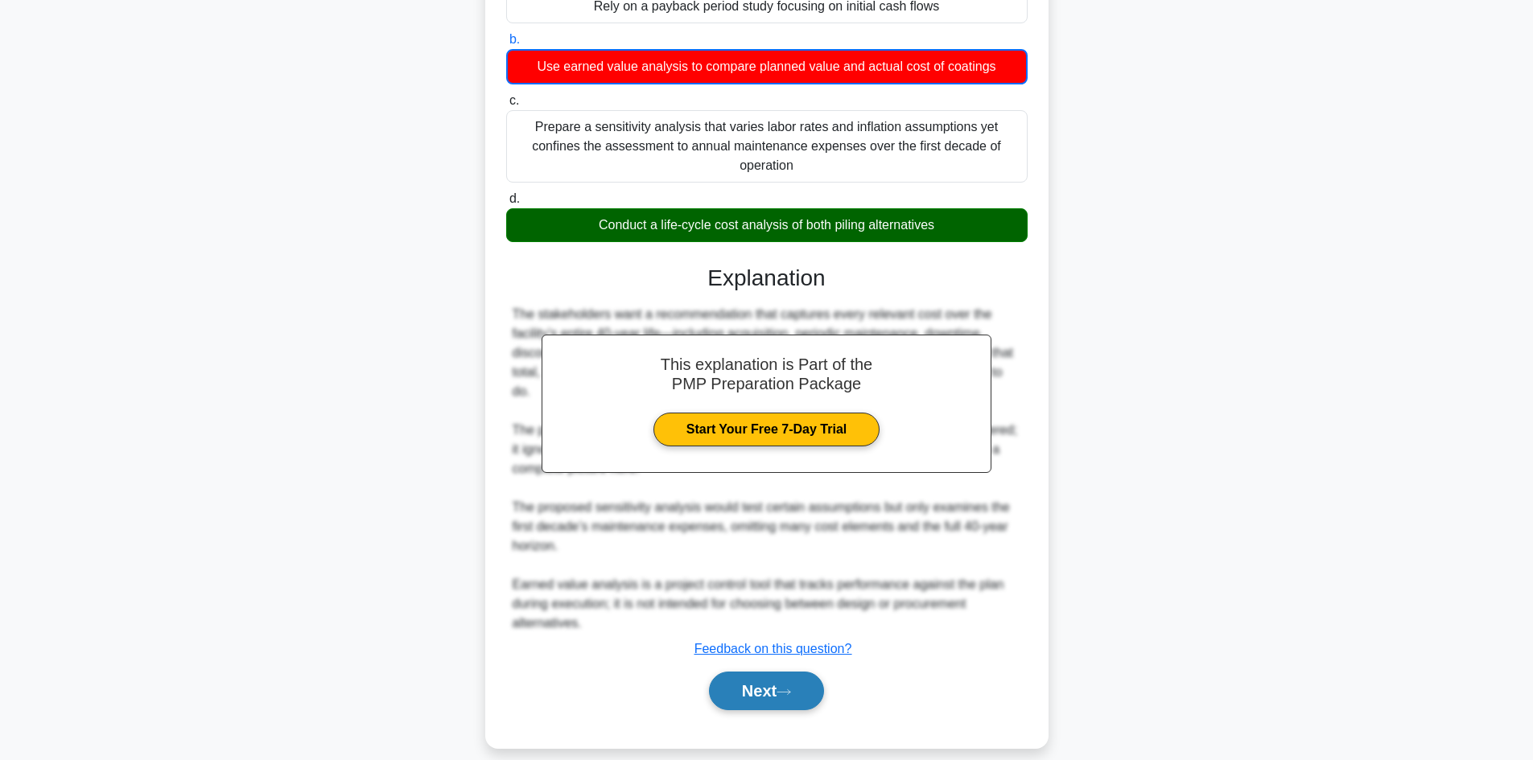
click at [771, 678] on button "Next" at bounding box center [766, 691] width 115 height 39
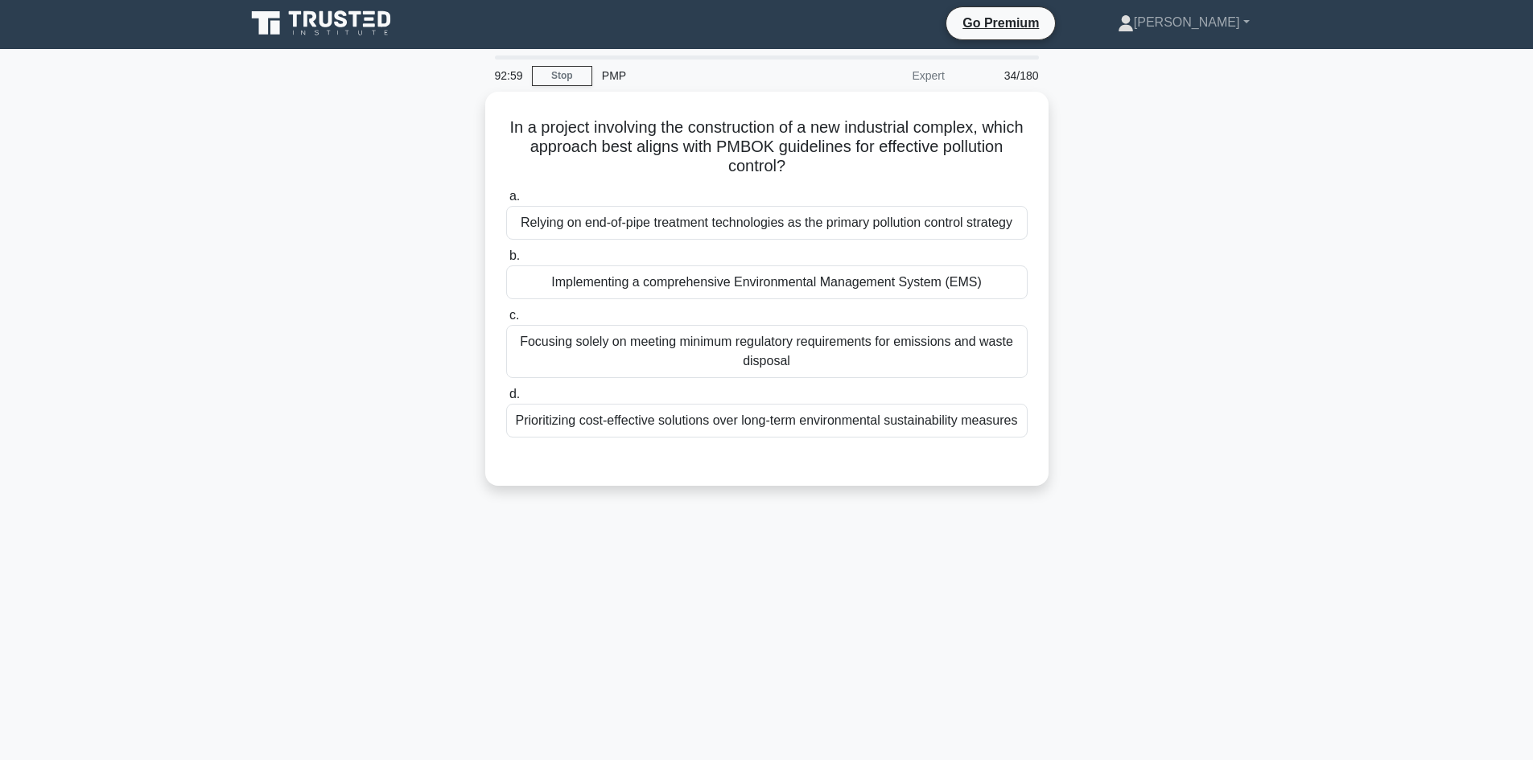
scroll to position [0, 0]
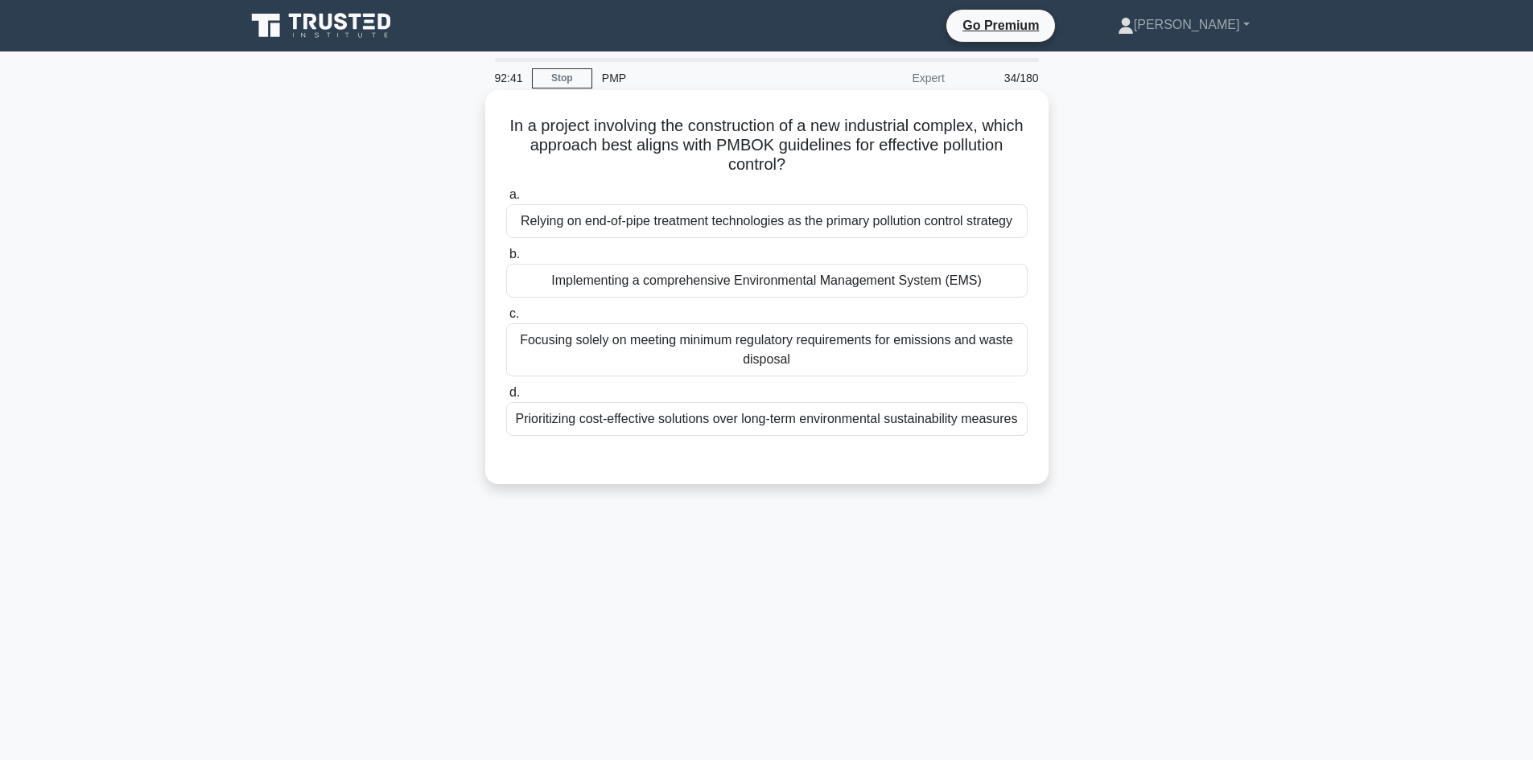
click at [603, 284] on div "Implementing a comprehensive Environmental Management System (EMS)" at bounding box center [766, 281] width 521 height 34
click at [506, 260] on input "b. Implementing a comprehensive Environmental Management System (EMS)" at bounding box center [506, 254] width 0 height 10
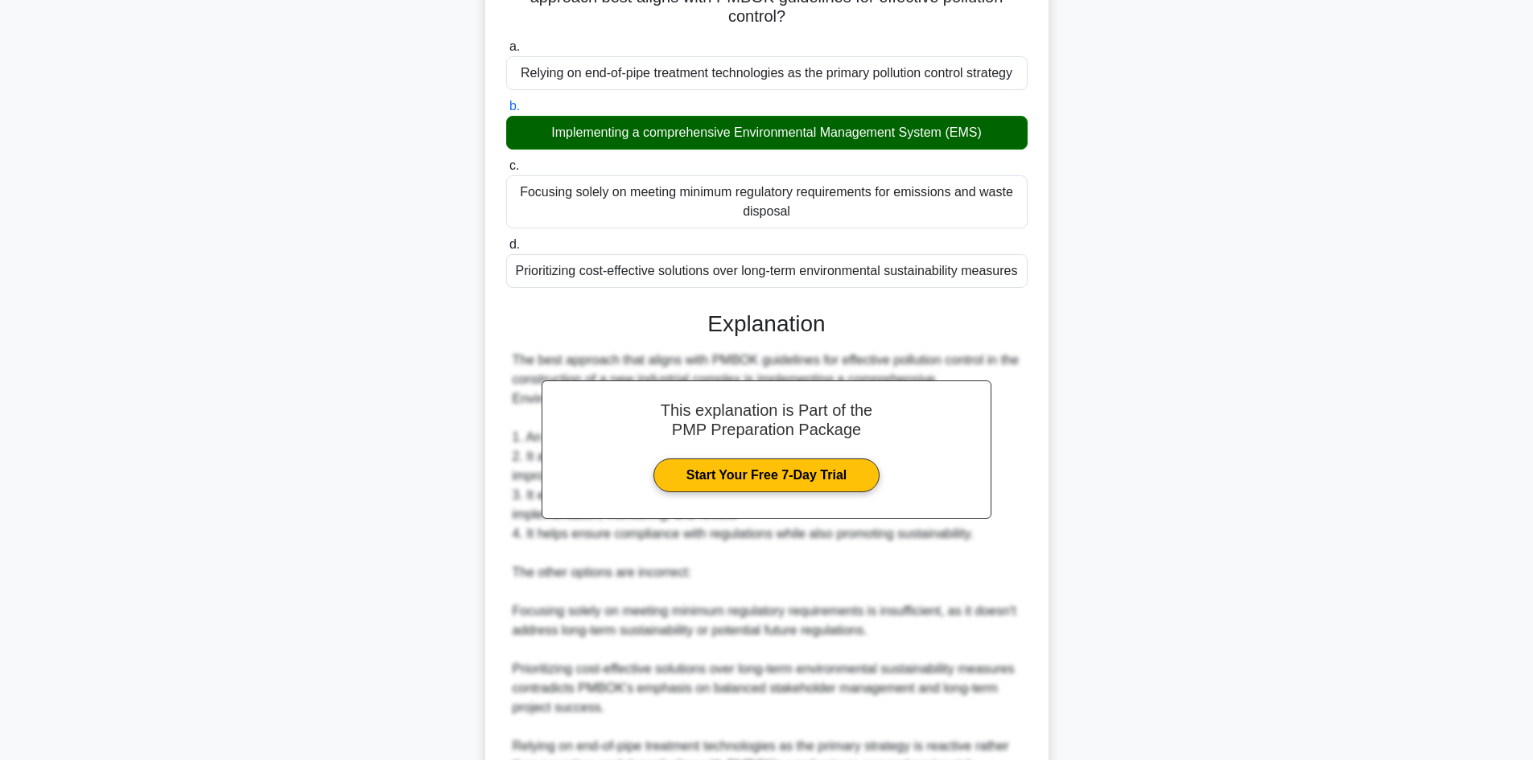
scroll to position [322, 0]
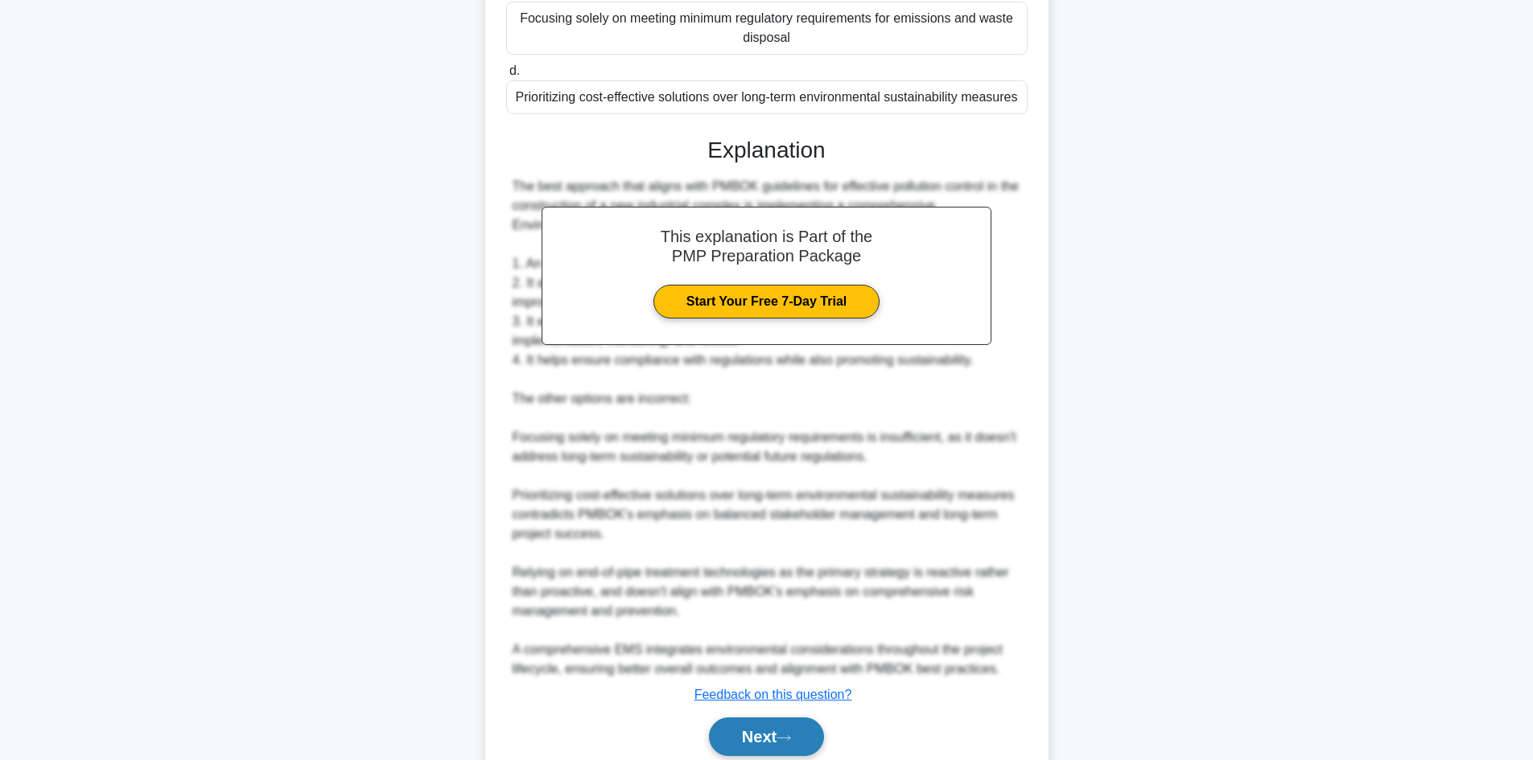
click at [764, 741] on button "Next" at bounding box center [766, 737] width 115 height 39
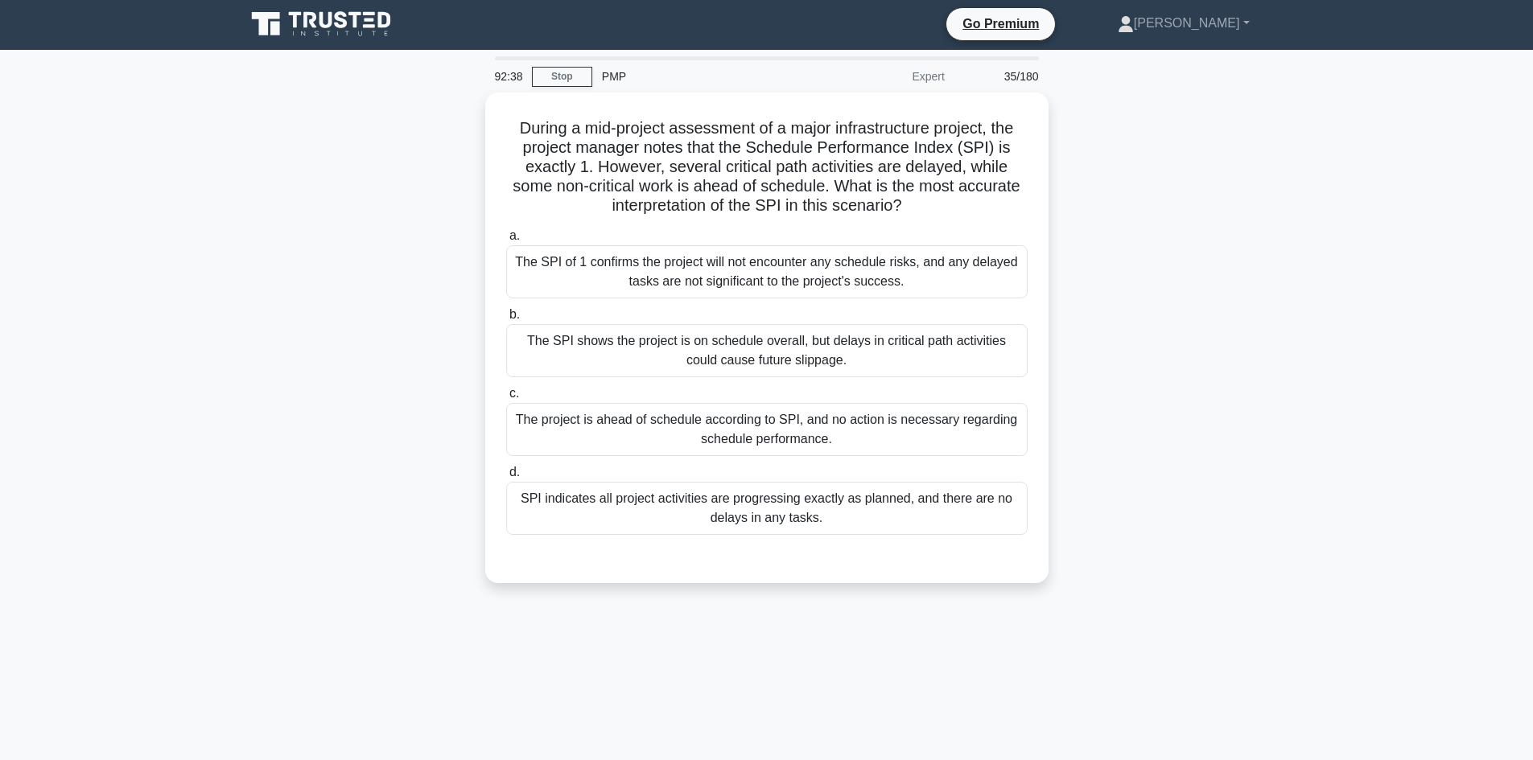
scroll to position [0, 0]
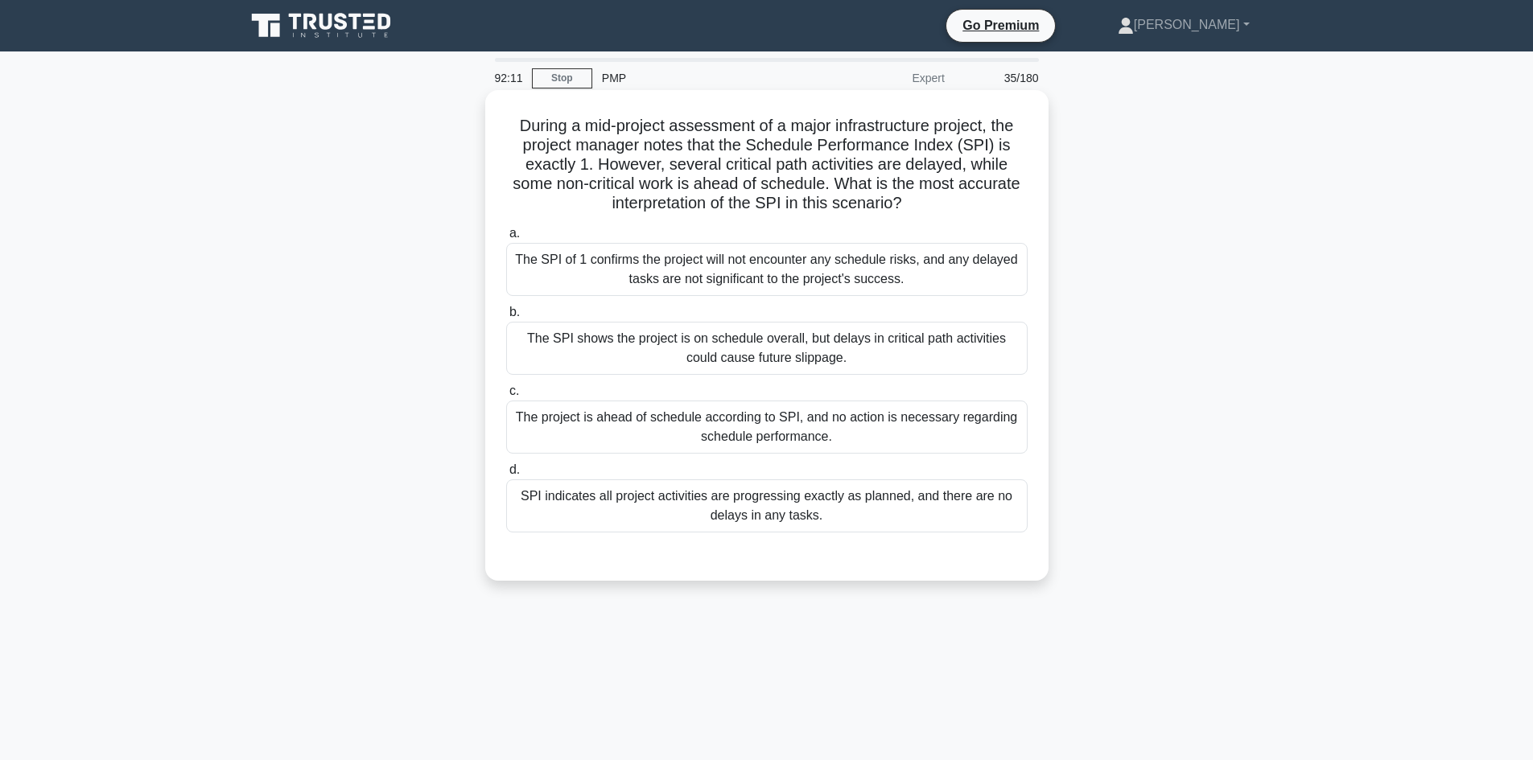
click at [757, 345] on div "The SPI shows the project is on schedule overall, but delays in critical path a…" at bounding box center [766, 348] width 521 height 53
click at [506, 318] on input "b. The SPI shows the project is on schedule overall, but delays in critical pat…" at bounding box center [506, 312] width 0 height 10
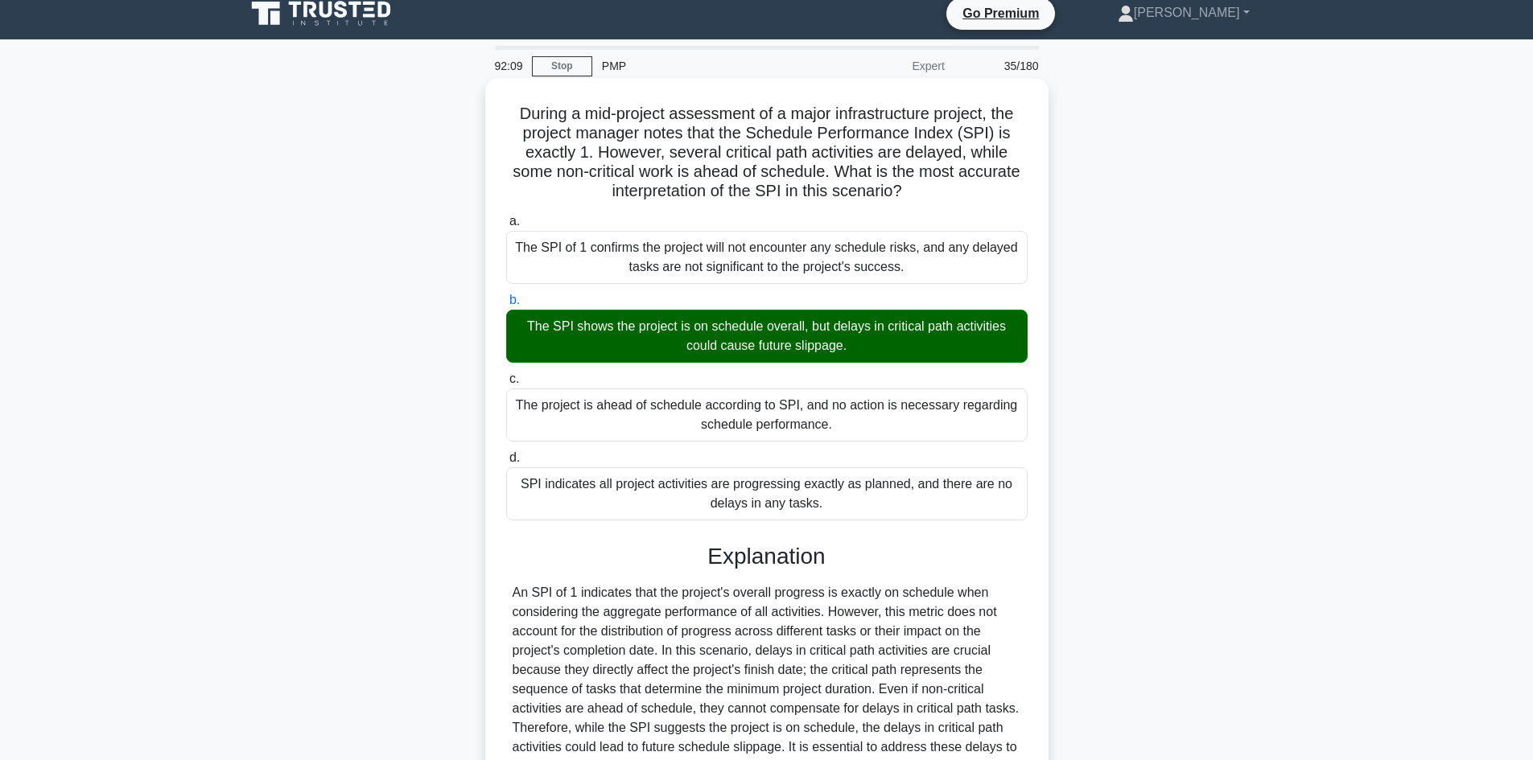
scroll to position [175, 0]
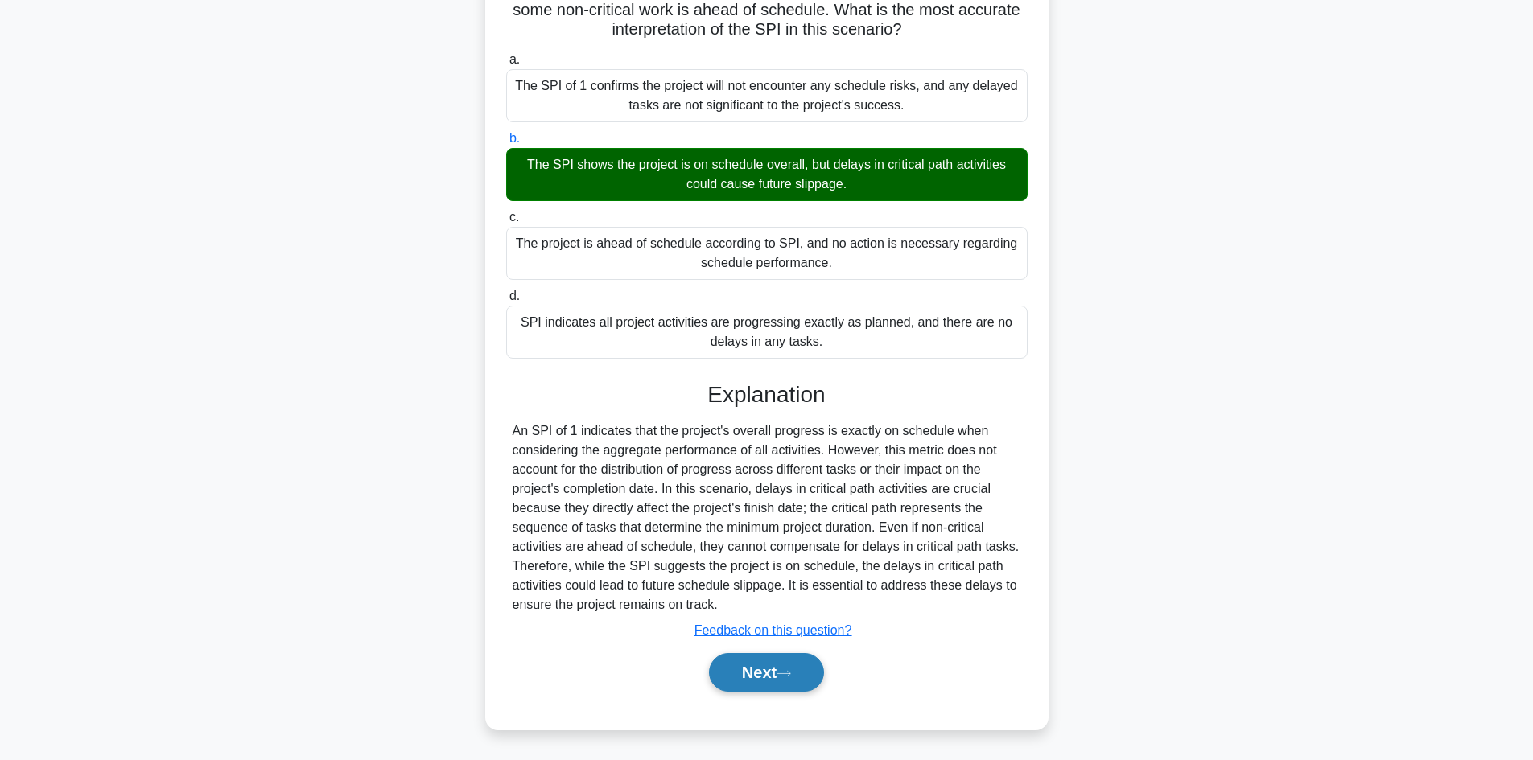
click at [780, 666] on button "Next" at bounding box center [766, 672] width 115 height 39
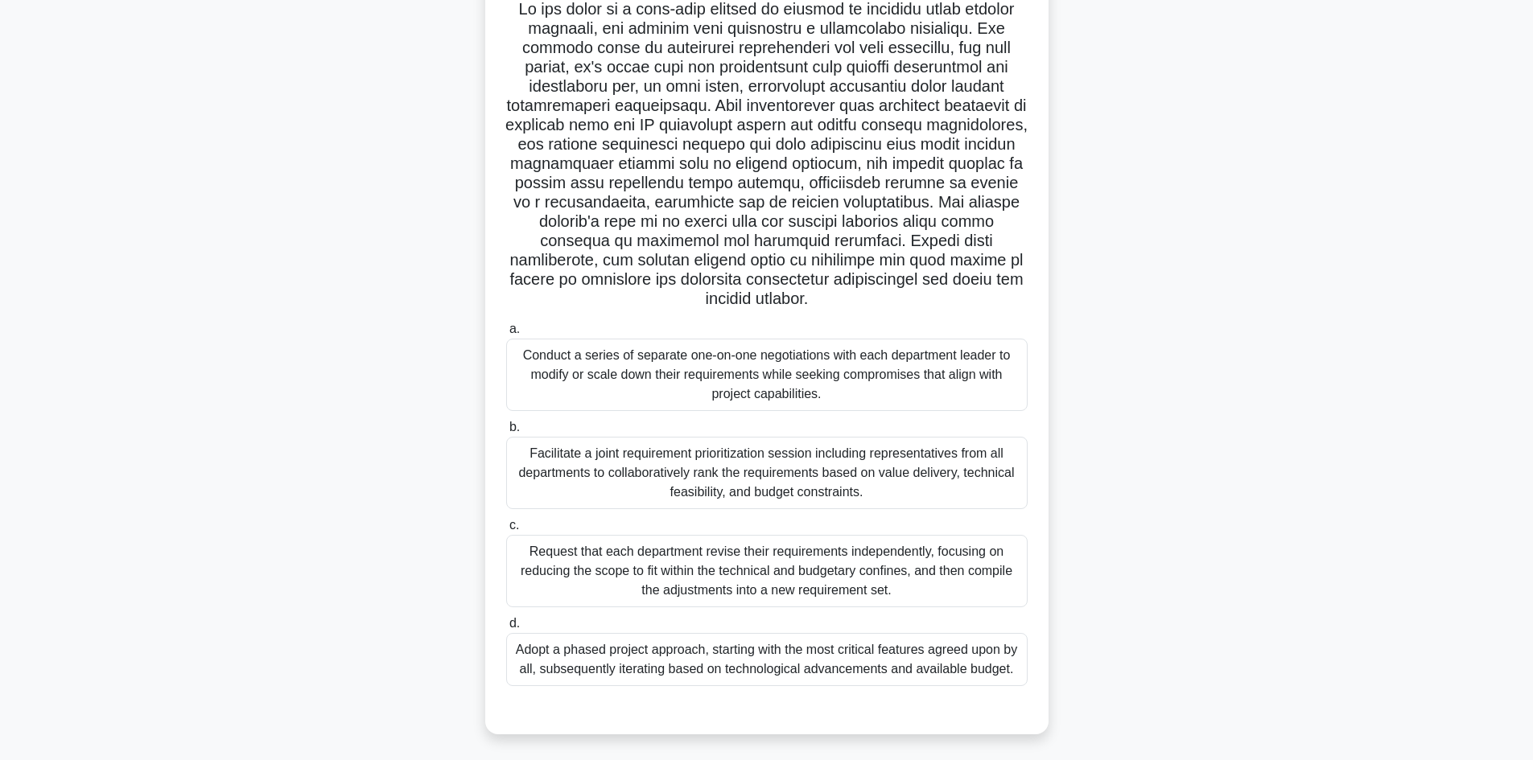
scroll to position [121, 0]
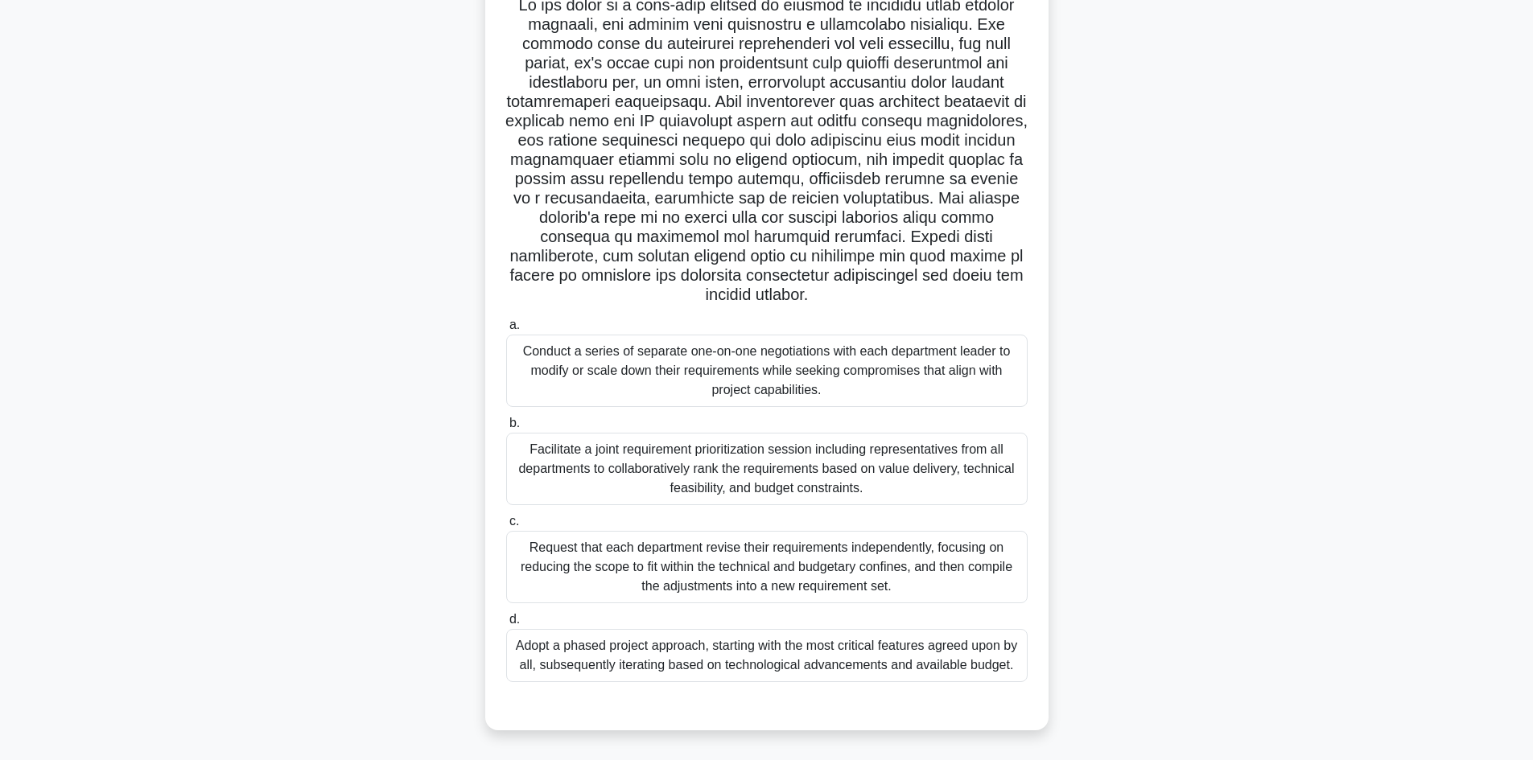
click at [763, 467] on div "Facilitate a joint requirement prioritization session including representatives…" at bounding box center [766, 469] width 521 height 72
click at [506, 429] on input "b. Facilitate a joint requirement prioritization session including representati…" at bounding box center [506, 423] width 0 height 10
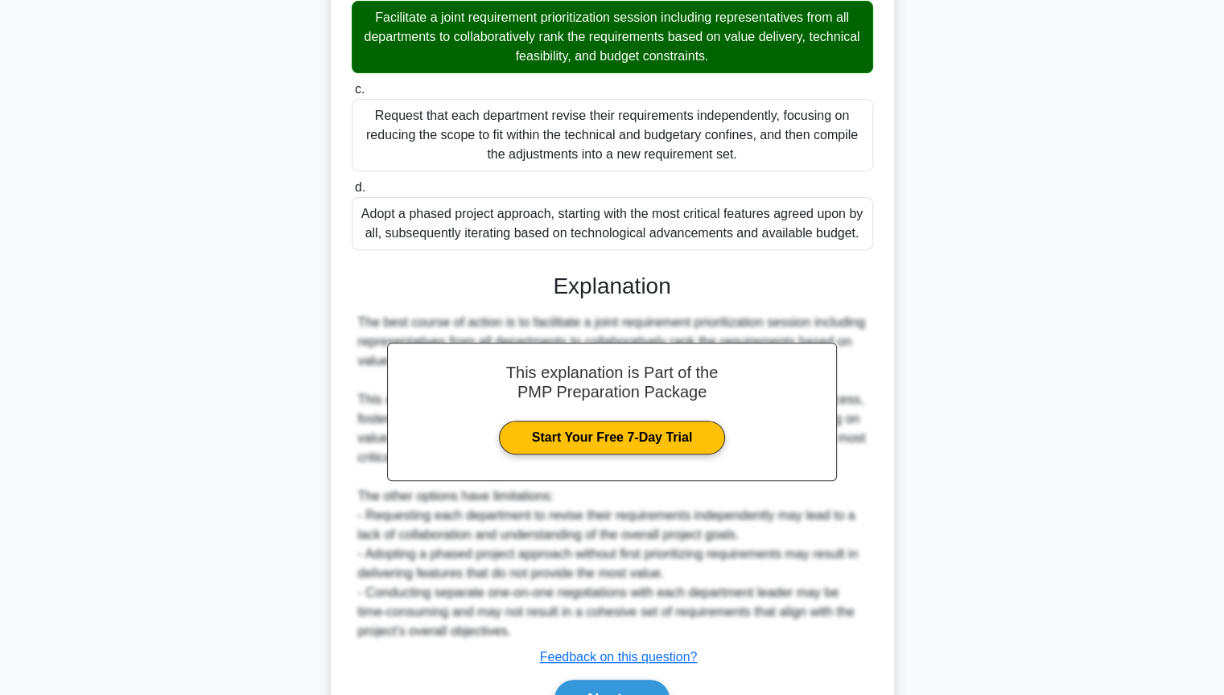
scroll to position [644, 0]
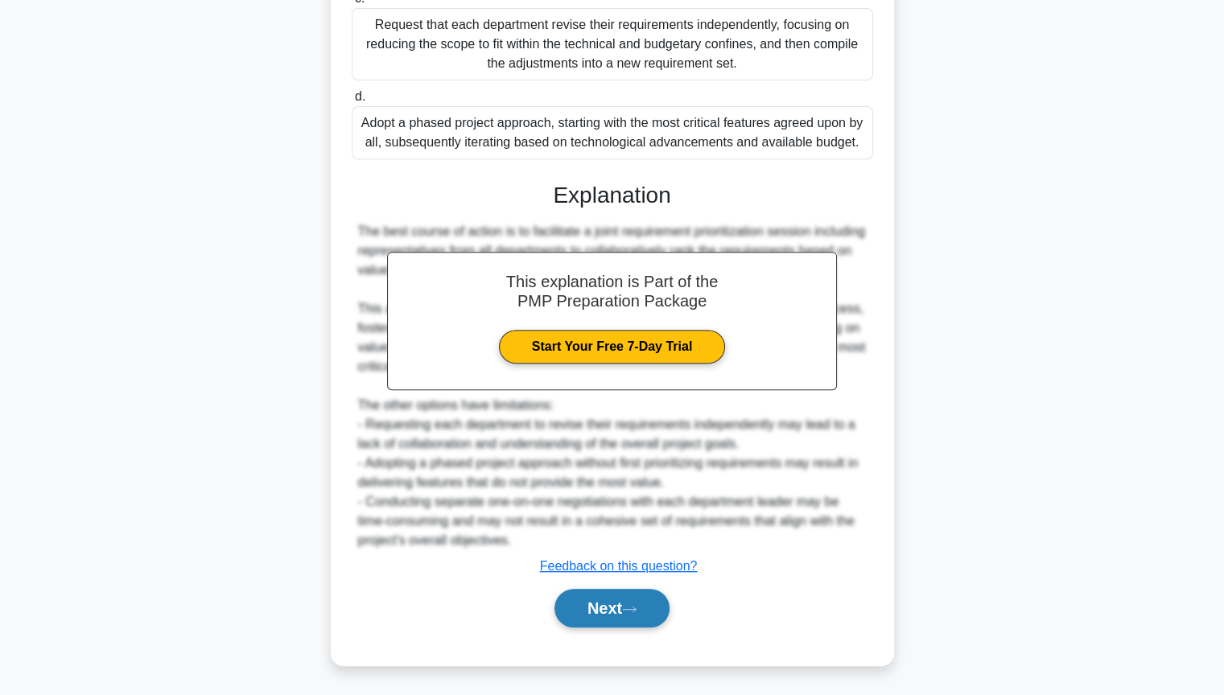
click at [657, 614] on button "Next" at bounding box center [611, 608] width 115 height 39
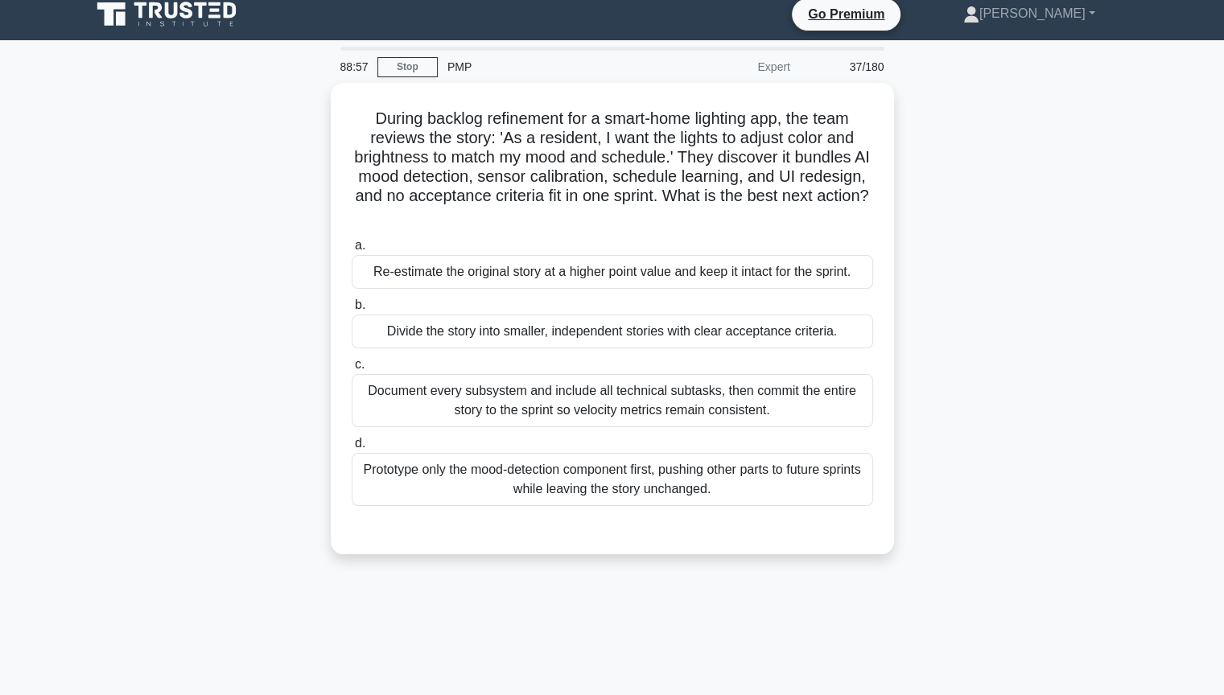
scroll to position [0, 0]
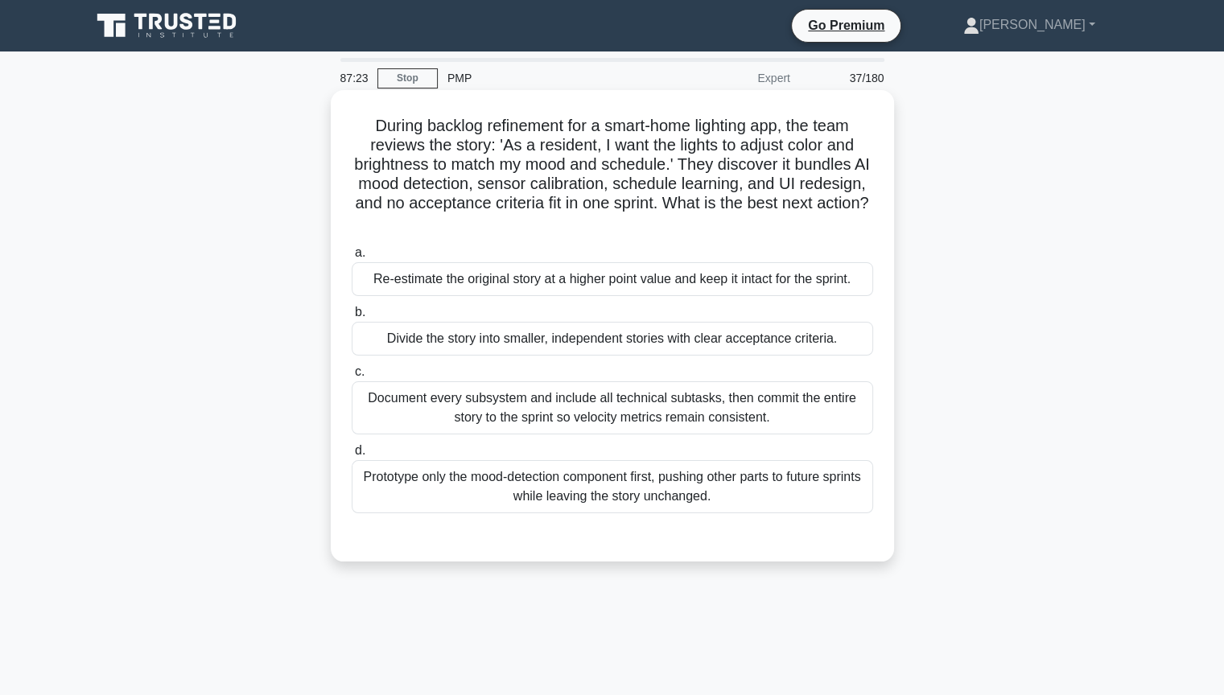
click at [583, 343] on div "Divide the story into smaller, independent stories with clear acceptance criter…" at bounding box center [612, 339] width 521 height 34
click at [352, 318] on input "b. Divide the story into smaller, independent stories with clear acceptance cri…" at bounding box center [352, 312] width 0 height 10
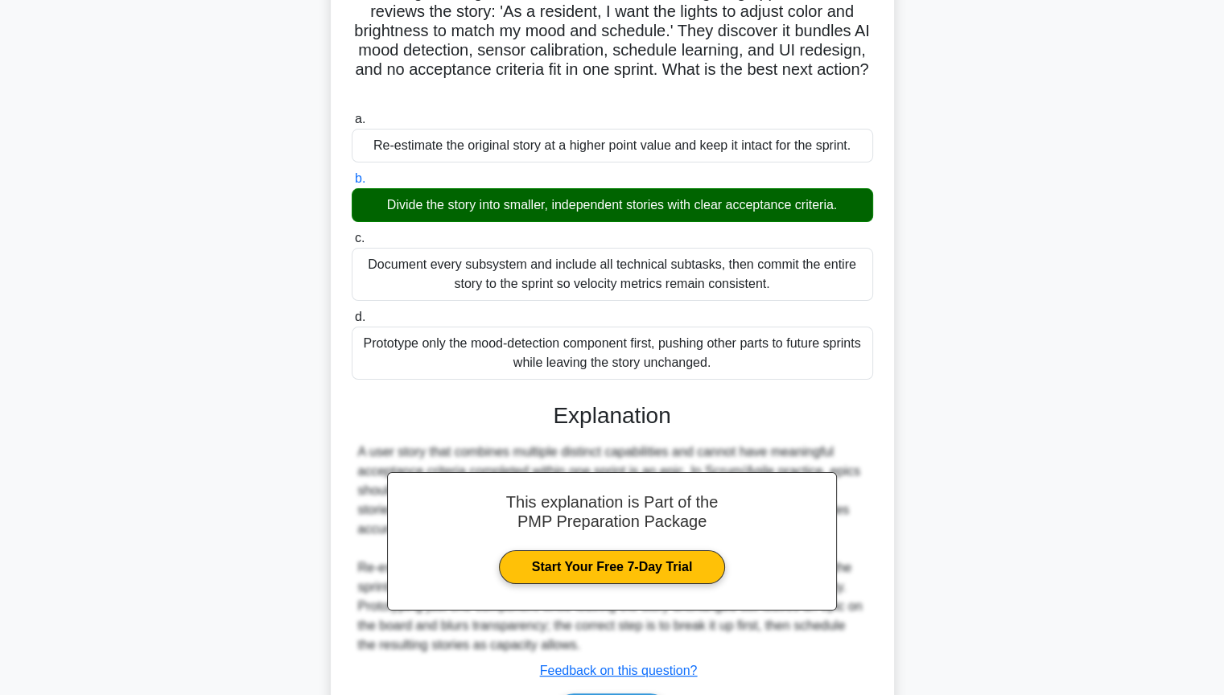
scroll to position [166, 0]
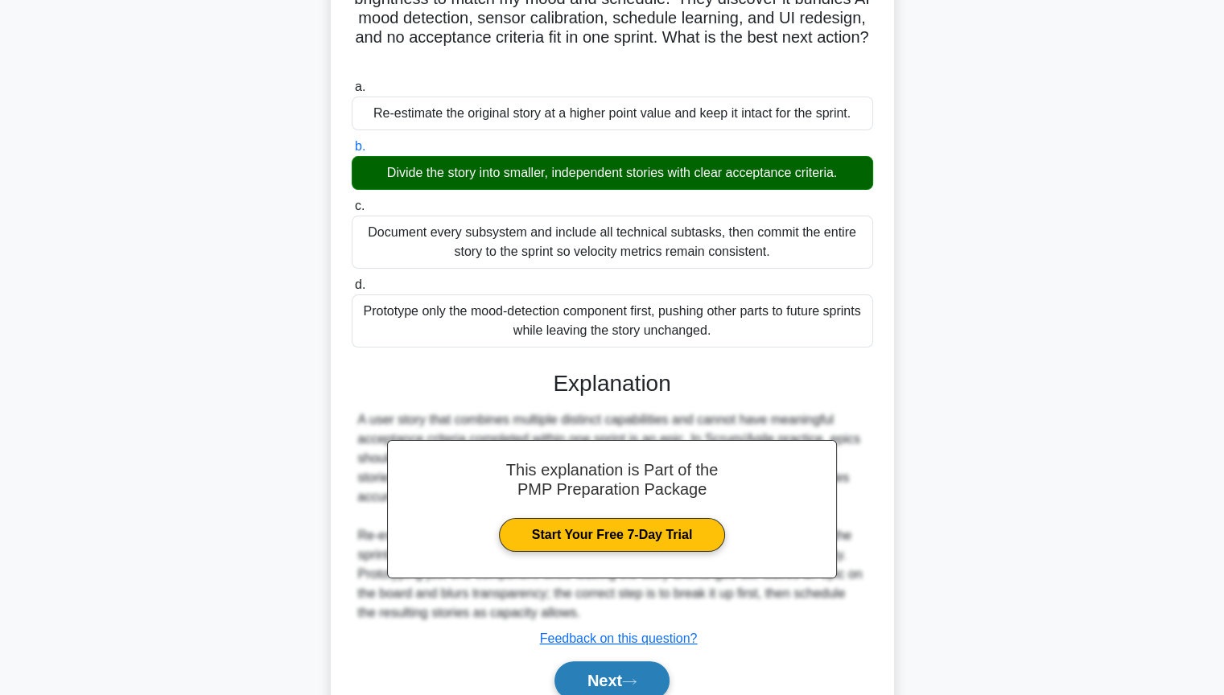
click at [632, 685] on icon at bounding box center [629, 681] width 14 height 9
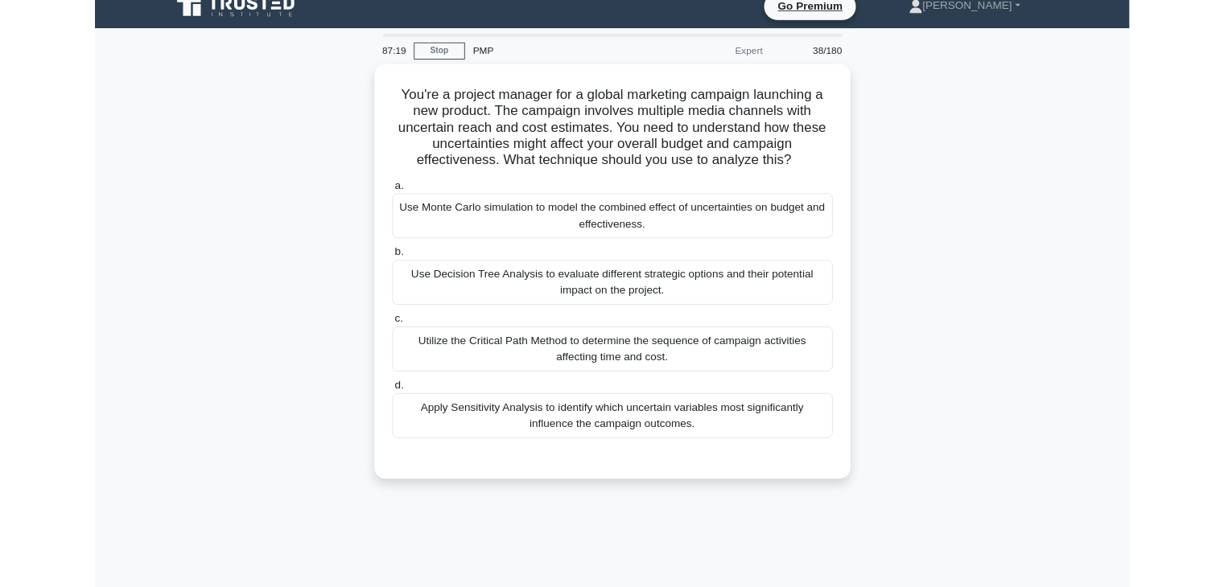
scroll to position [8, 0]
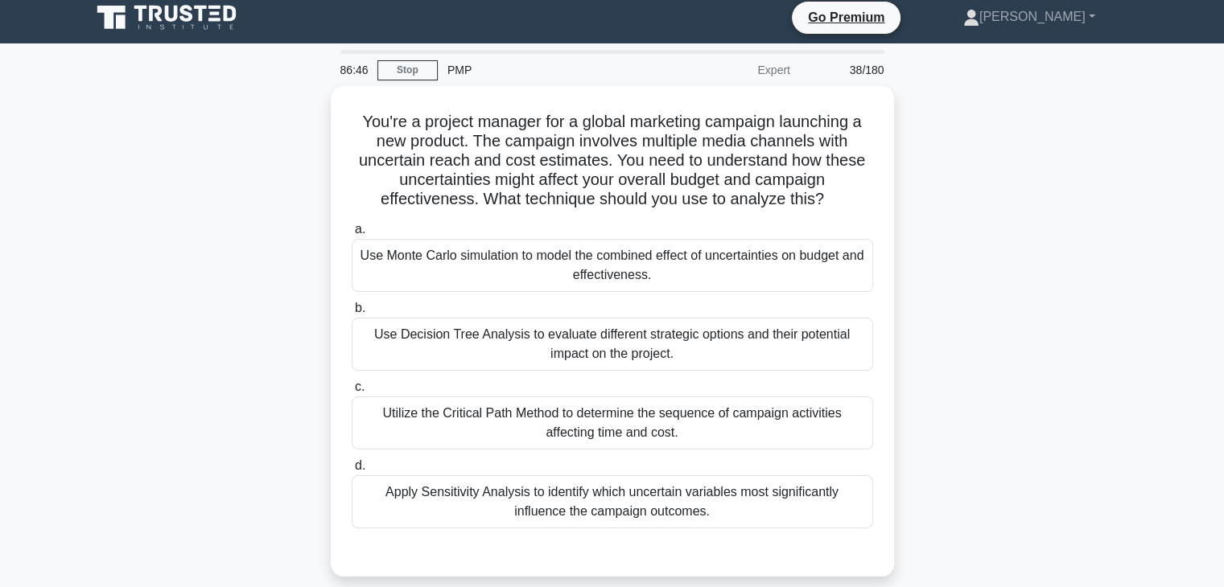
click at [1105, 240] on div "You're a project manager for a global marketing campaign launching a new produc…" at bounding box center [612, 341] width 1062 height 510
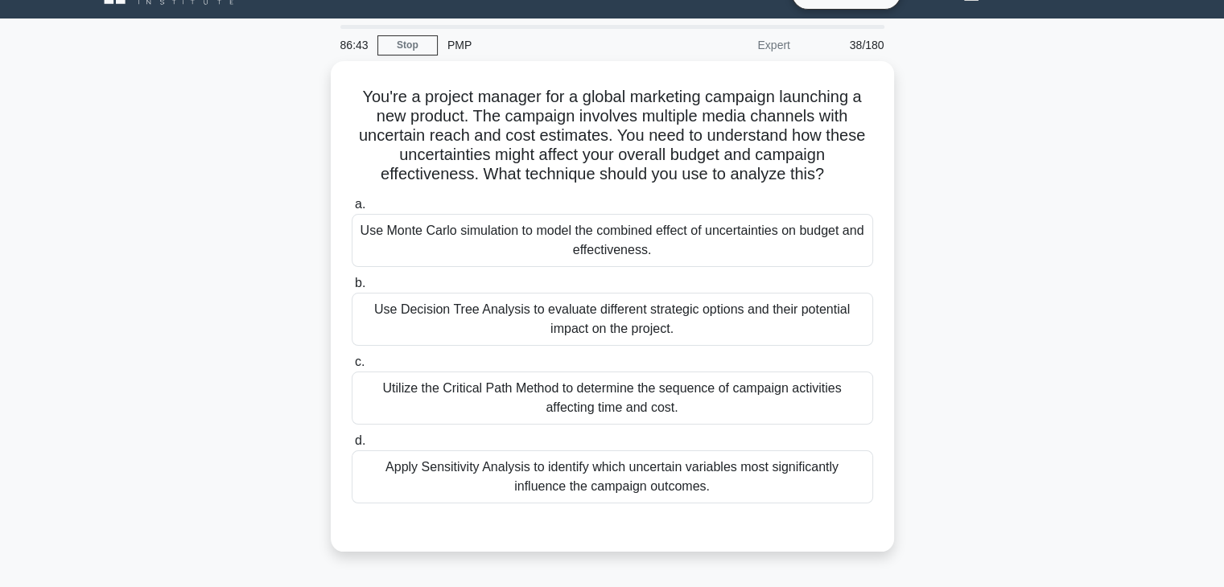
scroll to position [35, 0]
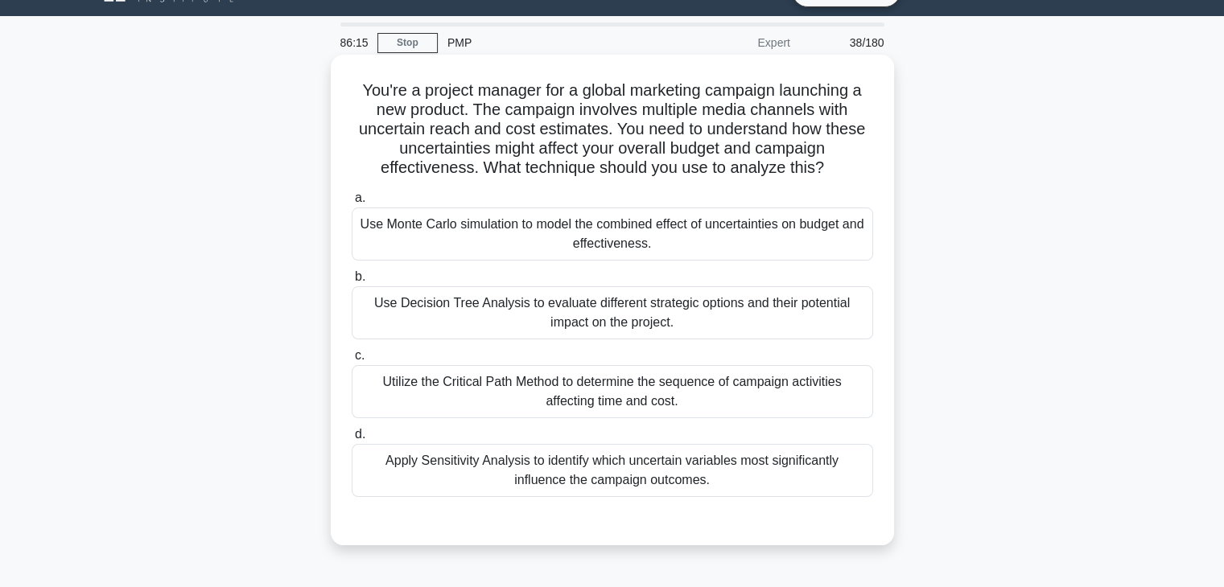
click at [560, 229] on div "Use Monte Carlo simulation to model the combined effect of uncertainties on bud…" at bounding box center [612, 234] width 521 height 53
click at [352, 204] on input "a. Use Monte Carlo simulation to model the combined effect of uncertainties on …" at bounding box center [352, 198] width 0 height 10
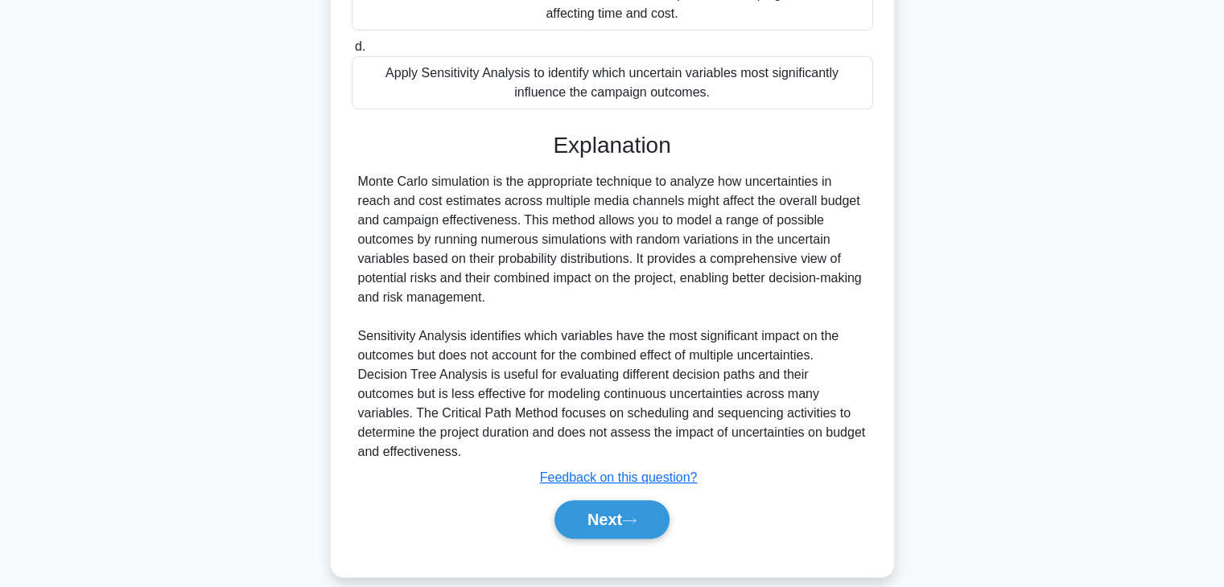
scroll to position [430, 0]
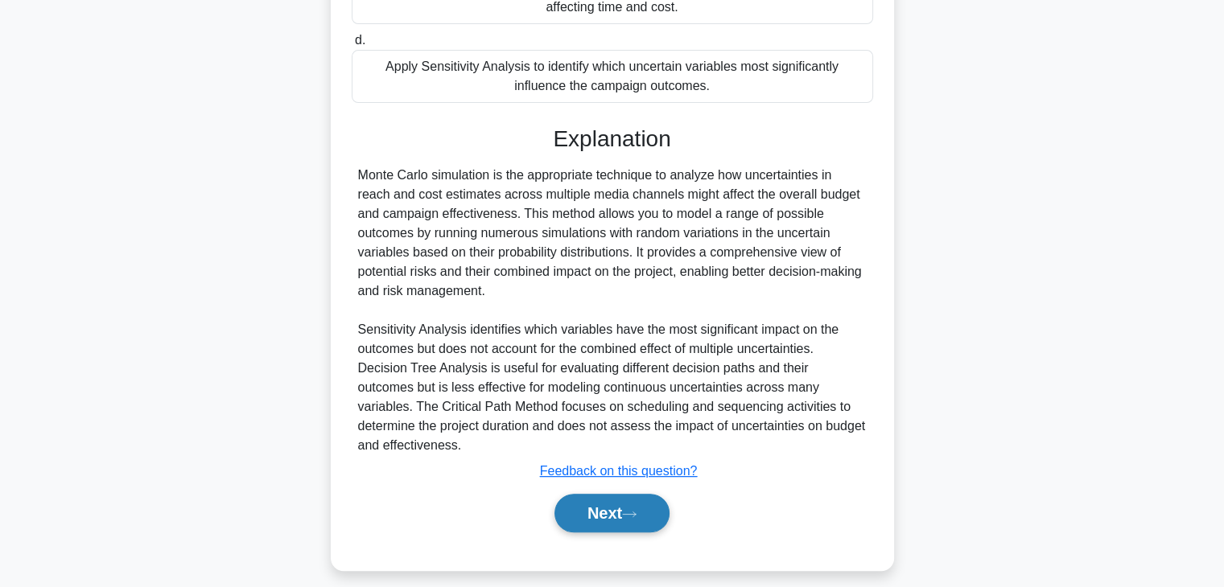
click at [616, 514] on button "Next" at bounding box center [611, 513] width 115 height 39
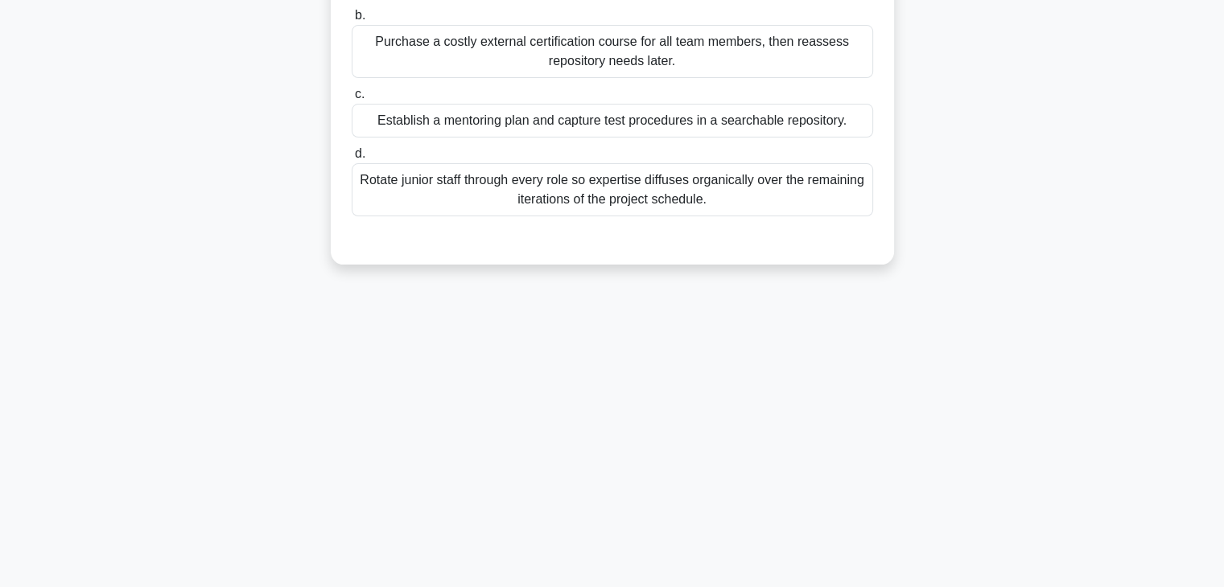
scroll to position [27, 0]
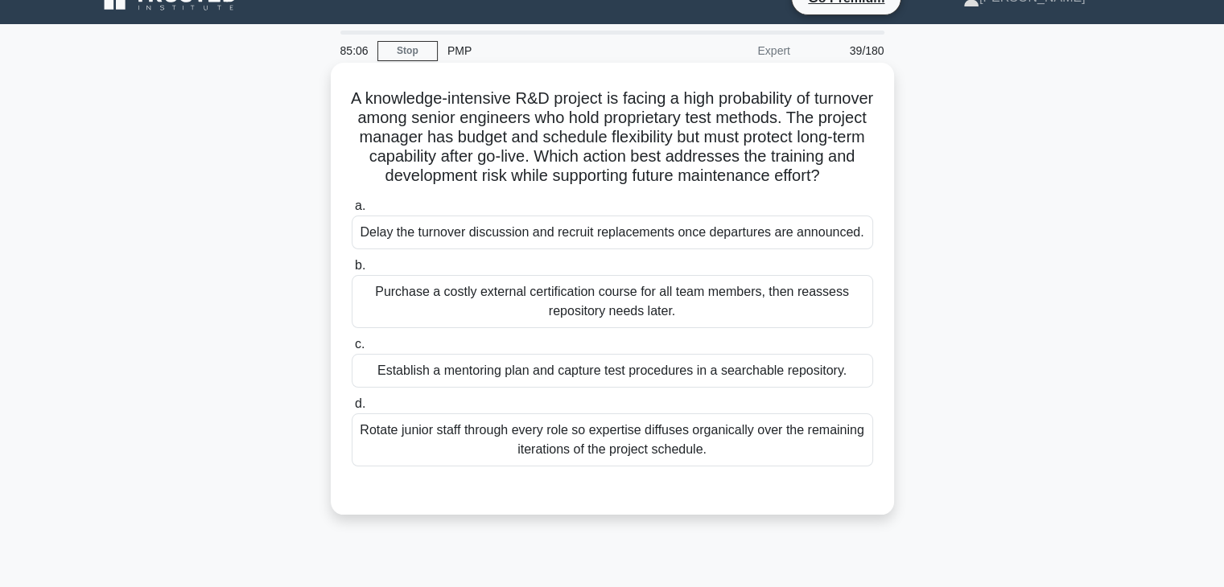
click at [434, 388] on div "Establish a mentoring plan and capture test procedures in a searchable reposito…" at bounding box center [612, 371] width 521 height 34
click at [352, 350] on input "c. Establish a mentoring plan and capture test procedures in a searchable repos…" at bounding box center [352, 345] width 0 height 10
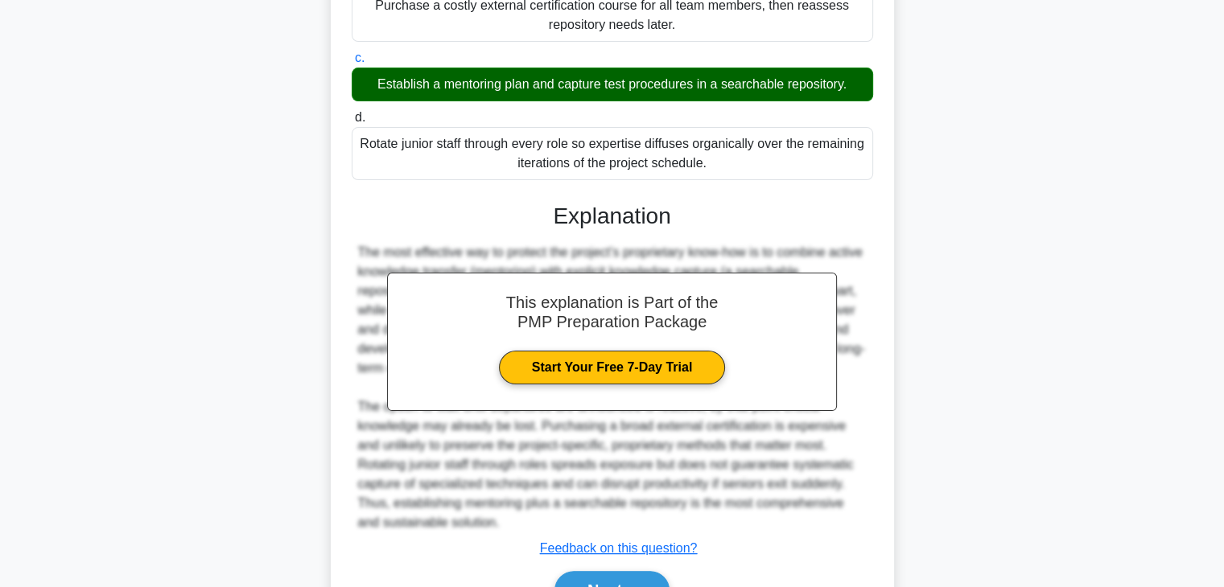
scroll to position [423, 0]
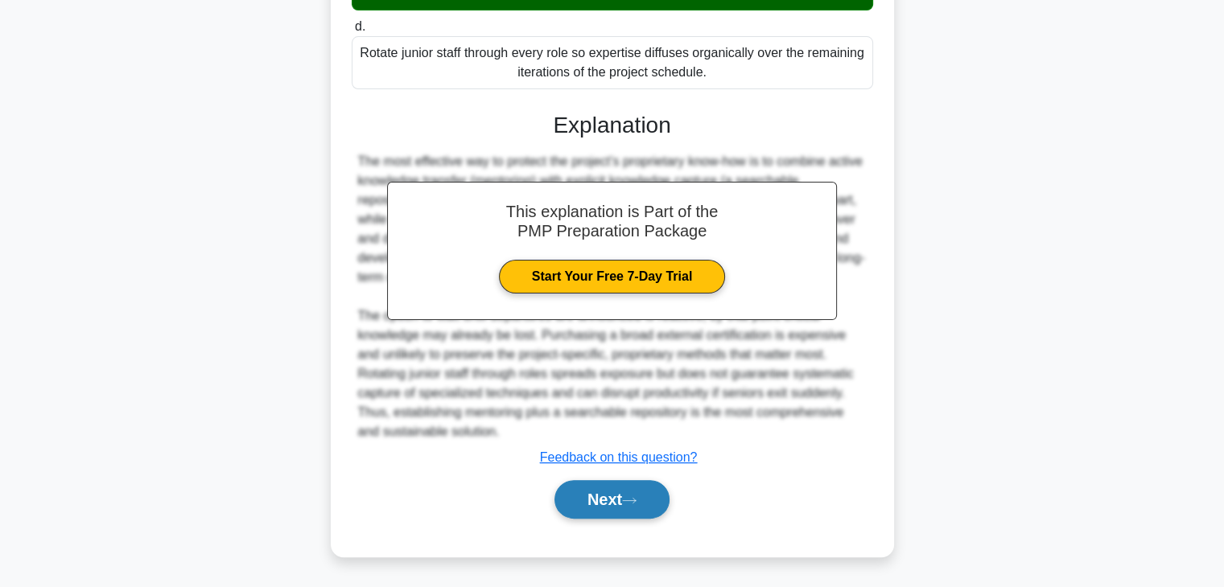
click at [571, 507] on button "Next" at bounding box center [611, 499] width 115 height 39
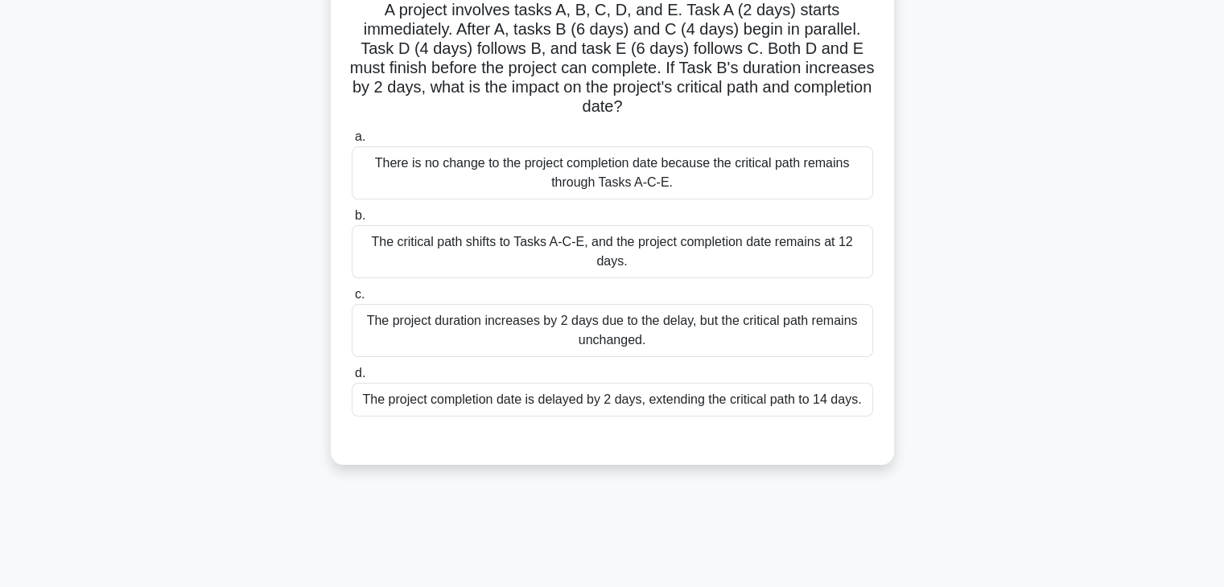
scroll to position [88, 0]
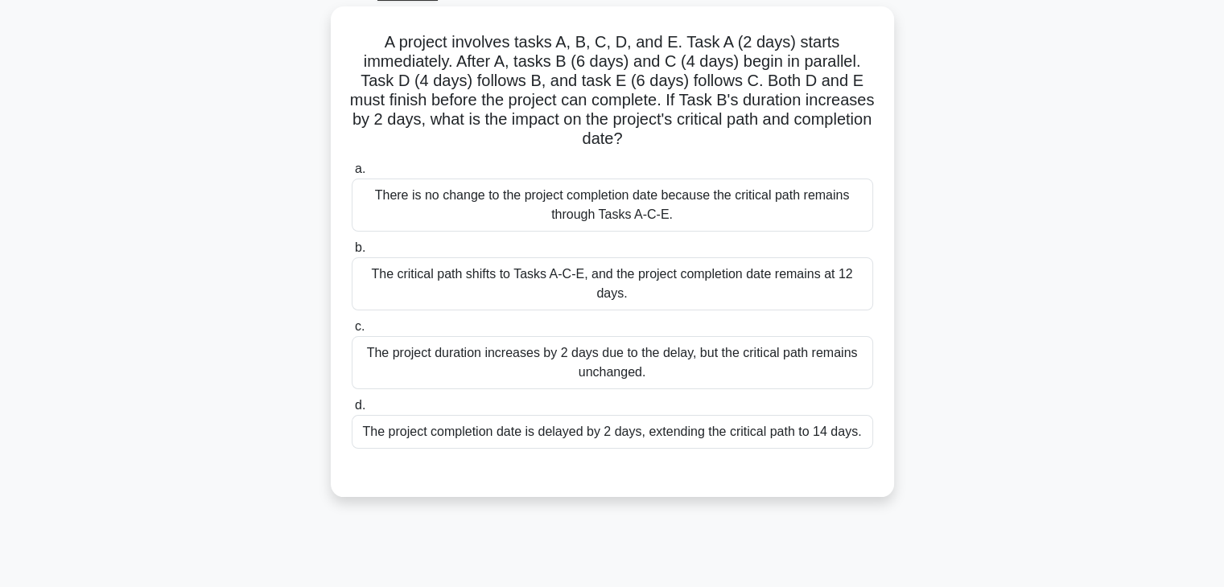
click at [1217, 244] on main "83:25 Stop PMP Expert 40/180 A project involves tasks A, B, C, D, and E. Task A…" at bounding box center [612, 372] width 1224 height 817
click at [1217, 244] on main "82:17 Stop PMP Expert 40/180 A project involves tasks A, B, C, D, and E. Task A…" at bounding box center [612, 372] width 1224 height 817
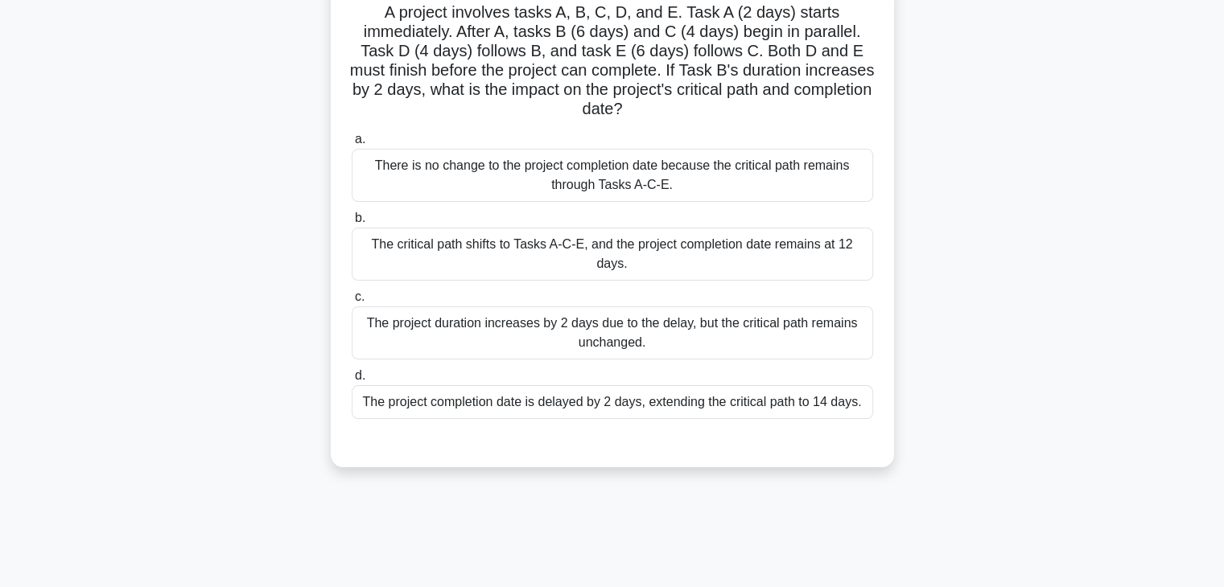
scroll to position [120, 0]
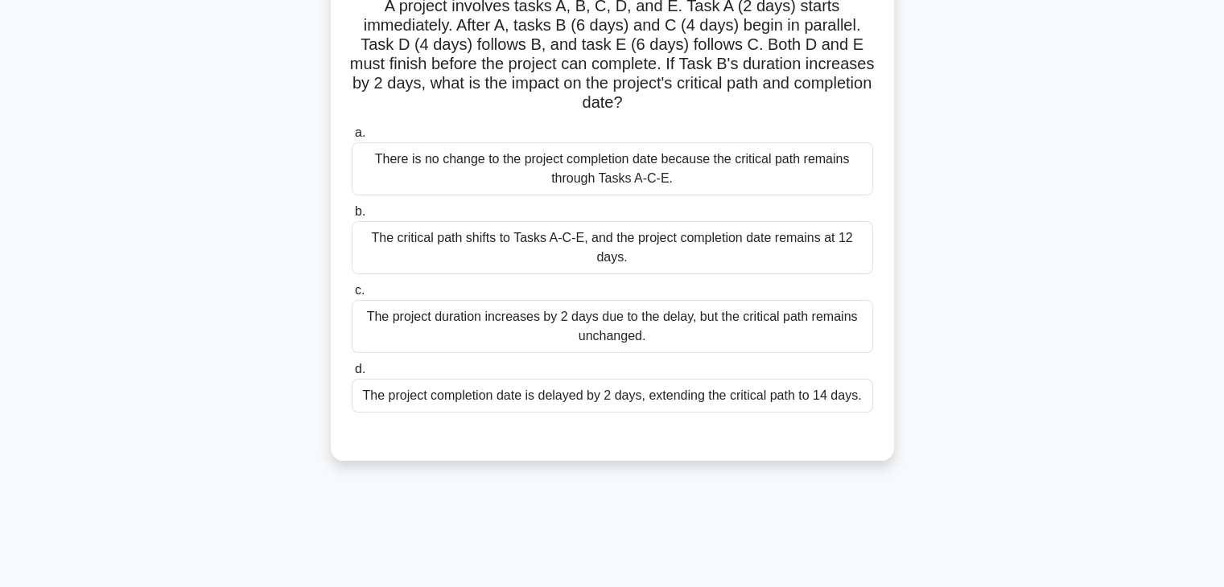
click at [669, 400] on div "The project completion date is delayed by 2 days, extending the critical path t…" at bounding box center [612, 396] width 521 height 34
click at [352, 375] on input "d. The project completion date is delayed by 2 days, extending the critical pat…" at bounding box center [352, 369] width 0 height 10
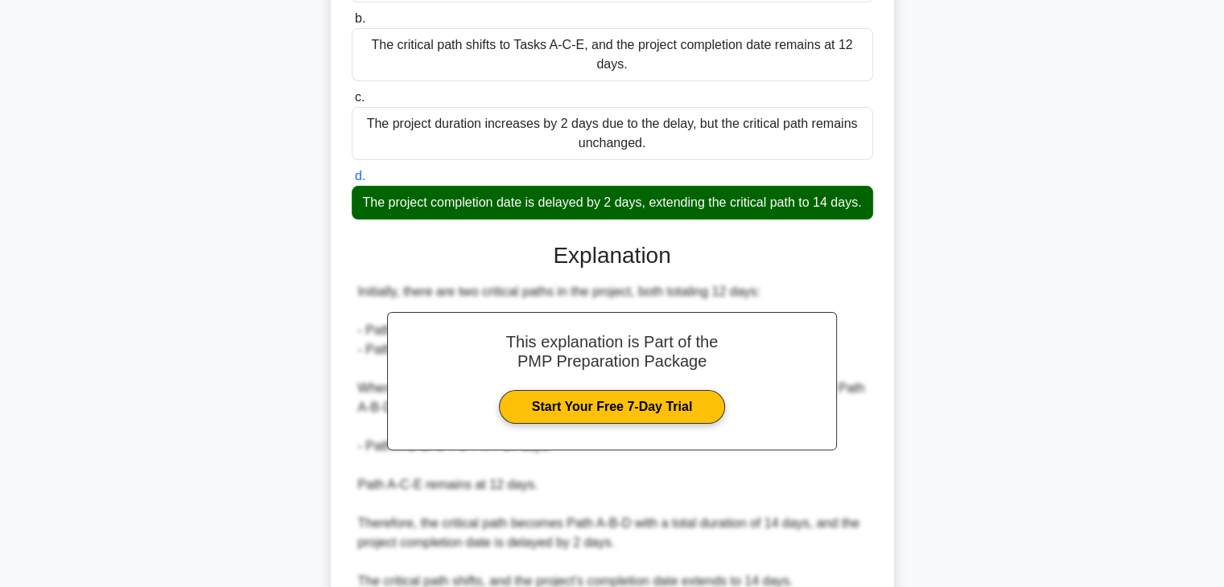
scroll to position [481, 0]
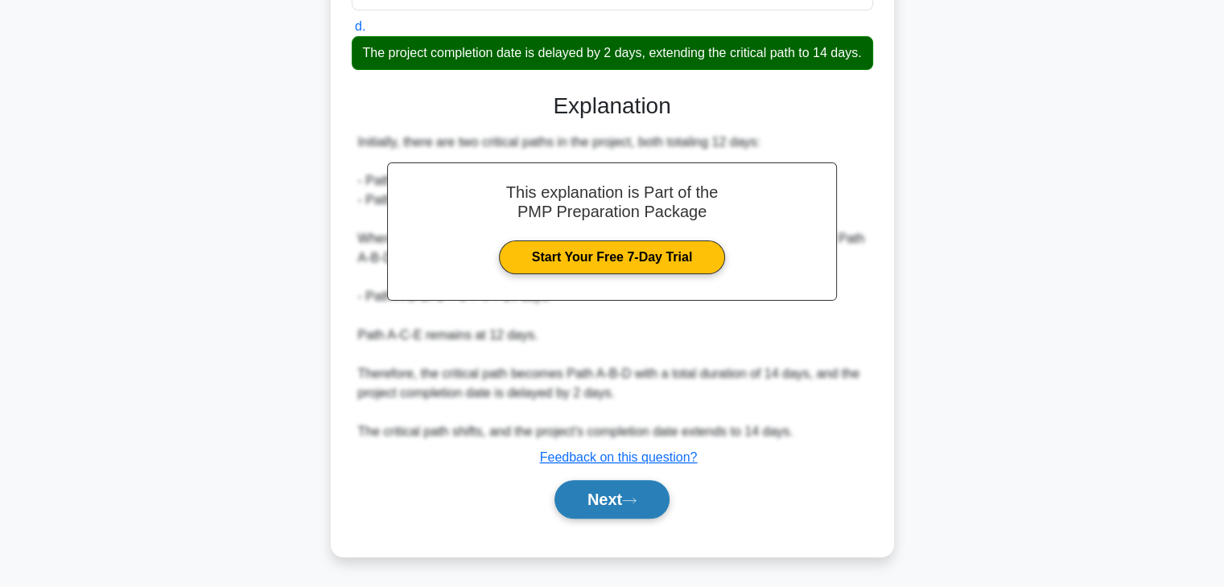
click at [624, 492] on button "Next" at bounding box center [611, 499] width 115 height 39
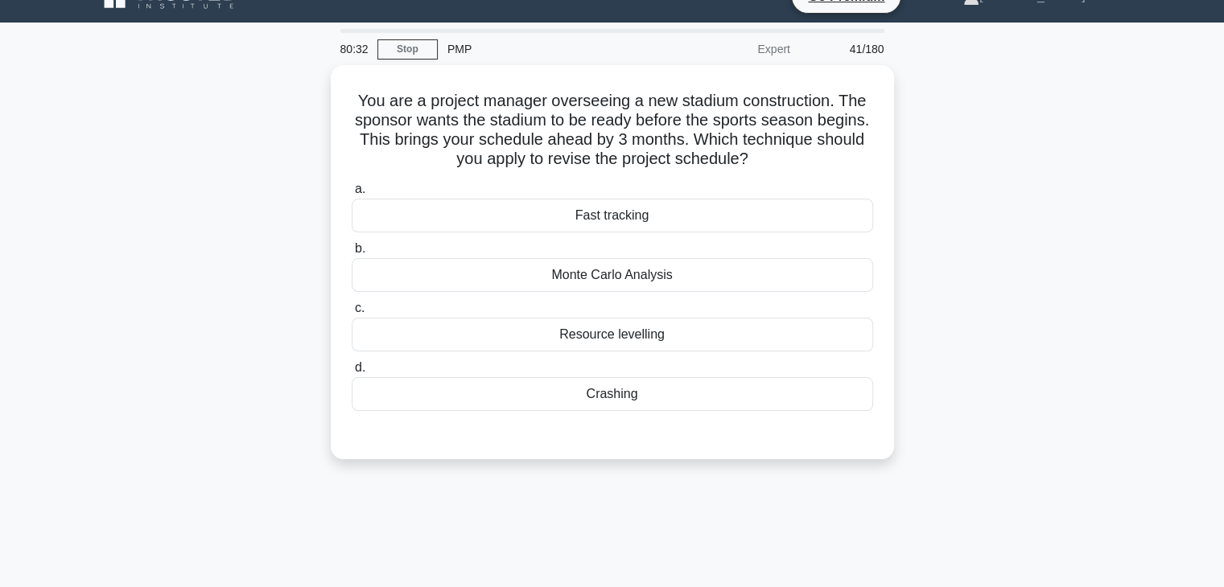
scroll to position [29, 0]
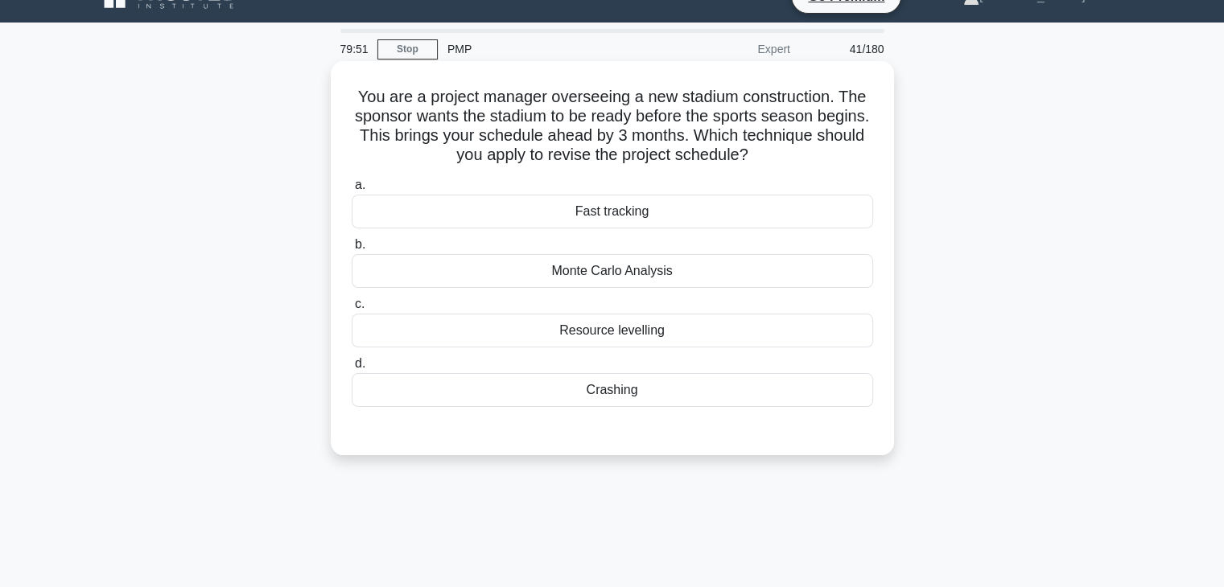
click at [641, 330] on div "Resource levelling" at bounding box center [612, 331] width 521 height 34
click at [352, 310] on input "c. Resource levelling" at bounding box center [352, 304] width 0 height 10
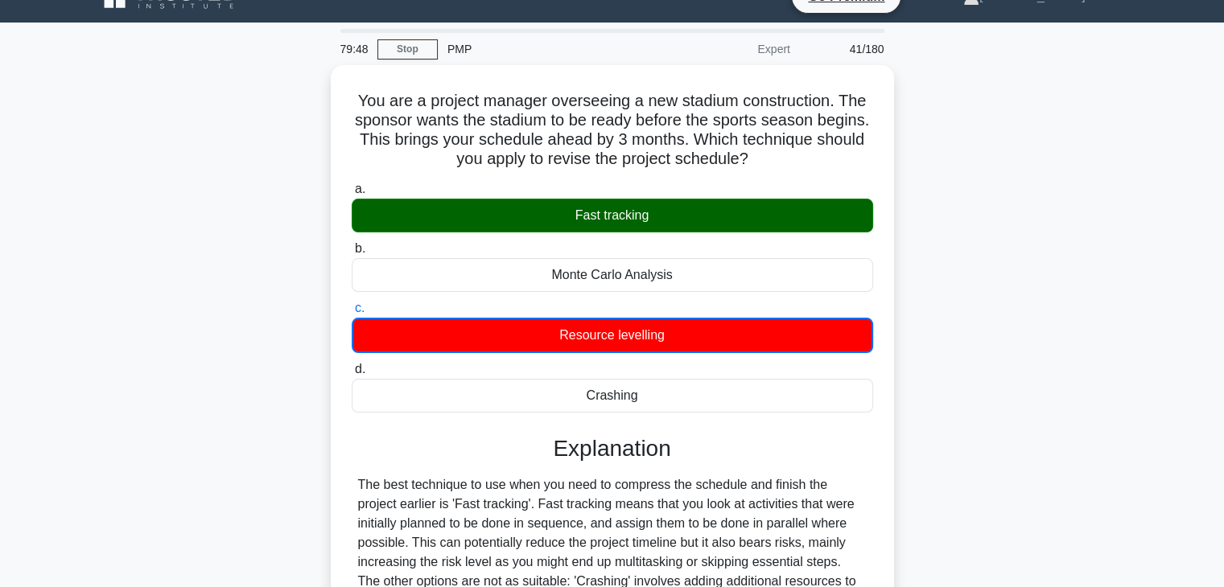
drag, startPoint x: 1233, startPoint y: 180, endPoint x: 1051, endPoint y: 148, distance: 185.5
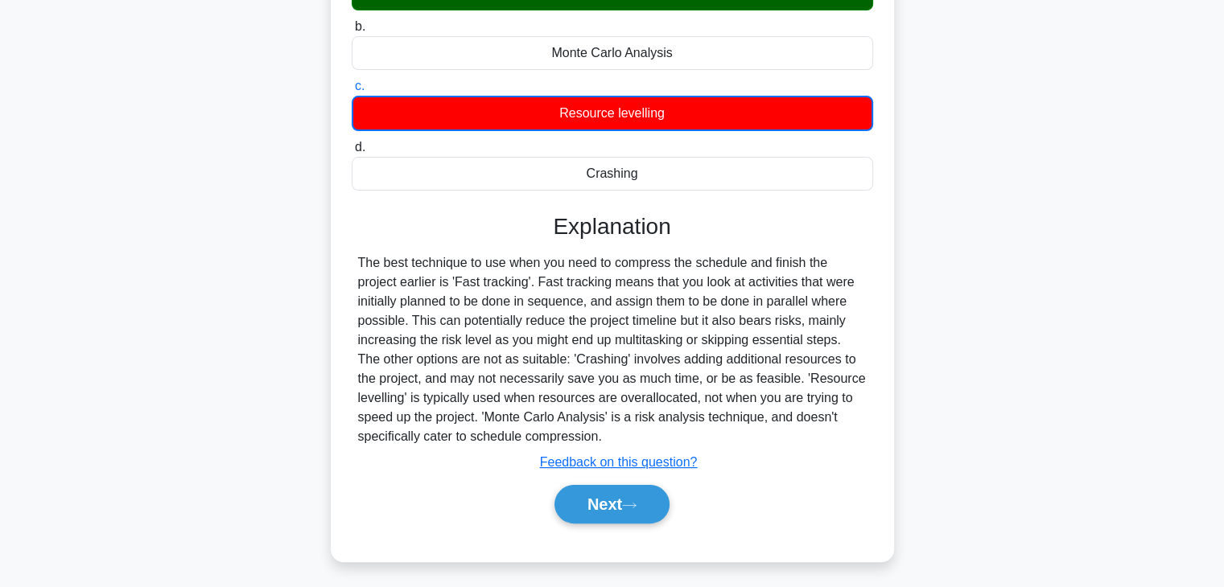
scroll to position [253, 0]
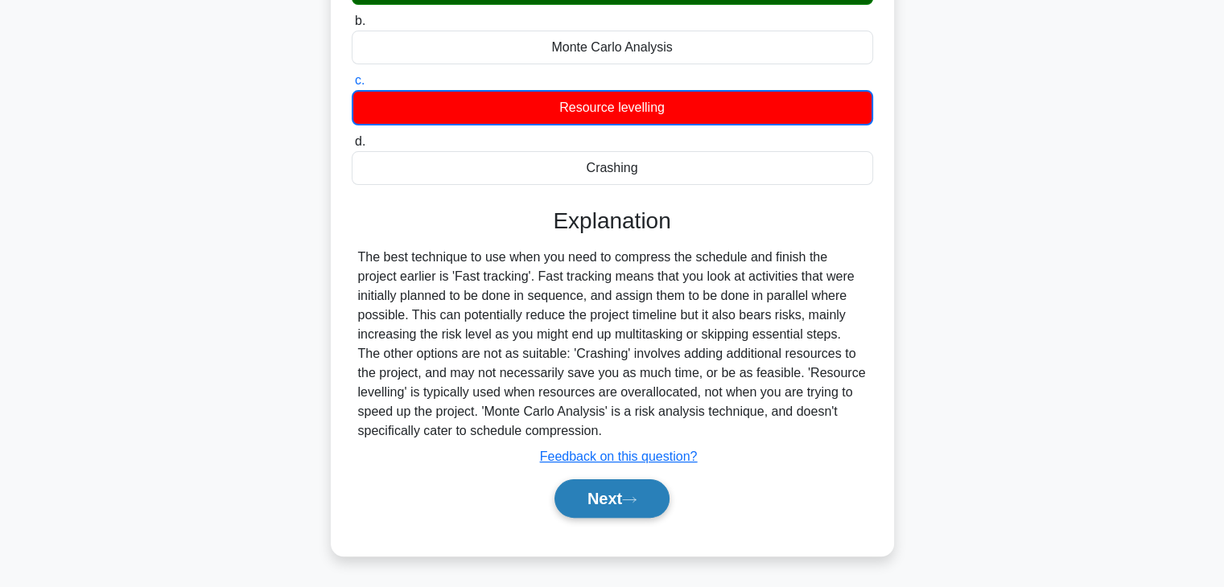
click at [616, 501] on button "Next" at bounding box center [611, 499] width 115 height 39
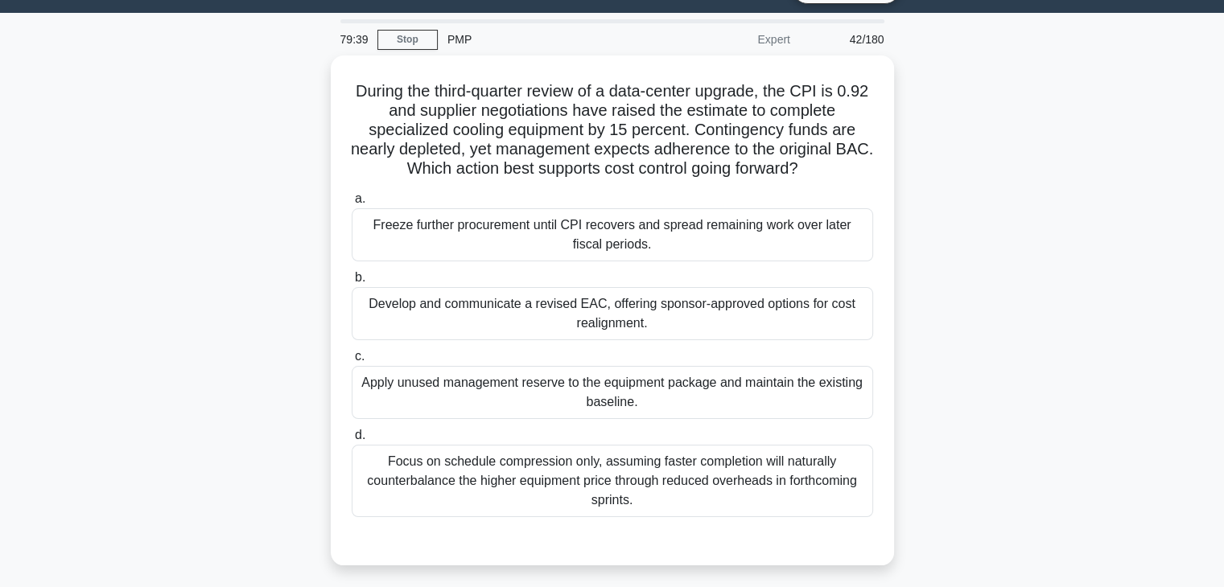
scroll to position [37, 0]
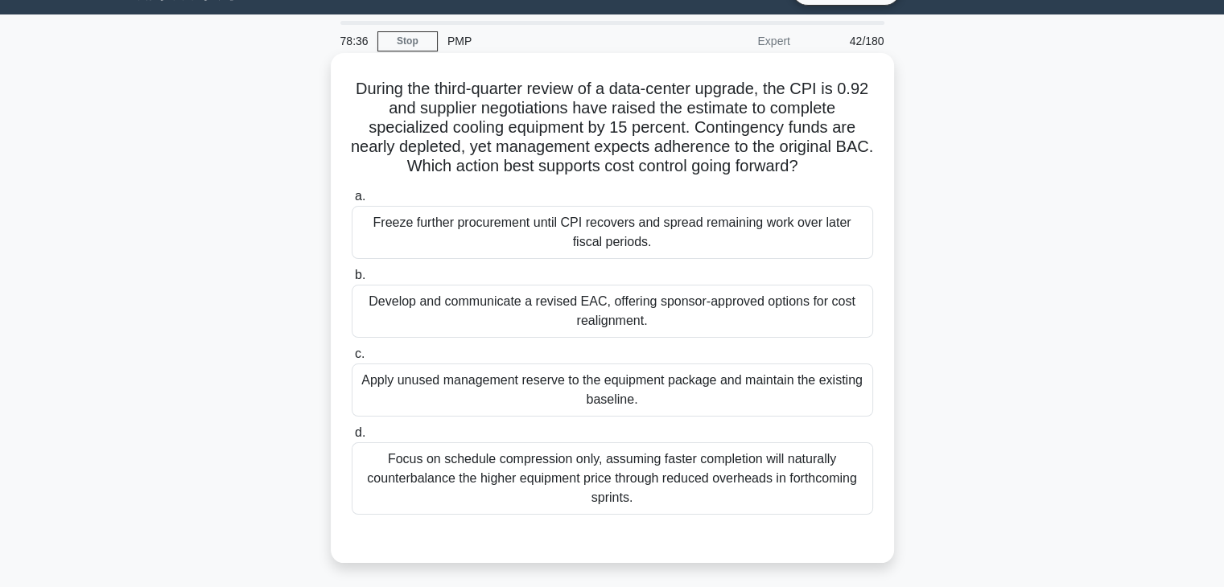
click at [758, 300] on div "Develop and communicate a revised EAC, offering sponsor-approved options for co…" at bounding box center [612, 311] width 521 height 53
click at [352, 281] on input "b. Develop and communicate a revised EAC, offering sponsor-approved options for…" at bounding box center [352, 275] width 0 height 10
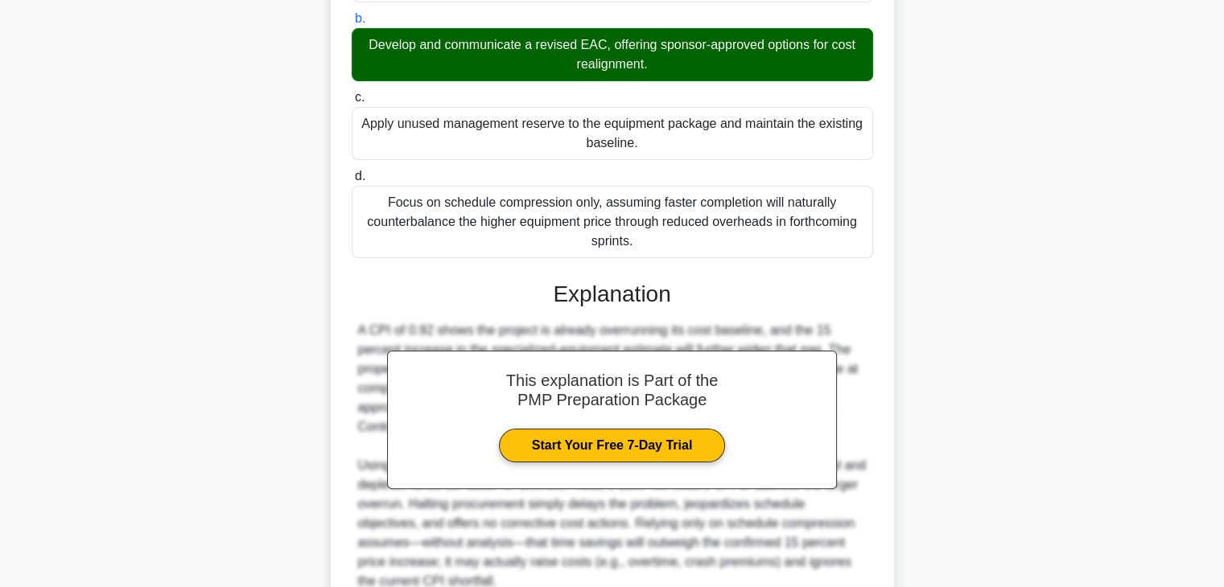
scroll to position [443, 0]
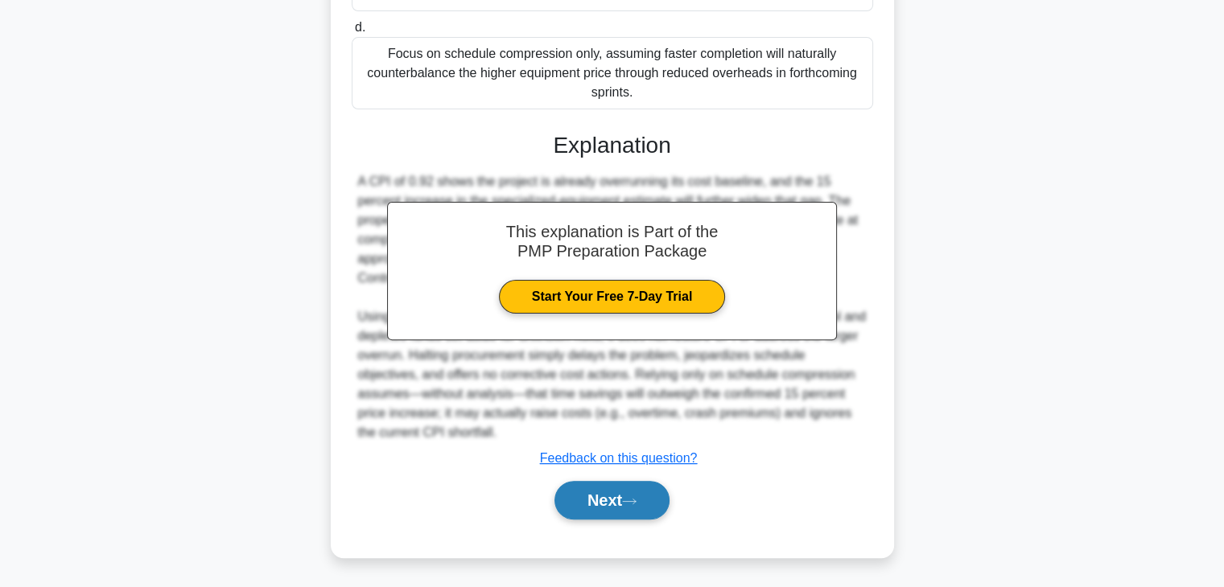
click at [665, 496] on button "Next" at bounding box center [611, 500] width 115 height 39
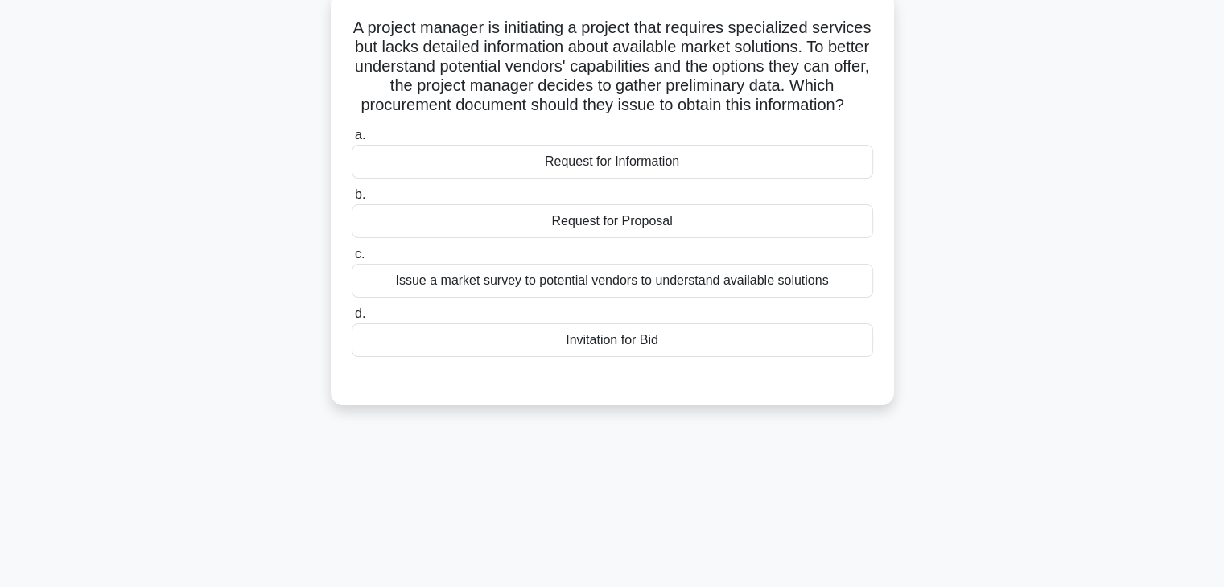
scroll to position [64, 0]
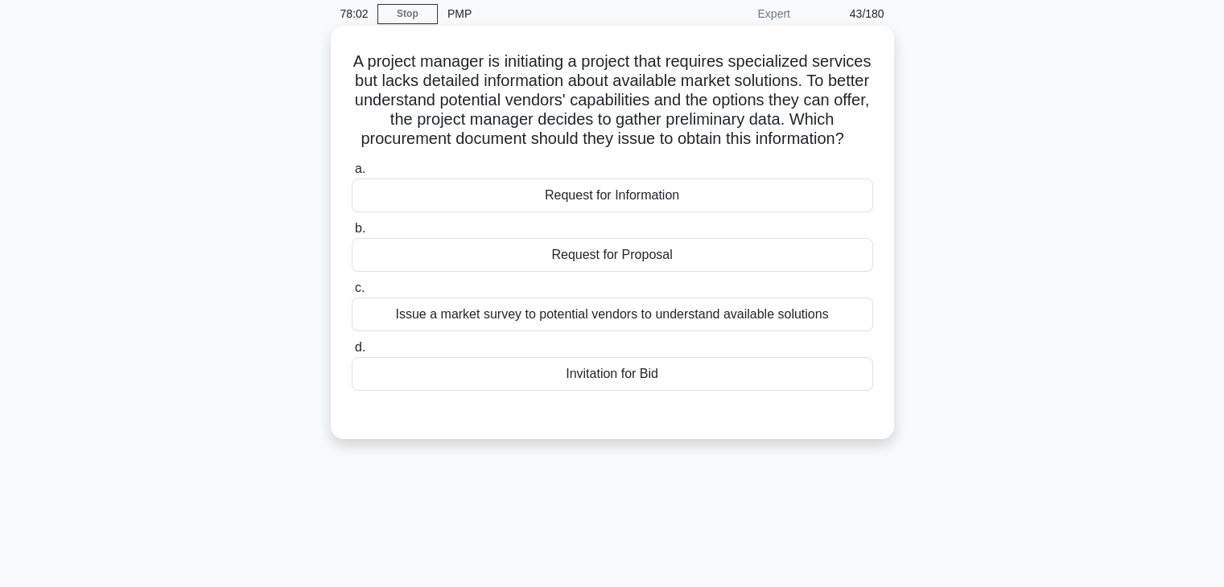
click at [682, 212] on div "Request for Information" at bounding box center [612, 196] width 521 height 34
click at [352, 175] on input "a. Request for Information" at bounding box center [352, 169] width 0 height 10
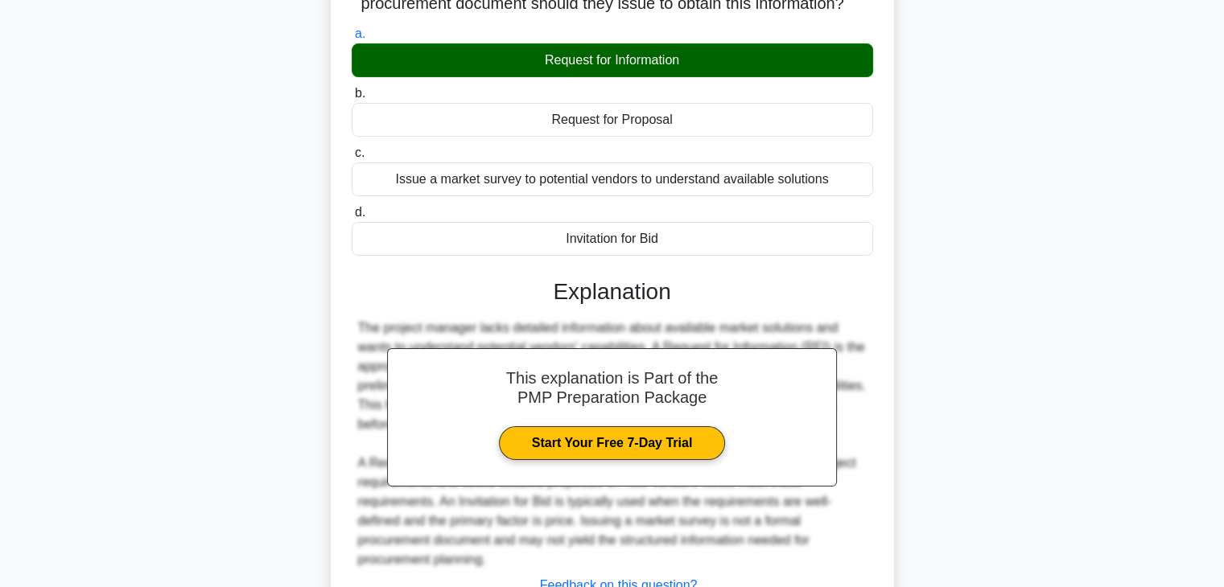
scroll to position [346, 0]
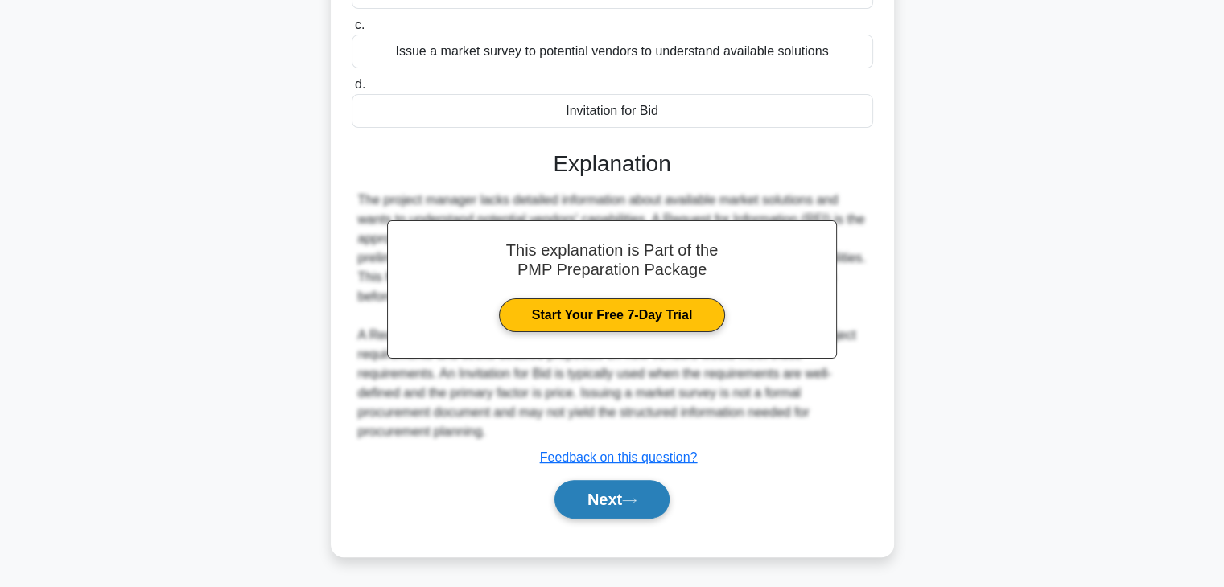
click at [595, 513] on button "Next" at bounding box center [611, 499] width 115 height 39
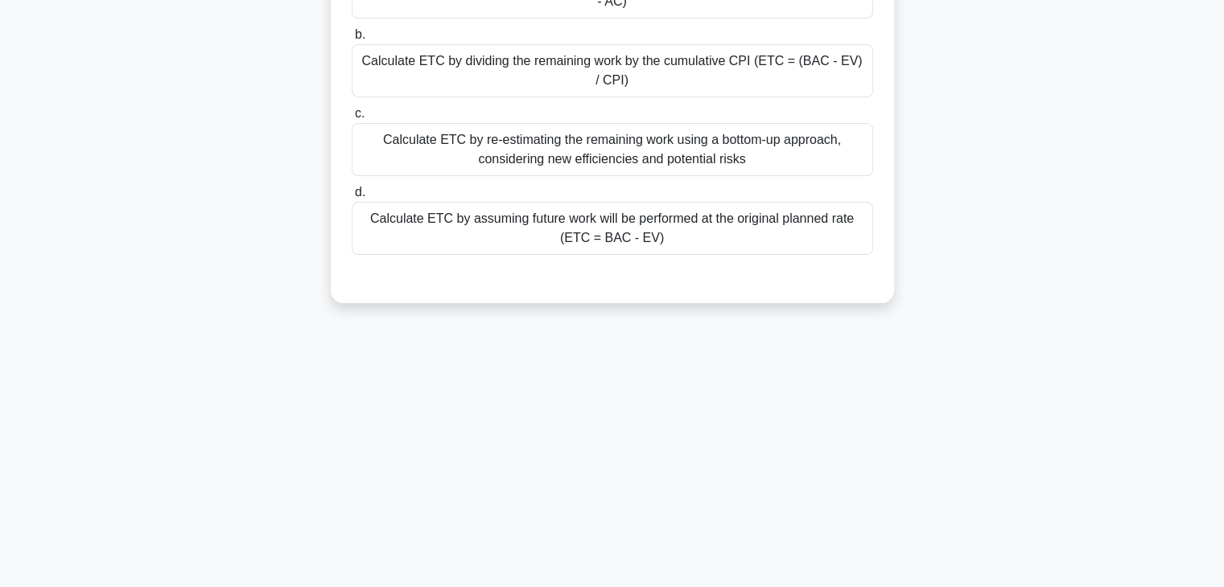
scroll to position [282, 0]
drag, startPoint x: 1235, startPoint y: 278, endPoint x: 1226, endPoint y: 209, distance: 69.0
click at [1224, 209] on html "Go Premium Humberto" at bounding box center [612, 152] width 1224 height 869
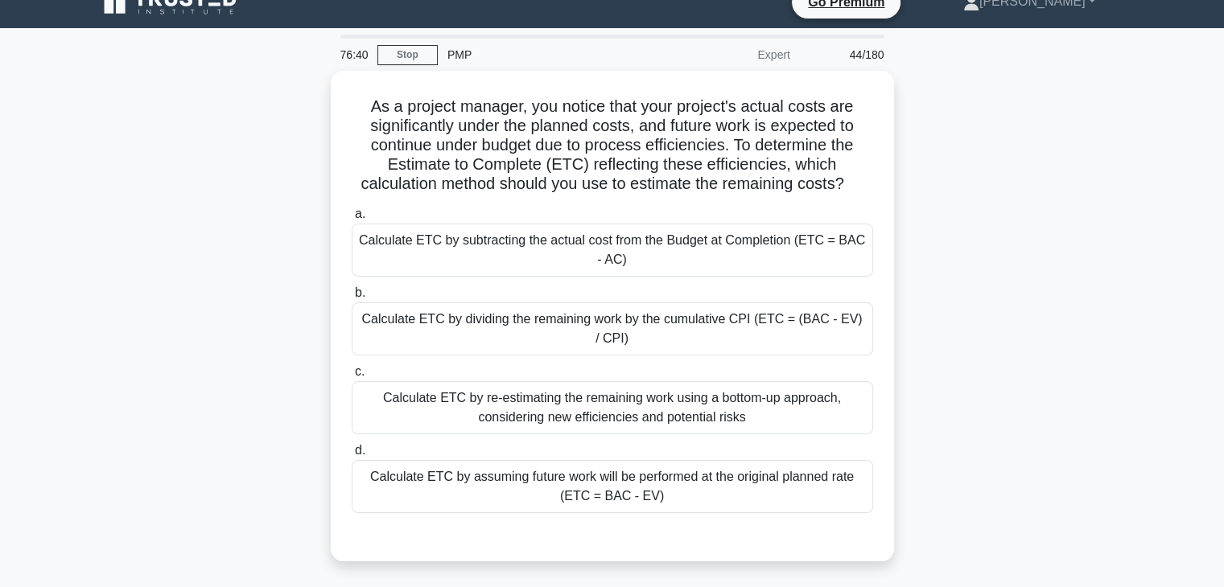
scroll to position [24, 0]
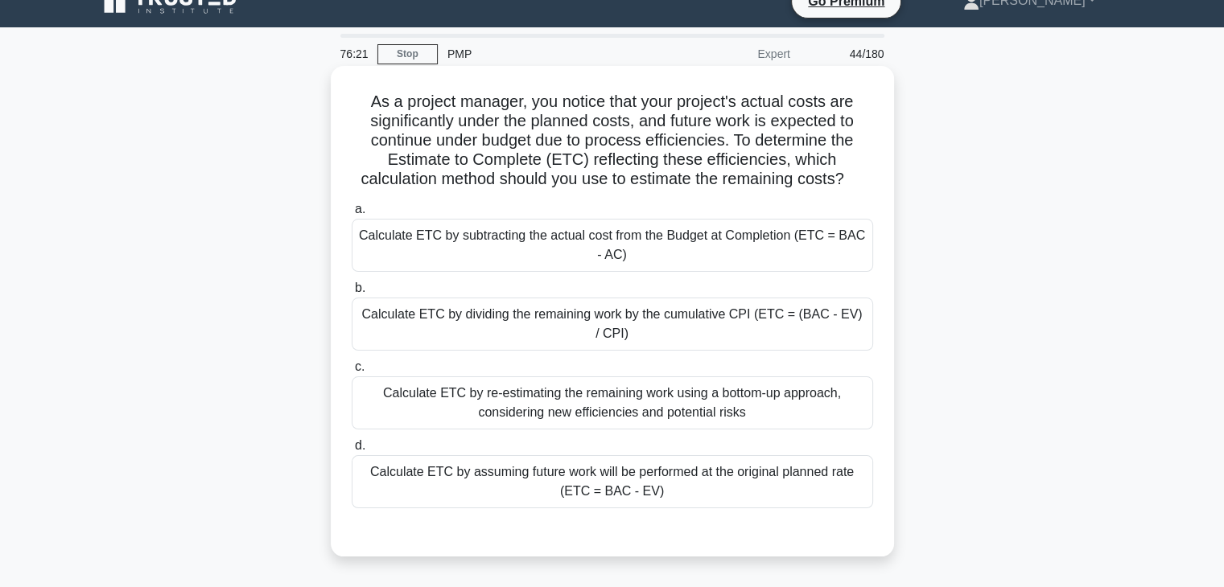
click at [704, 326] on div "Calculate ETC by dividing the remaining work by the cumulative CPI (ETC = (BAC …" at bounding box center [612, 324] width 521 height 53
click at [352, 294] on input "b. Calculate ETC by dividing the remaining work by the cumulative CPI (ETC = (B…" at bounding box center [352, 288] width 0 height 10
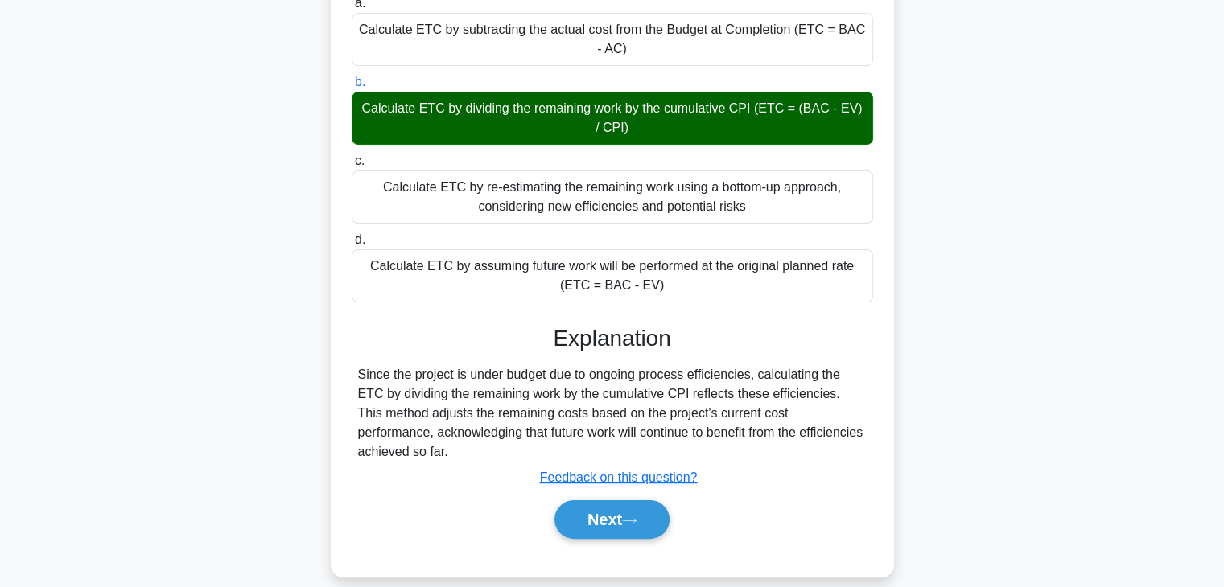
scroll to position [282, 0]
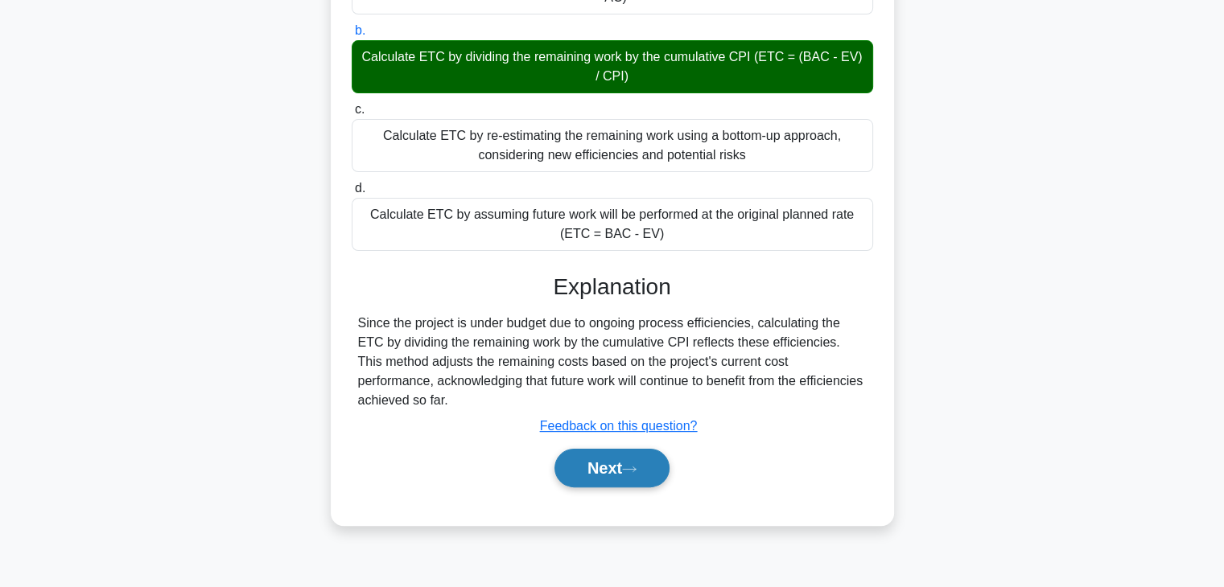
click at [627, 464] on button "Next" at bounding box center [611, 468] width 115 height 39
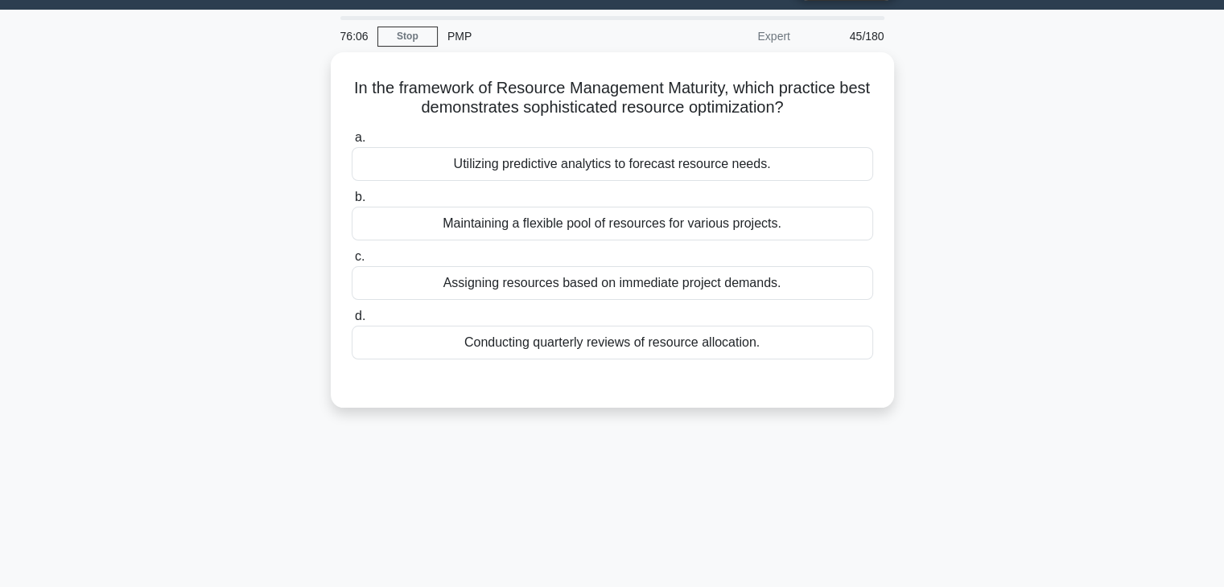
scroll to position [39, 0]
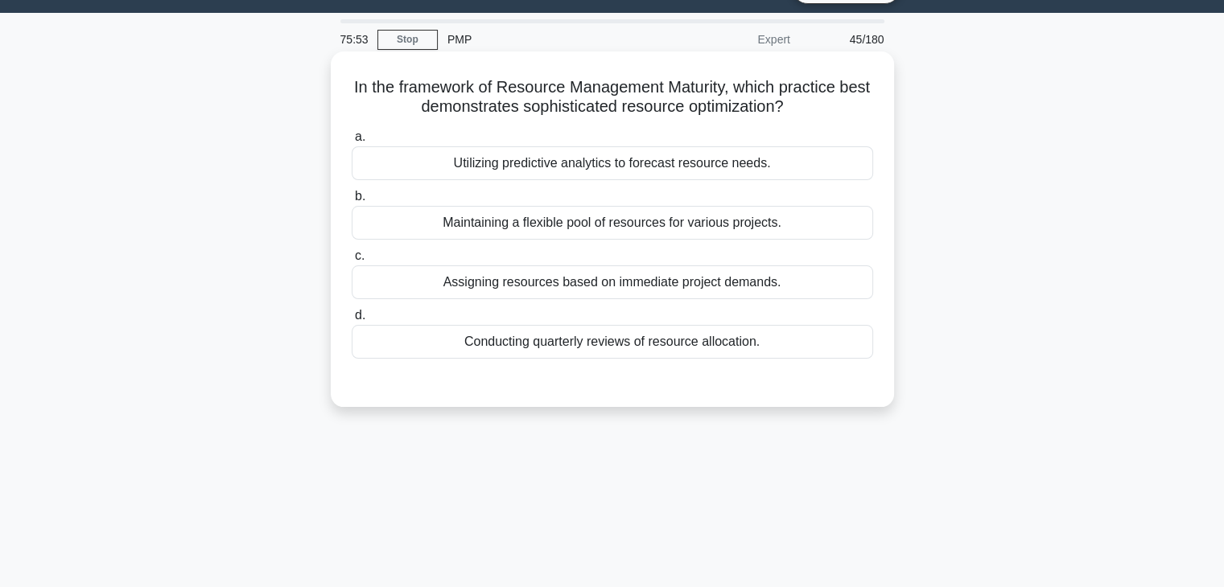
click at [669, 167] on div "Utilizing predictive analytics to forecast resource needs." at bounding box center [612, 163] width 521 height 34
click at [352, 142] on input "a. Utilizing predictive analytics to forecast resource needs." at bounding box center [352, 137] width 0 height 10
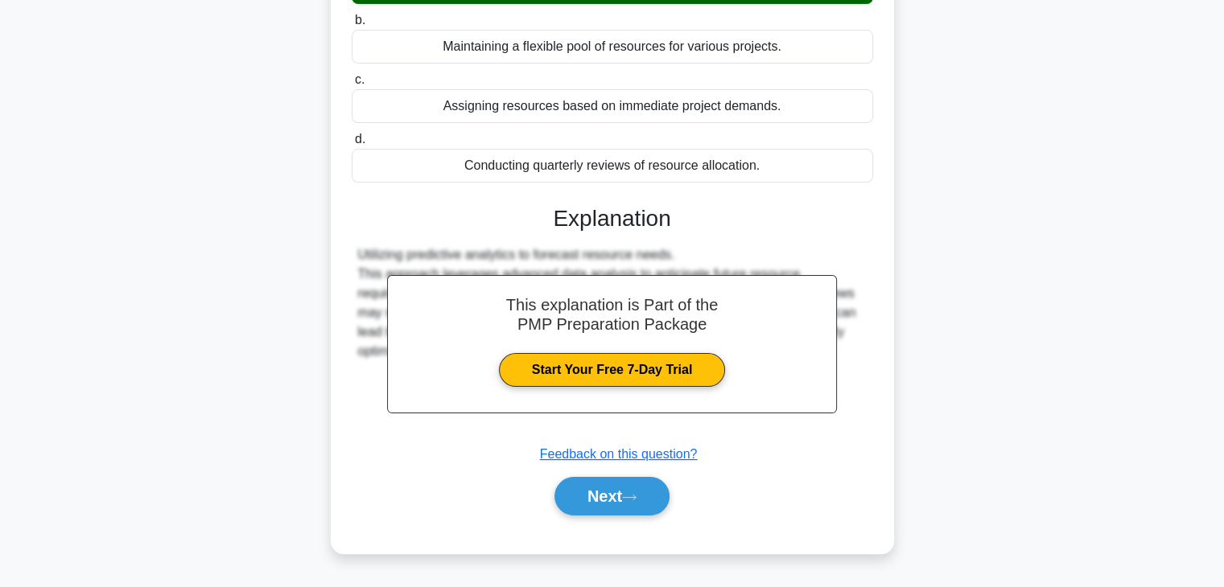
scroll to position [282, 0]
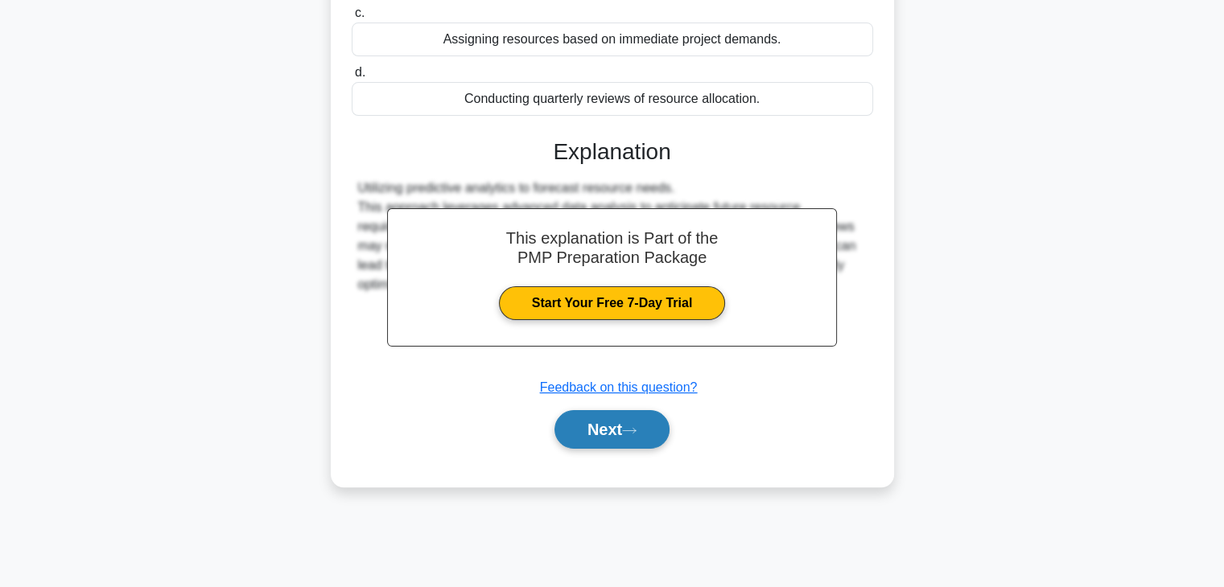
click at [616, 431] on button "Next" at bounding box center [611, 429] width 115 height 39
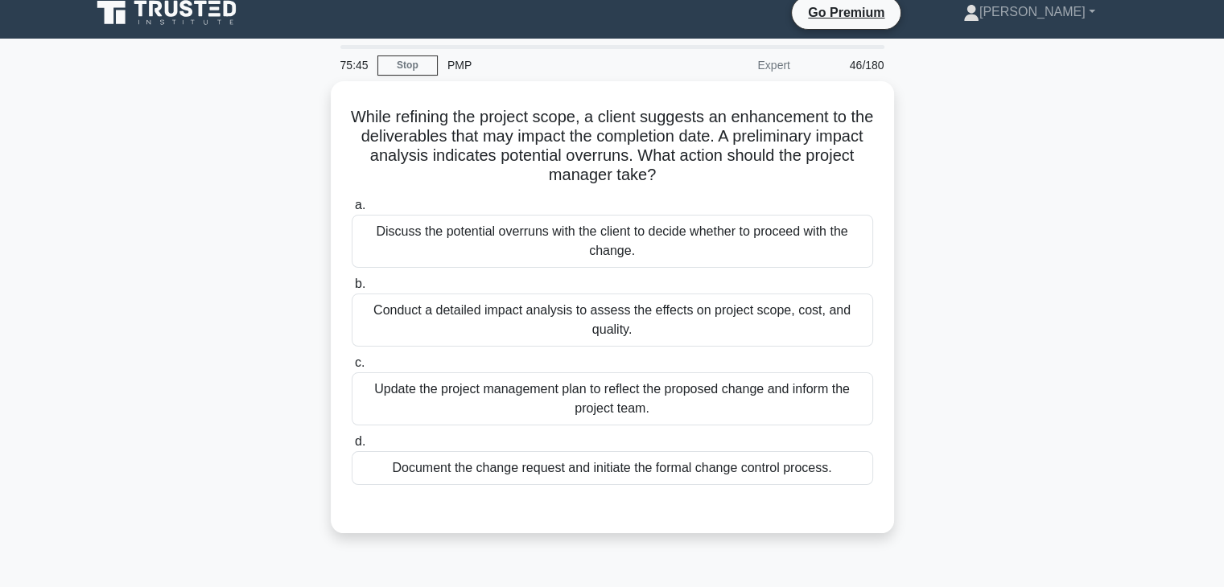
scroll to position [0, 0]
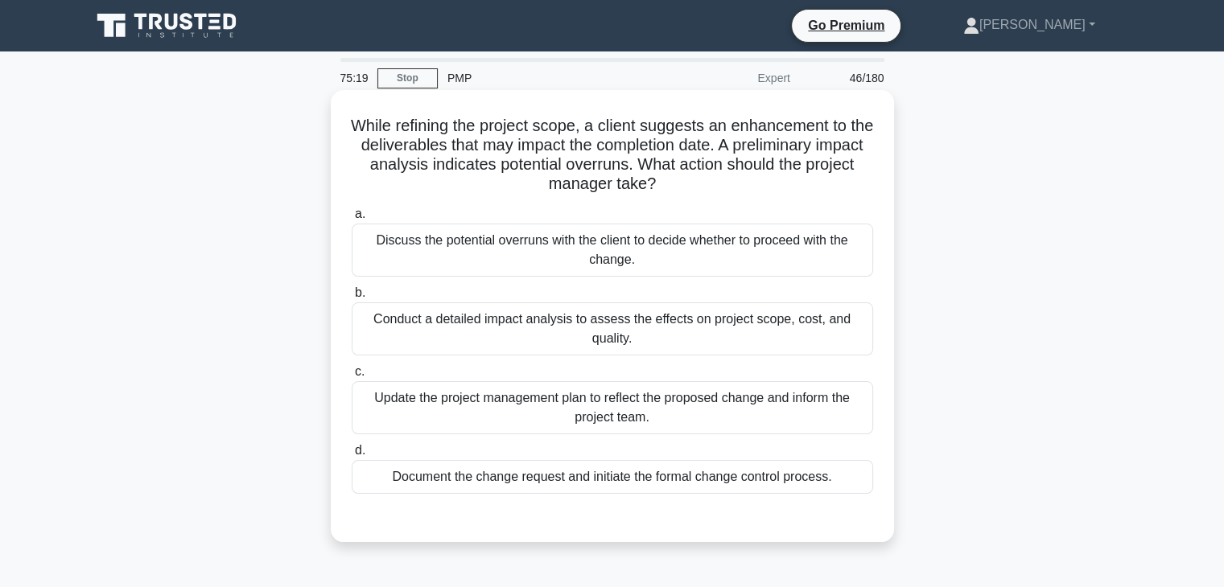
click at [608, 477] on div "Document the change request and initiate the formal change control process." at bounding box center [612, 477] width 521 height 34
click at [352, 456] on input "d. Document the change request and initiate the formal change control process." at bounding box center [352, 451] width 0 height 10
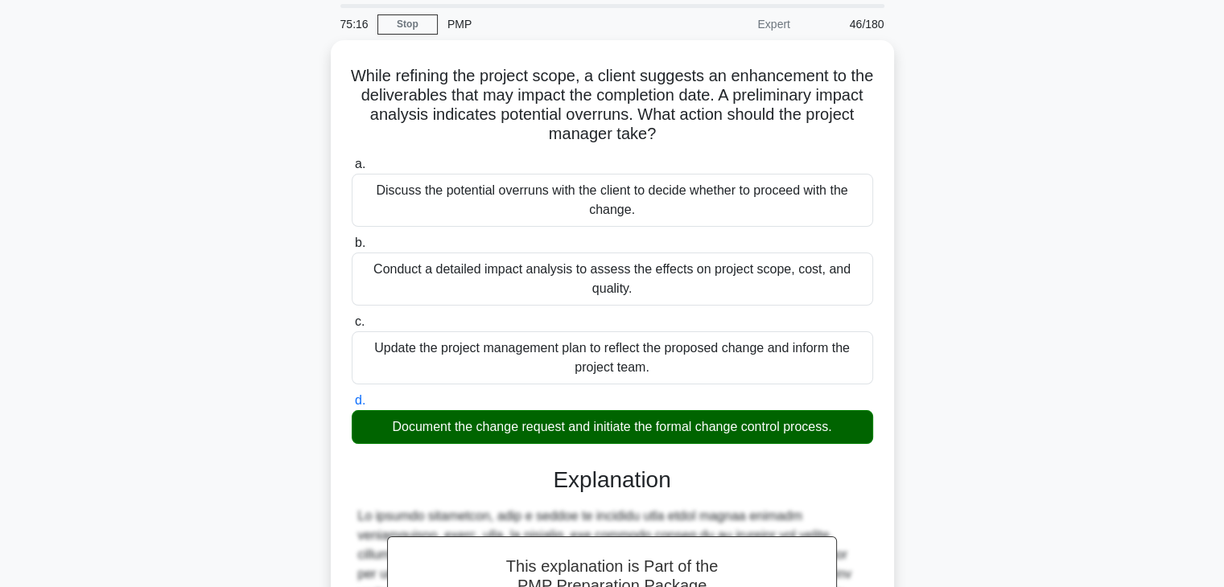
scroll to position [404, 0]
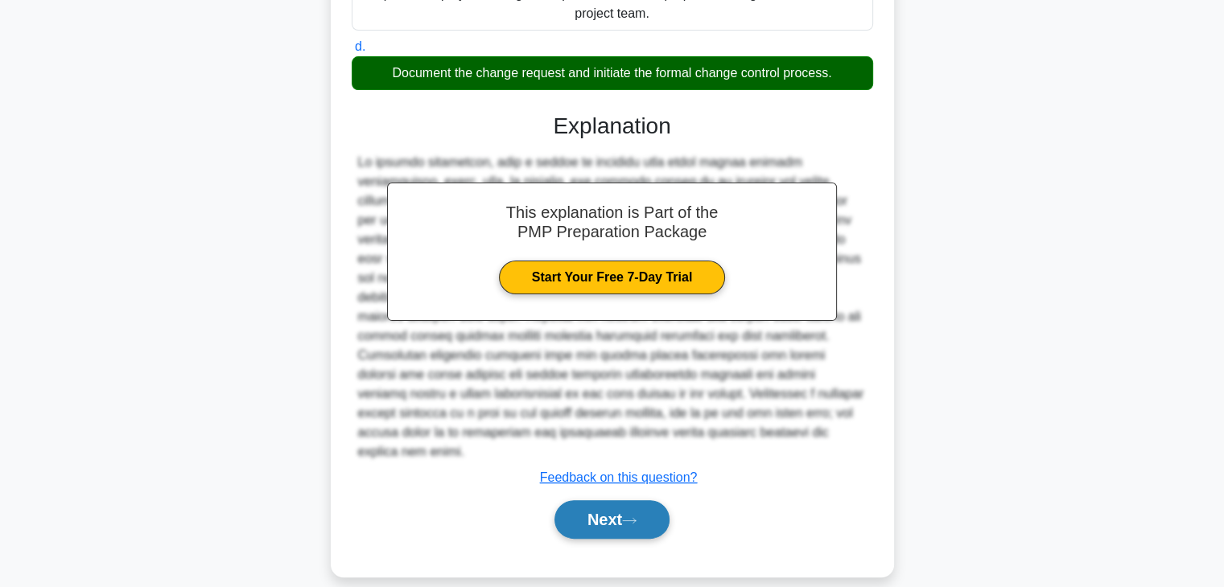
click at [634, 500] on button "Next" at bounding box center [611, 519] width 115 height 39
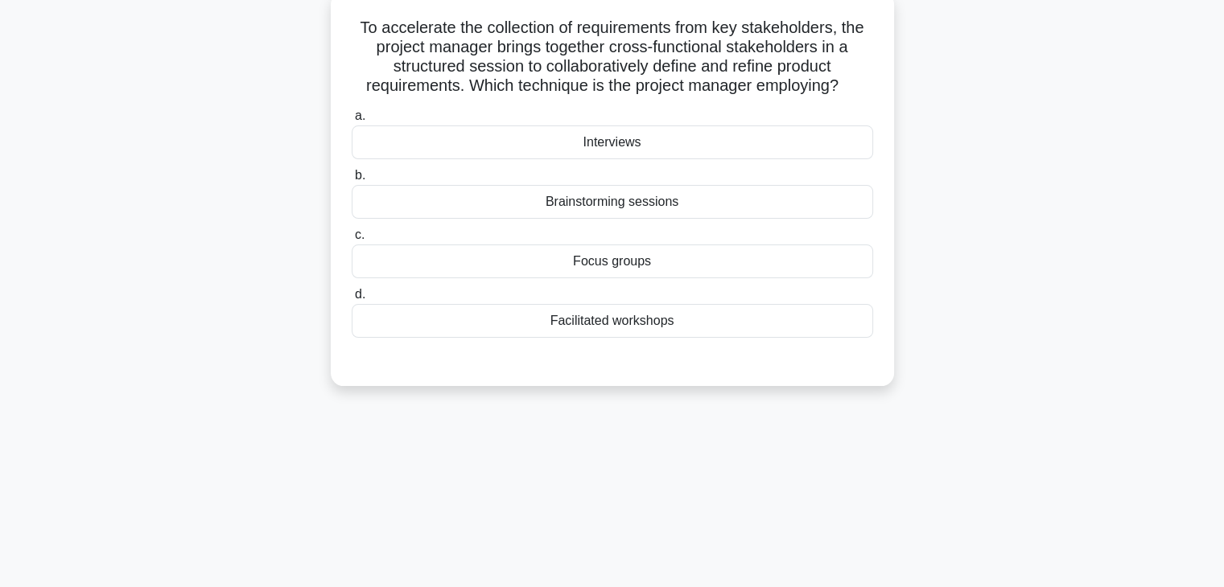
scroll to position [0, 0]
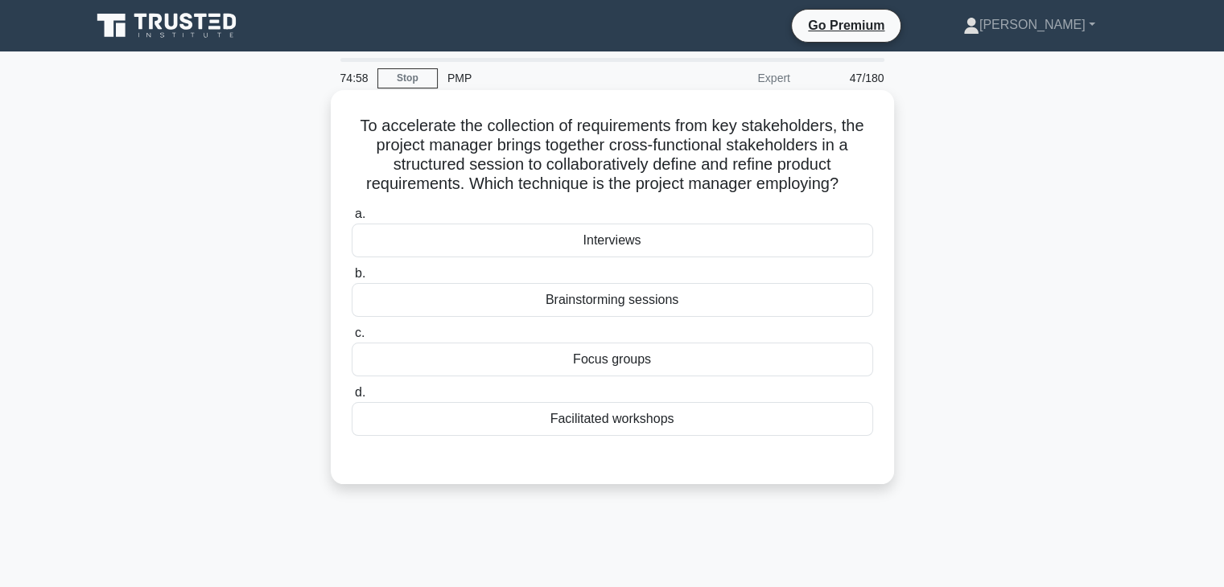
click at [652, 419] on div "Facilitated workshops" at bounding box center [612, 419] width 521 height 34
click at [352, 398] on input "d. Facilitated workshops" at bounding box center [352, 393] width 0 height 10
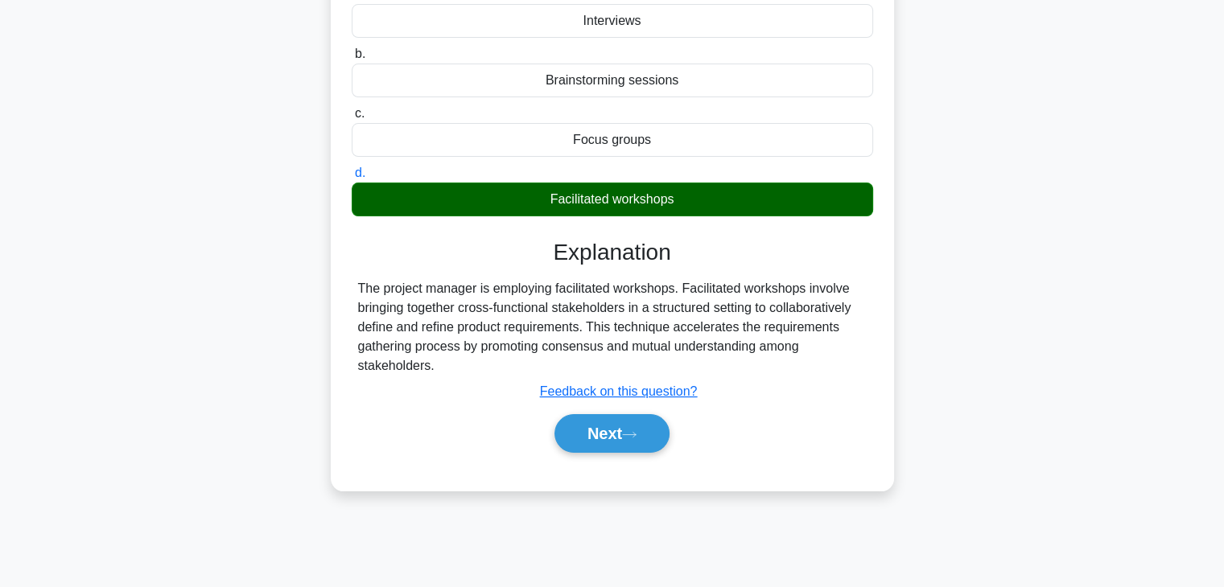
scroll to position [225, 0]
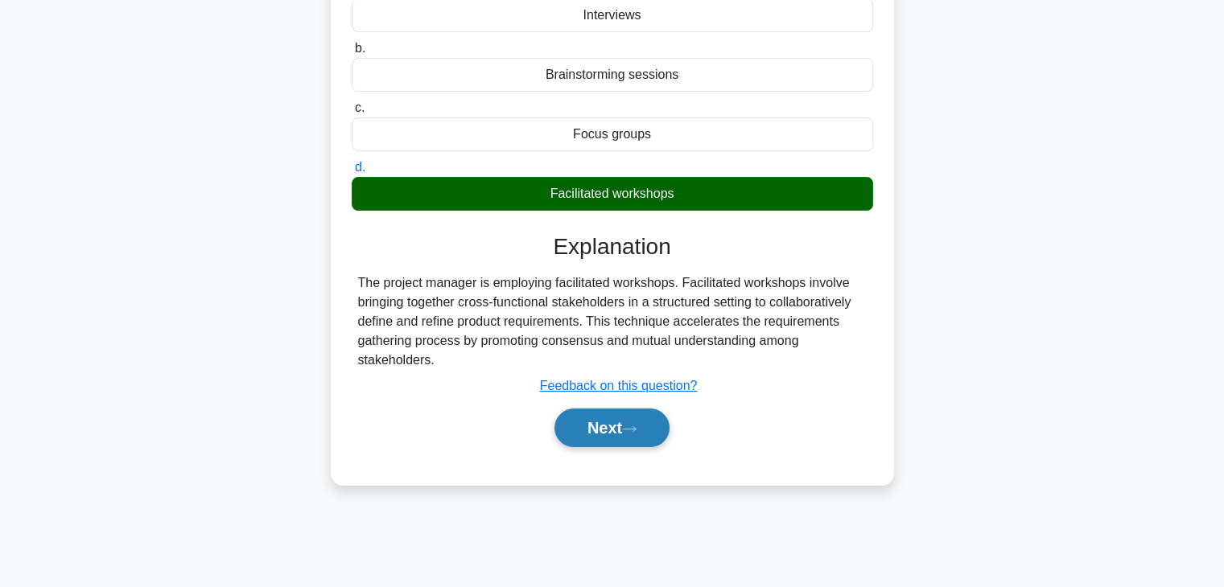
click at [586, 439] on button "Next" at bounding box center [611, 428] width 115 height 39
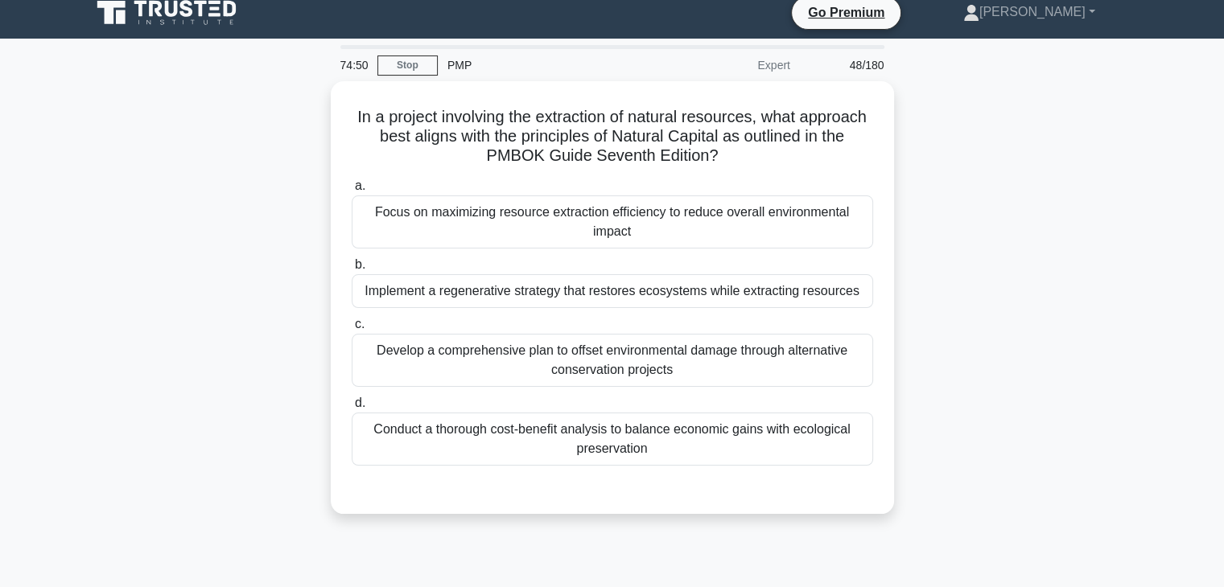
scroll to position [10, 0]
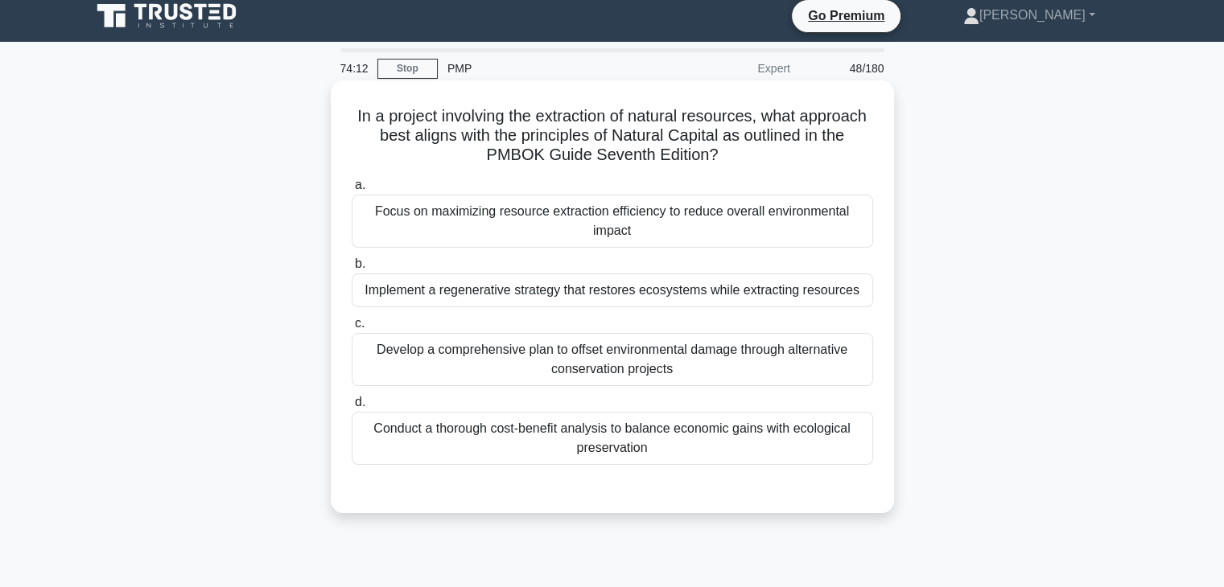
click at [721, 356] on div "Develop a comprehensive plan to offset environmental damage through alternative…" at bounding box center [612, 359] width 521 height 53
click at [352, 329] on input "c. Develop a comprehensive plan to offset environmental damage through alternat…" at bounding box center [352, 324] width 0 height 10
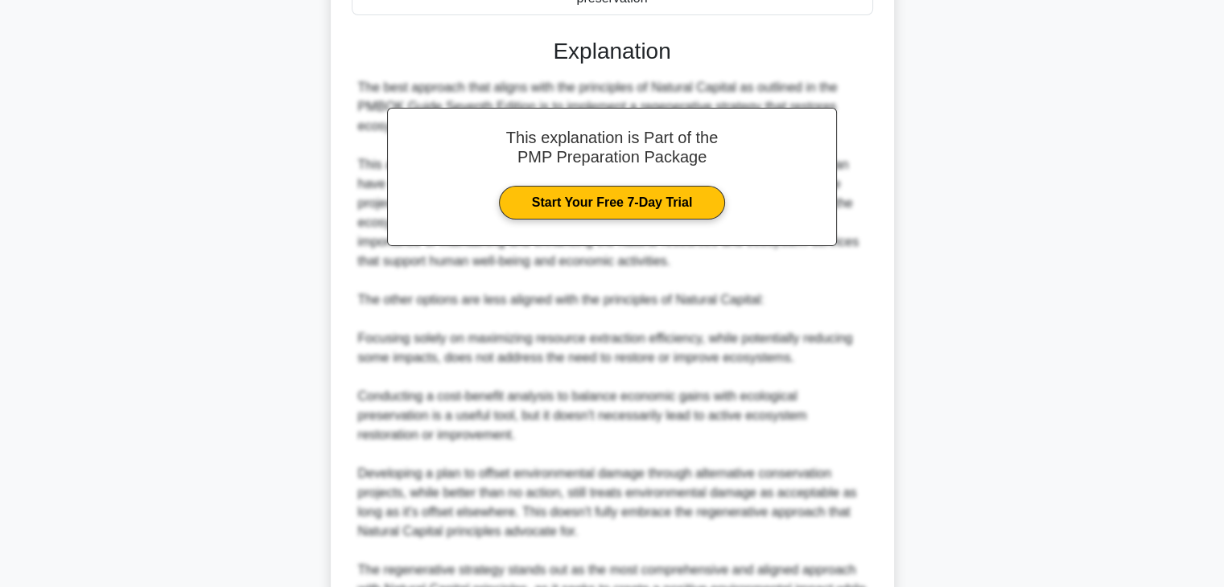
scroll to position [637, 0]
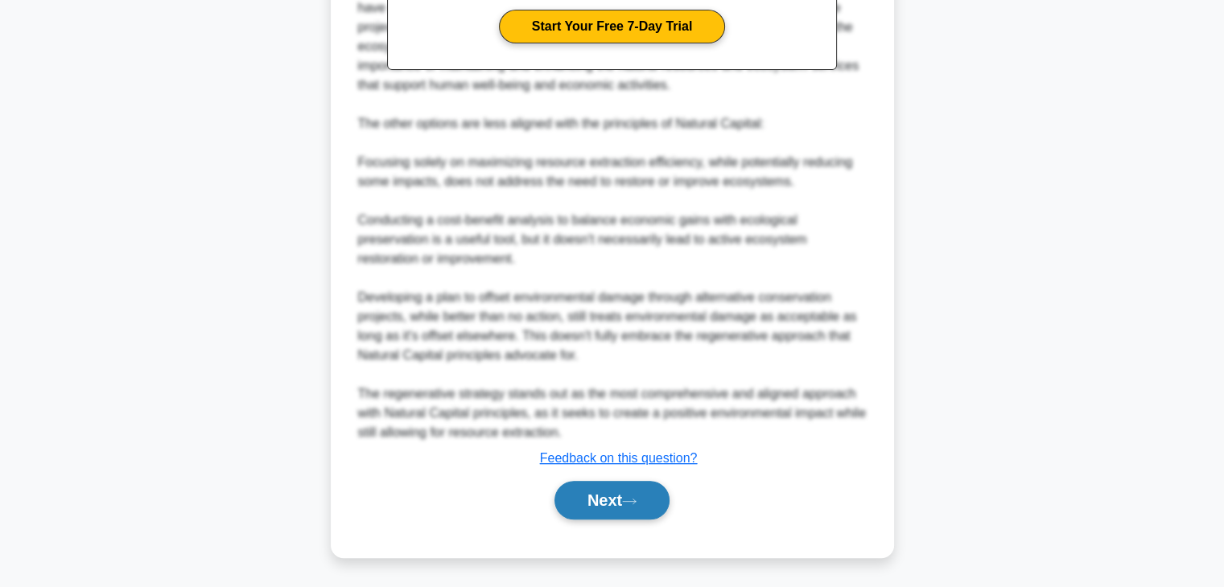
click at [626, 487] on button "Next" at bounding box center [611, 500] width 115 height 39
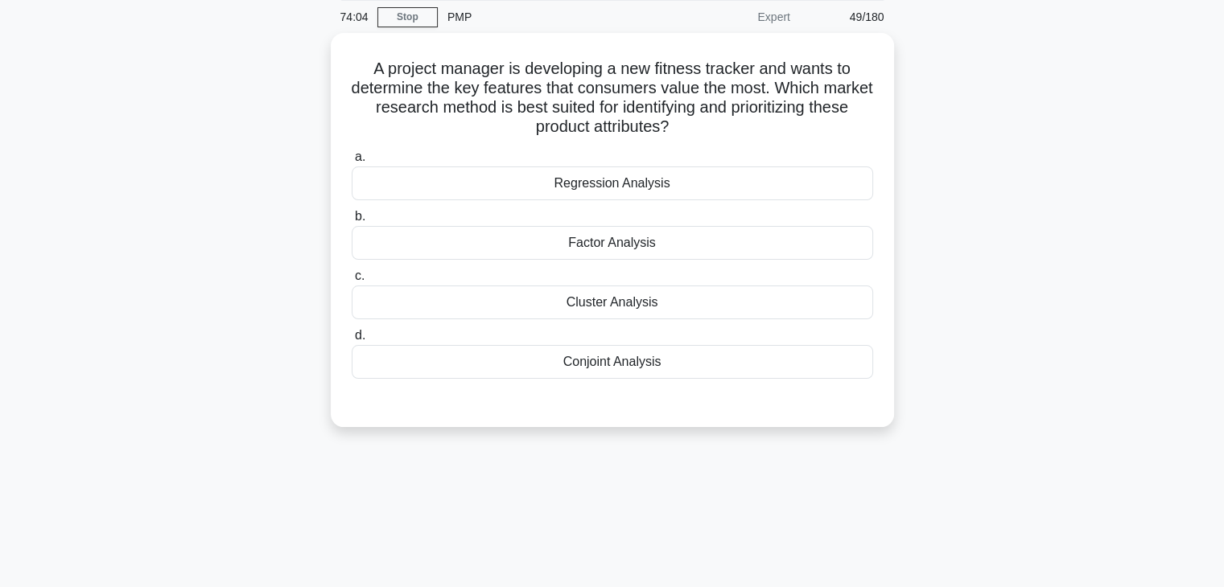
scroll to position [51, 0]
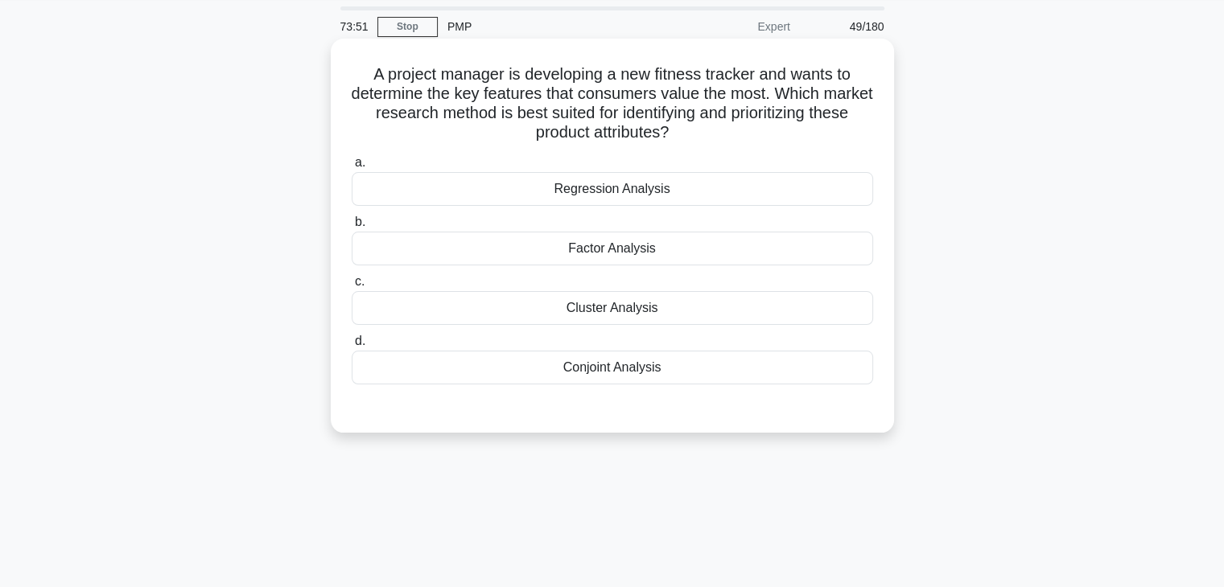
click at [615, 244] on div "Factor Analysis" at bounding box center [612, 249] width 521 height 34
click at [352, 228] on input "b. Factor Analysis" at bounding box center [352, 222] width 0 height 10
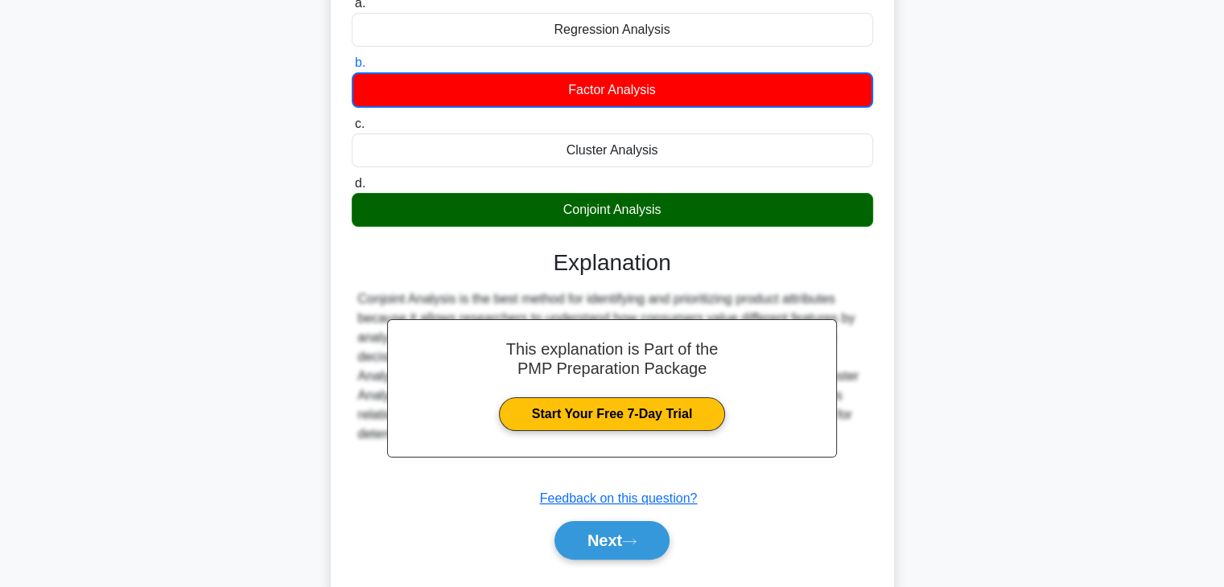
scroll to position [282, 0]
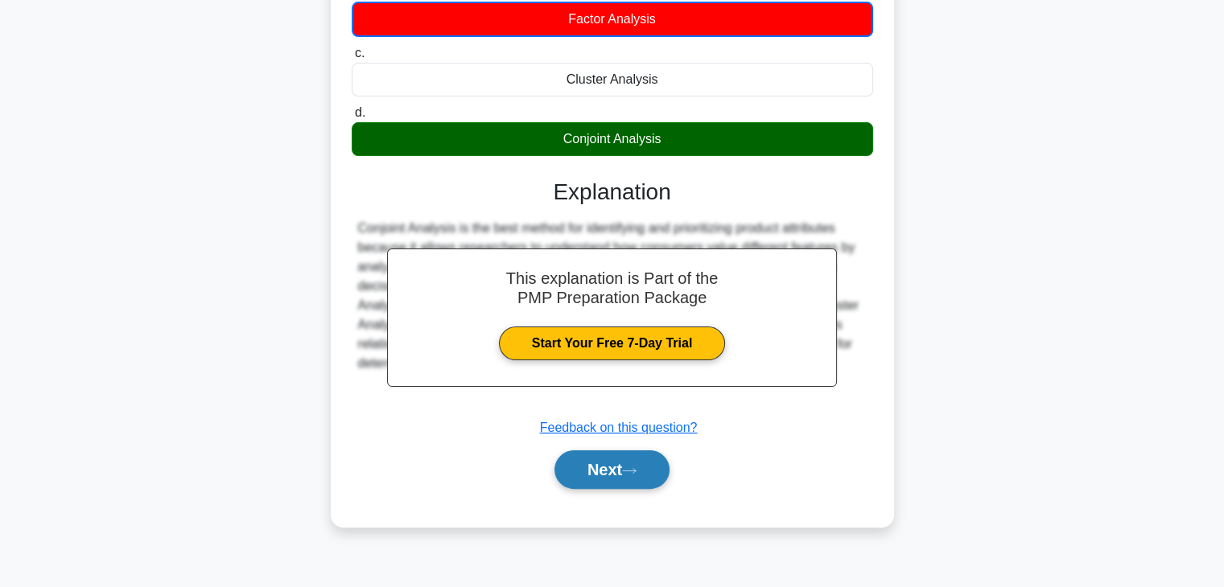
click at [591, 472] on button "Next" at bounding box center [611, 470] width 115 height 39
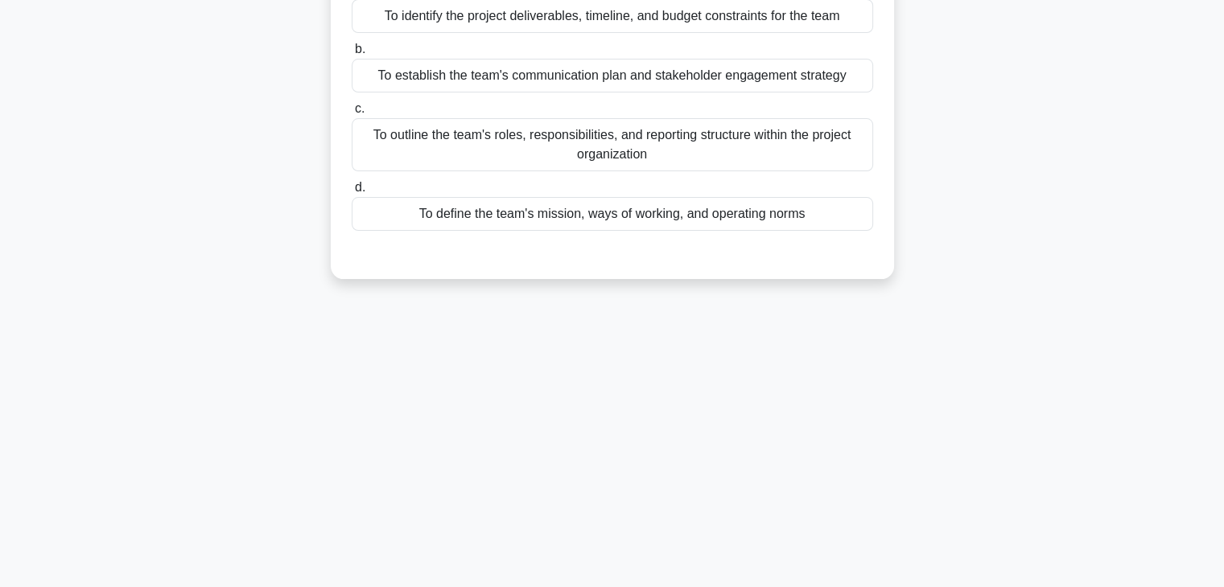
scroll to position [0, 0]
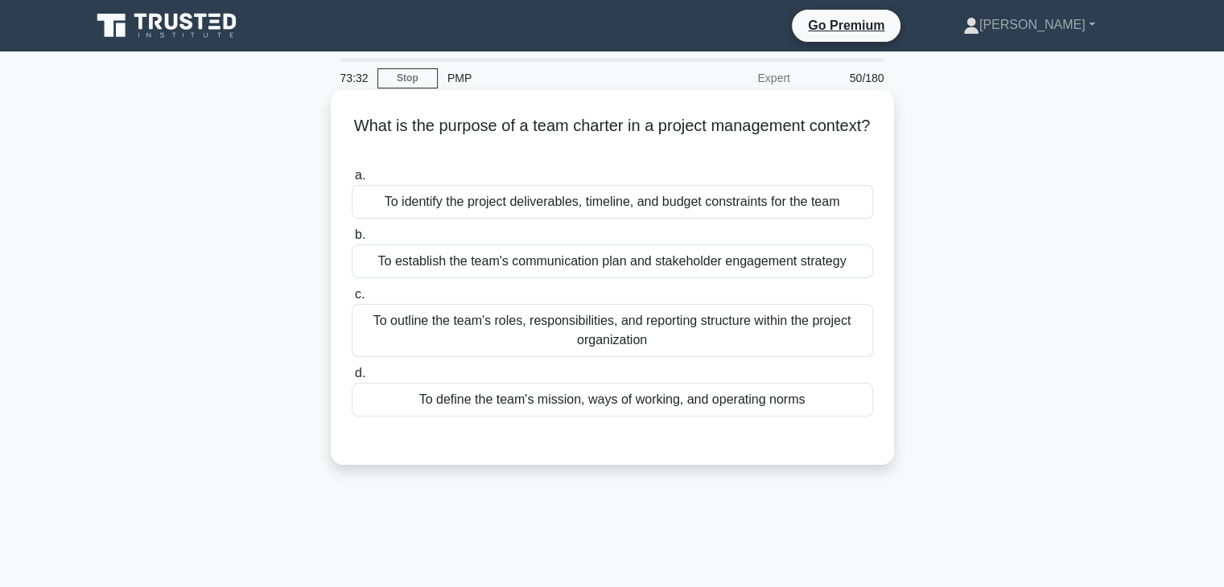
click at [570, 332] on div "To outline the team's roles, responsibilities, and reporting structure within t…" at bounding box center [612, 330] width 521 height 53
click at [352, 300] on input "c. To outline the team's roles, responsibilities, and reporting structure withi…" at bounding box center [352, 295] width 0 height 10
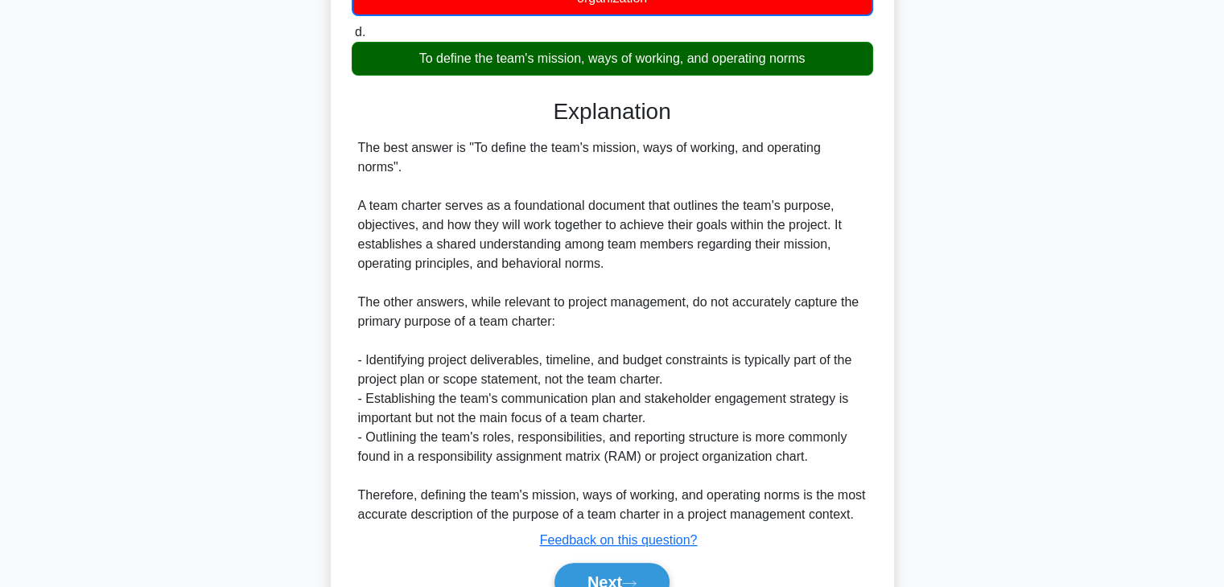
scroll to position [352, 0]
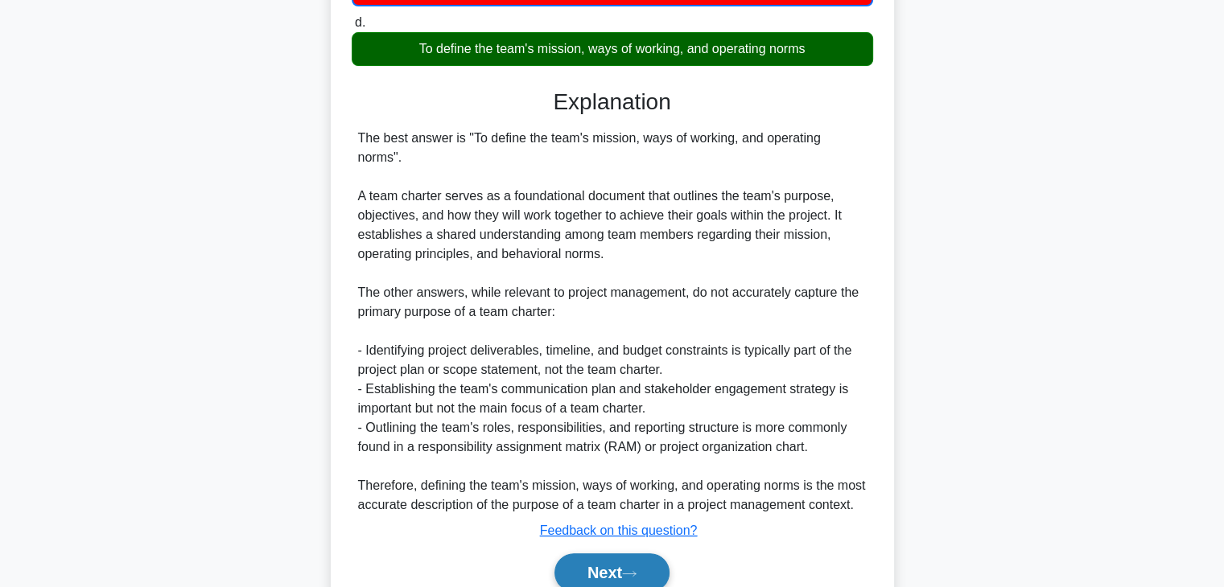
click at [624, 559] on button "Next" at bounding box center [611, 573] width 115 height 39
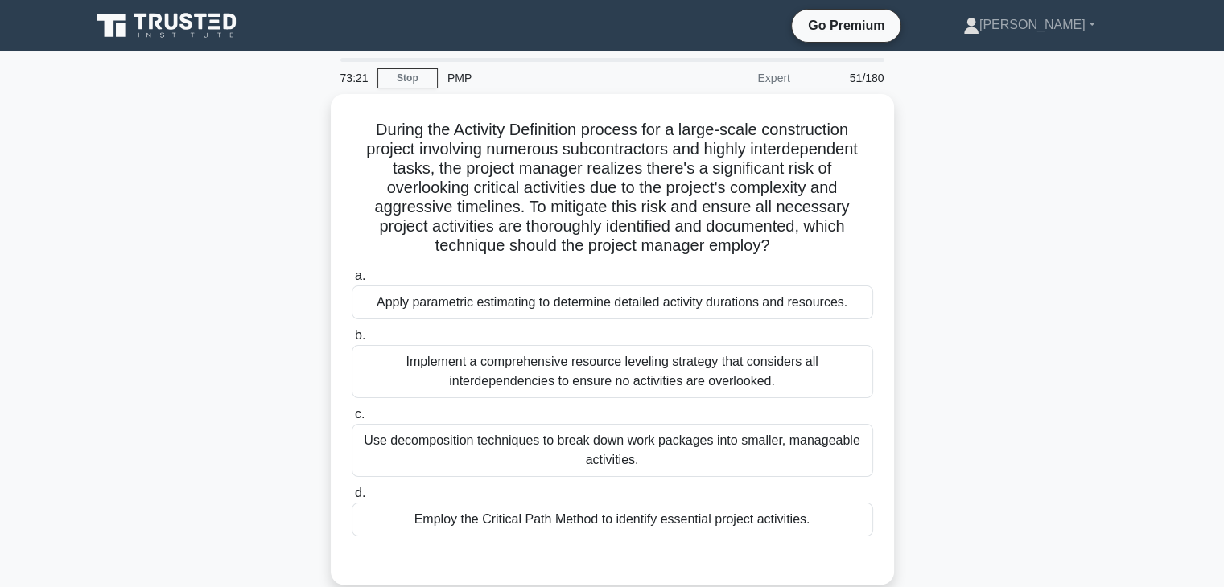
scroll to position [1, 0]
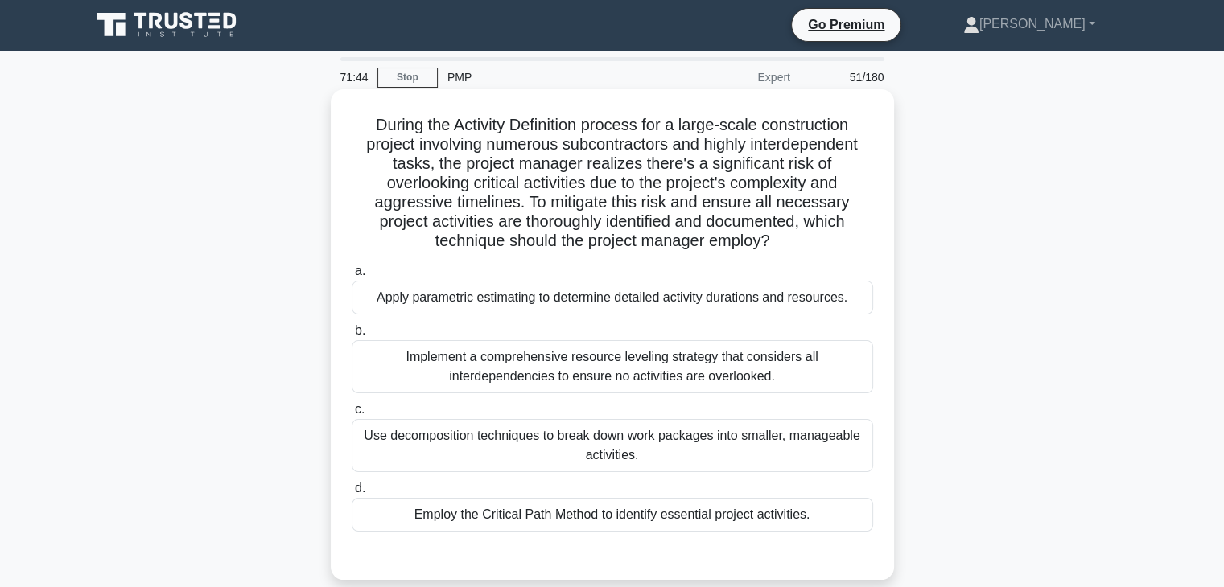
click at [740, 455] on div "Use decomposition techniques to break down work packages into smaller, manageab…" at bounding box center [612, 445] width 521 height 53
click at [352, 415] on input "c. Use decomposition techniques to break down work packages into smaller, manag…" at bounding box center [352, 410] width 0 height 10
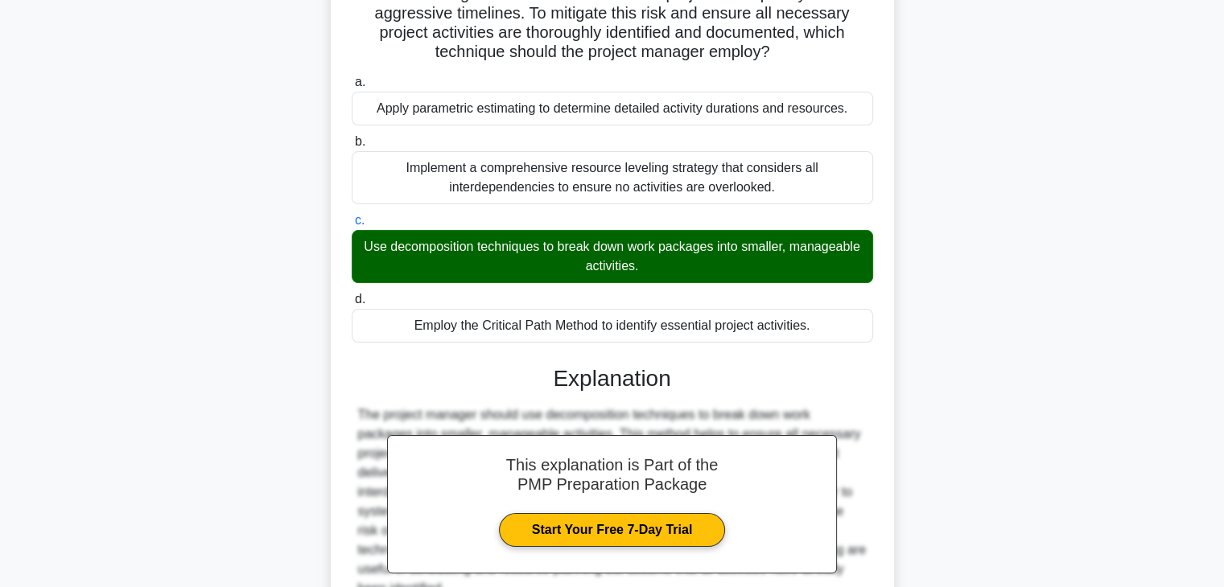
scroll to position [346, 0]
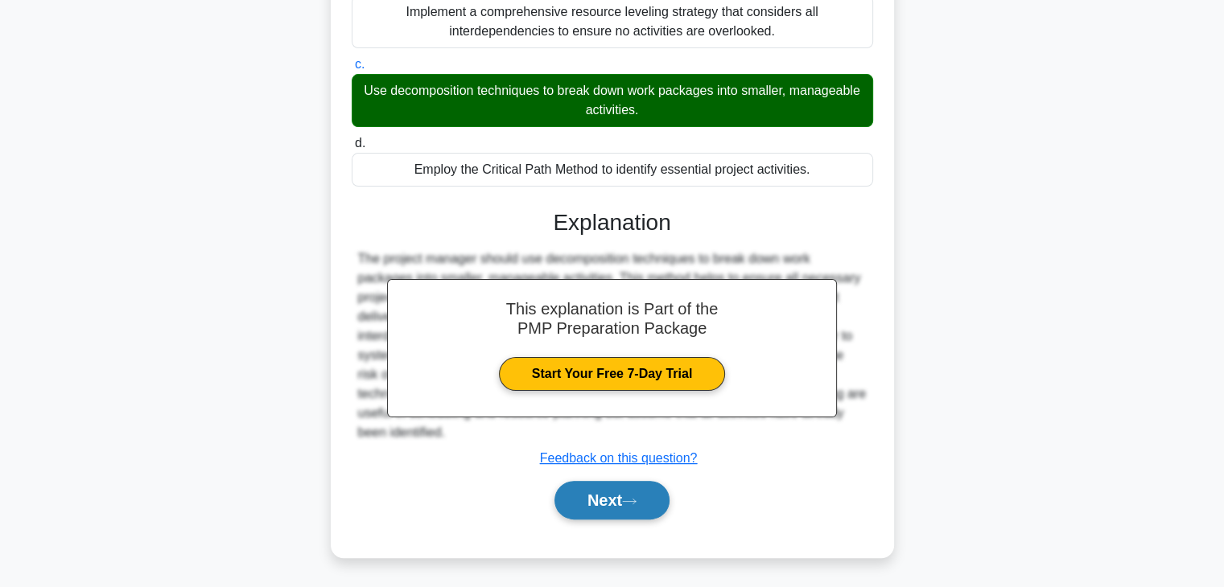
click at [594, 509] on button "Next" at bounding box center [611, 500] width 115 height 39
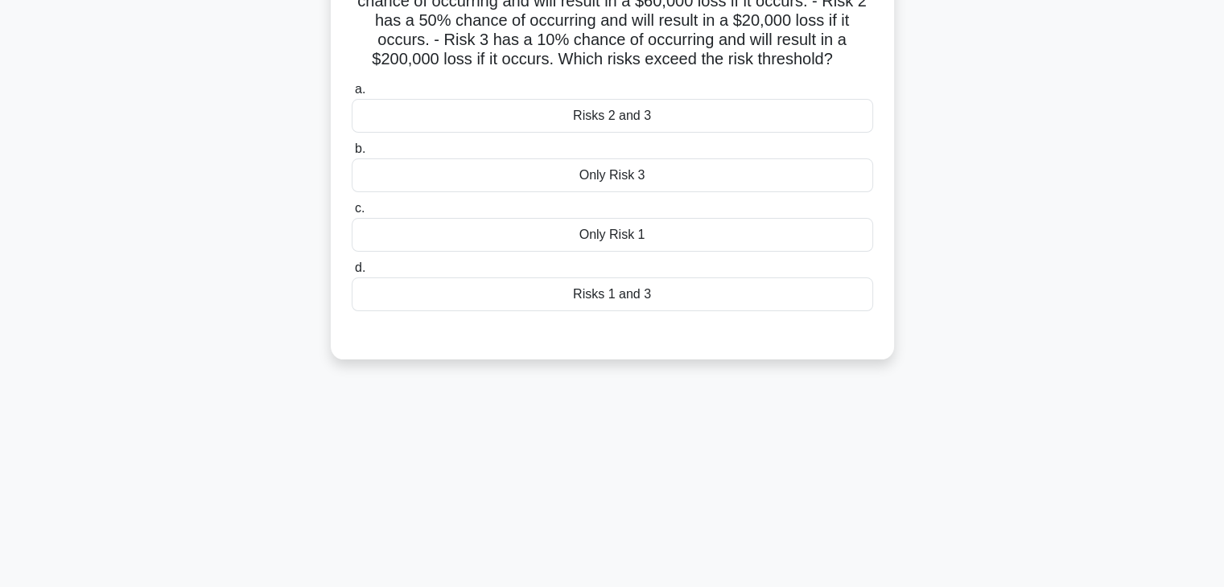
scroll to position [0, 0]
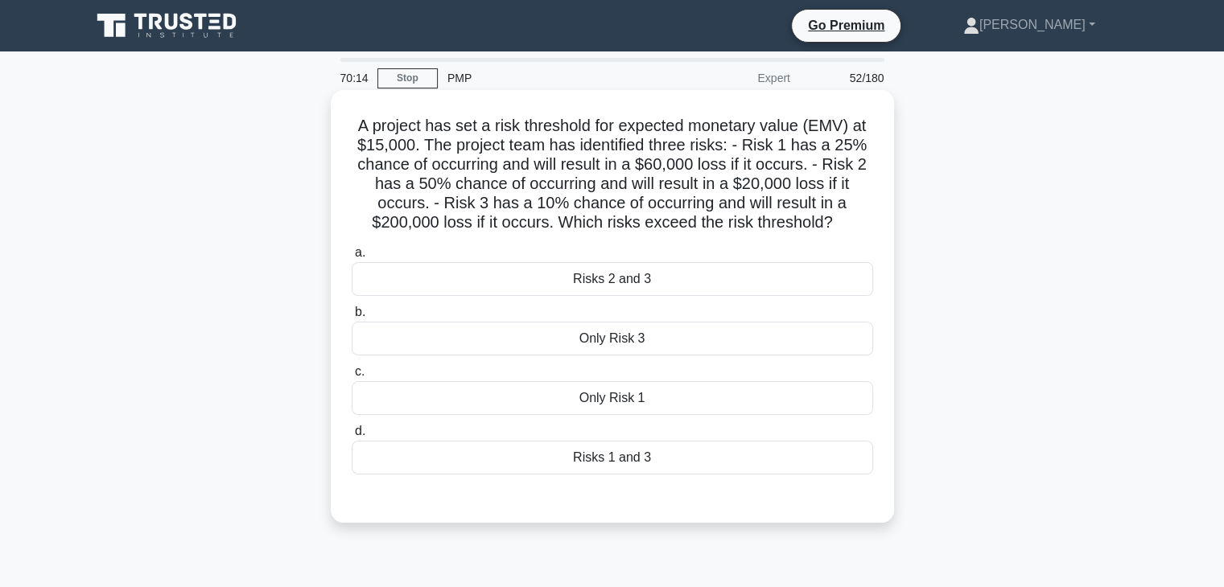
click at [621, 336] on div "Only Risk 3" at bounding box center [612, 339] width 521 height 34
click at [352, 318] on input "b. Only Risk 3" at bounding box center [352, 312] width 0 height 10
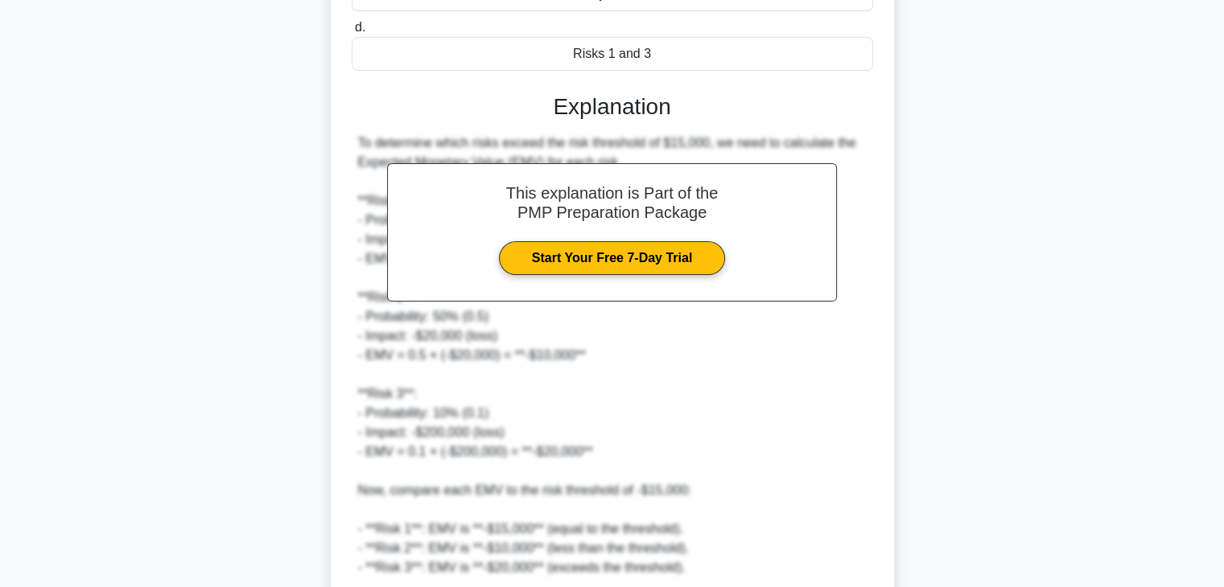
scroll to position [578, 0]
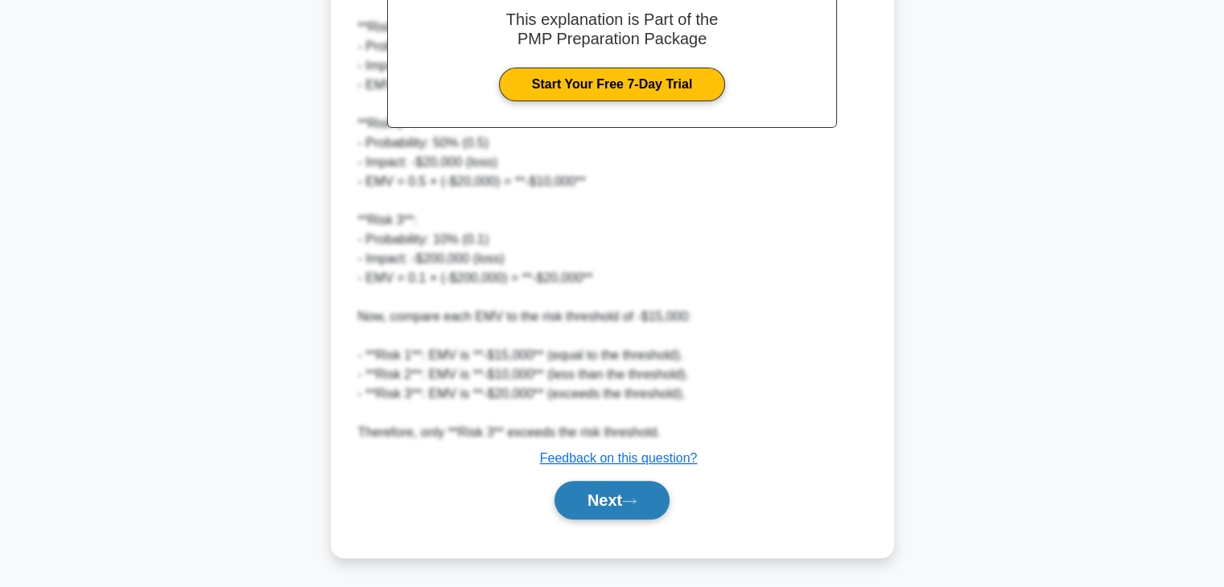
click at [609, 509] on button "Next" at bounding box center [611, 500] width 115 height 39
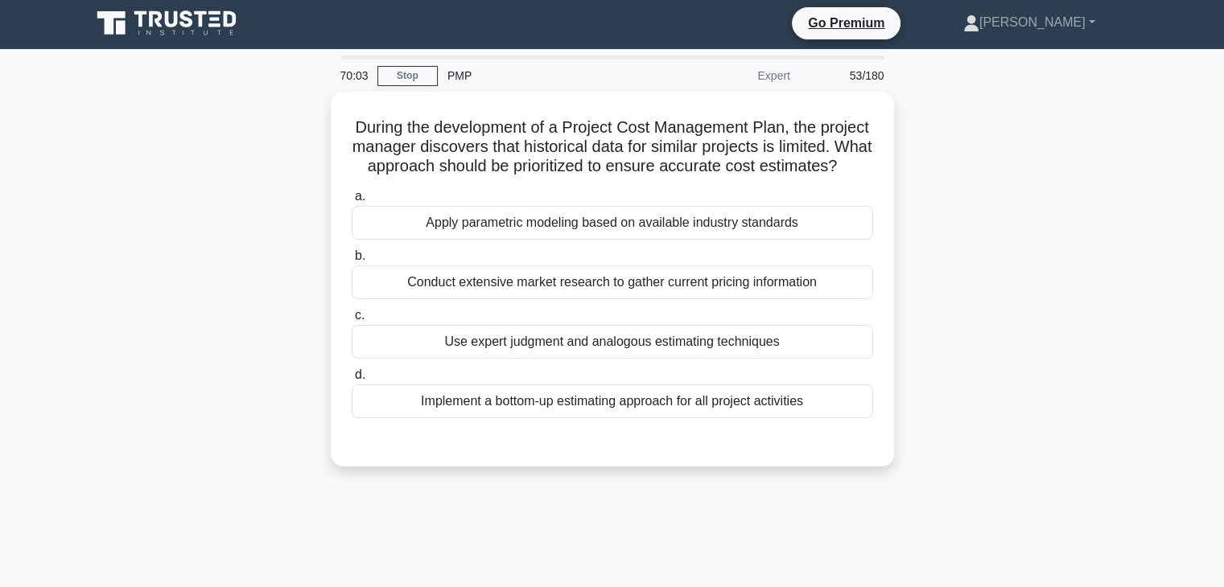
scroll to position [0, 0]
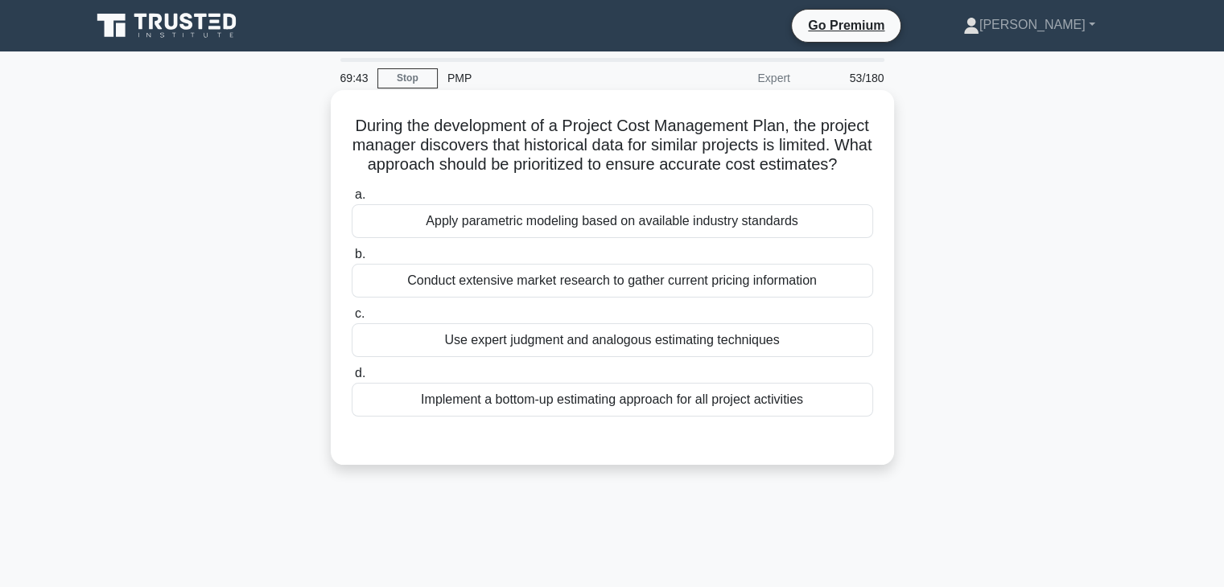
click at [621, 238] on div "Apply parametric modeling based on available industry standards" at bounding box center [612, 221] width 521 height 34
click at [352, 200] on input "a. Apply parametric modeling based on available industry standards" at bounding box center [352, 195] width 0 height 10
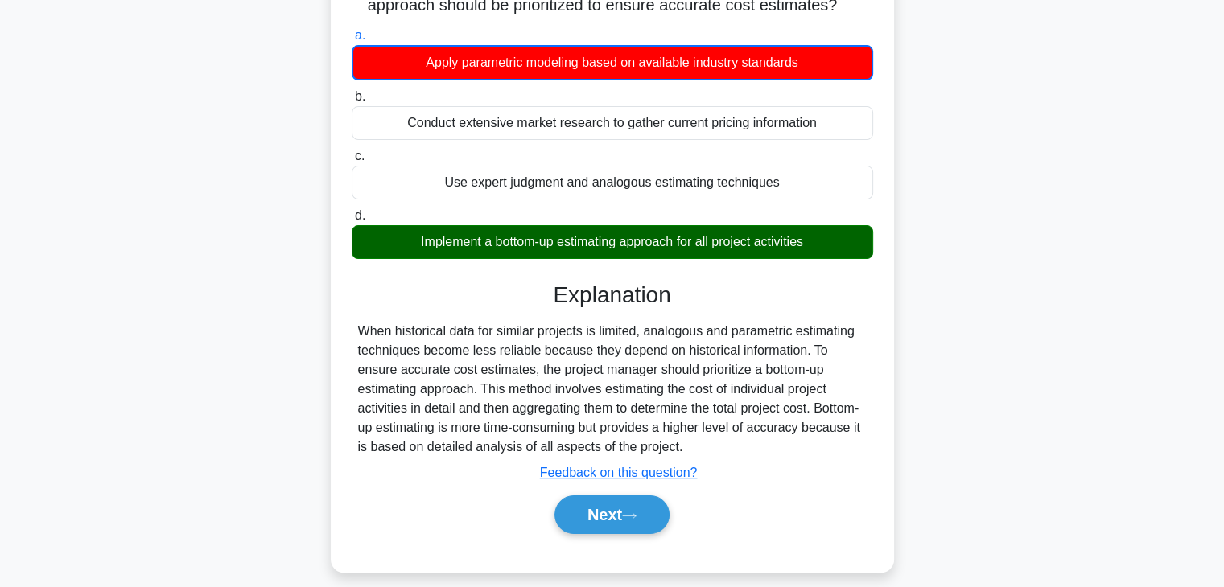
scroll to position [208, 0]
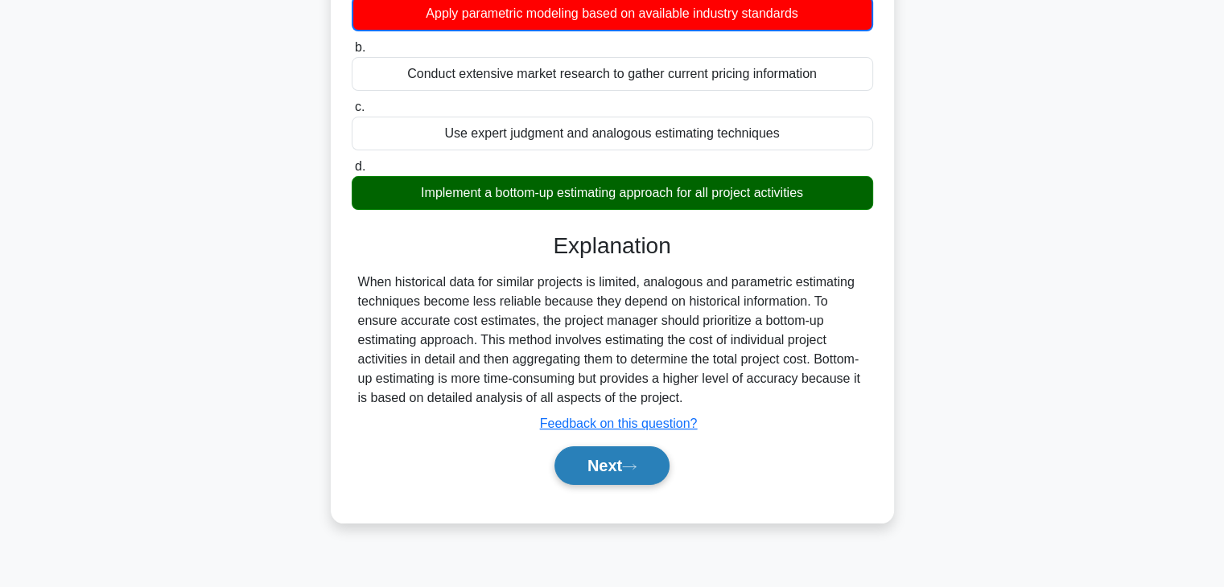
click at [625, 485] on button "Next" at bounding box center [611, 466] width 115 height 39
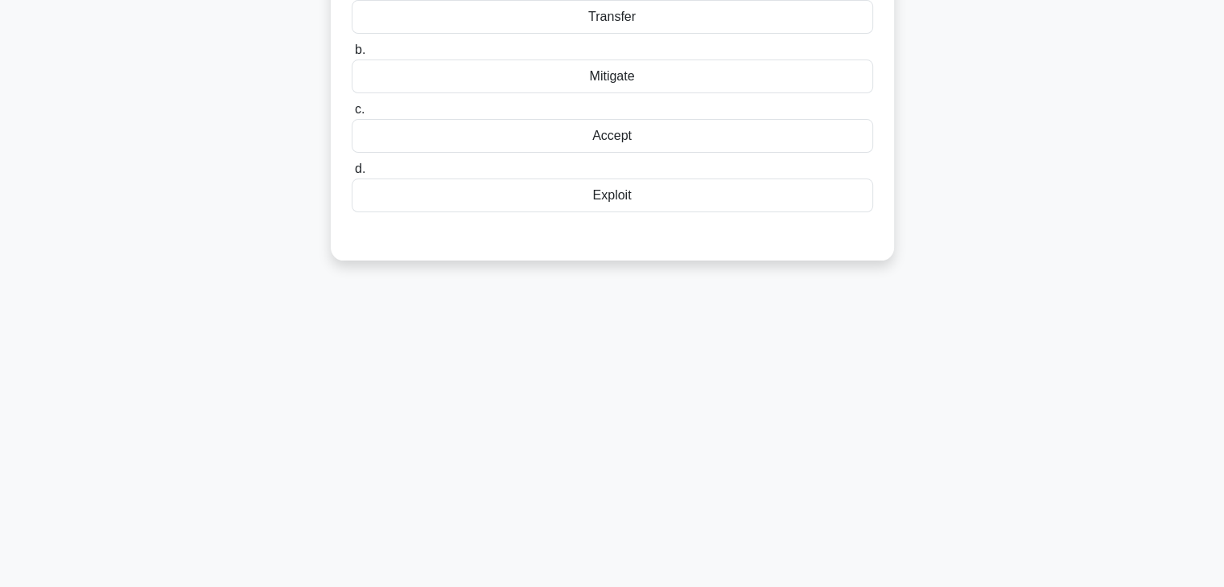
drag, startPoint x: 1194, startPoint y: 256, endPoint x: 1191, endPoint y: 240, distance: 16.4
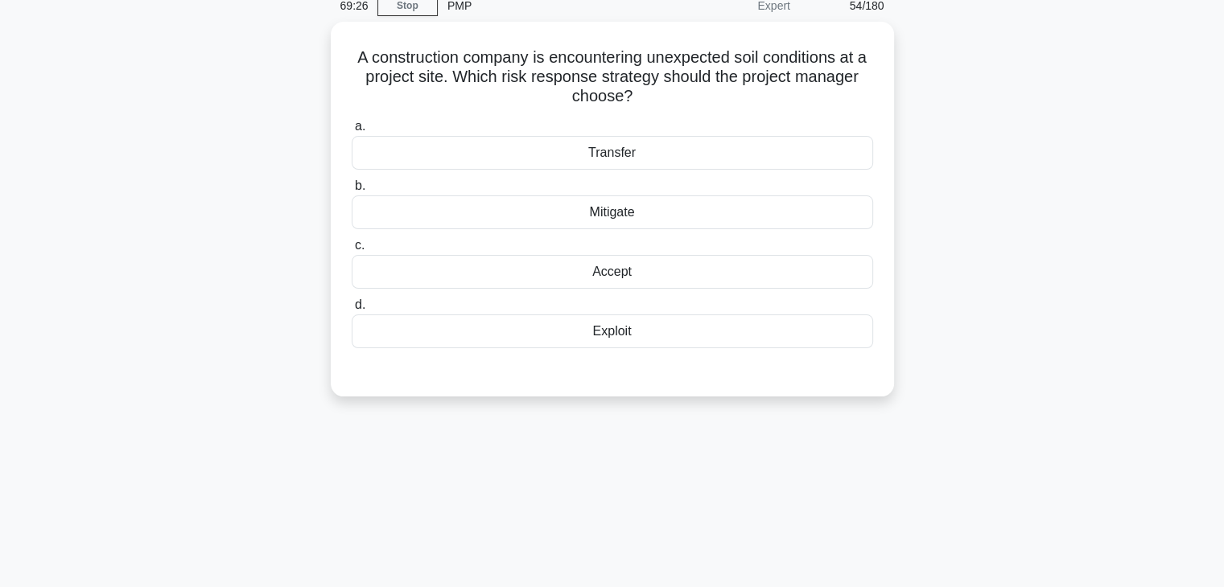
scroll to position [0, 0]
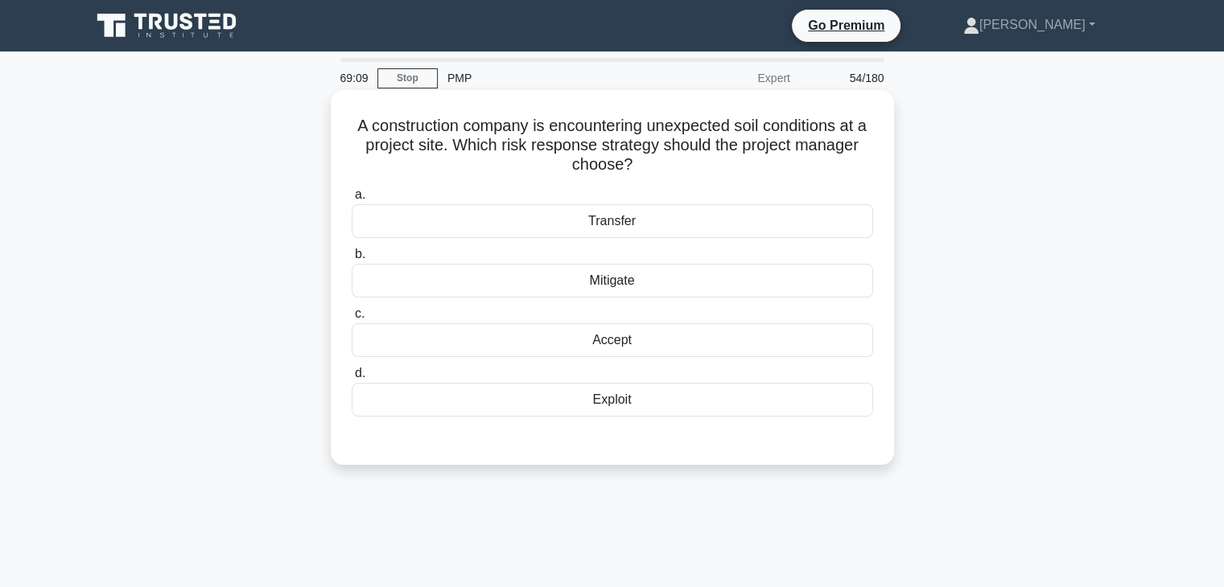
click at [642, 339] on div "Accept" at bounding box center [612, 340] width 521 height 34
click at [352, 319] on input "c. Accept" at bounding box center [352, 314] width 0 height 10
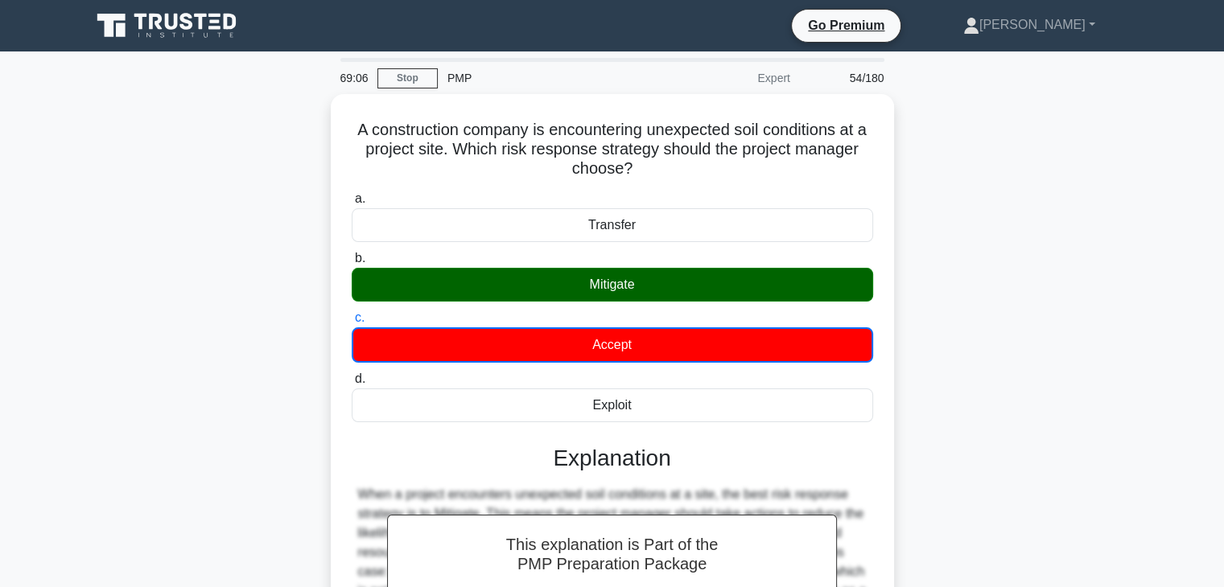
drag, startPoint x: 1235, startPoint y: 74, endPoint x: 939, endPoint y: 74, distance: 296.1
click at [939, 74] on div "69:06 Stop PMP Expert 54/180 A construction company is encountering unexpected …" at bounding box center [612, 460] width 1062 height 805
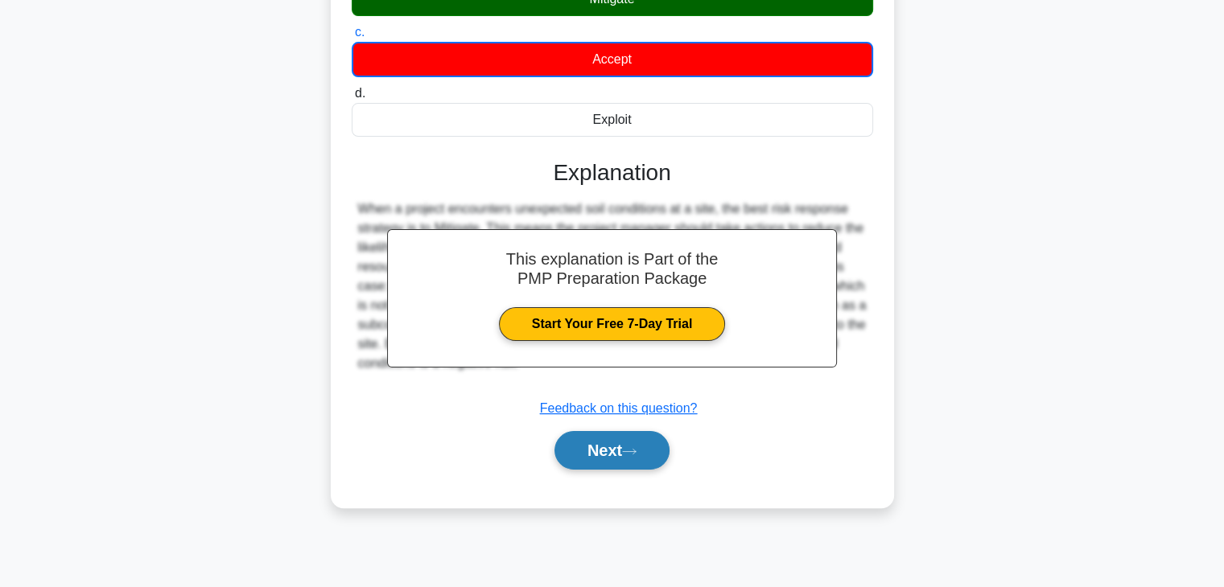
click at [618, 439] on button "Next" at bounding box center [611, 450] width 115 height 39
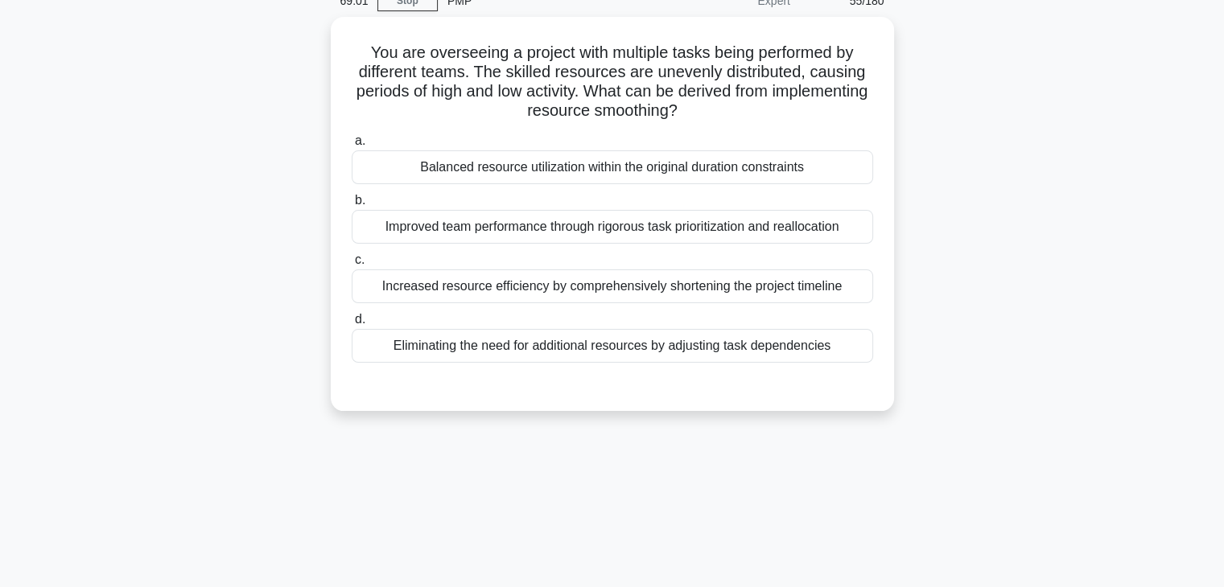
scroll to position [0, 0]
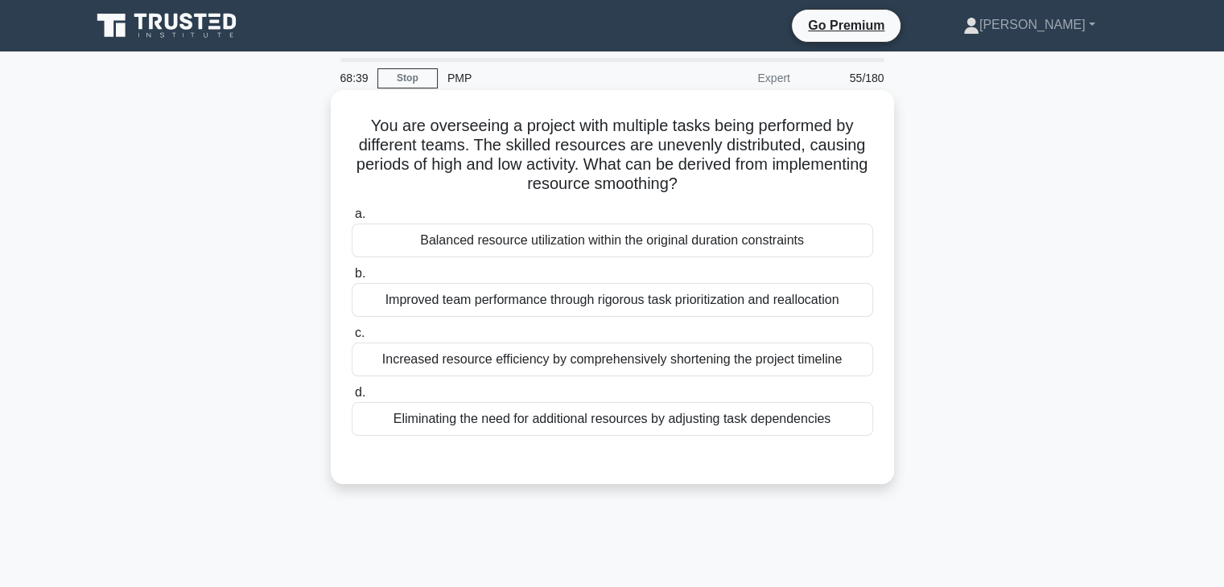
click at [528, 241] on div "Balanced resource utilization within the original duration constraints" at bounding box center [612, 241] width 521 height 34
click at [352, 220] on input "a. Balanced resource utilization within the original duration constraints" at bounding box center [352, 214] width 0 height 10
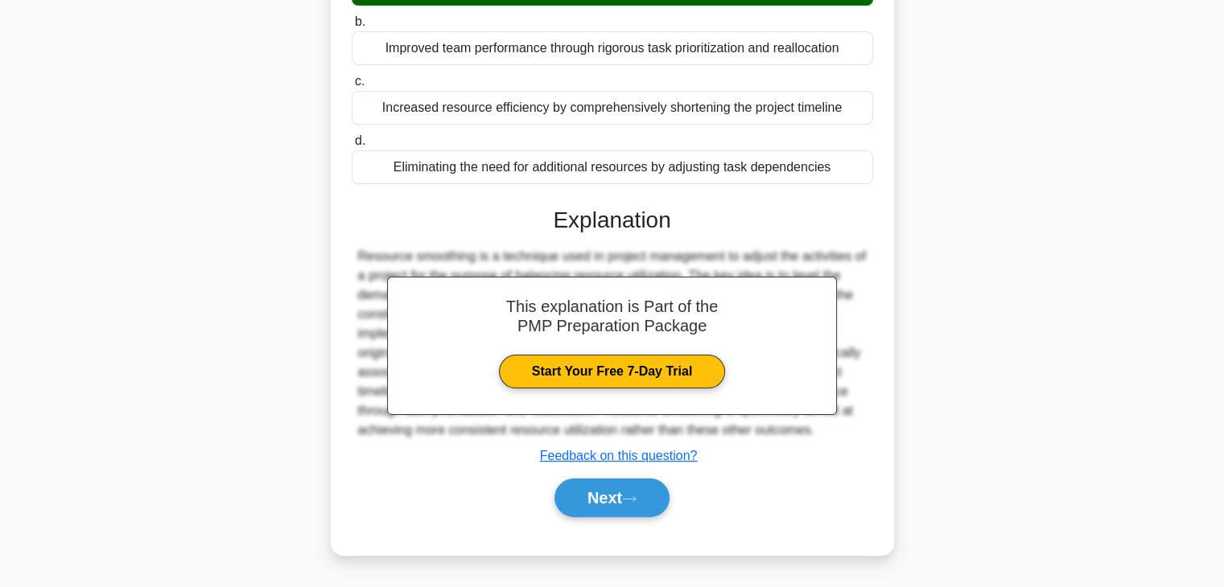
scroll to position [282, 0]
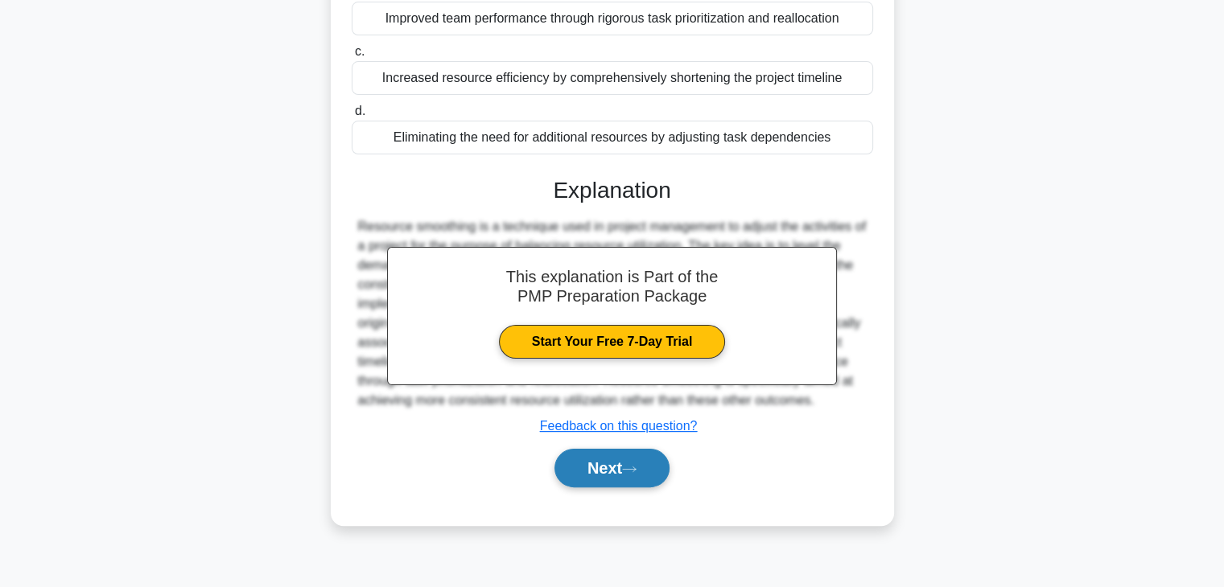
click at [615, 467] on button "Next" at bounding box center [611, 468] width 115 height 39
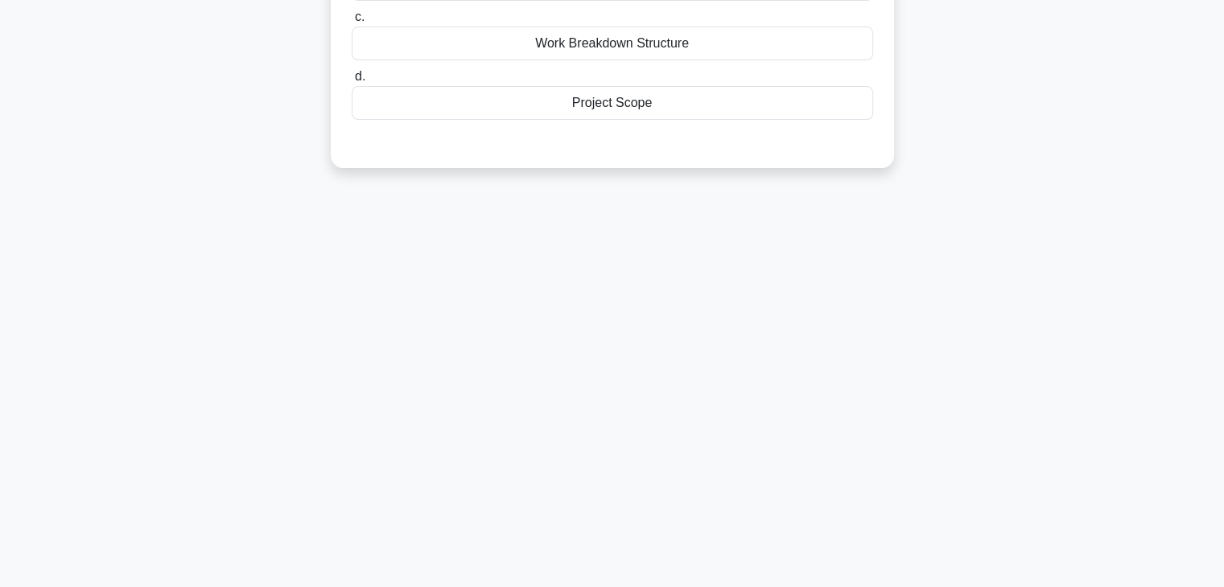
scroll to position [0, 0]
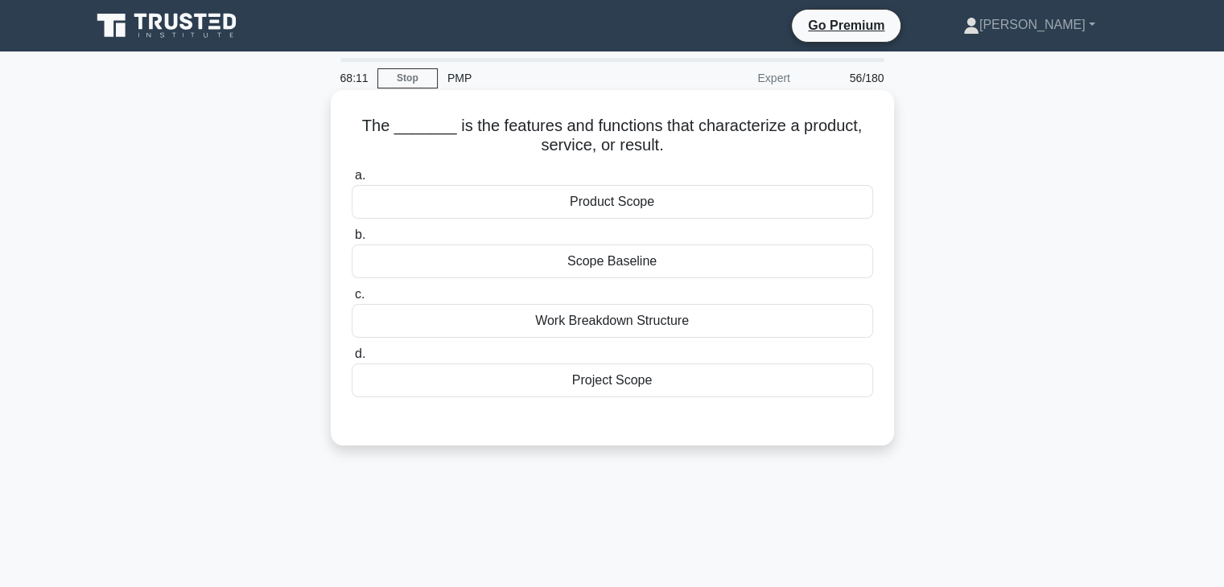
click at [610, 207] on div "Product Scope" at bounding box center [612, 202] width 521 height 34
click at [352, 181] on input "a. Product Scope" at bounding box center [352, 176] width 0 height 10
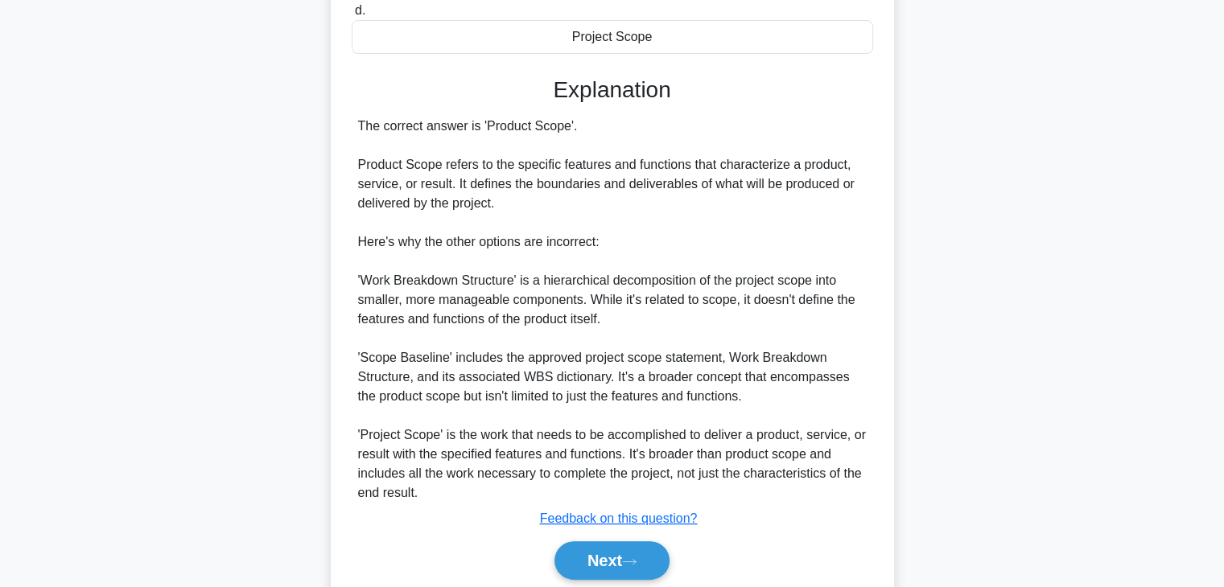
scroll to position [373, 0]
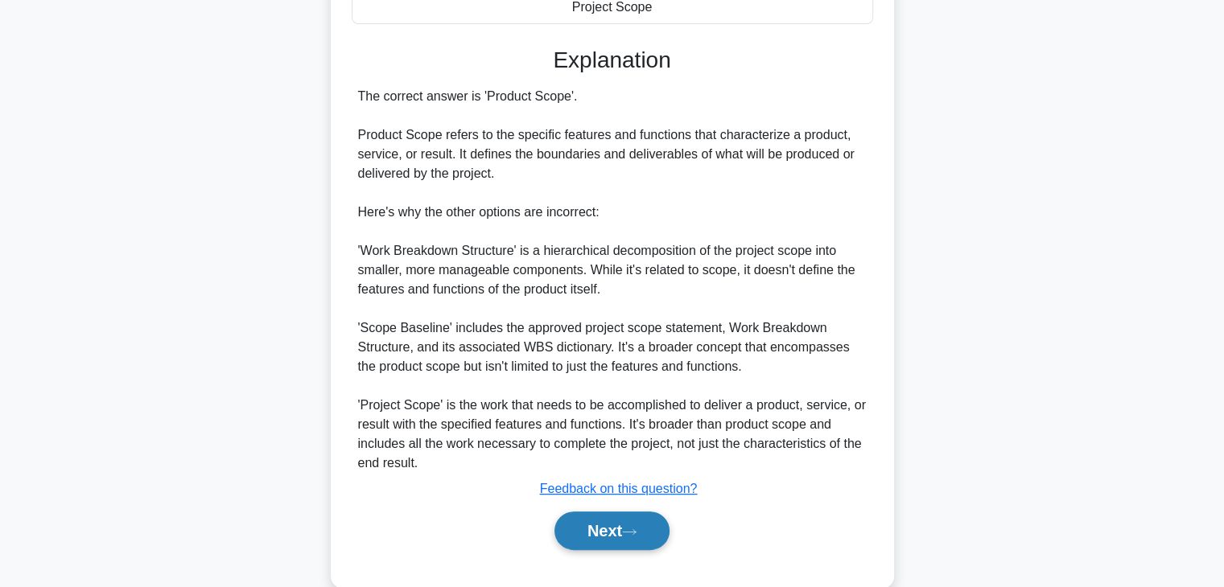
click at [590, 541] on button "Next" at bounding box center [611, 531] width 115 height 39
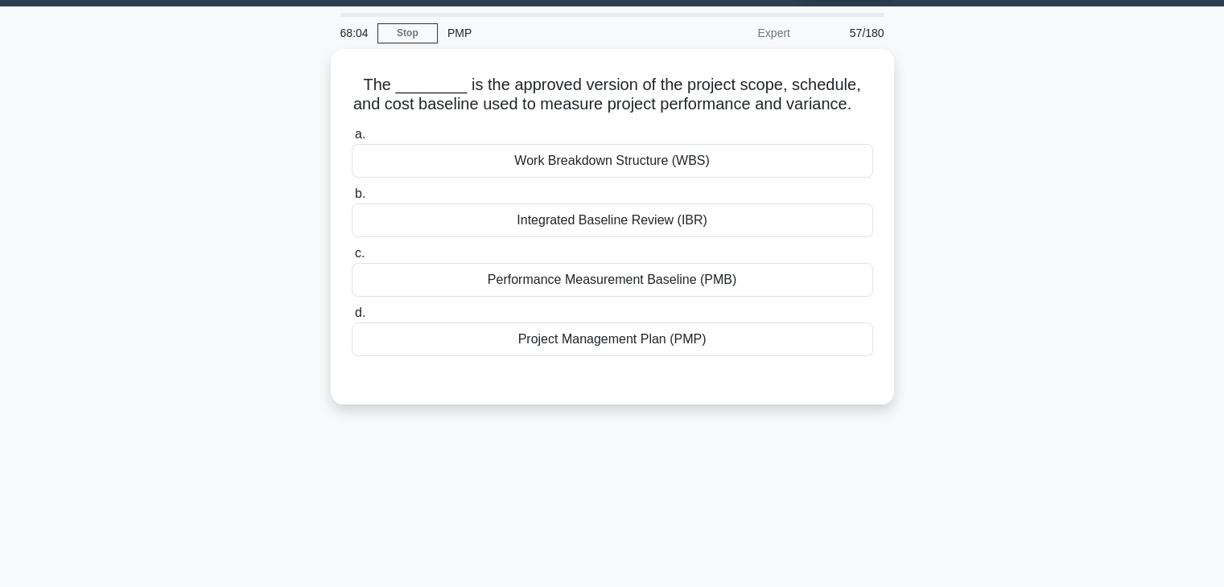
scroll to position [0, 0]
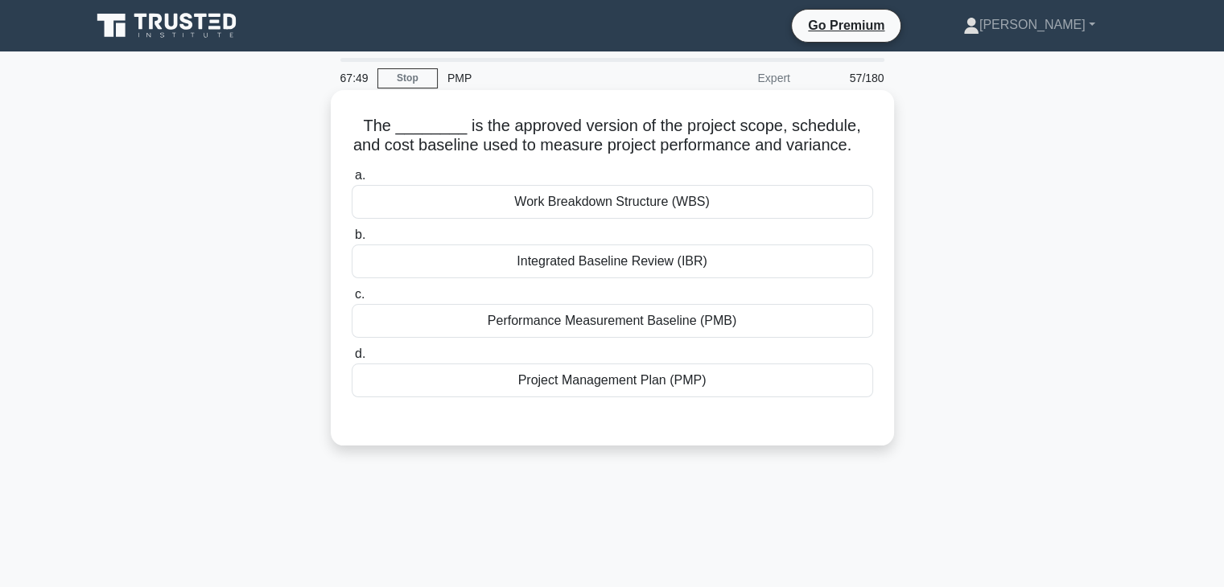
click at [583, 395] on div "Project Management Plan (PMP)" at bounding box center [612, 381] width 521 height 34
click at [352, 360] on input "d. Project Management Plan (PMP)" at bounding box center [352, 354] width 0 height 10
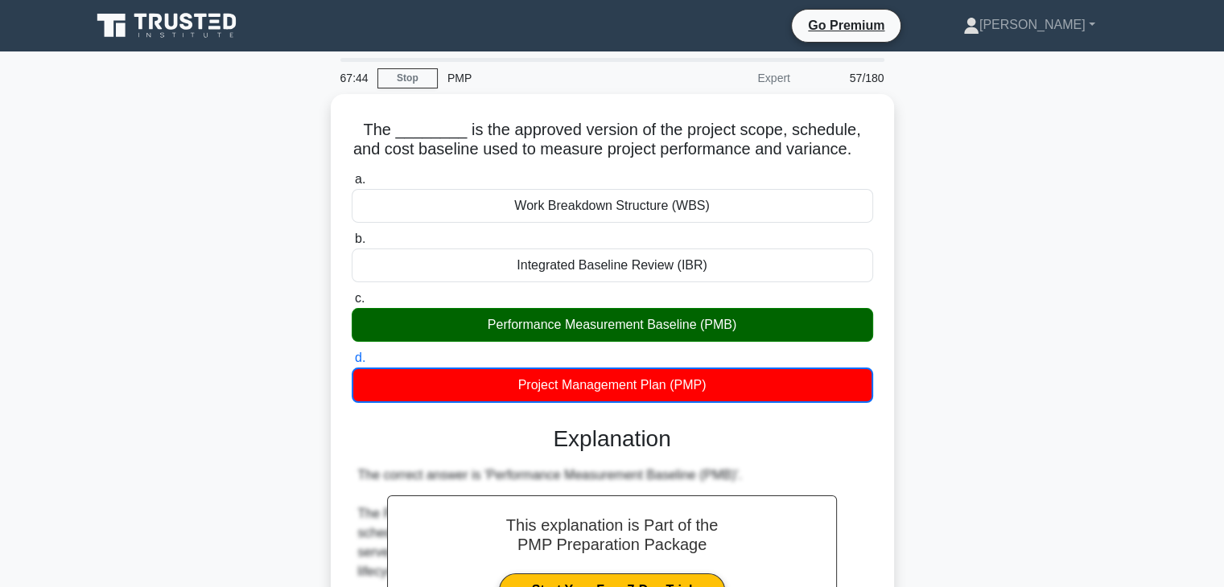
drag, startPoint x: 1235, startPoint y: 288, endPoint x: 968, endPoint y: 256, distance: 269.1
click at [968, 256] on div "The ________ is the approved version of the project scope, schedule, and cost b…" at bounding box center [612, 588] width 1062 height 989
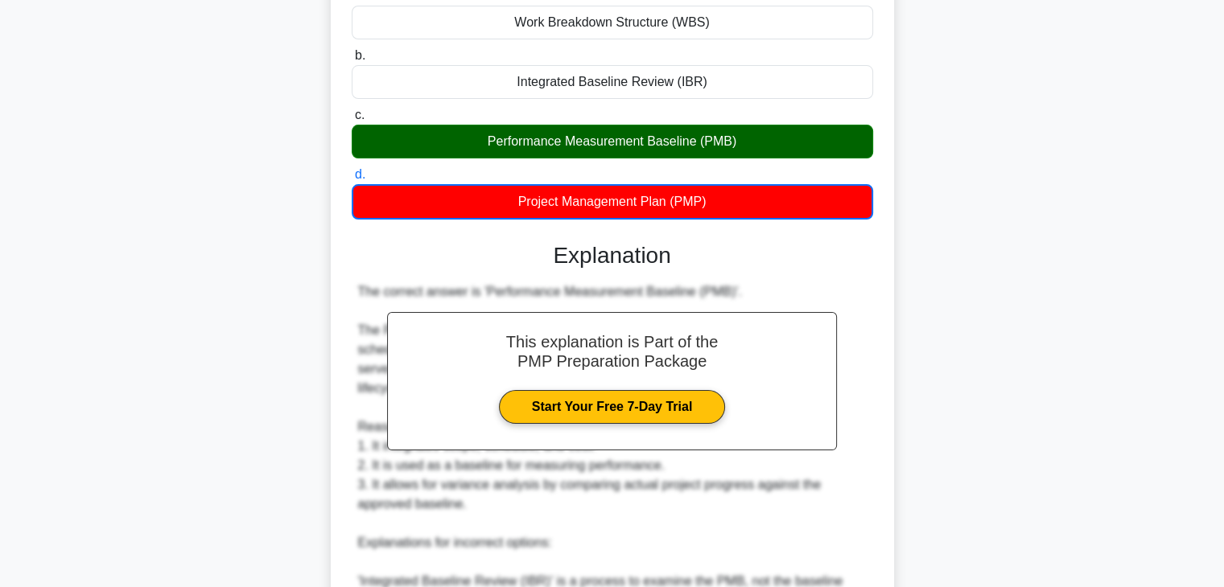
scroll to position [241, 0]
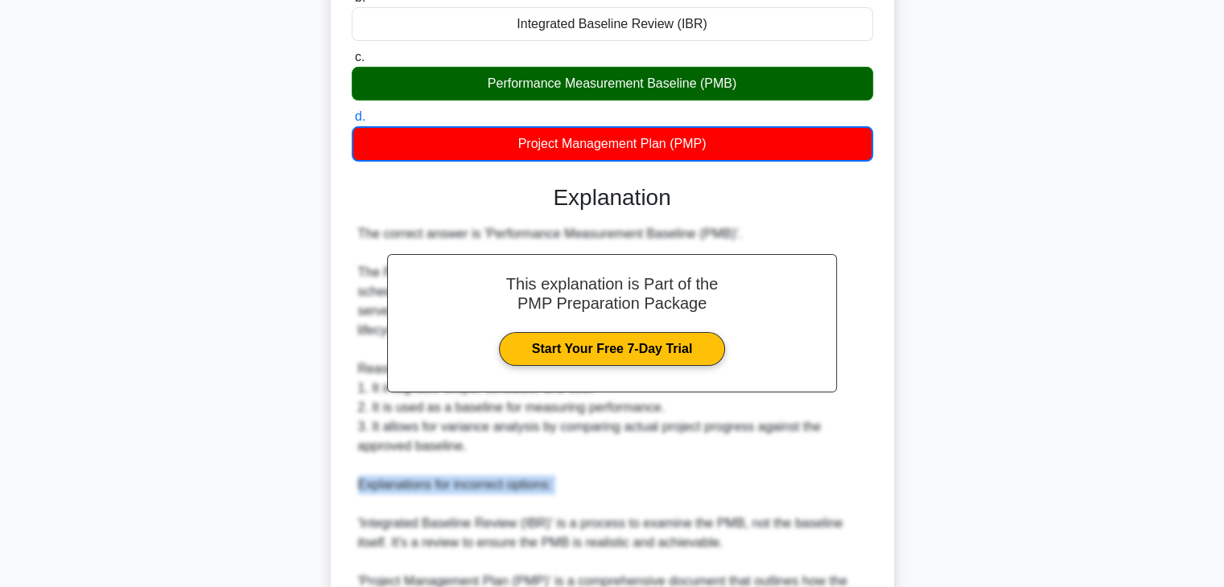
drag, startPoint x: 1235, startPoint y: 415, endPoint x: 1165, endPoint y: 476, distance: 92.4
click at [1165, 476] on main "67:41 Stop PMP Expert 57/180 The ________ is the approved version of the projec…" at bounding box center [612, 329] width 1224 height 1038
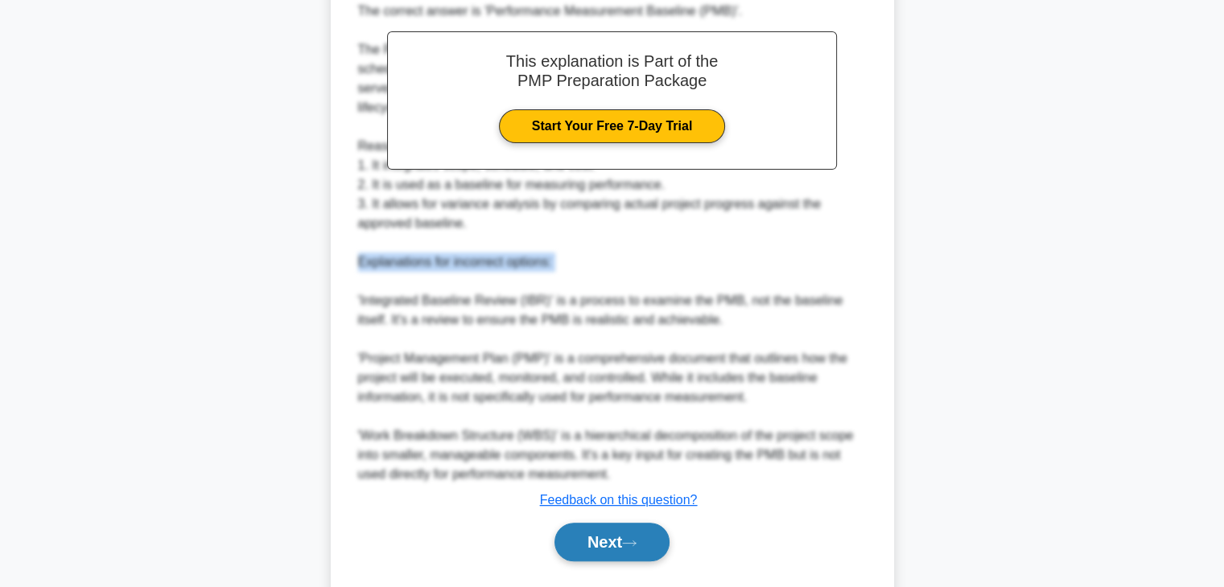
click at [570, 523] on button "Next" at bounding box center [611, 542] width 115 height 39
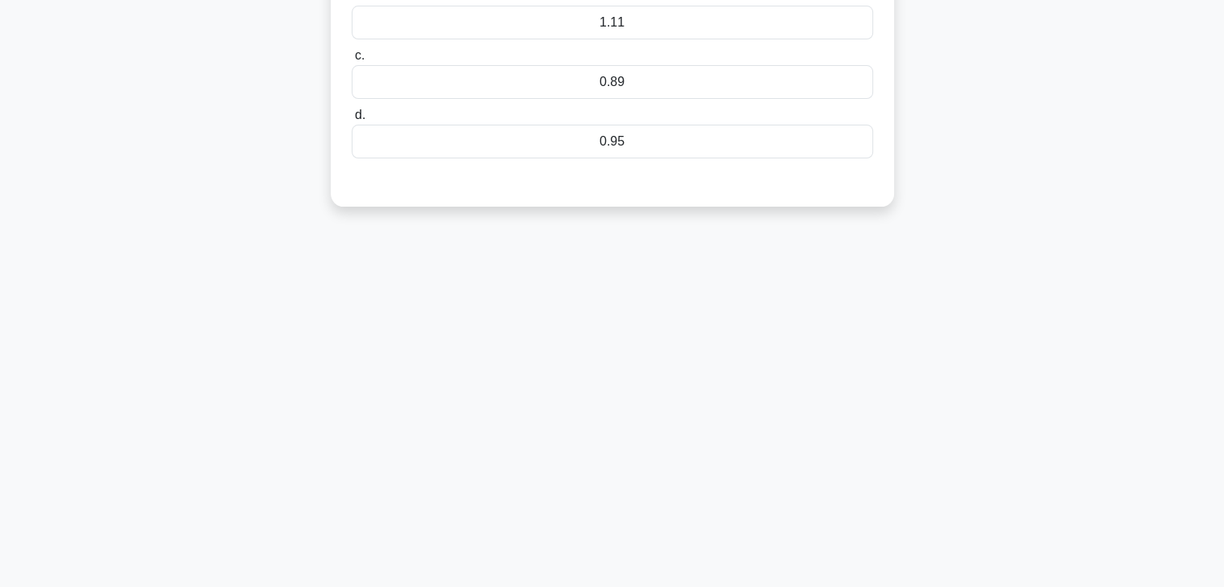
scroll to position [0, 0]
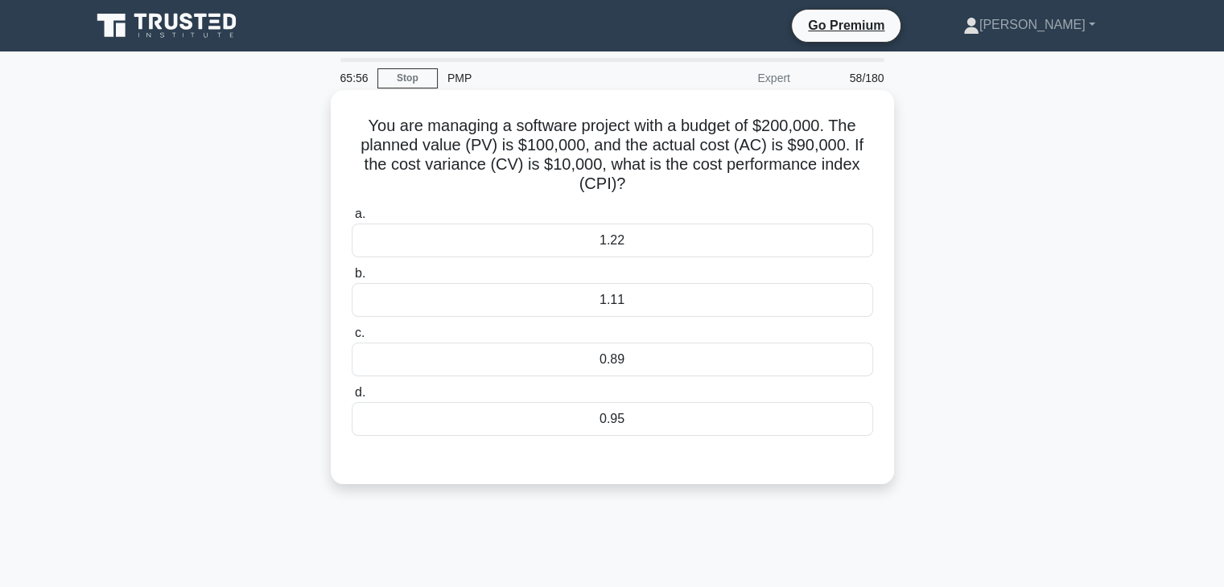
click at [628, 280] on label "b. 1.11" at bounding box center [612, 290] width 521 height 53
click at [352, 279] on input "b. 1.11" at bounding box center [352, 274] width 0 height 10
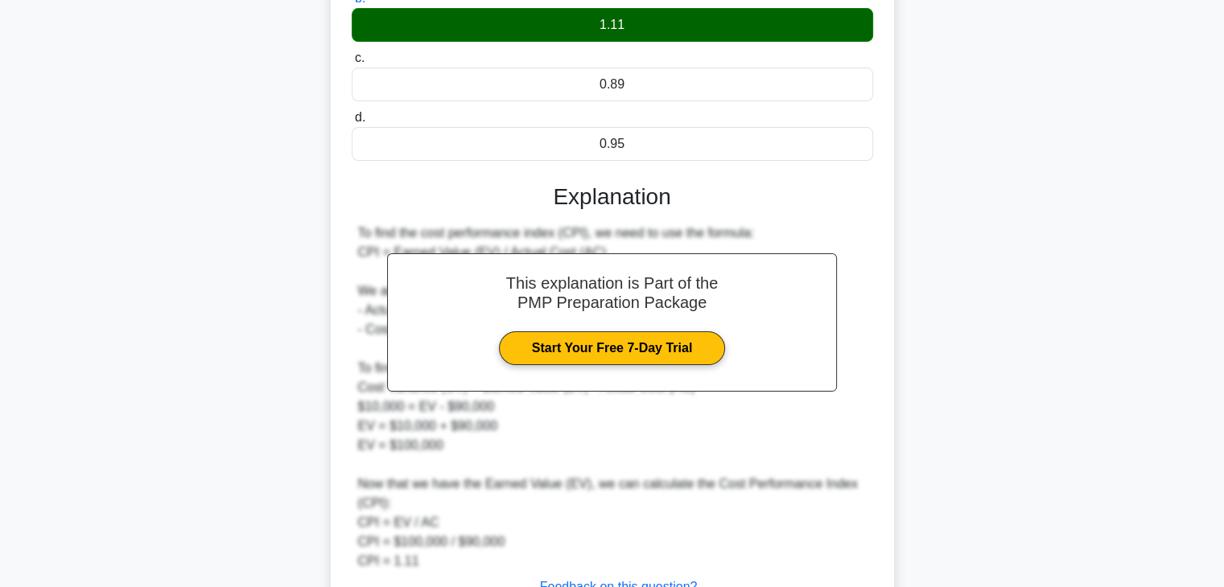
scroll to position [404, 0]
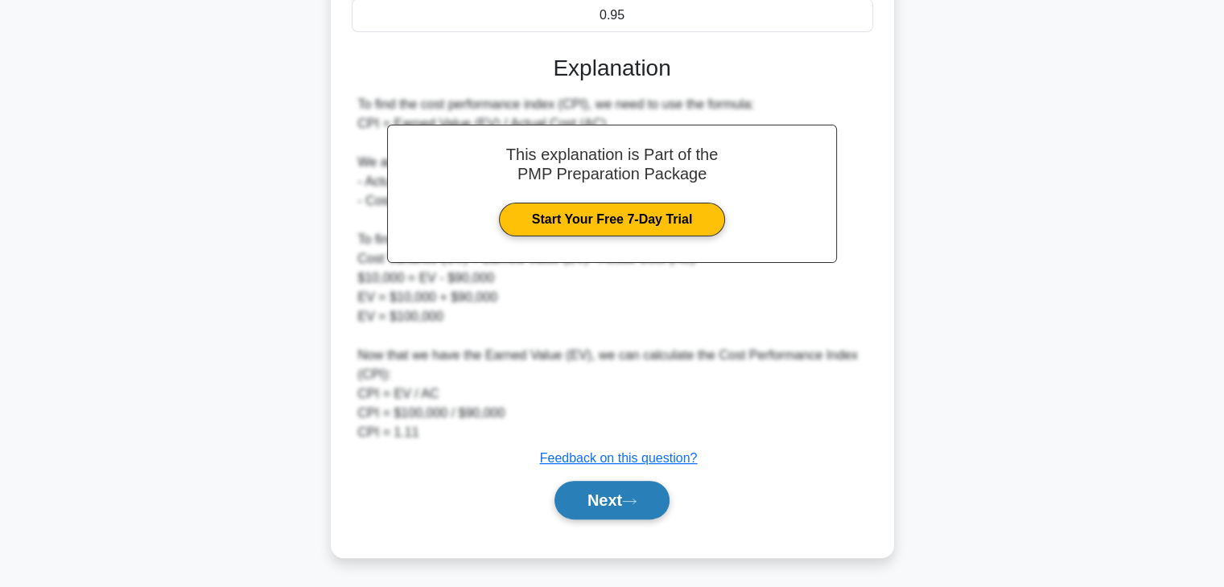
click at [615, 509] on button "Next" at bounding box center [611, 500] width 115 height 39
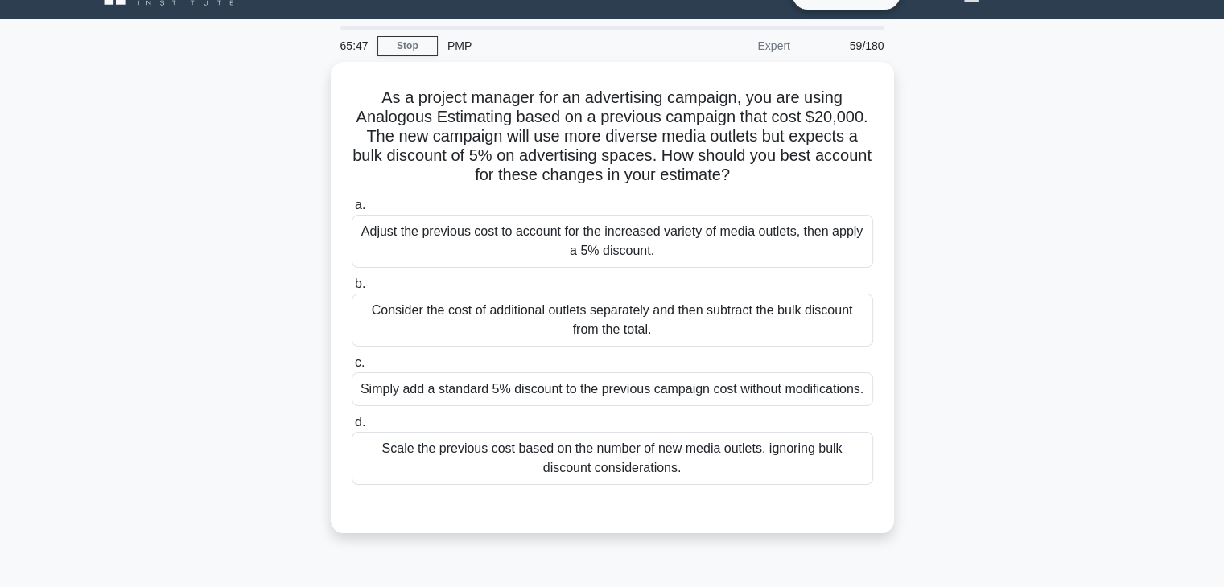
scroll to position [29, 0]
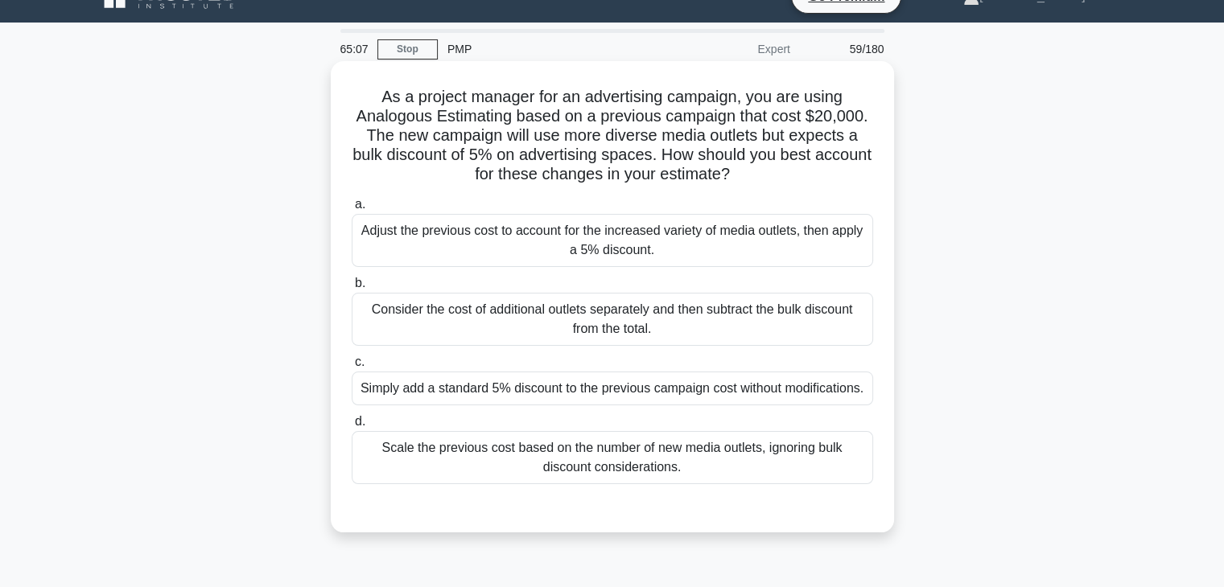
click at [600, 233] on div "Adjust the previous cost to account for the increased variety of media outlets,…" at bounding box center [612, 240] width 521 height 53
click at [352, 210] on input "a. Adjust the previous cost to account for the increased variety of media outle…" at bounding box center [352, 205] width 0 height 10
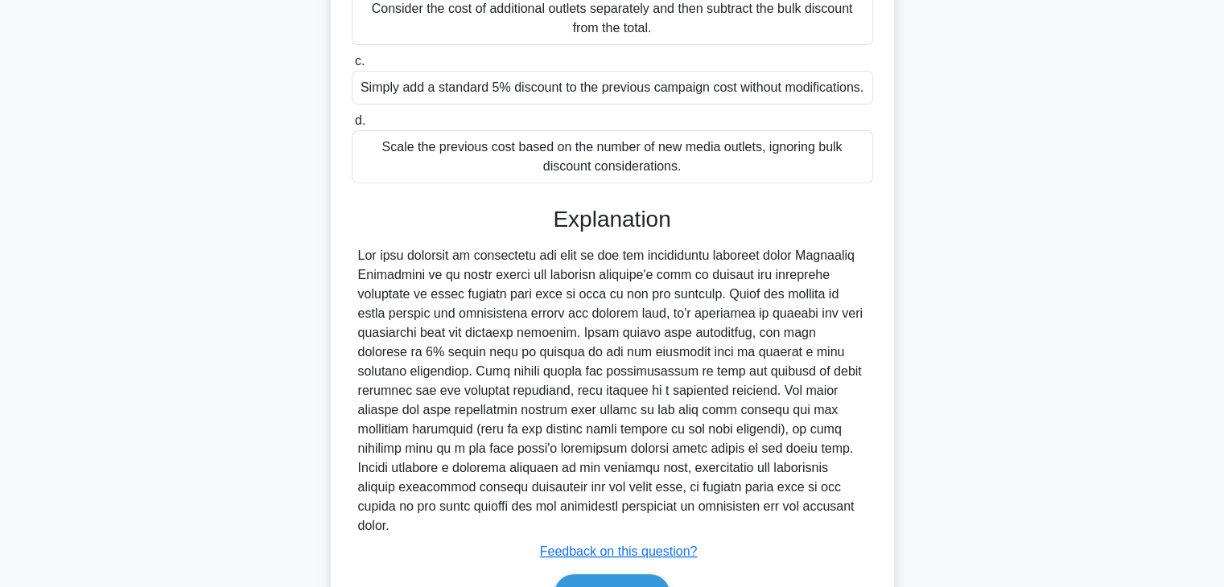
scroll to position [338, 0]
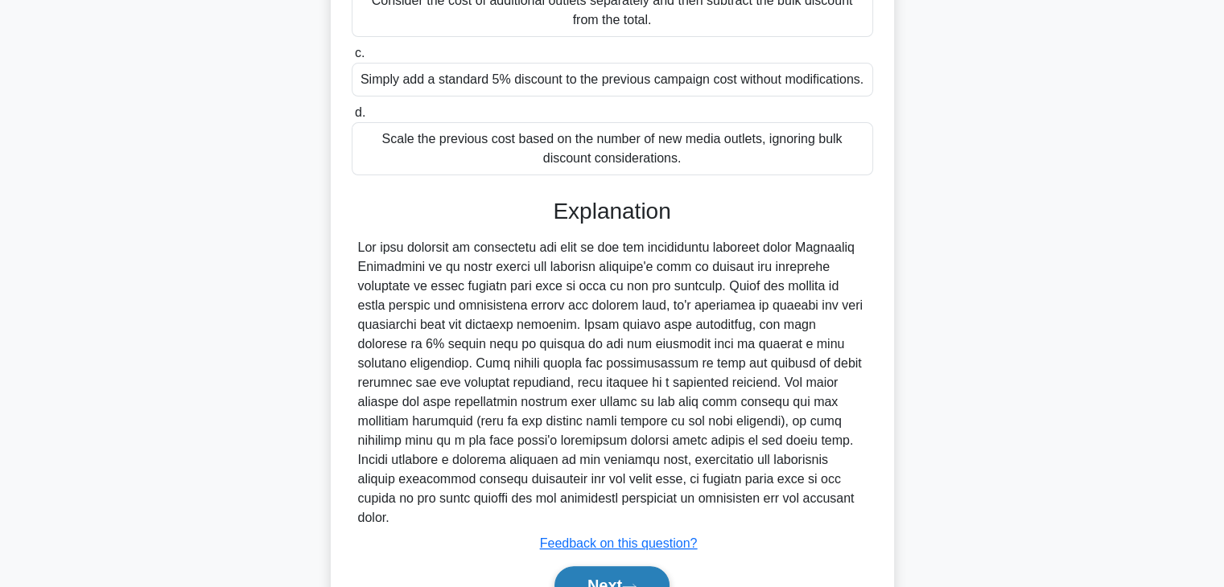
click at [573, 566] on button "Next" at bounding box center [611, 585] width 115 height 39
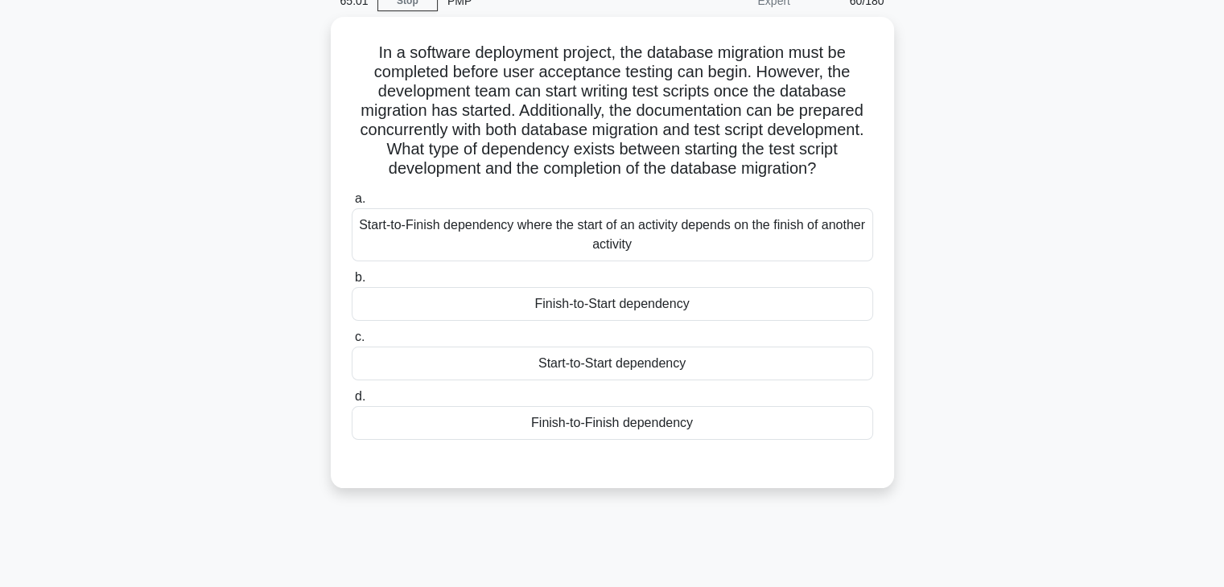
scroll to position [39, 0]
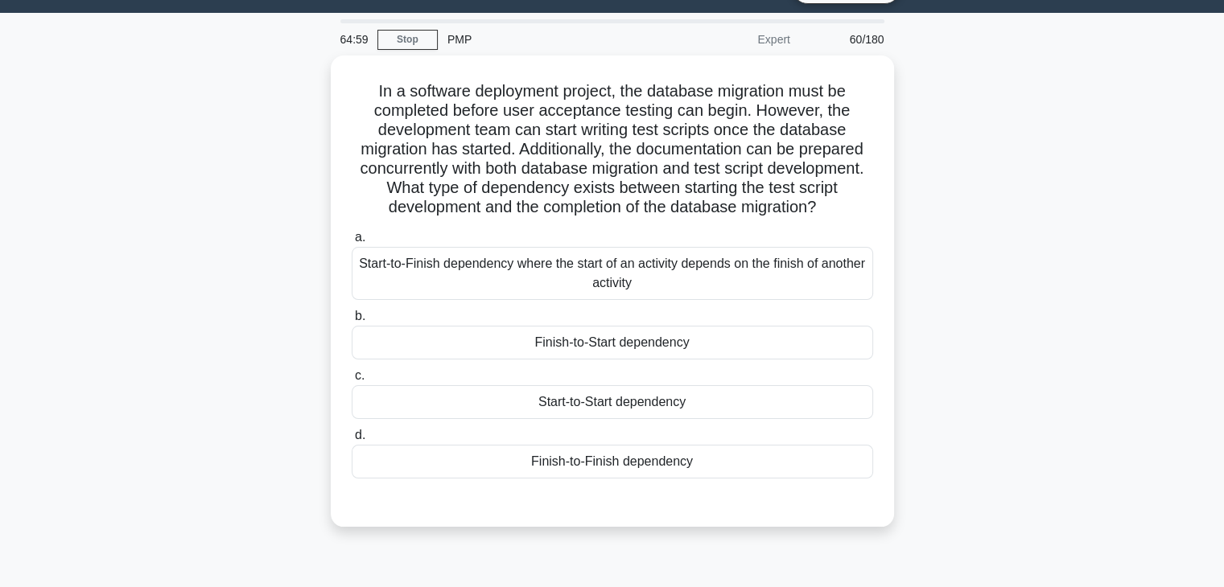
click at [1212, 186] on main "64:59 Stop PMP Expert 60/180 .spinner_0XTQ{transform-origin:center;animation:sp…" at bounding box center [612, 421] width 1224 height 817
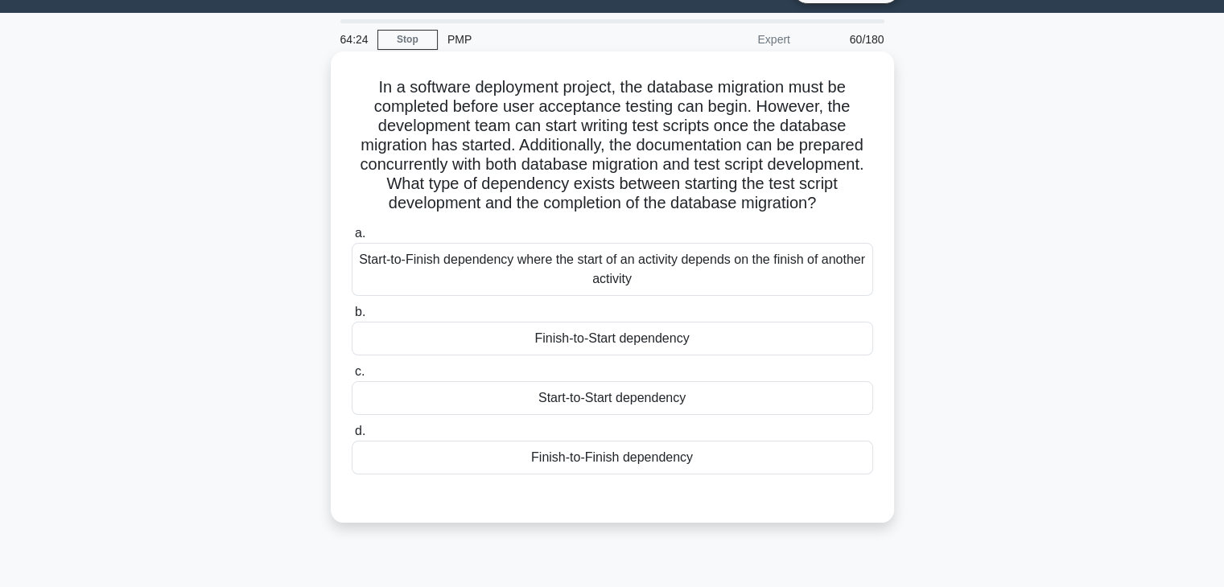
drag, startPoint x: 599, startPoint y: 407, endPoint x: 556, endPoint y: 417, distance: 43.7
click at [556, 415] on div "Start-to-Start dependency" at bounding box center [612, 398] width 521 height 34
click at [352, 377] on input "c. Start-to-Start dependency" at bounding box center [352, 372] width 0 height 10
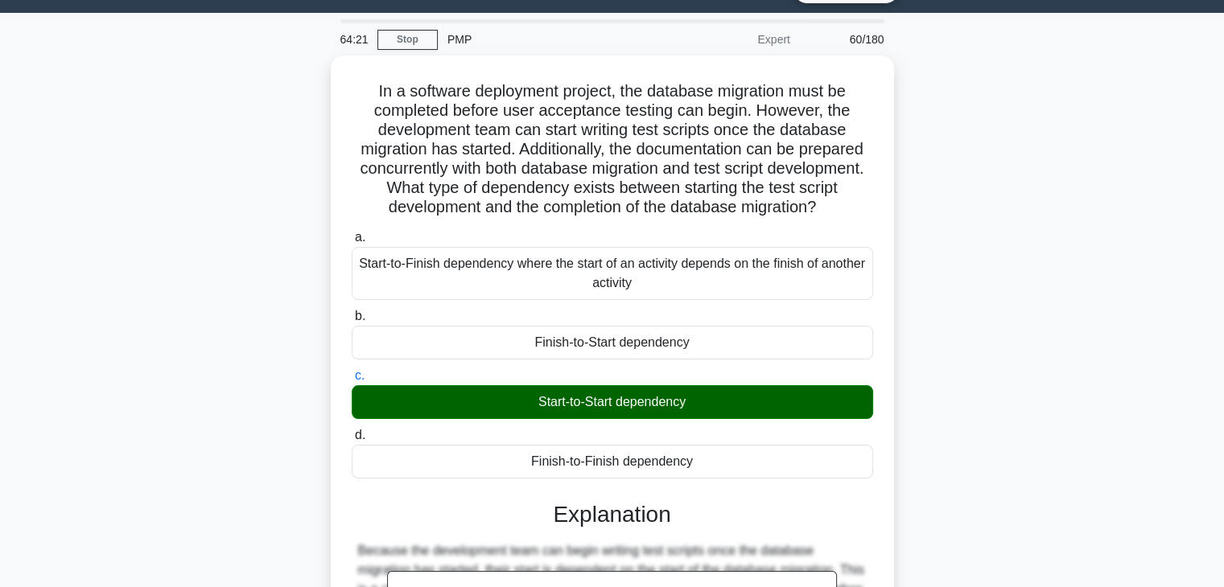
drag, startPoint x: 1235, startPoint y: 142, endPoint x: 1085, endPoint y: 484, distance: 372.5
click at [1085, 484] on div "In a software deployment project, the database migration must be completed befo…" at bounding box center [612, 462] width 1062 height 813
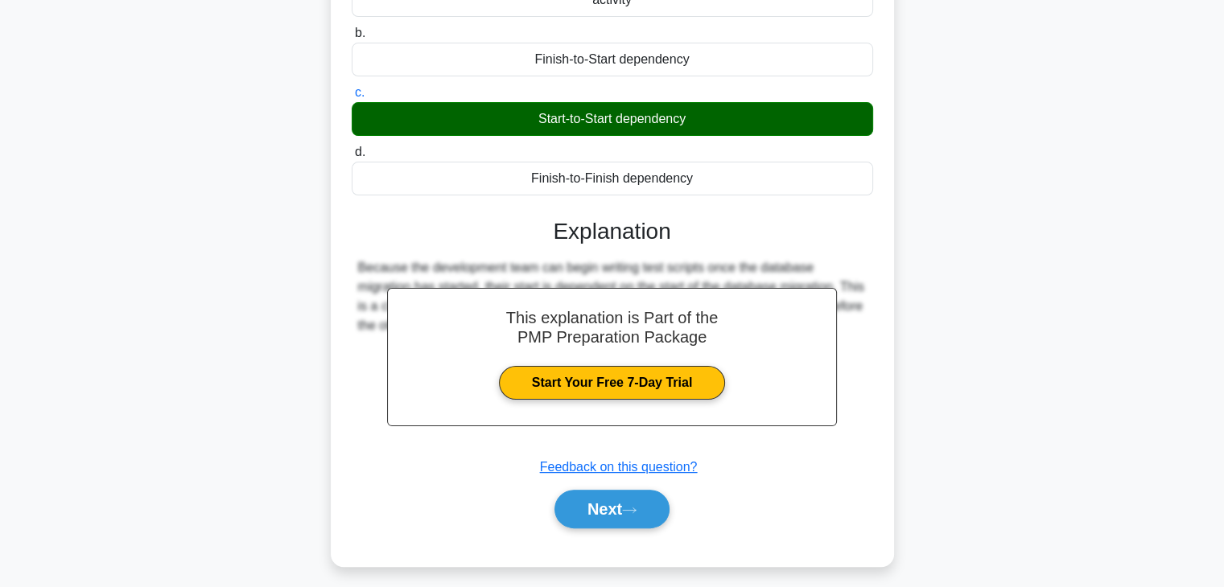
scroll to position [323, 0]
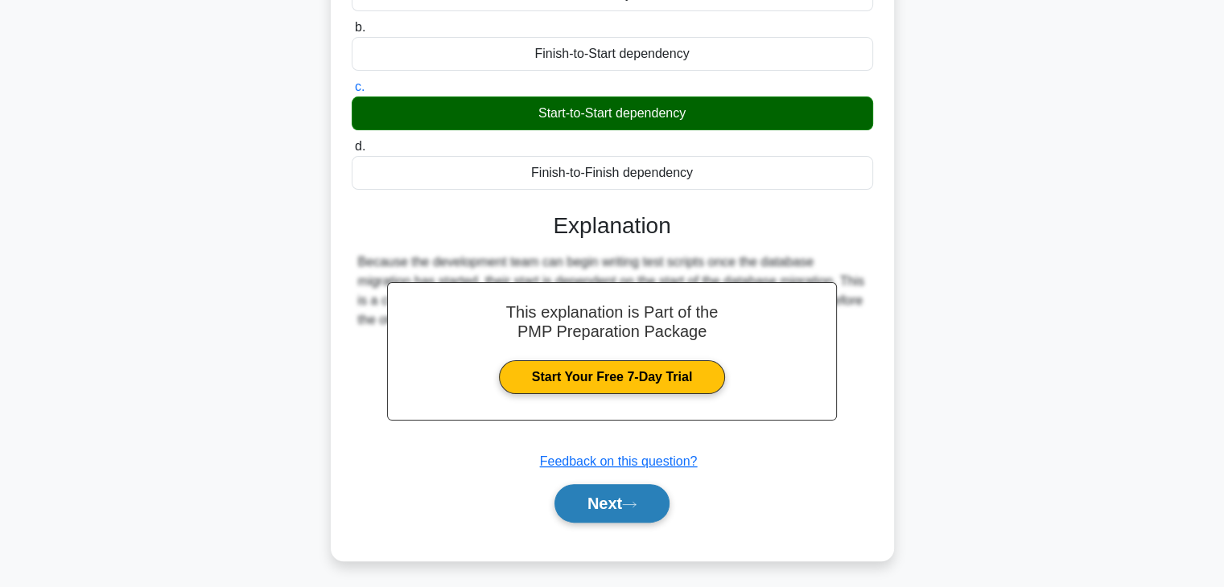
click at [596, 520] on button "Next" at bounding box center [611, 503] width 115 height 39
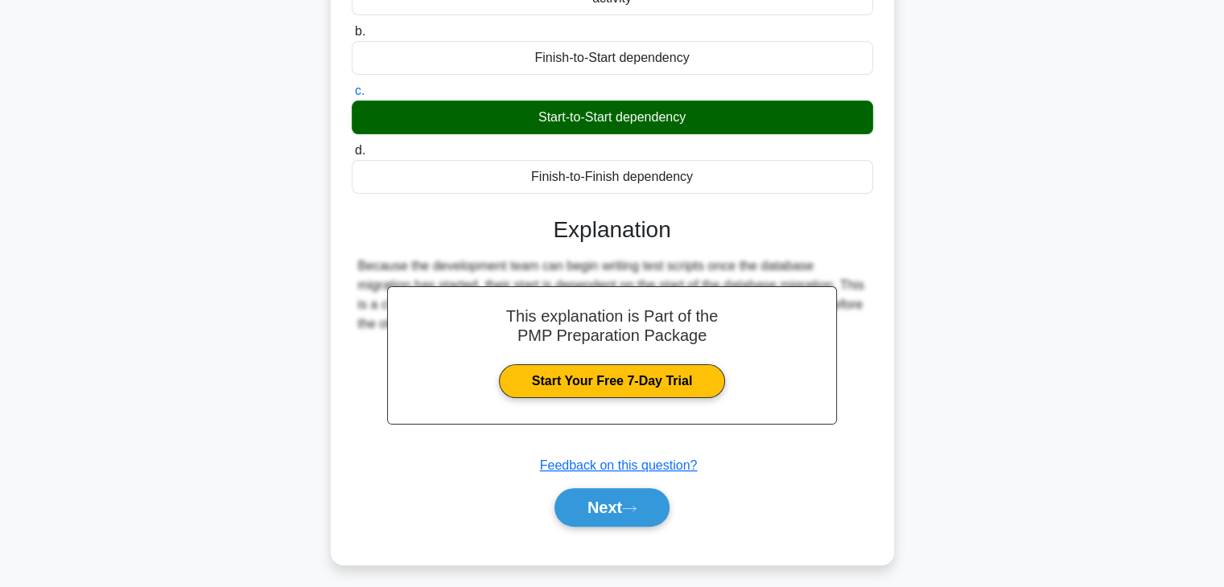
scroll to position [282, 0]
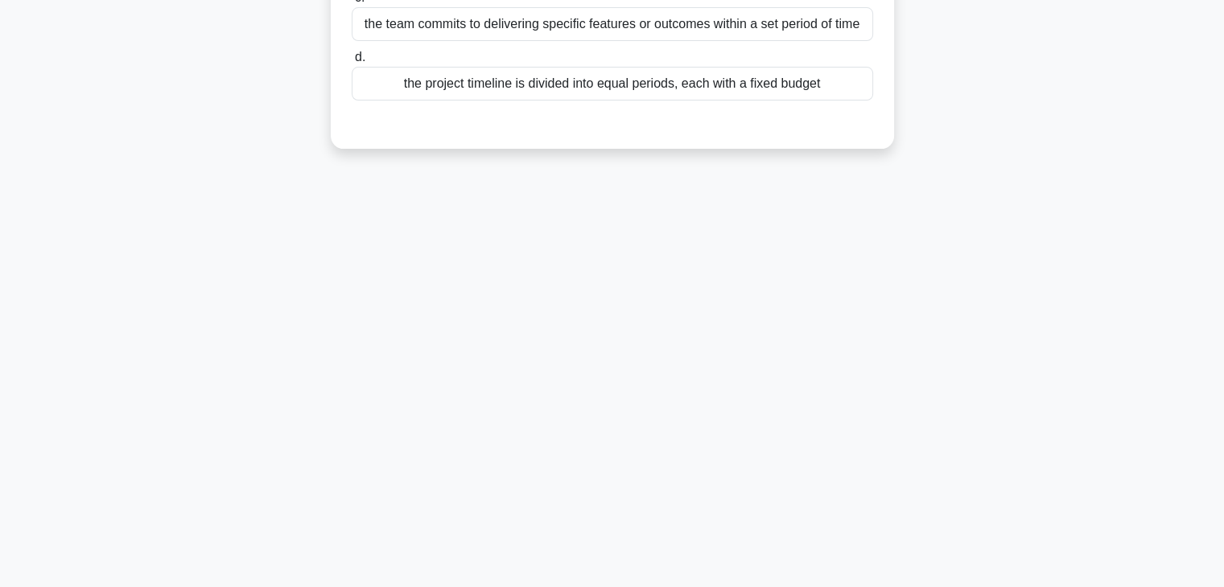
drag, startPoint x: 1228, startPoint y: 264, endPoint x: 1229, endPoint y: 146, distance: 118.3
drag, startPoint x: 1229, startPoint y: 146, endPoint x: 1142, endPoint y: 80, distance: 109.3
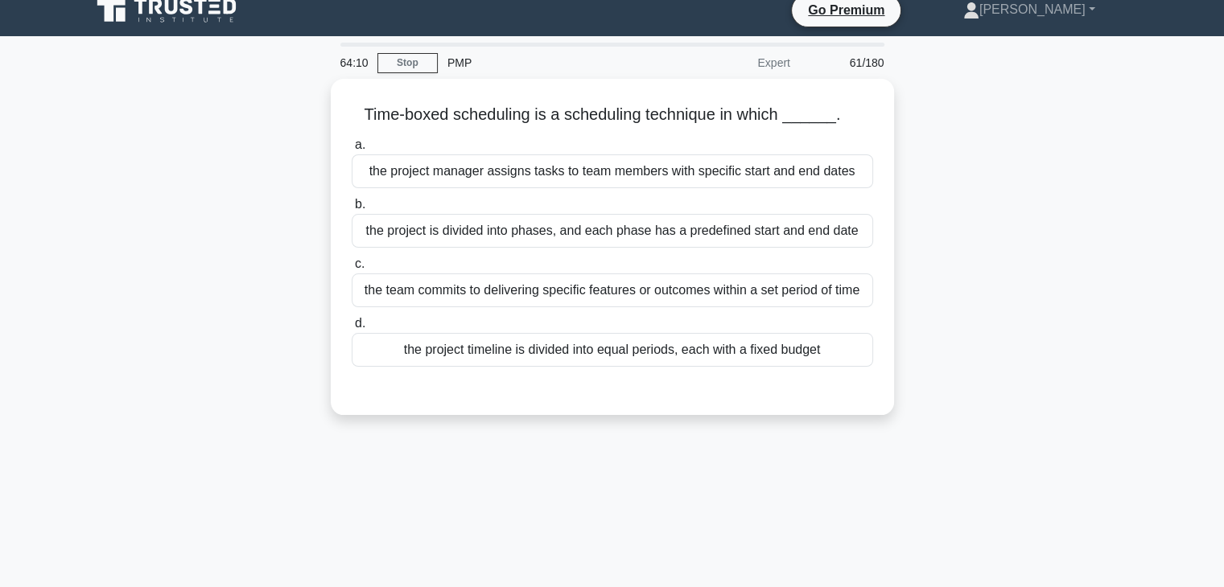
scroll to position [0, 0]
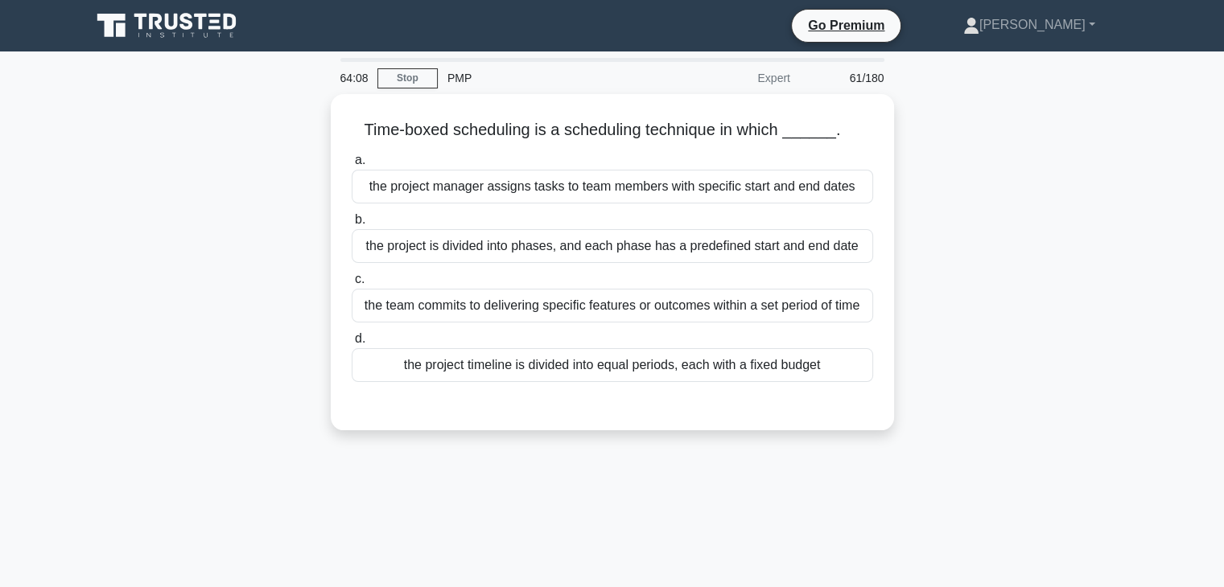
drag, startPoint x: 1227, startPoint y: 217, endPoint x: 266, endPoint y: 198, distance: 960.9
click at [266, 198] on div "Time-boxed scheduling is a scheduling technique in which ______. .spinner_0XTQ{…" at bounding box center [612, 272] width 1062 height 356
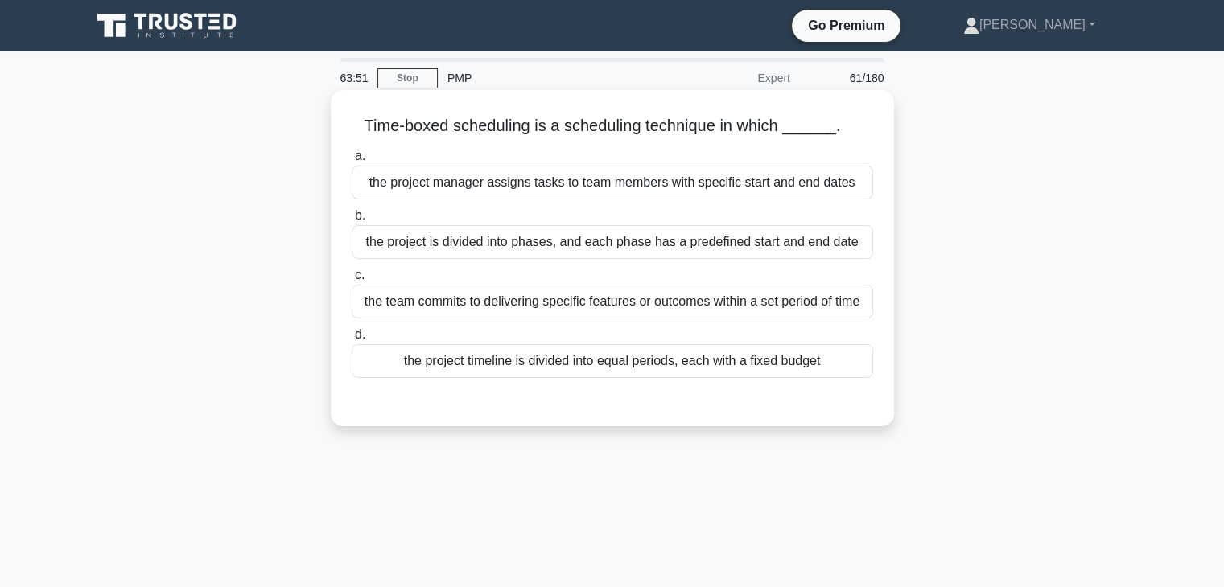
click at [498, 245] on div "the project is divided into phases, and each phase has a predefined start and e…" at bounding box center [612, 242] width 521 height 34
click at [352, 221] on input "b. the project is divided into phases, and each phase has a predefined start an…" at bounding box center [352, 216] width 0 height 10
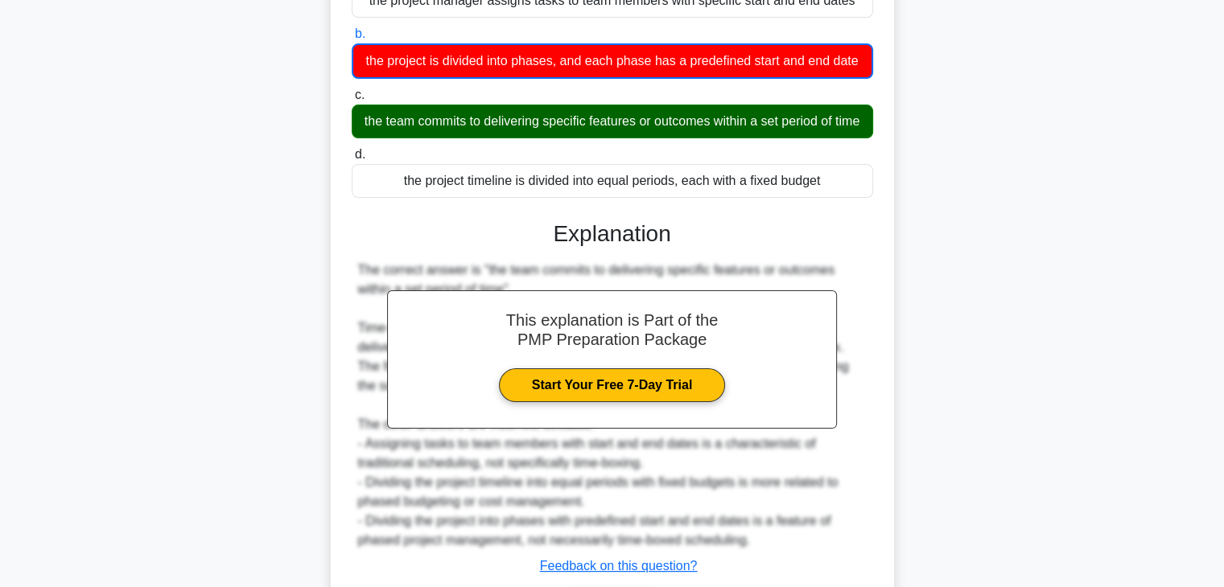
scroll to position [309, 0]
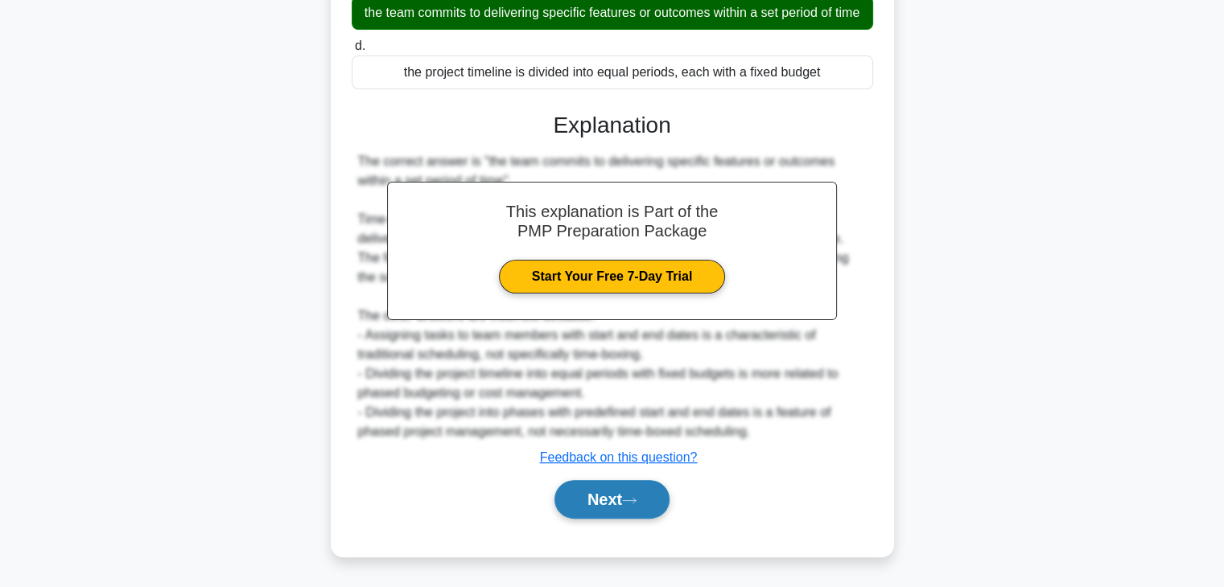
click at [626, 484] on button "Next" at bounding box center [611, 499] width 115 height 39
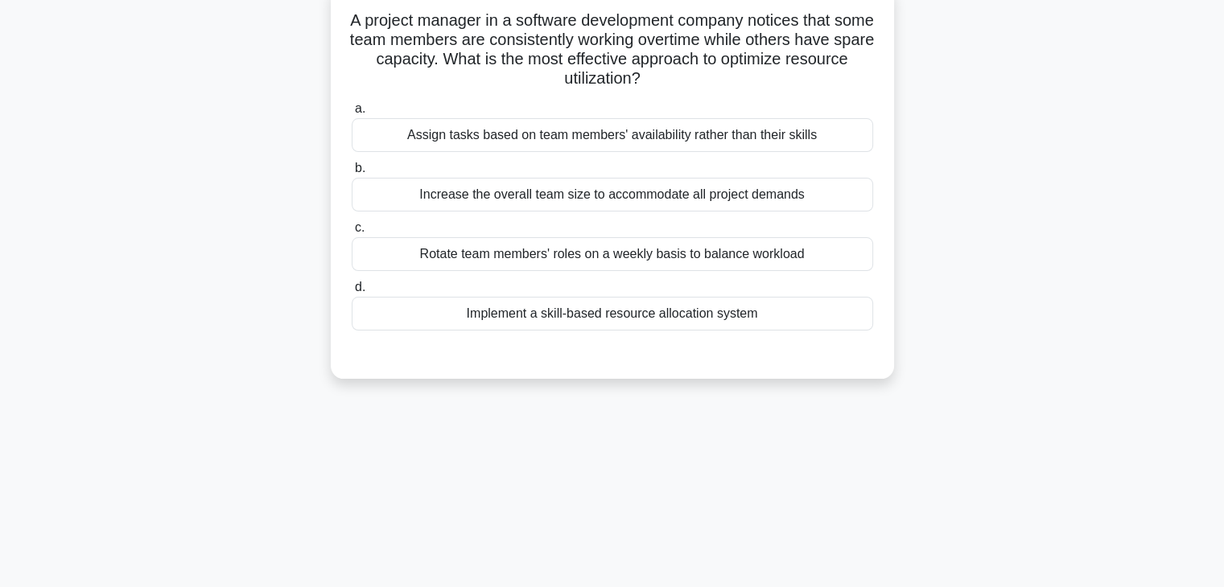
scroll to position [0, 0]
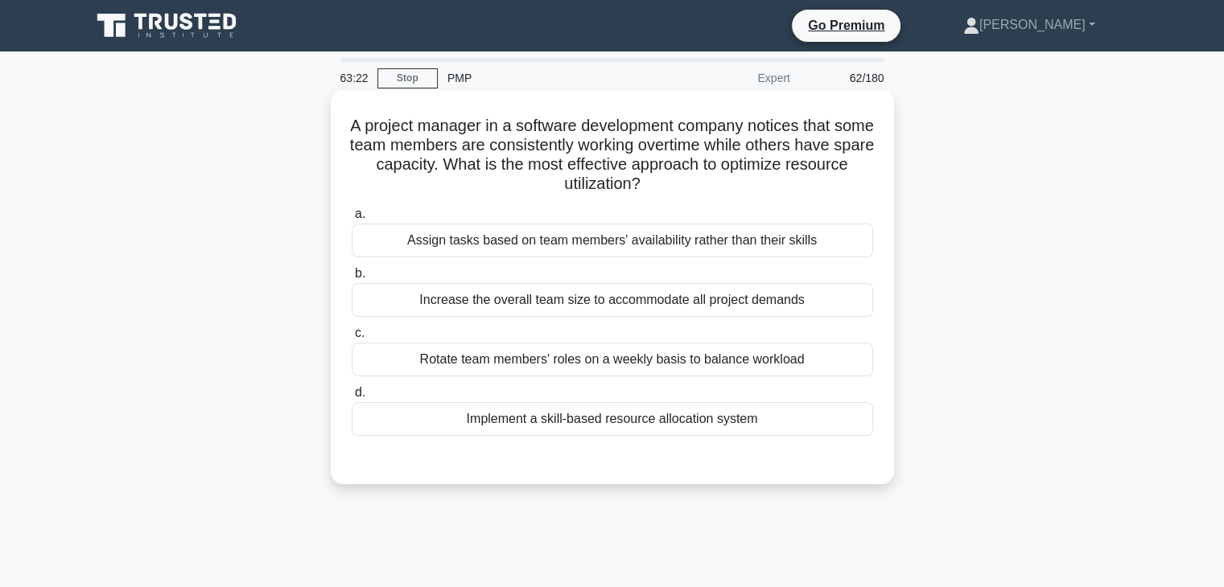
click at [574, 430] on div "Implement a skill-based resource allocation system" at bounding box center [612, 419] width 521 height 34
click at [352, 398] on input "d. Implement a skill-based resource allocation system" at bounding box center [352, 393] width 0 height 10
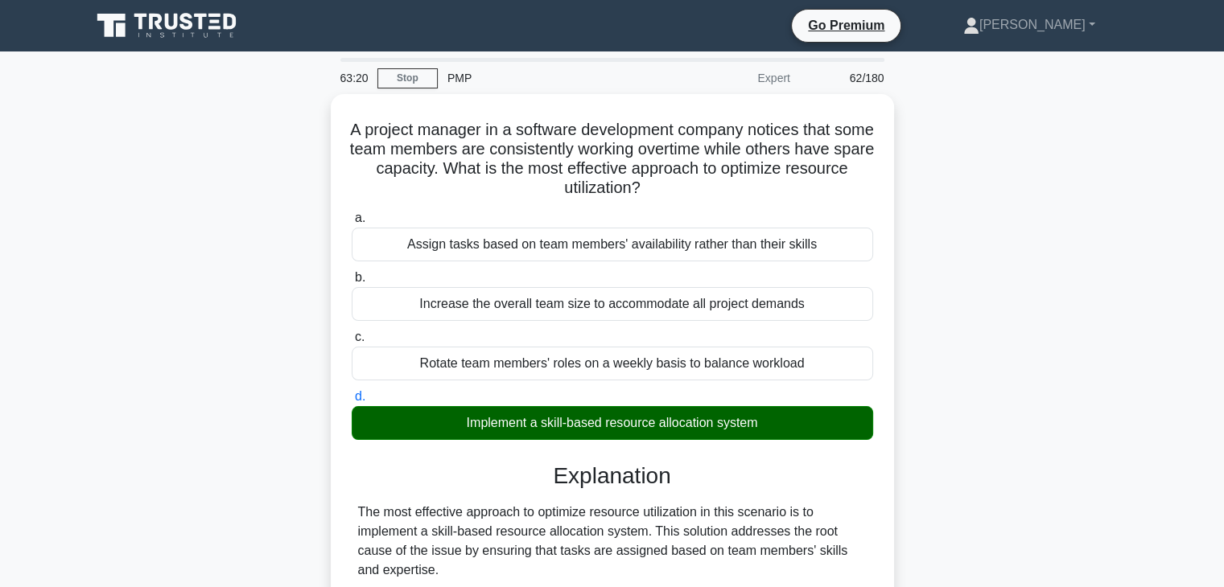
drag, startPoint x: 1228, startPoint y: 211, endPoint x: 1050, endPoint y: 461, distance: 307.0
drag, startPoint x: 1235, startPoint y: 213, endPoint x: 1136, endPoint y: 413, distance: 222.7
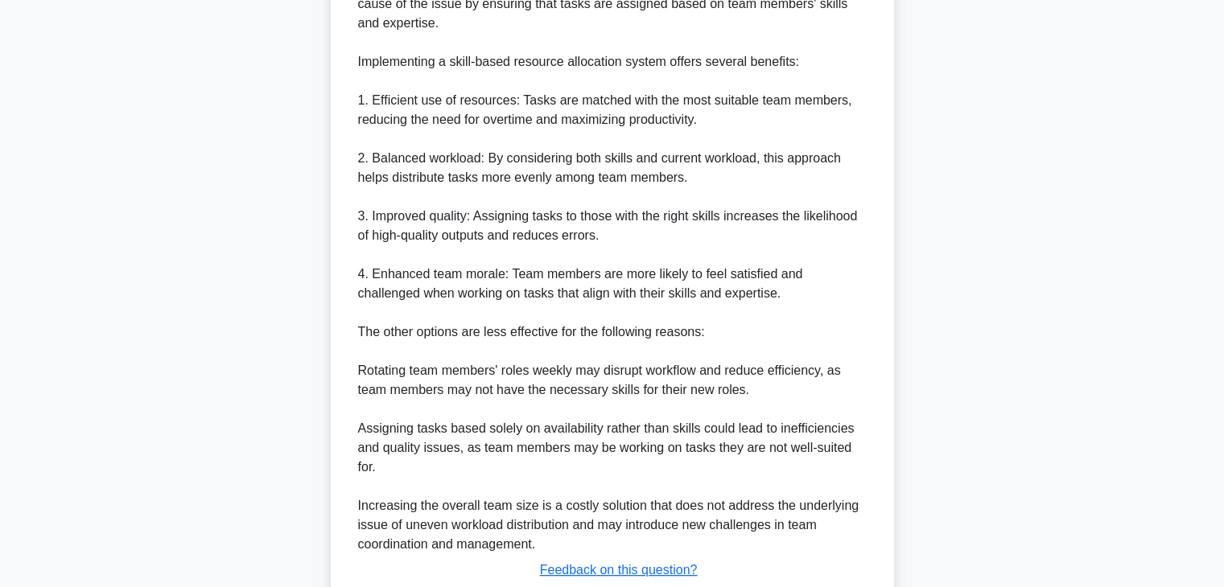
scroll to position [655, 0]
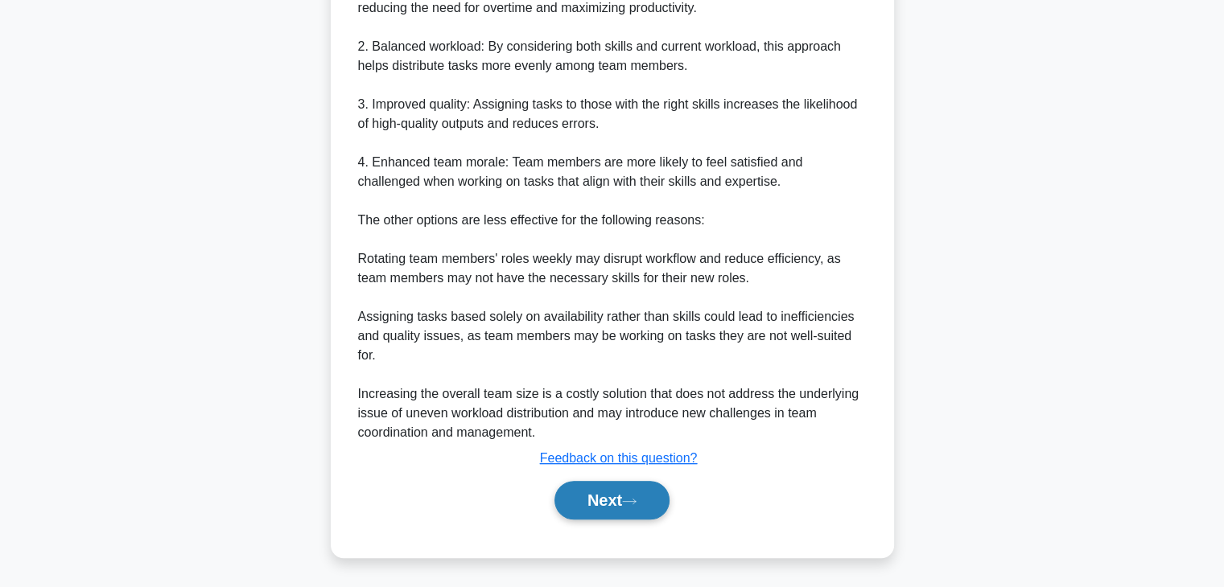
click at [627, 508] on button "Next" at bounding box center [611, 500] width 115 height 39
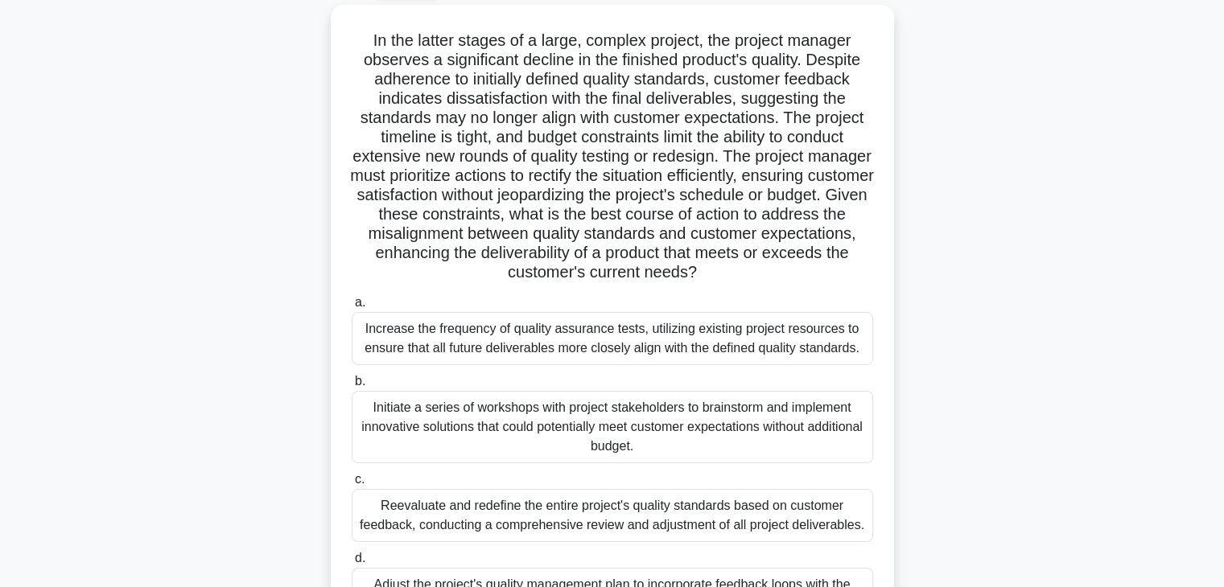
scroll to position [0, 0]
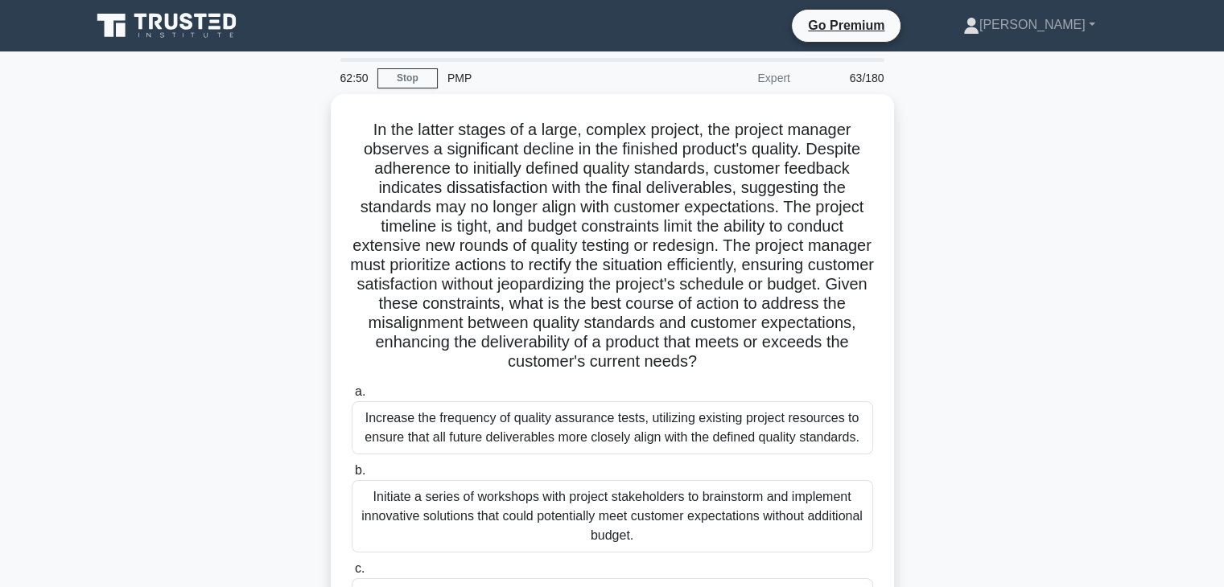
click at [1205, 63] on main "62:50 Stop PMP Expert 63/180 .spinner_0XTQ{transform-origin:center;animation:sp…" at bounding box center [612, 459] width 1224 height 817
click at [1205, 63] on main "62:49 Stop PMP Expert 63/180 .spinner_0XTQ{transform-origin:center;animation:sp…" at bounding box center [612, 459] width 1224 height 817
click at [406, 81] on link "Stop" at bounding box center [407, 78] width 60 height 20
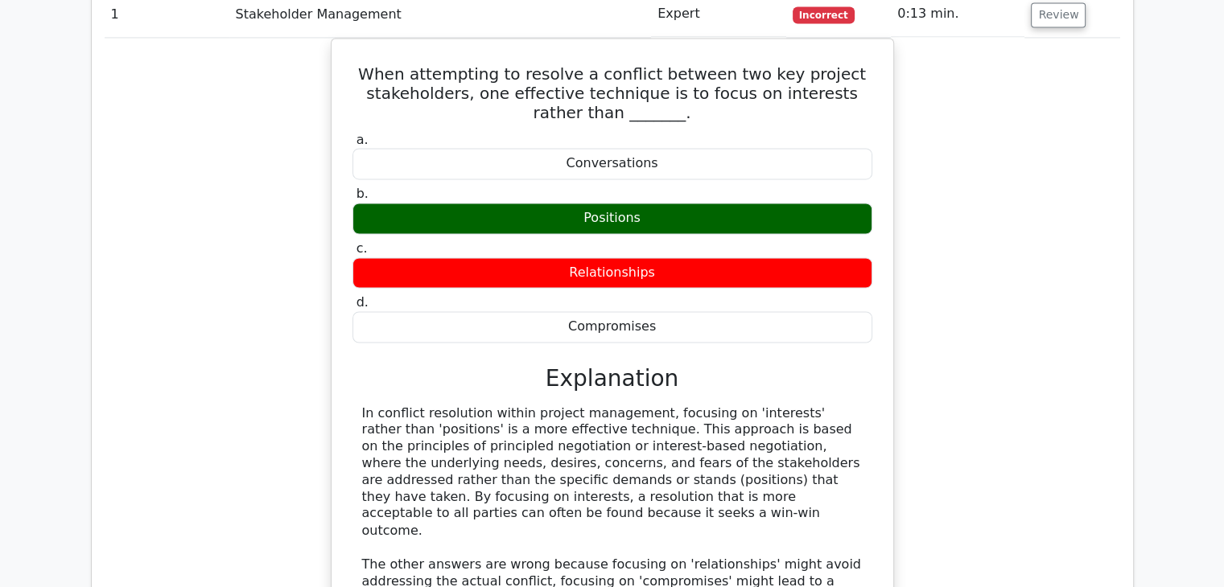
scroll to position [2546, 0]
